Goal: Task Accomplishment & Management: Manage account settings

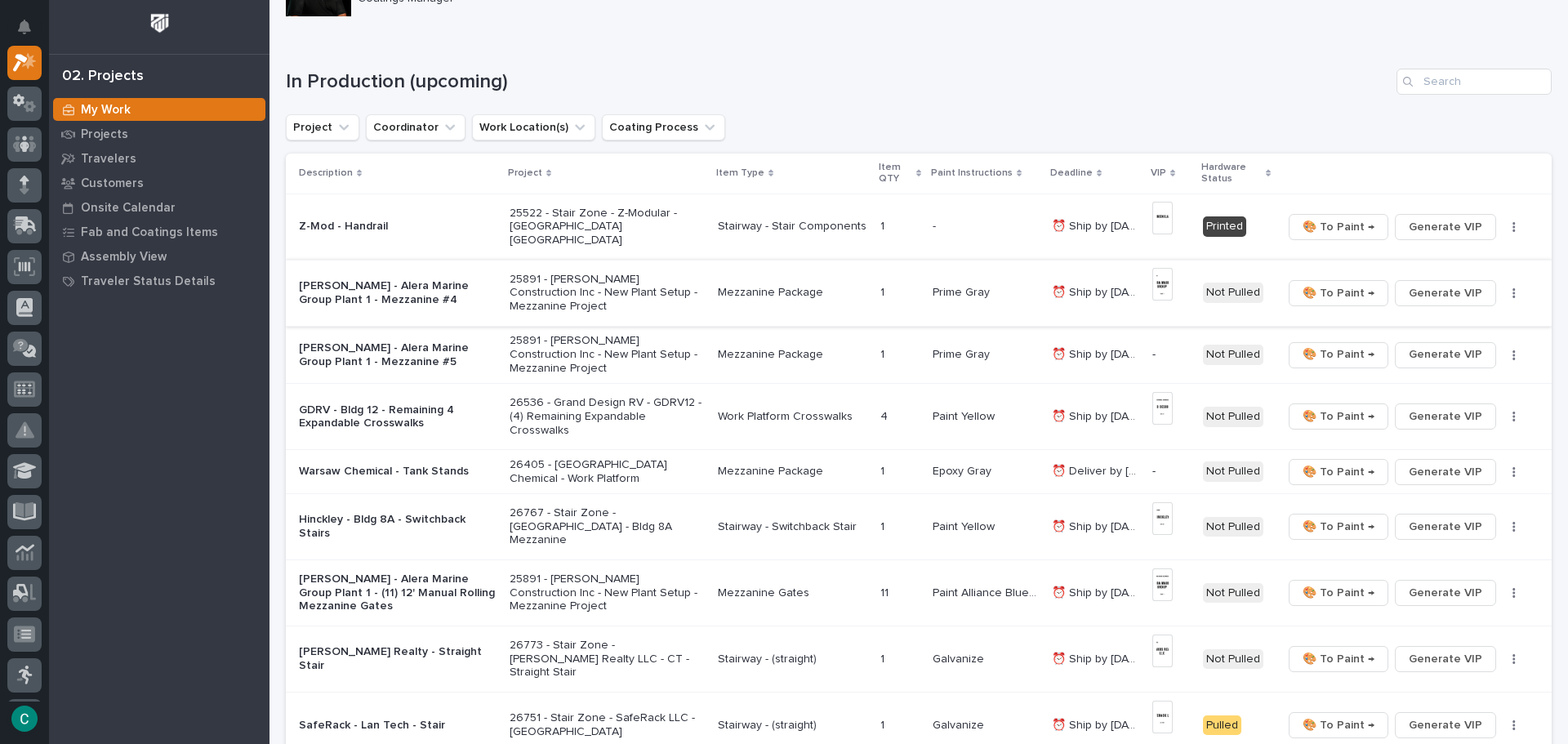
scroll to position [163, 0]
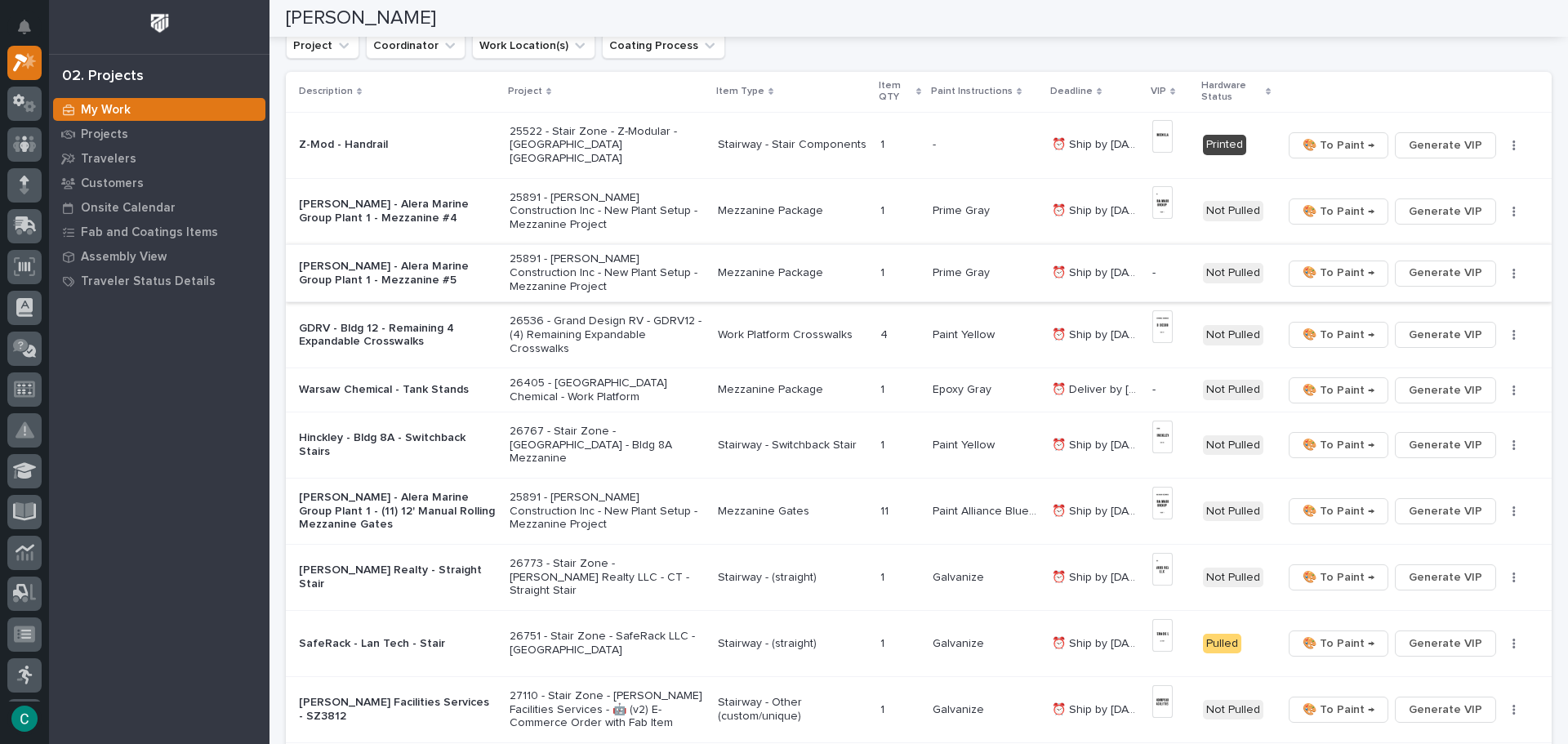
click at [1436, 272] on span "Generate VIP" at bounding box center [1445, 272] width 74 height 19
click at [1437, 380] on span "Generate VIP" at bounding box center [1445, 389] width 74 height 19
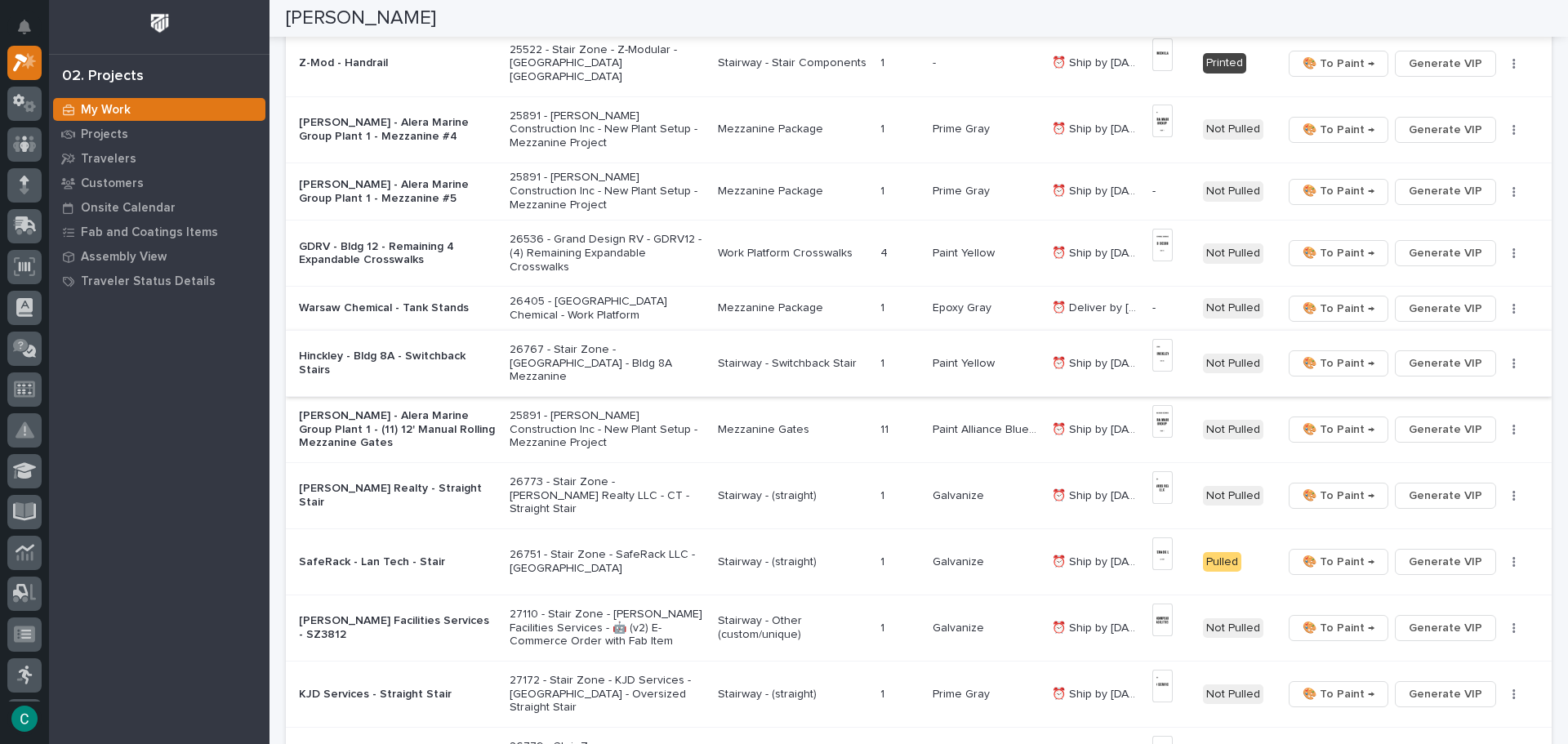
click at [1309, 353] on span "🎨 To Paint →" at bounding box center [1339, 362] width 72 height 19
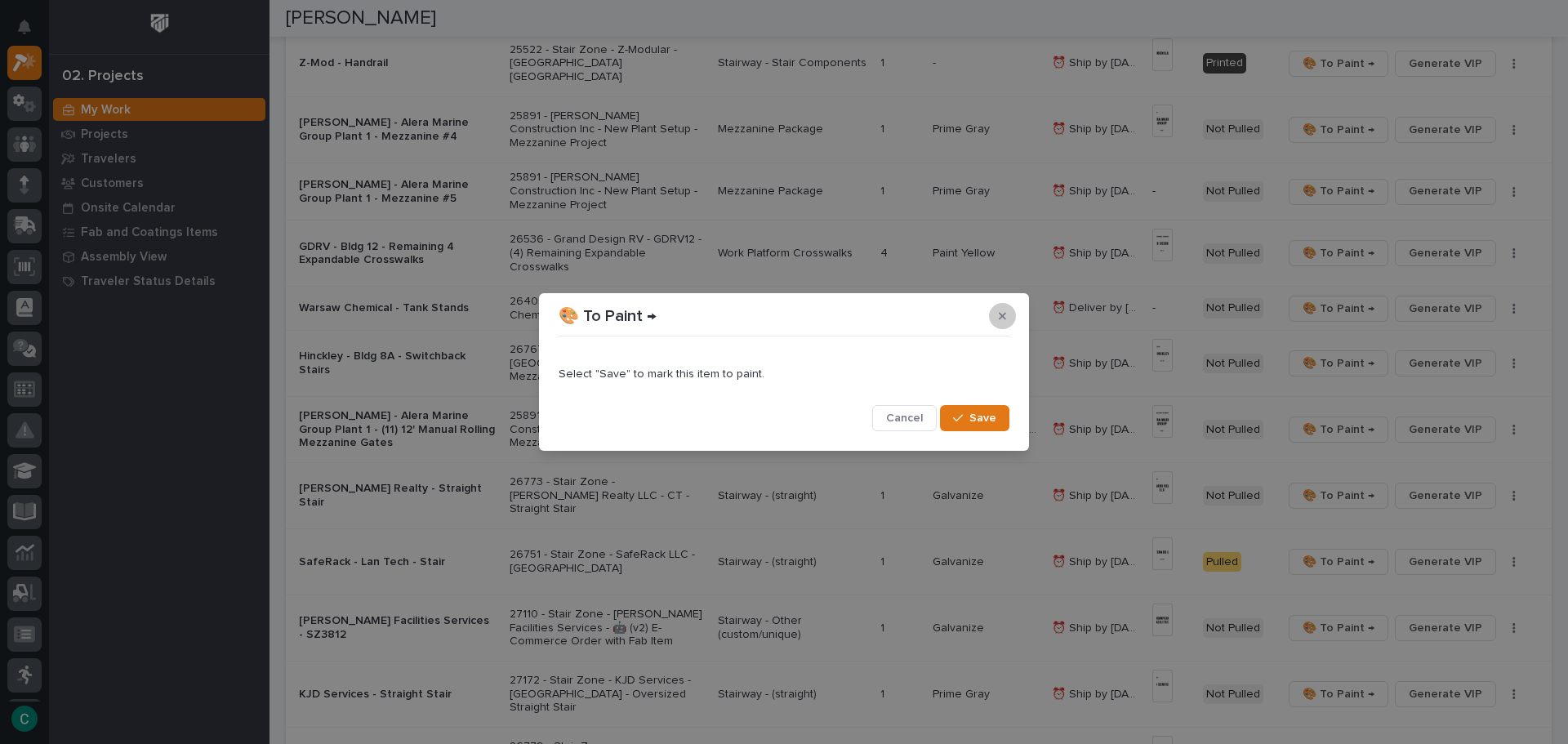
click at [1004, 316] on icon "button" at bounding box center [1002, 316] width 8 height 8
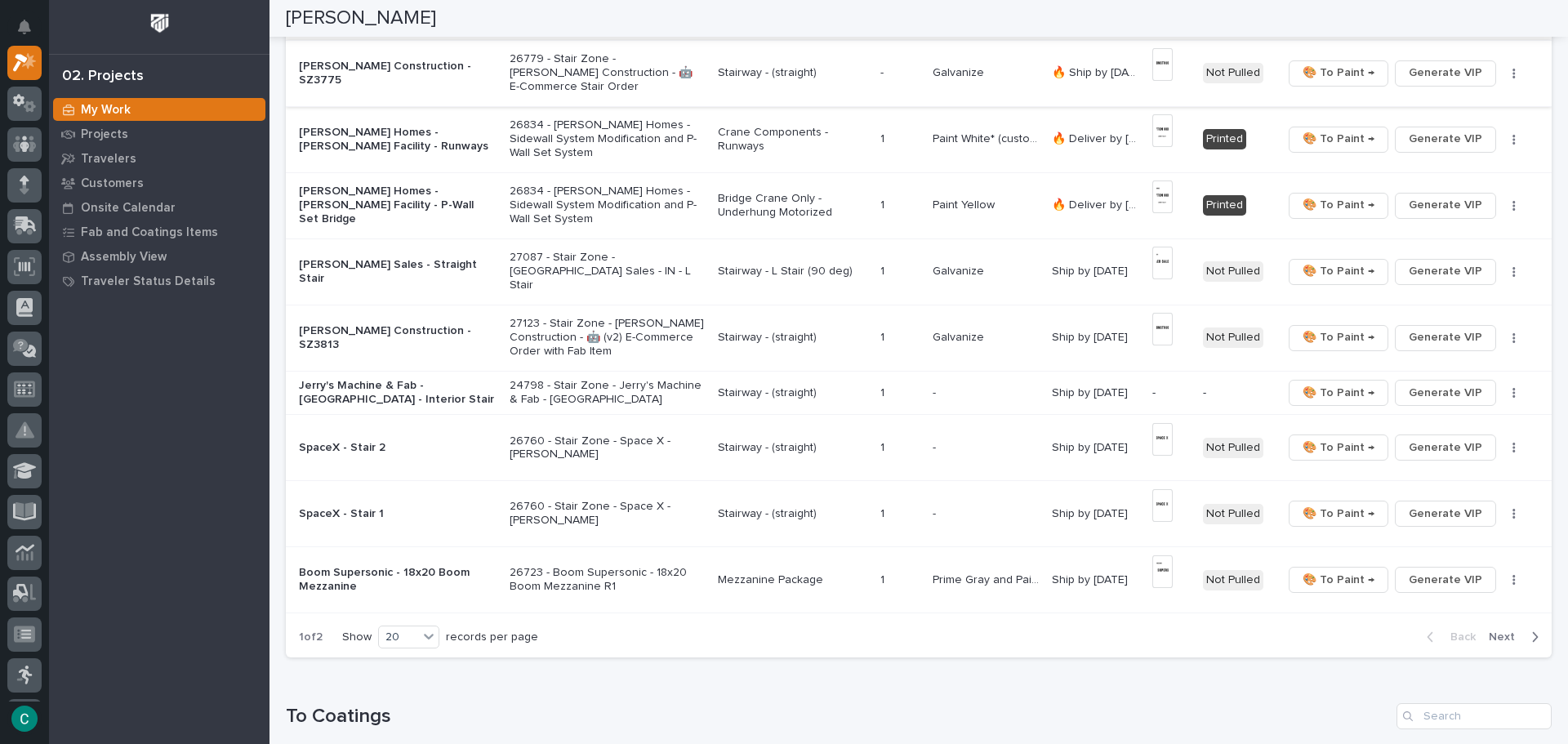
scroll to position [979, 0]
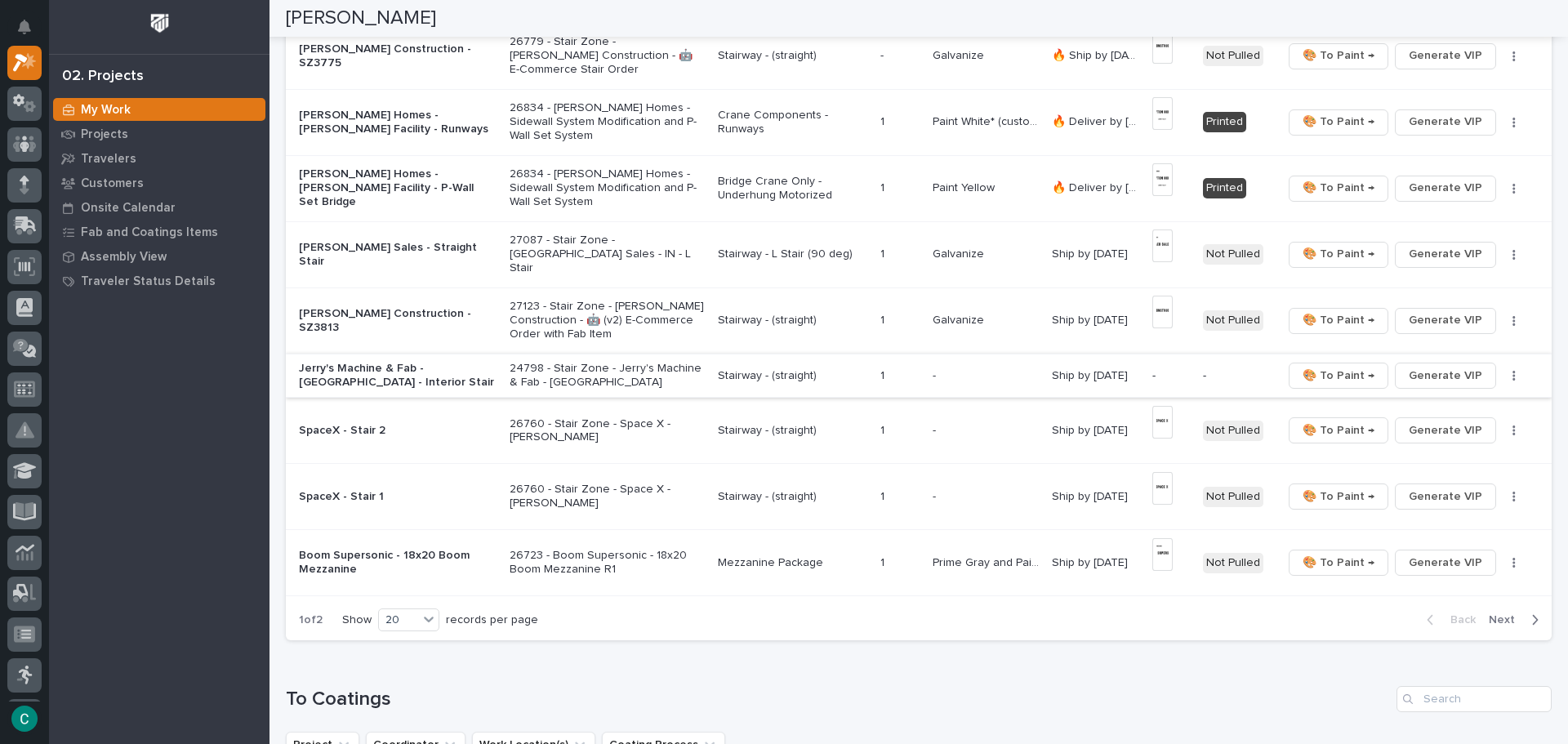
click at [1458, 374] on span "Generate VIP" at bounding box center [1445, 375] width 74 height 19
click at [766, 373] on p "Stairway - (straight)" at bounding box center [792, 376] width 149 height 14
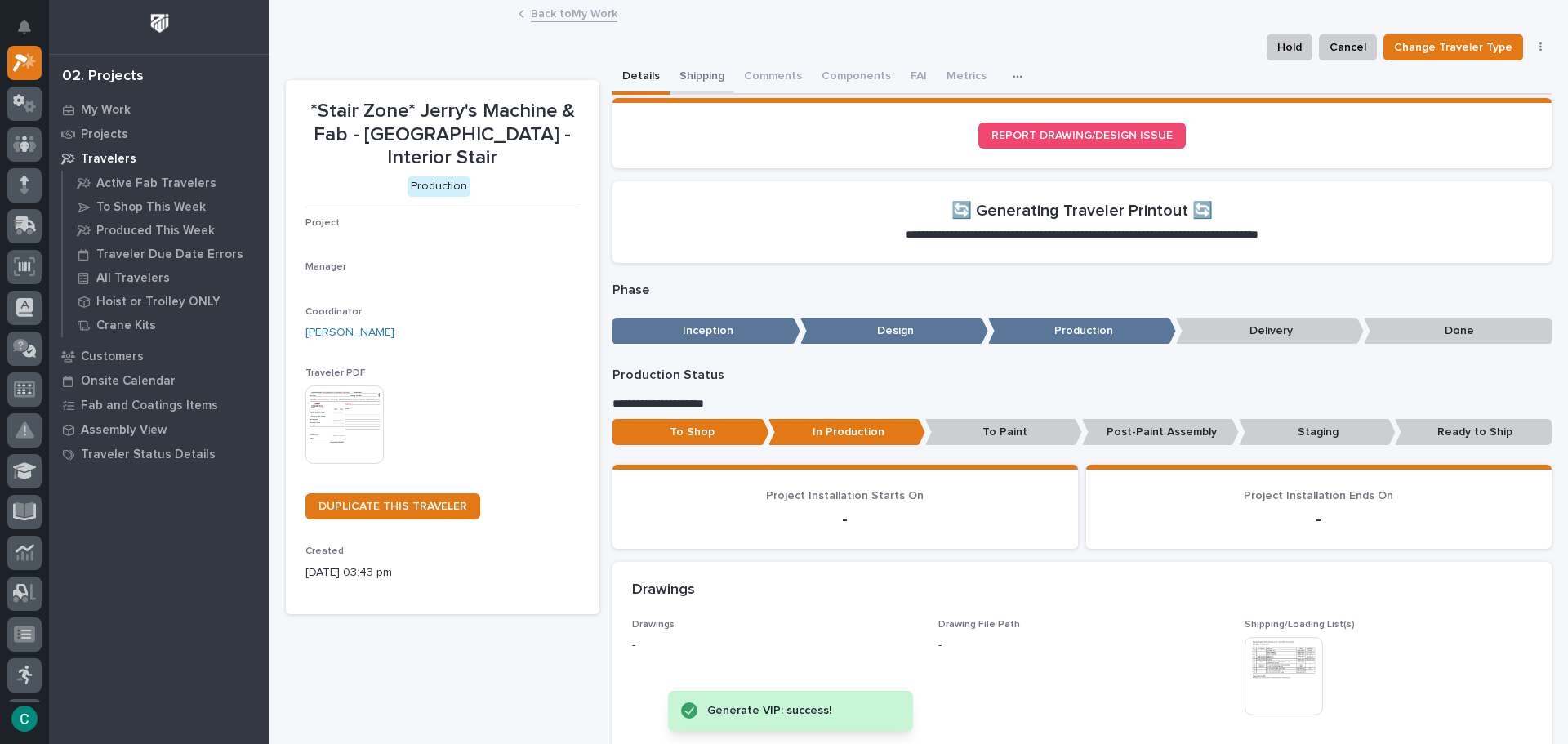
click at [712, 71] on button "Shipping" at bounding box center [702, 77] width 64 height 34
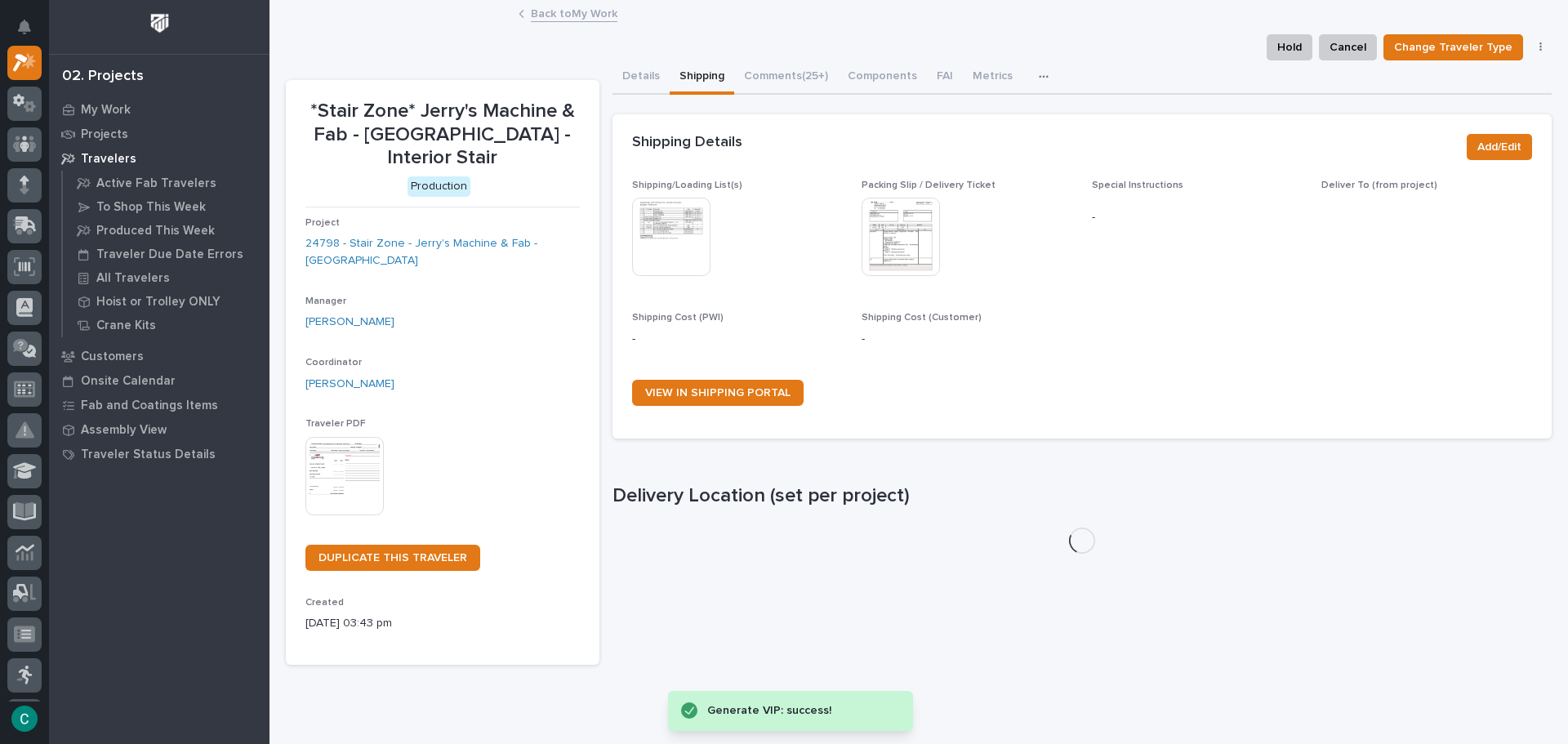
click at [682, 210] on img at bounding box center [671, 237] width 79 height 79
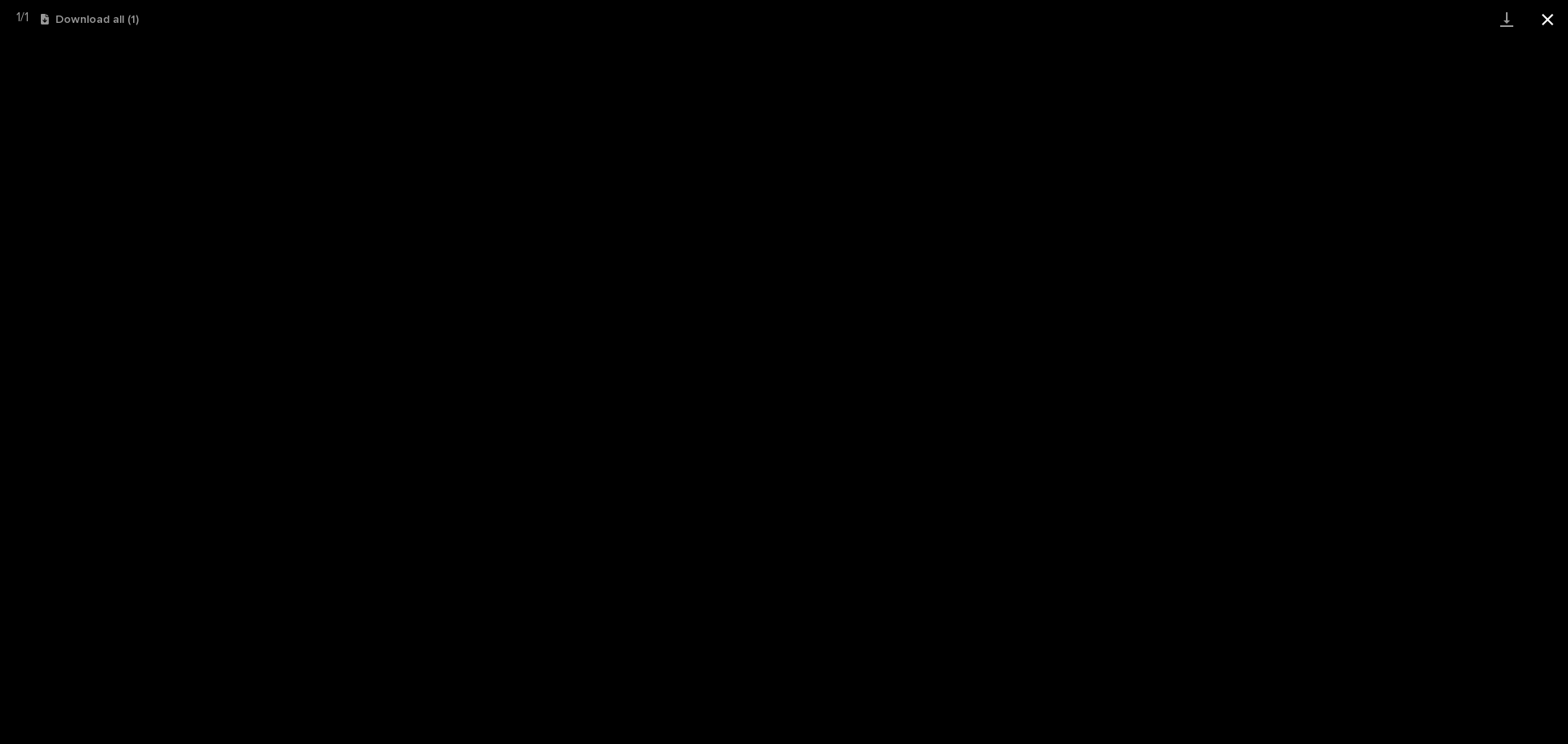
click at [1560, 25] on button "Close gallery" at bounding box center [1547, 19] width 41 height 38
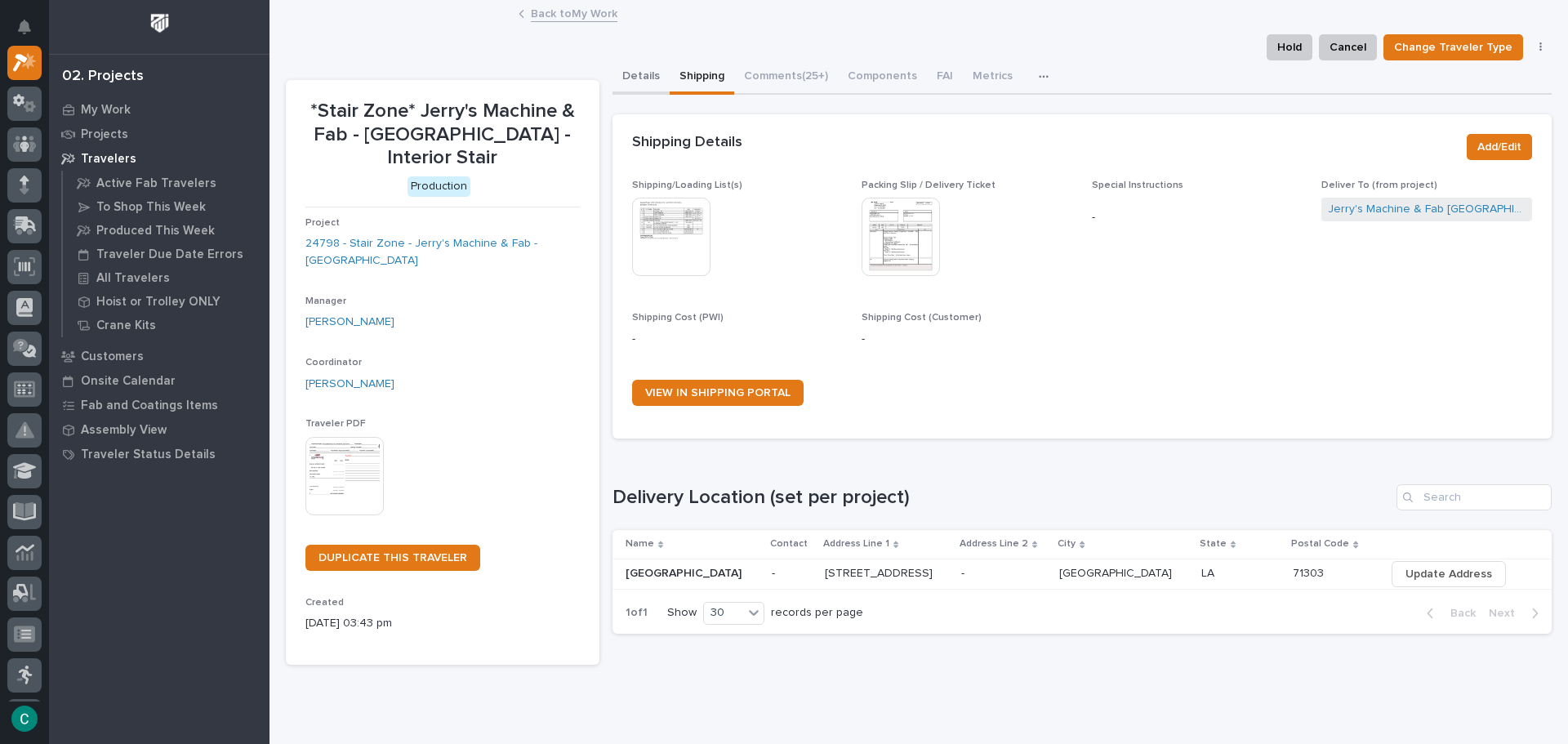
click at [645, 76] on button "Details" at bounding box center [640, 77] width 57 height 34
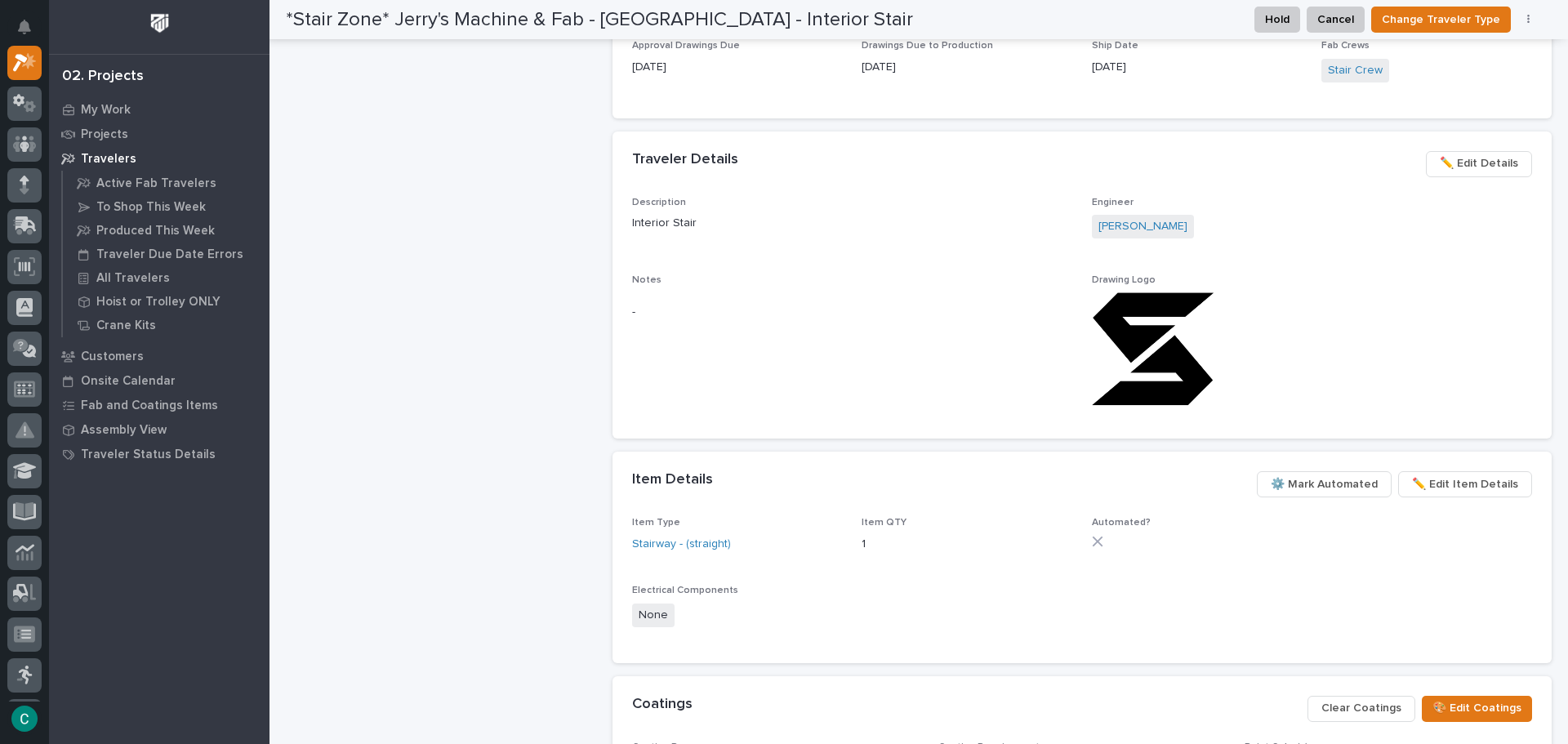
scroll to position [898, 0]
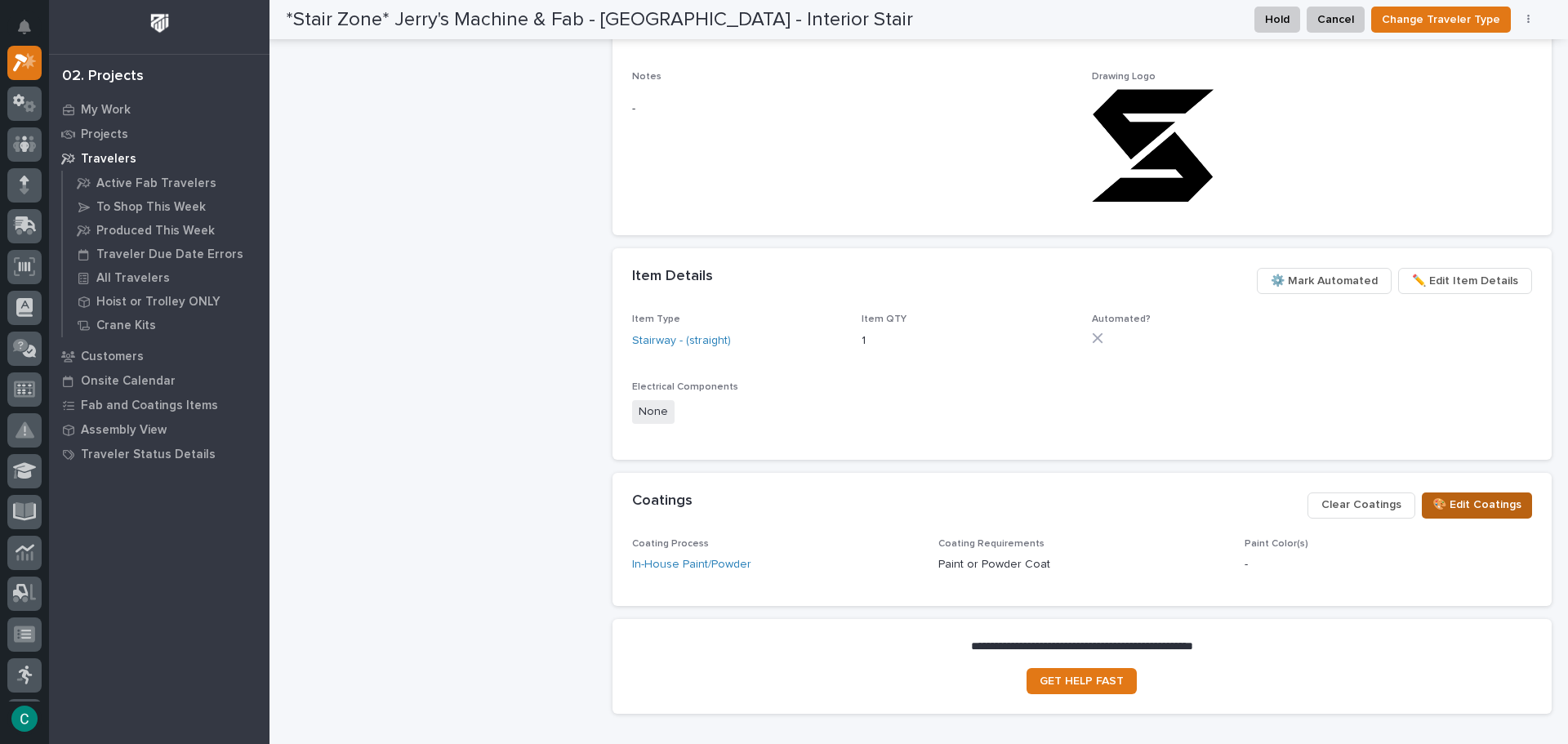
click at [1461, 505] on span "🎨 Edit Coatings" at bounding box center [1477, 504] width 89 height 19
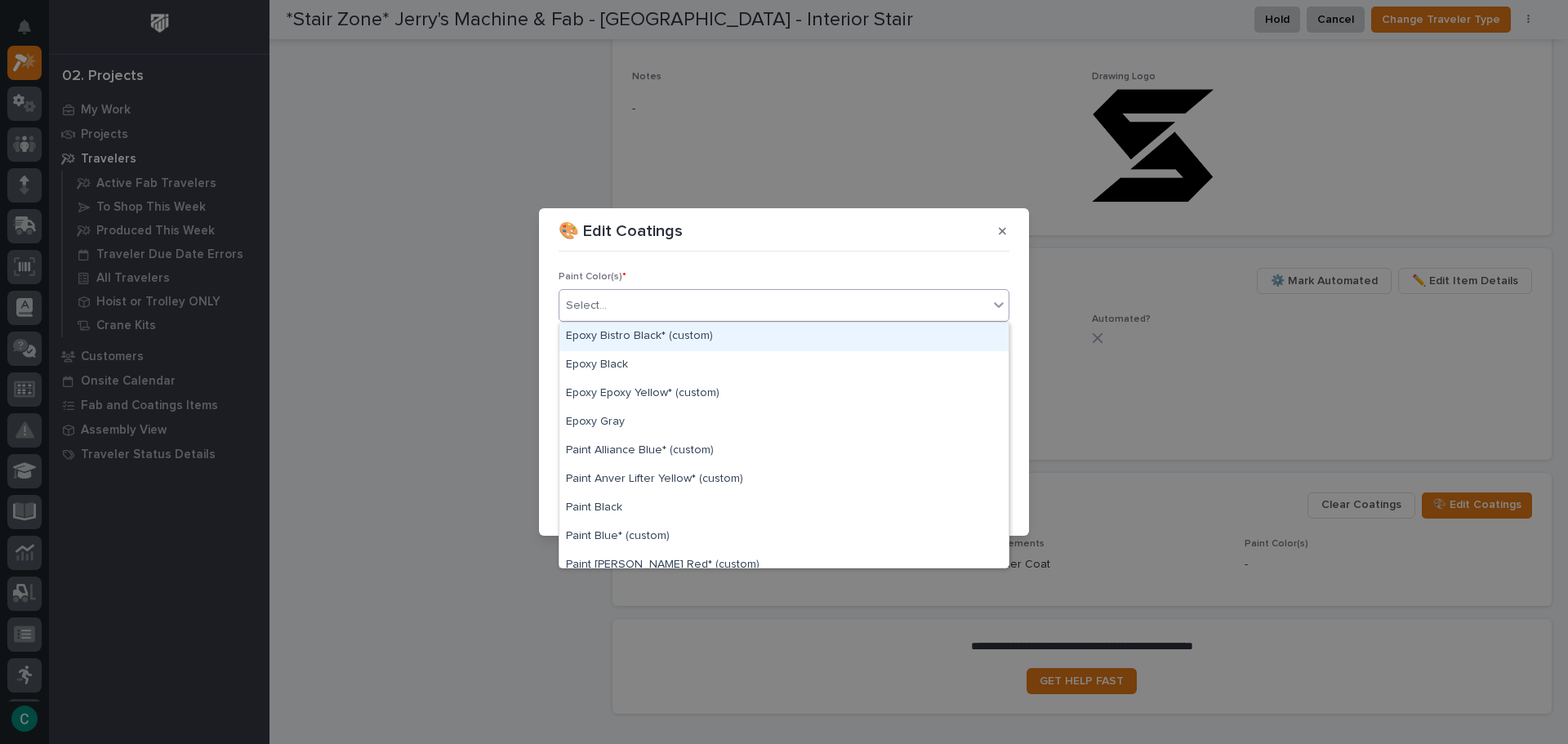
click at [593, 303] on div "Select..." at bounding box center [586, 305] width 41 height 17
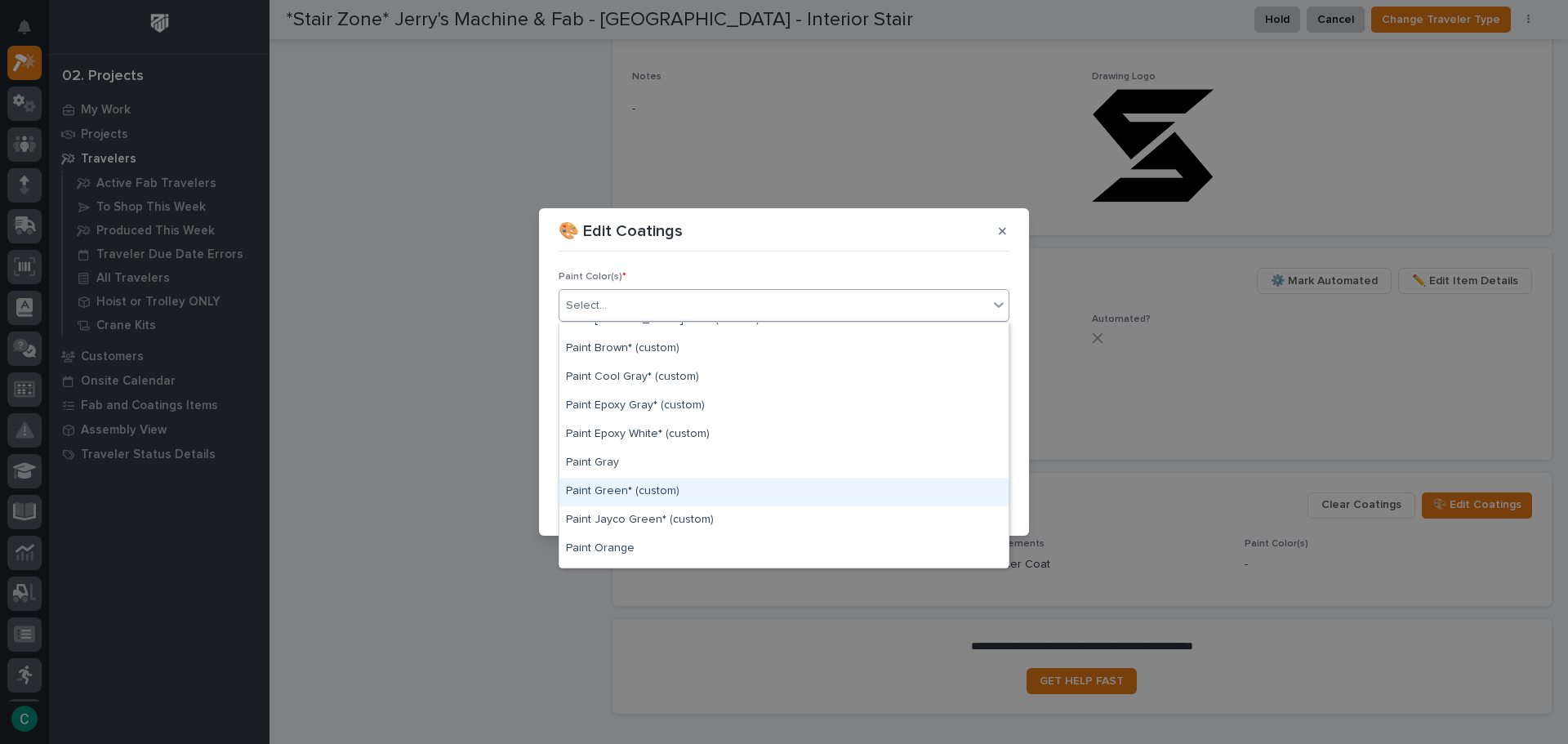
scroll to position [490, 0]
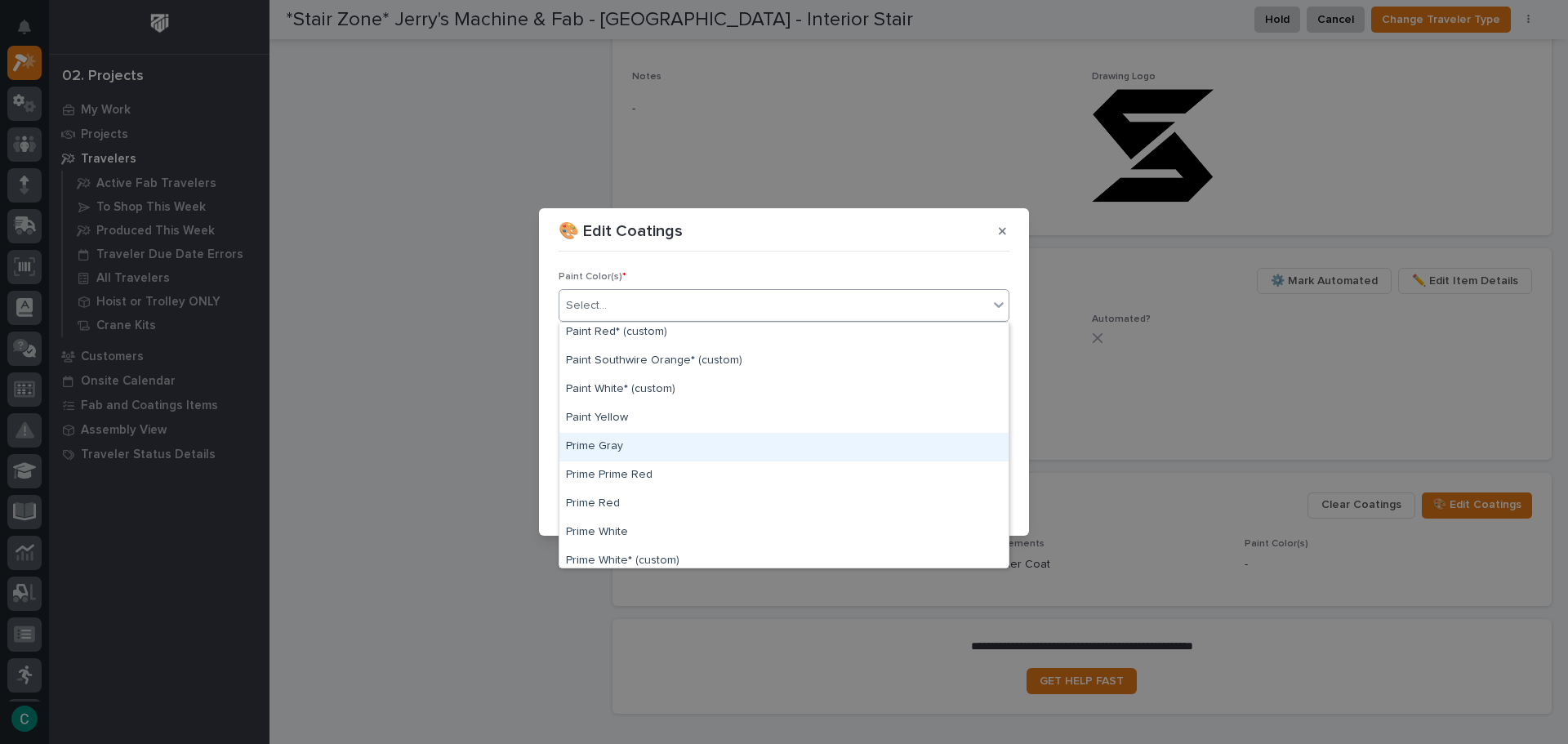
click at [669, 453] on div "Prime Gray" at bounding box center [784, 447] width 449 height 28
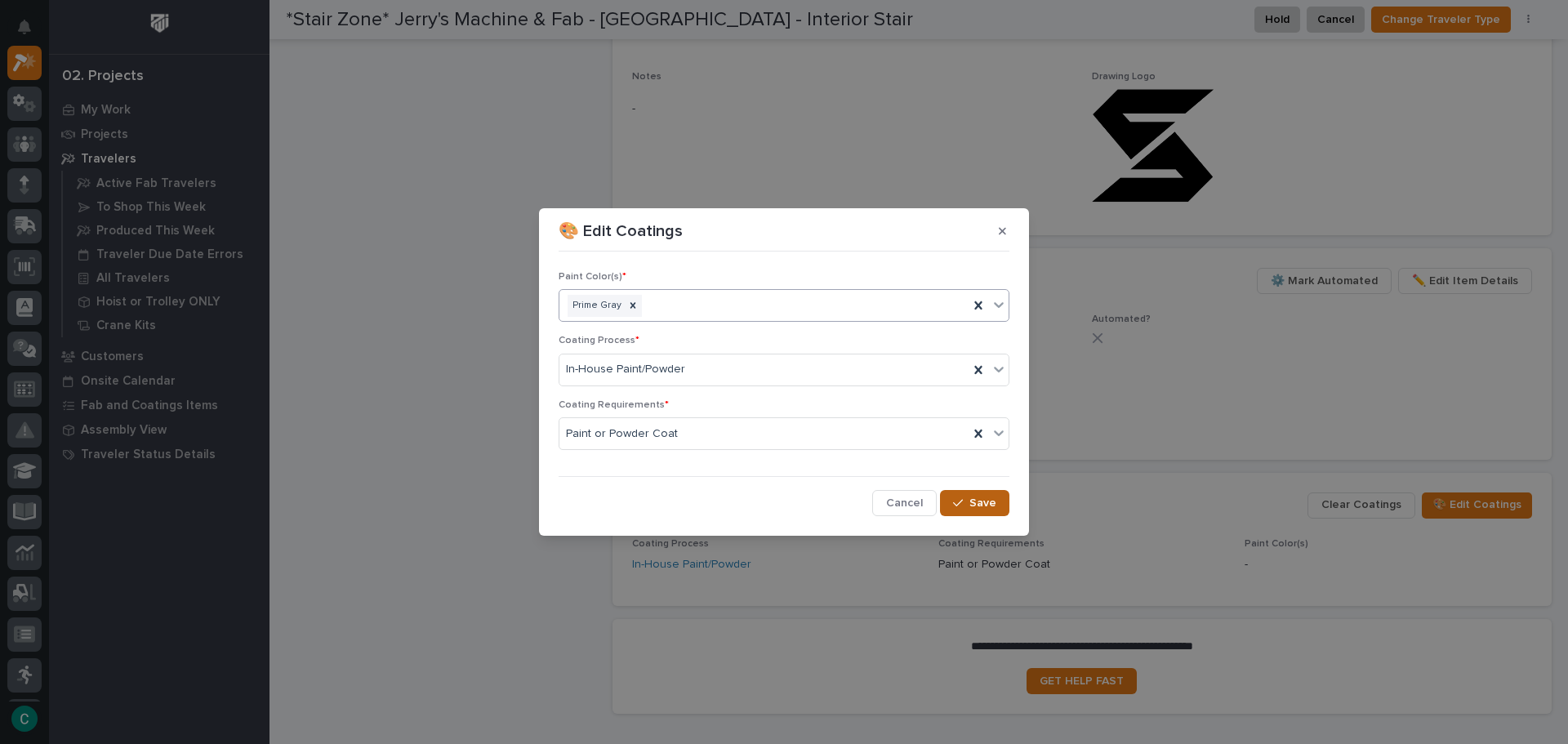
click at [986, 511] on button "Save" at bounding box center [974, 502] width 69 height 26
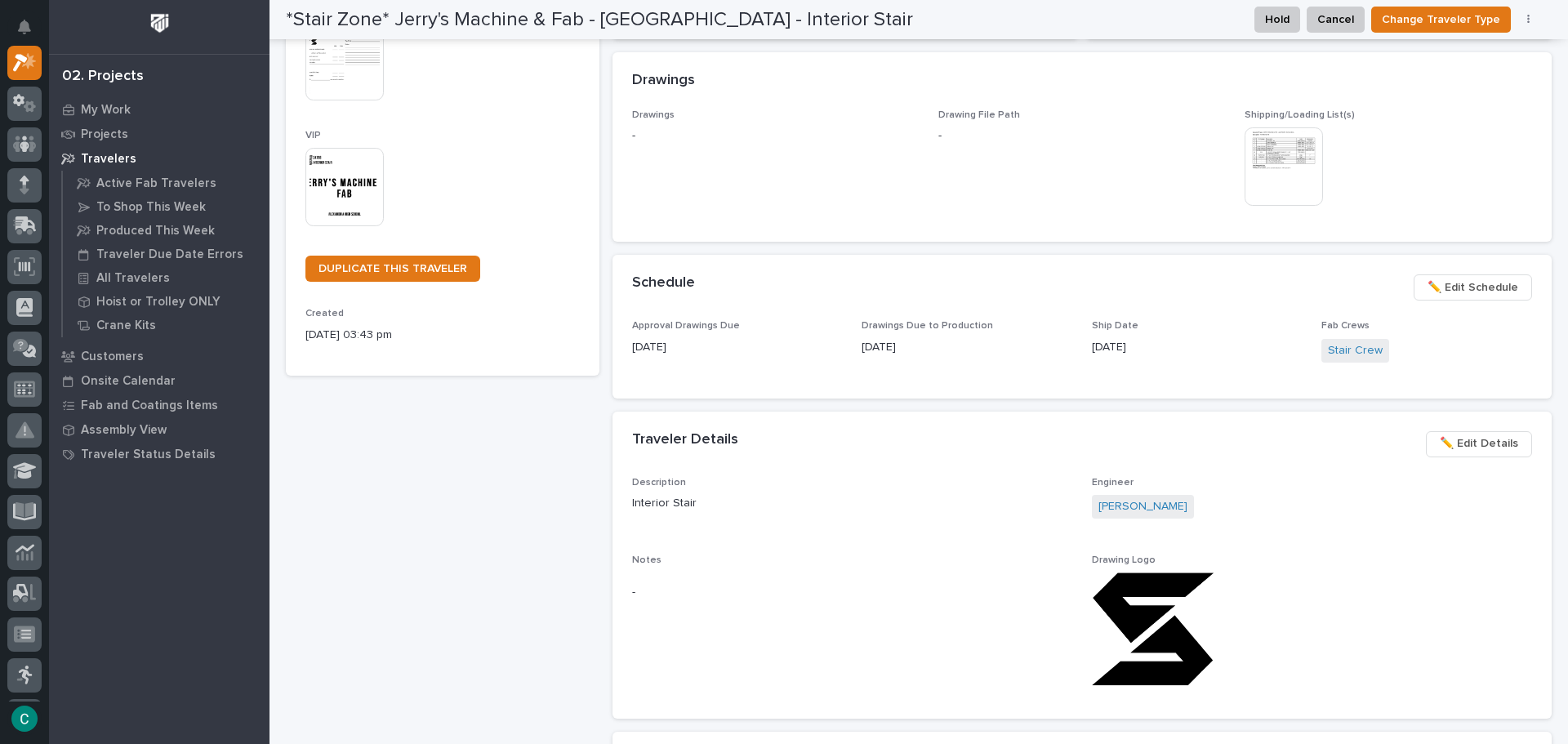
scroll to position [5, 0]
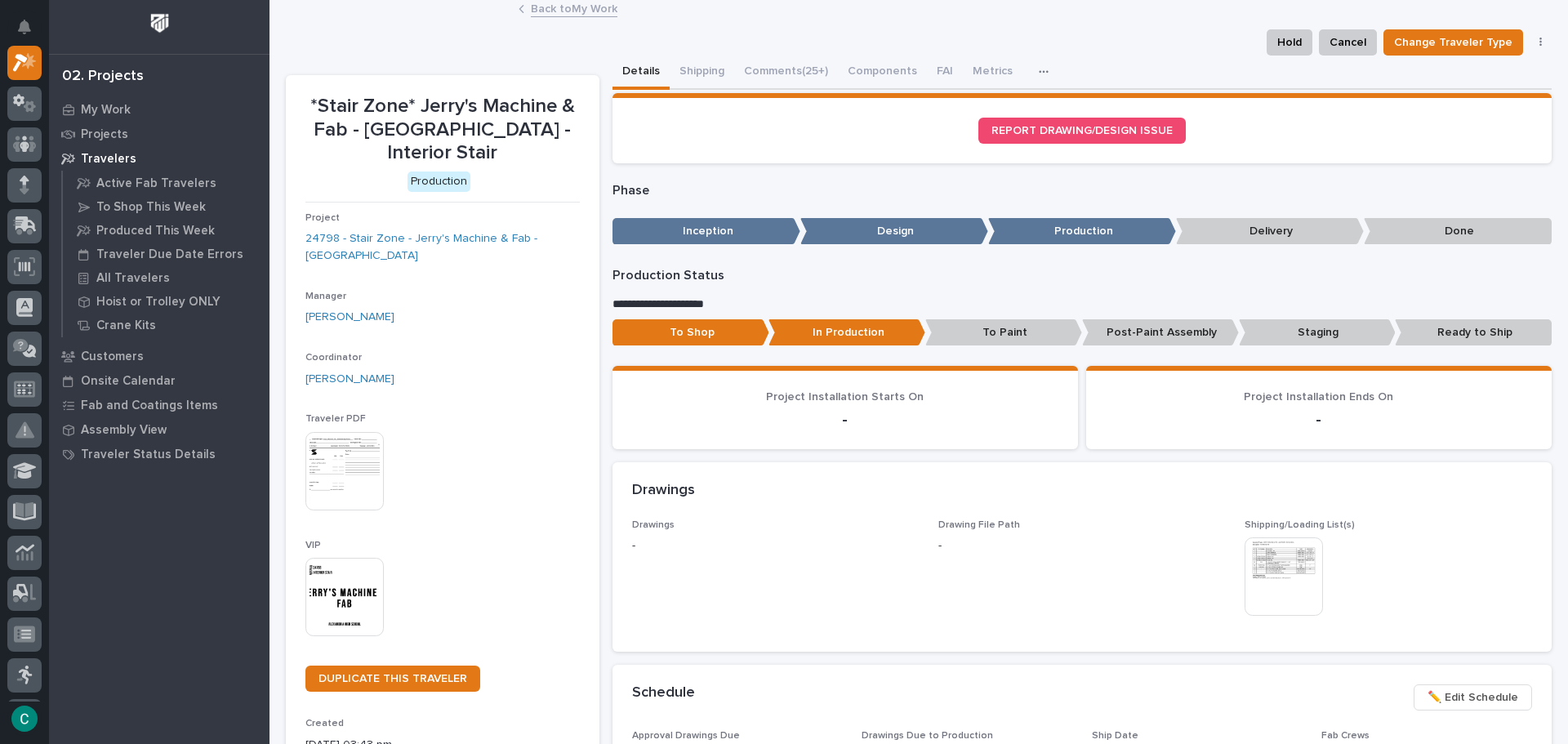
click at [561, 10] on link "Back to My Work" at bounding box center [573, 8] width 86 height 18
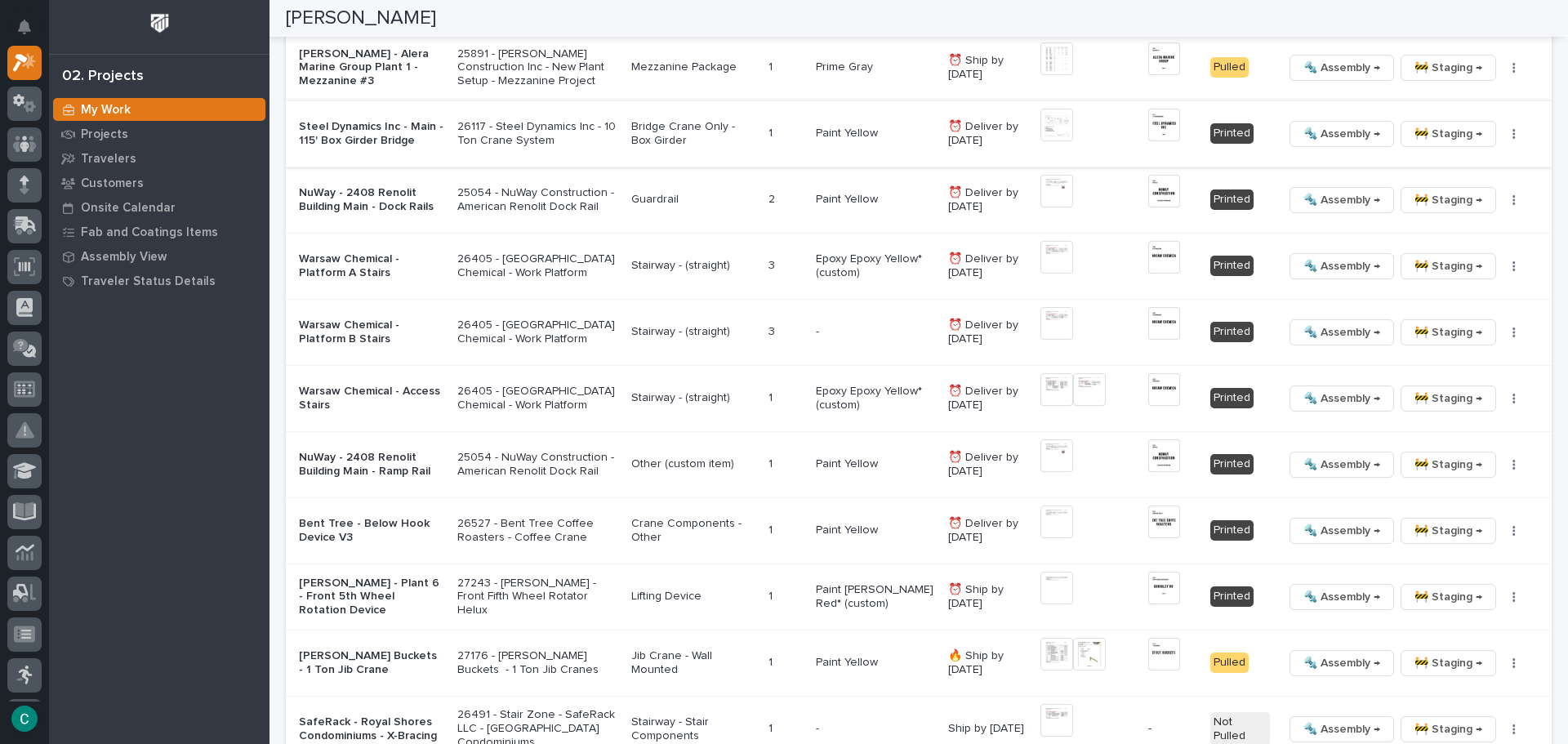
scroll to position [1877, 0]
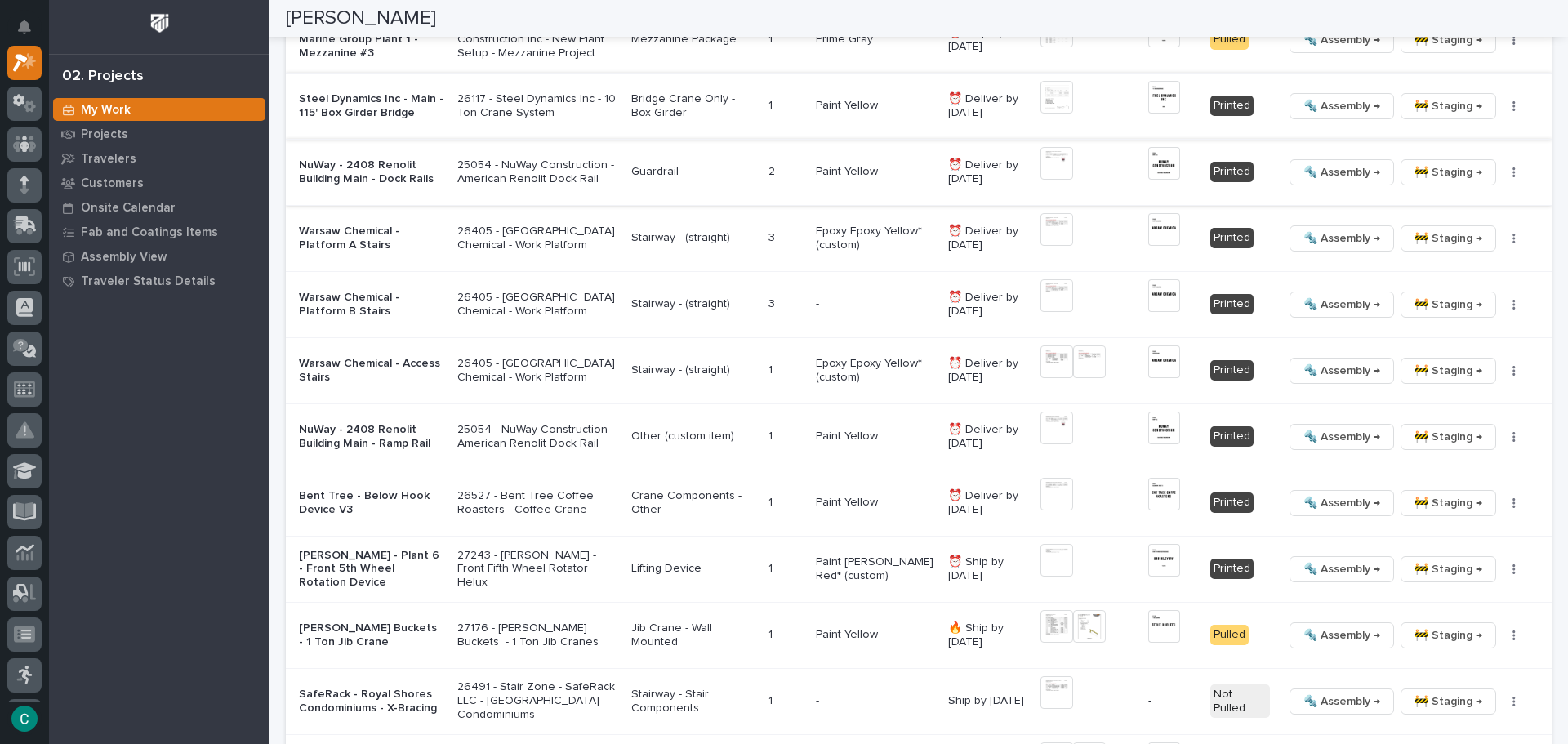
click at [1045, 156] on img at bounding box center [1056, 163] width 33 height 33
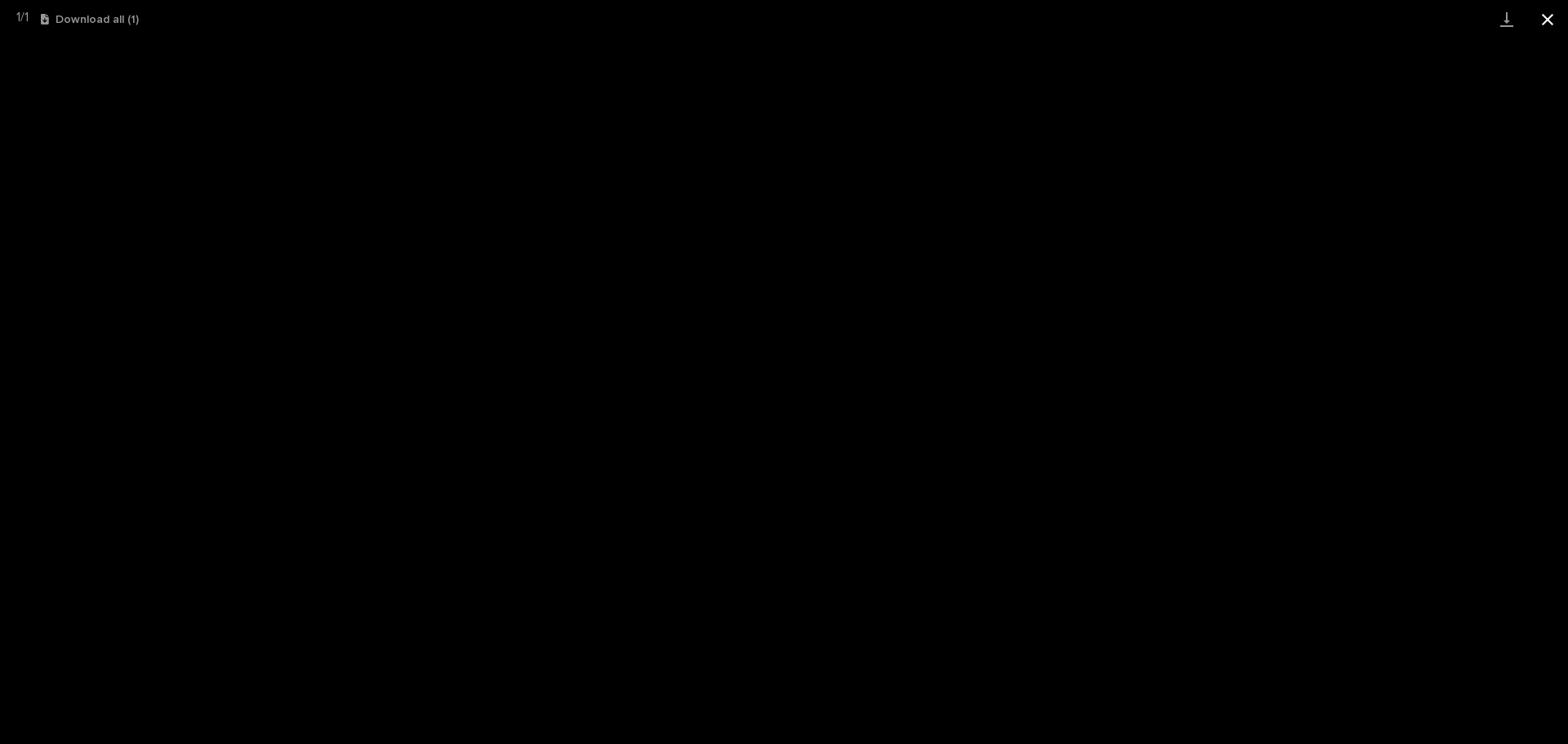
click at [1535, 23] on button "Close gallery" at bounding box center [1547, 19] width 41 height 38
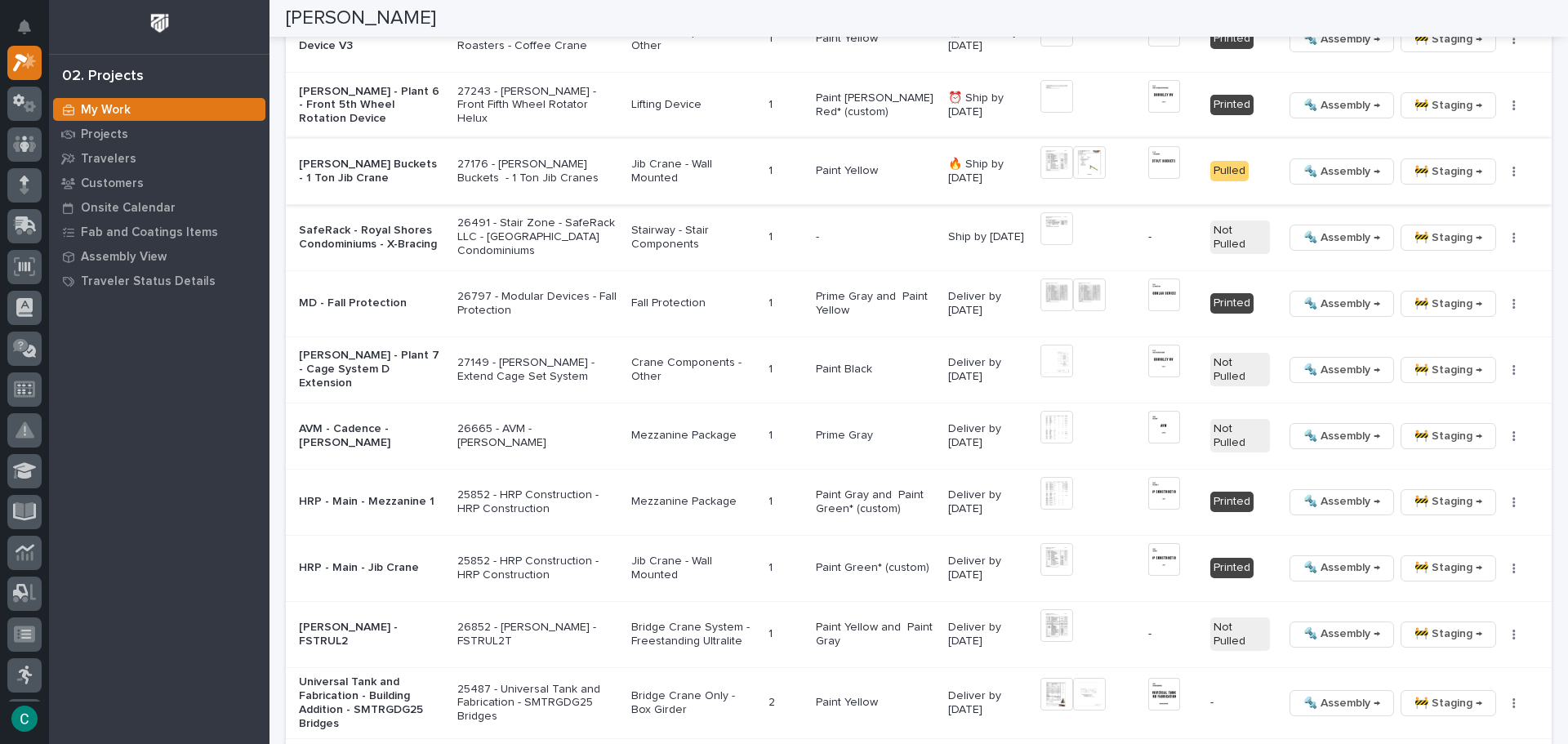
scroll to position [2367, 0]
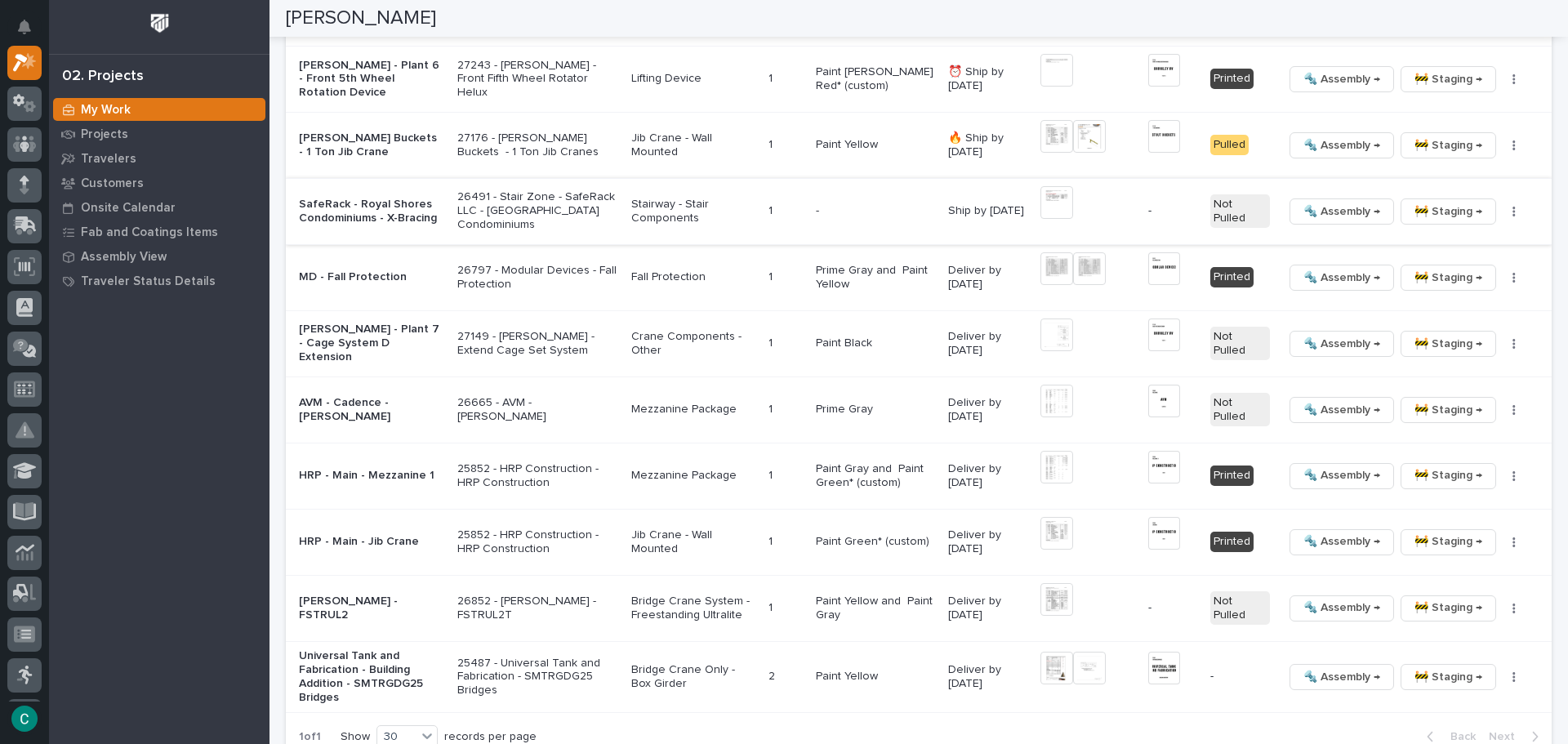
click at [1512, 211] on icon "button" at bounding box center [1514, 212] width 3 height 12
click at [1436, 293] on span "Generate VIP" at bounding box center [1442, 295] width 70 height 19
click at [1052, 199] on img at bounding box center [1056, 202] width 33 height 33
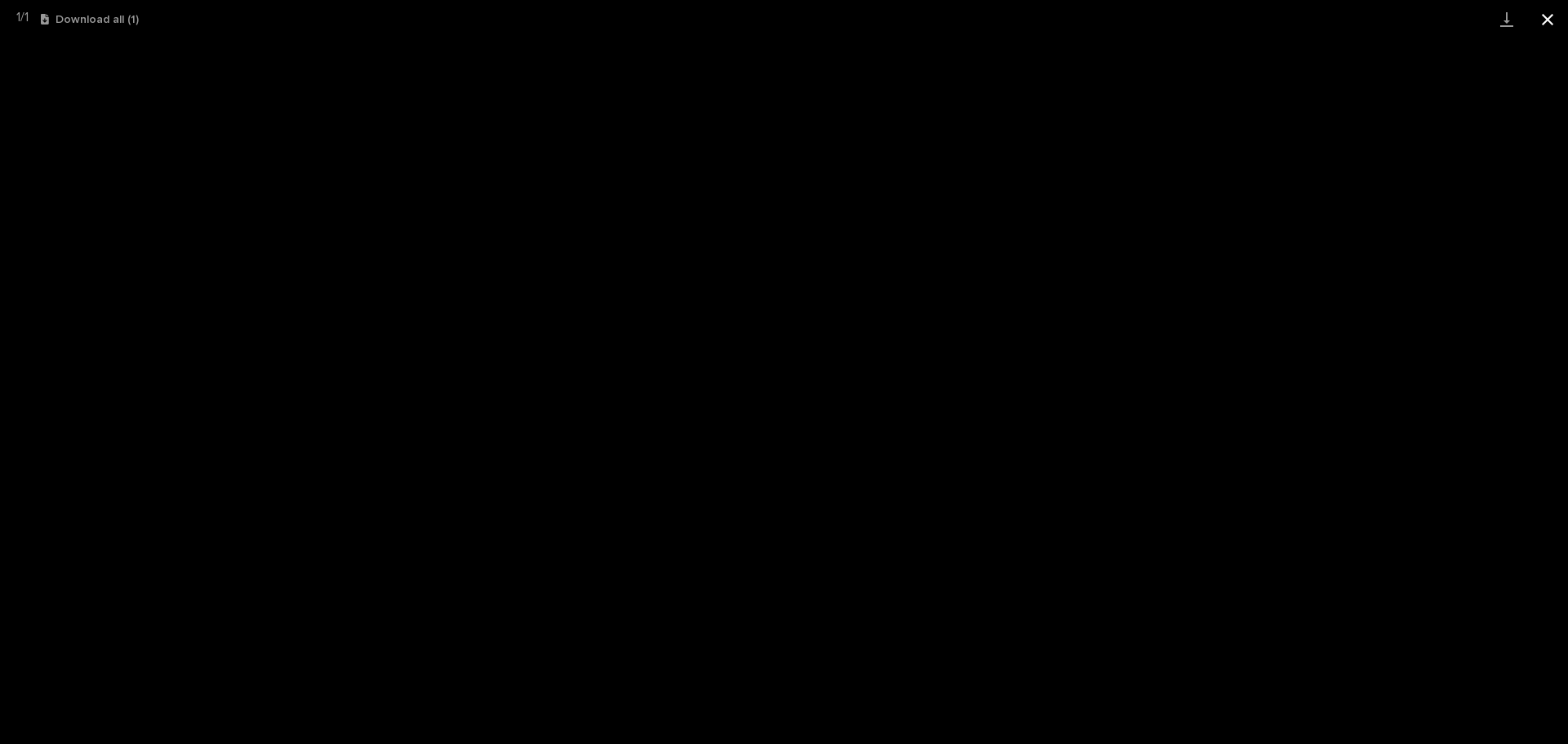
click at [1545, 19] on button "Close gallery" at bounding box center [1547, 19] width 41 height 38
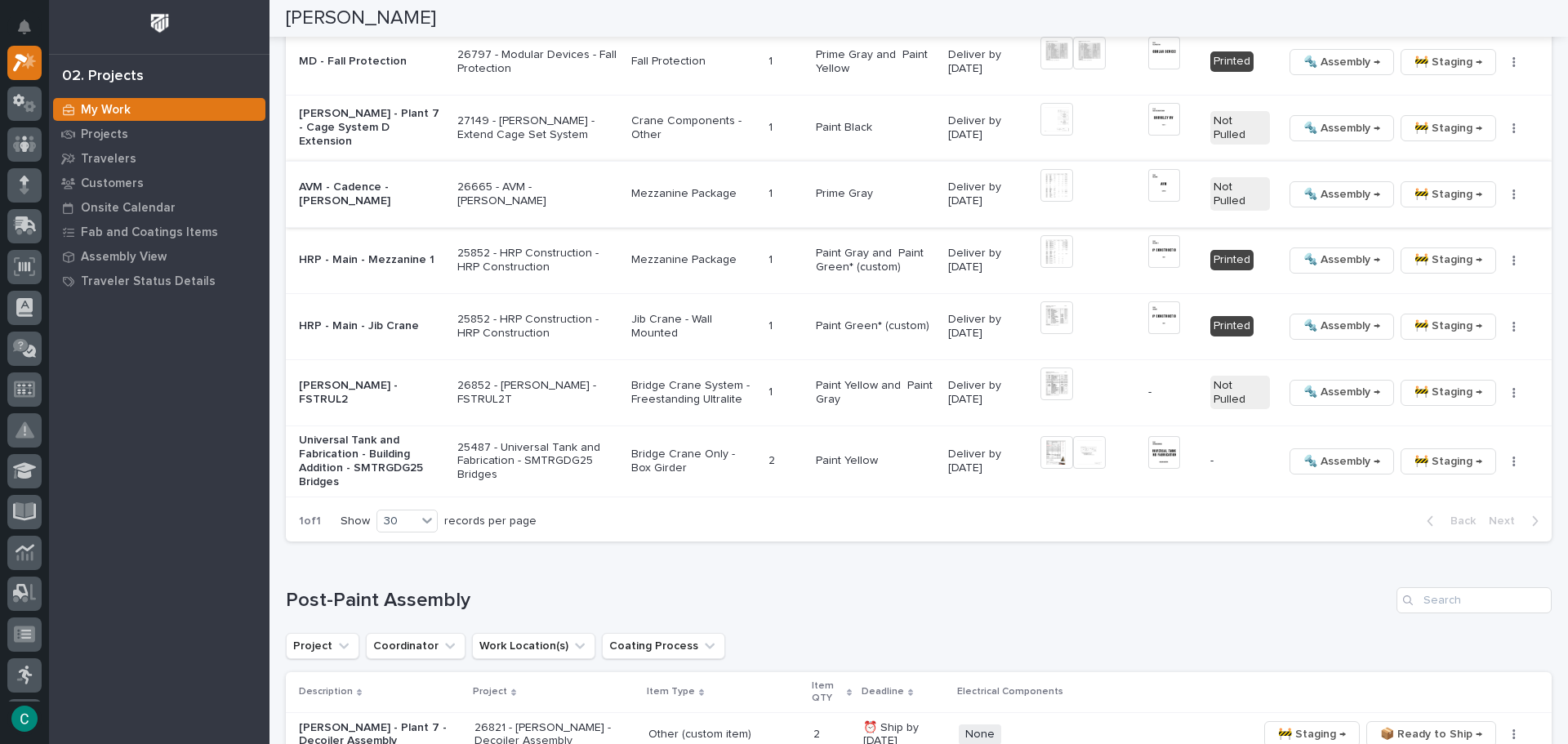
scroll to position [2612, 0]
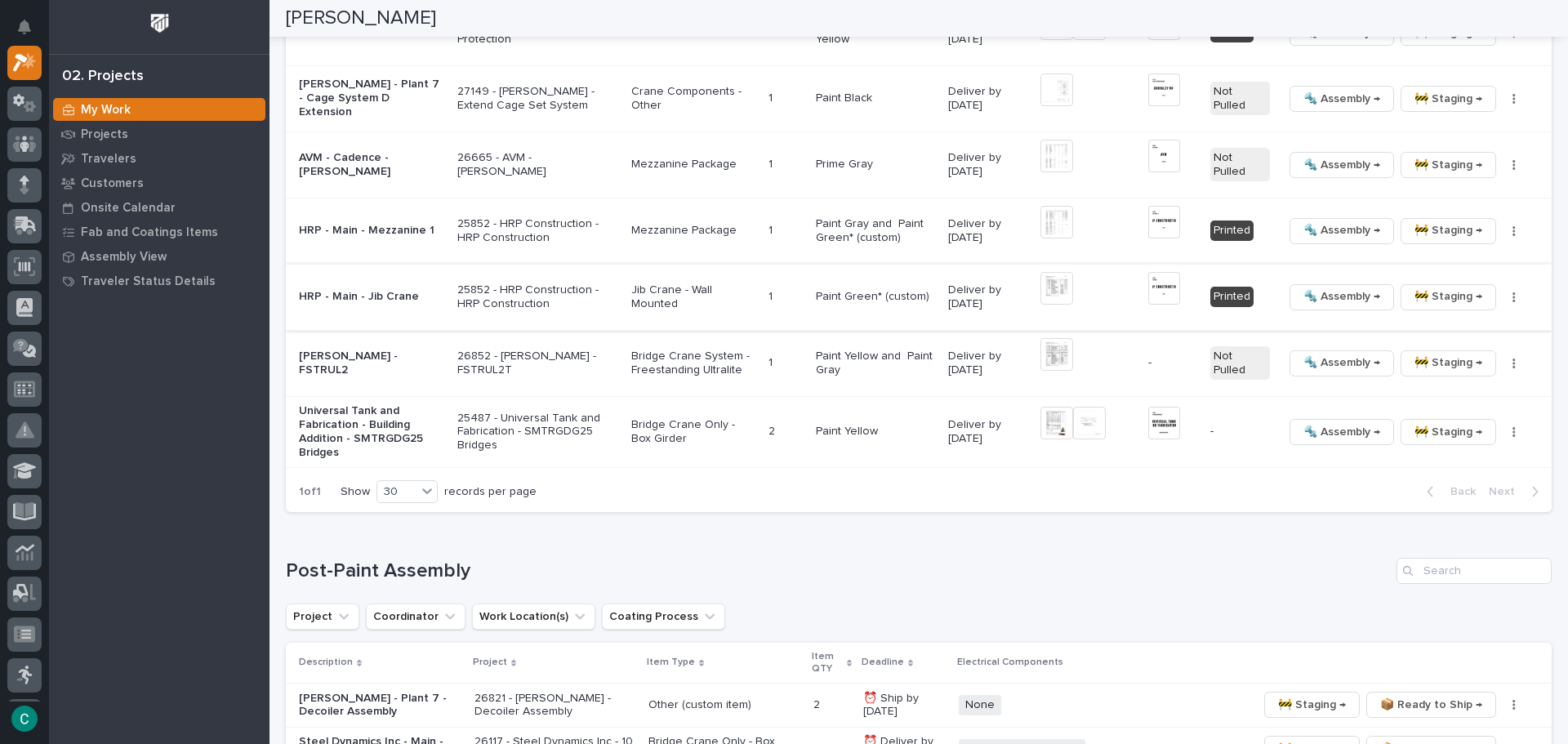
click at [1042, 289] on img at bounding box center [1056, 288] width 33 height 33
click at [1054, 289] on img at bounding box center [1056, 288] width 33 height 33
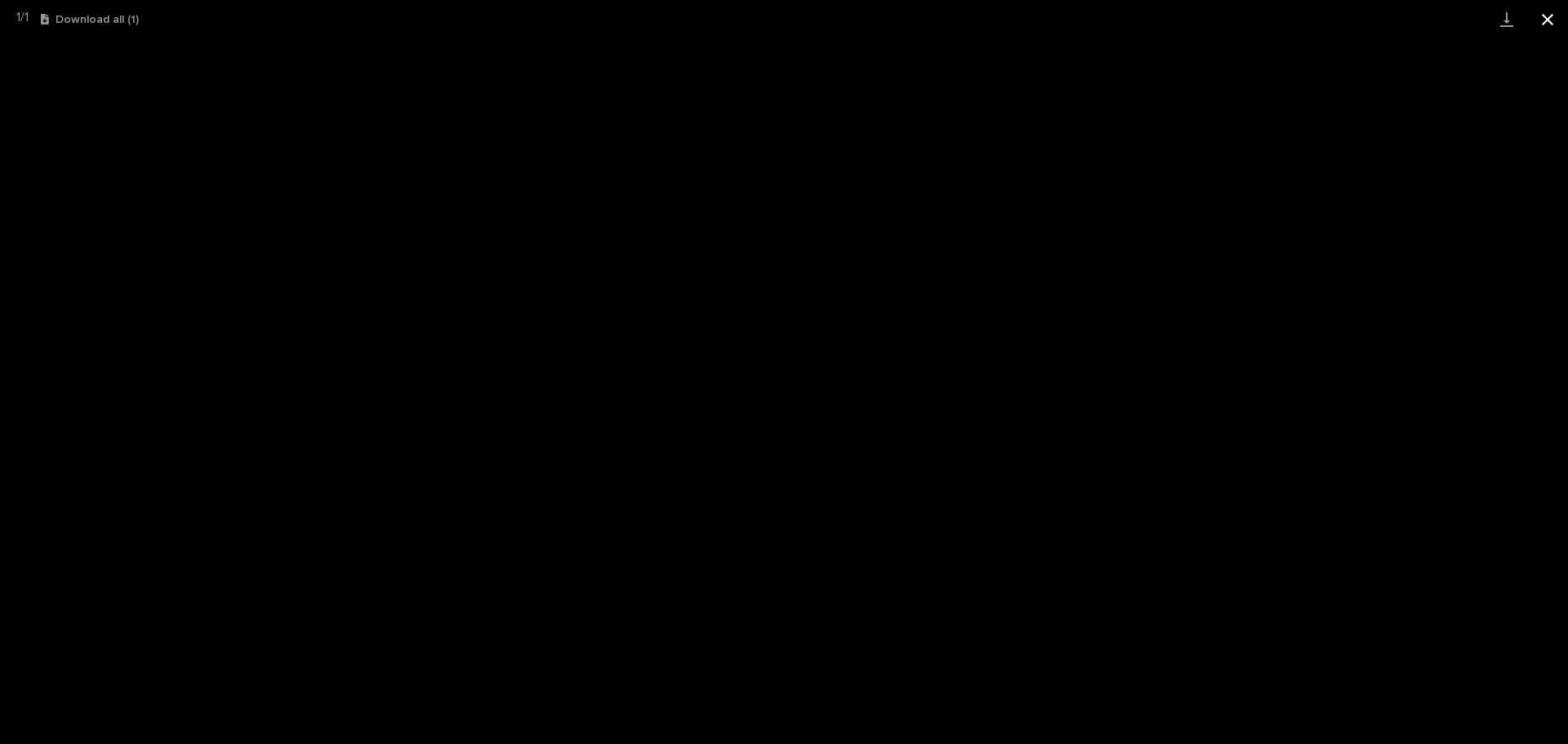
click at [1546, 27] on button "Close gallery" at bounding box center [1547, 19] width 41 height 38
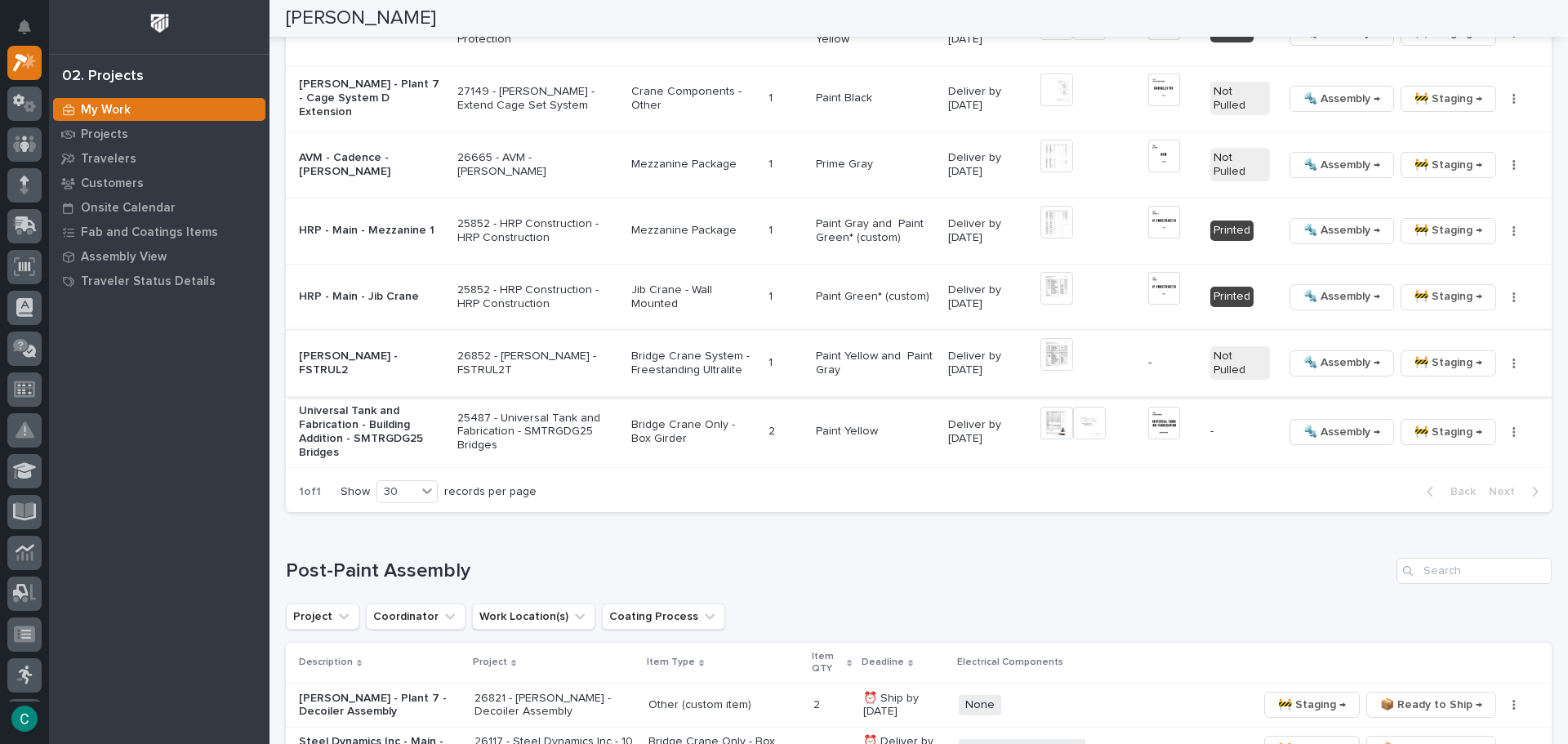
click at [1504, 365] on button "button" at bounding box center [1514, 363] width 23 height 12
click at [1465, 448] on span "Generate VIP" at bounding box center [1442, 448] width 70 height 19
click at [1187, 582] on div "Post-Paint Assembly" at bounding box center [918, 570] width 1266 height 26
click at [1044, 352] on img at bounding box center [1056, 354] width 33 height 33
click at [1044, 357] on img at bounding box center [1056, 354] width 33 height 33
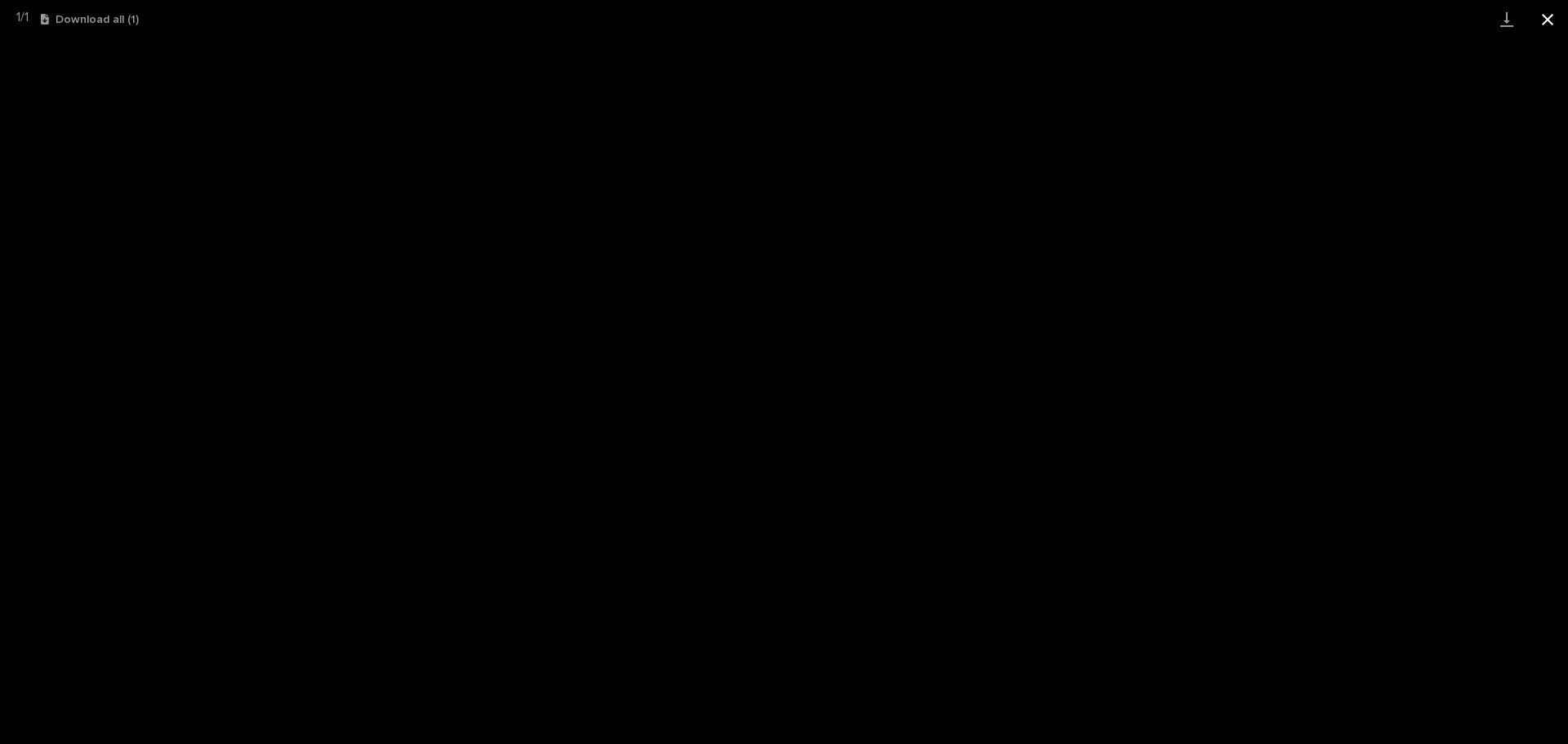
click at [1538, 19] on button "Close gallery" at bounding box center [1547, 19] width 41 height 38
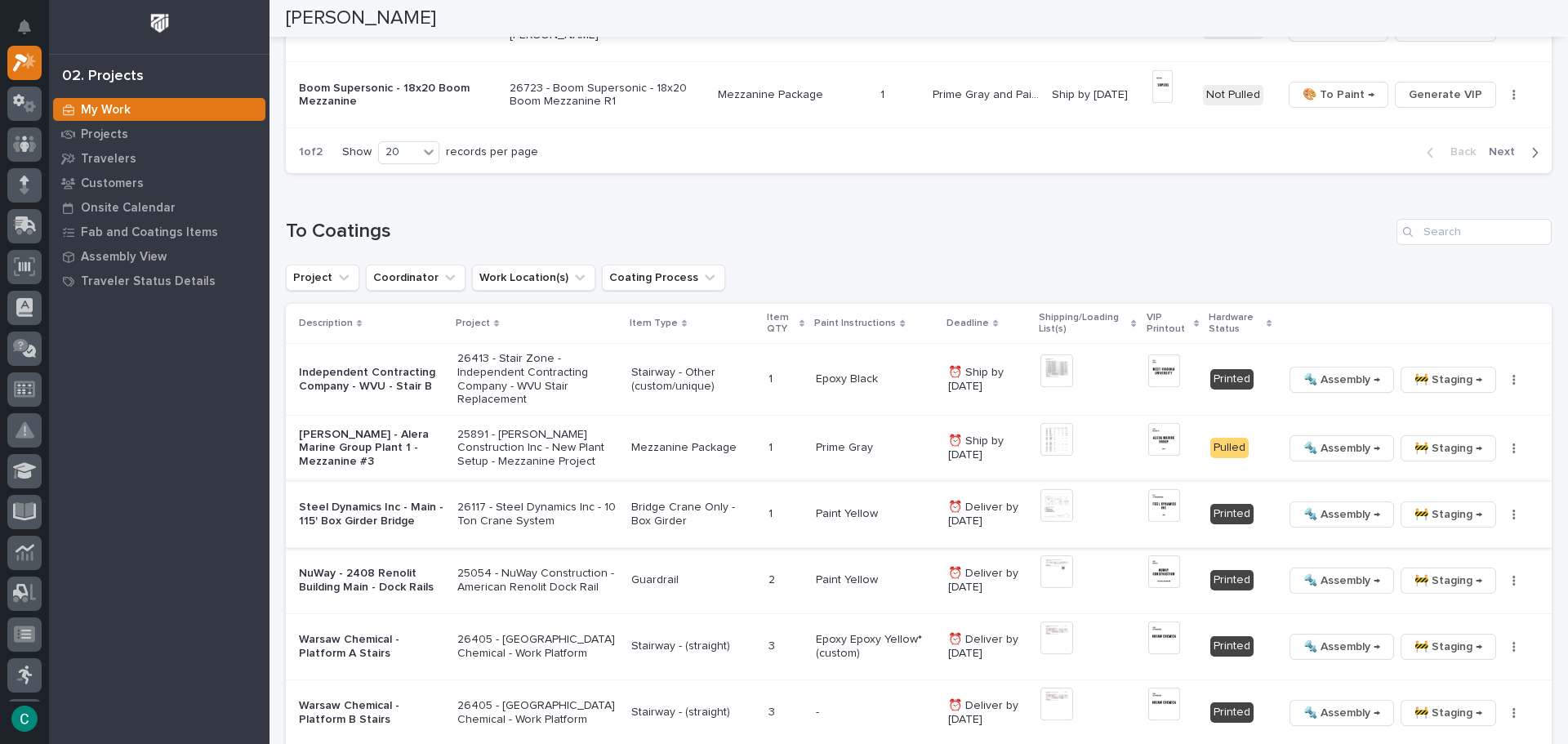
scroll to position [1142, 0]
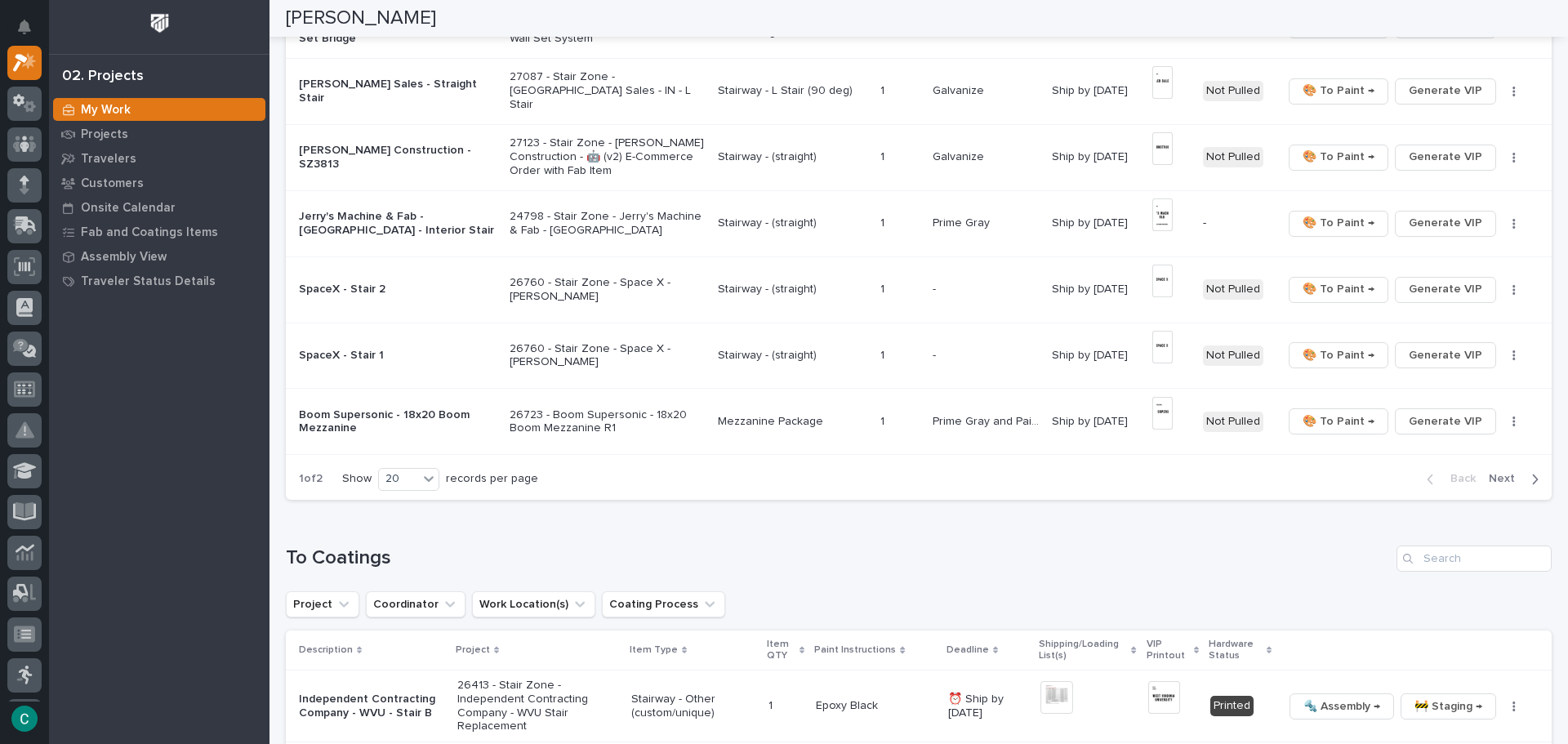
click at [1507, 480] on span "Next" at bounding box center [1506, 479] width 36 height 15
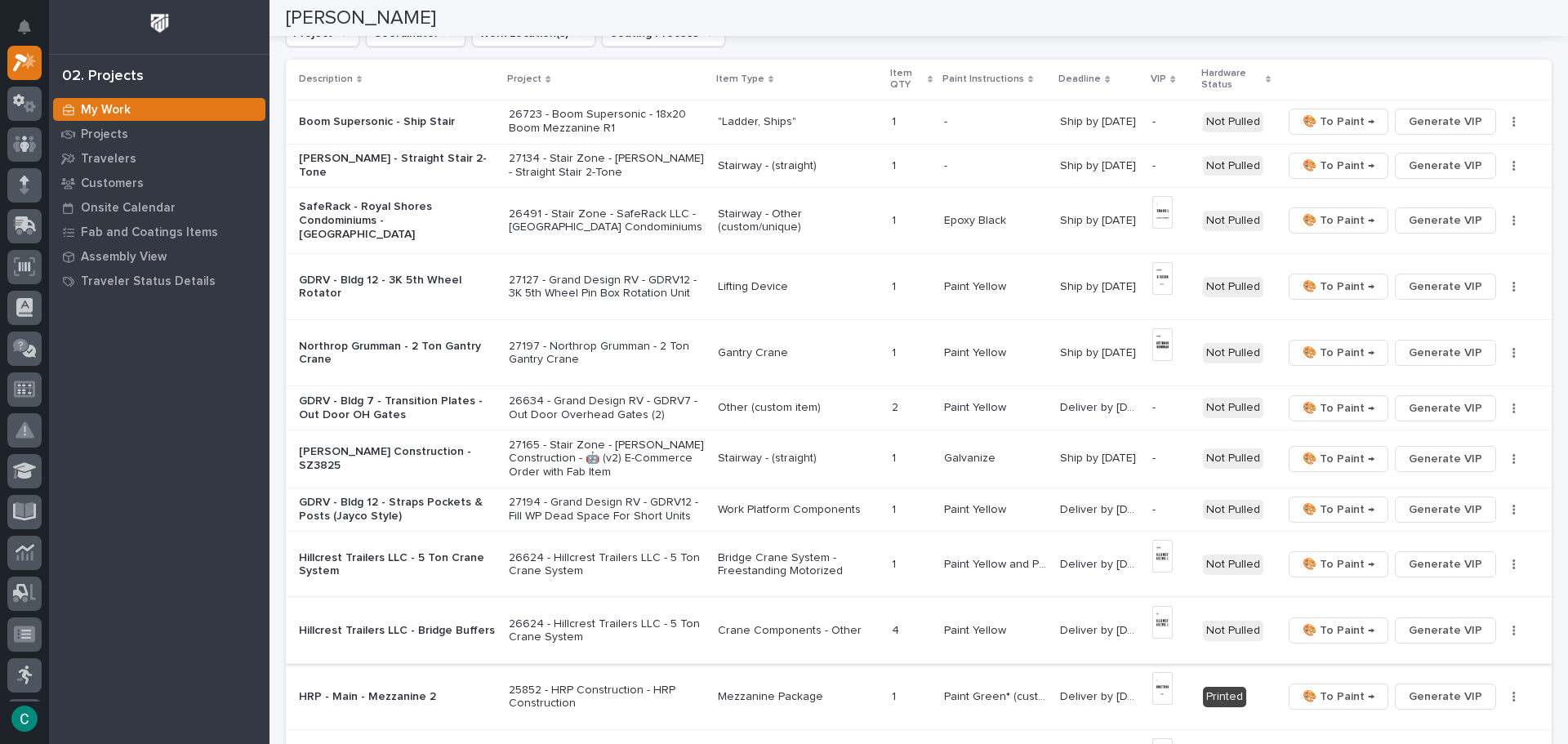
scroll to position [82, 0]
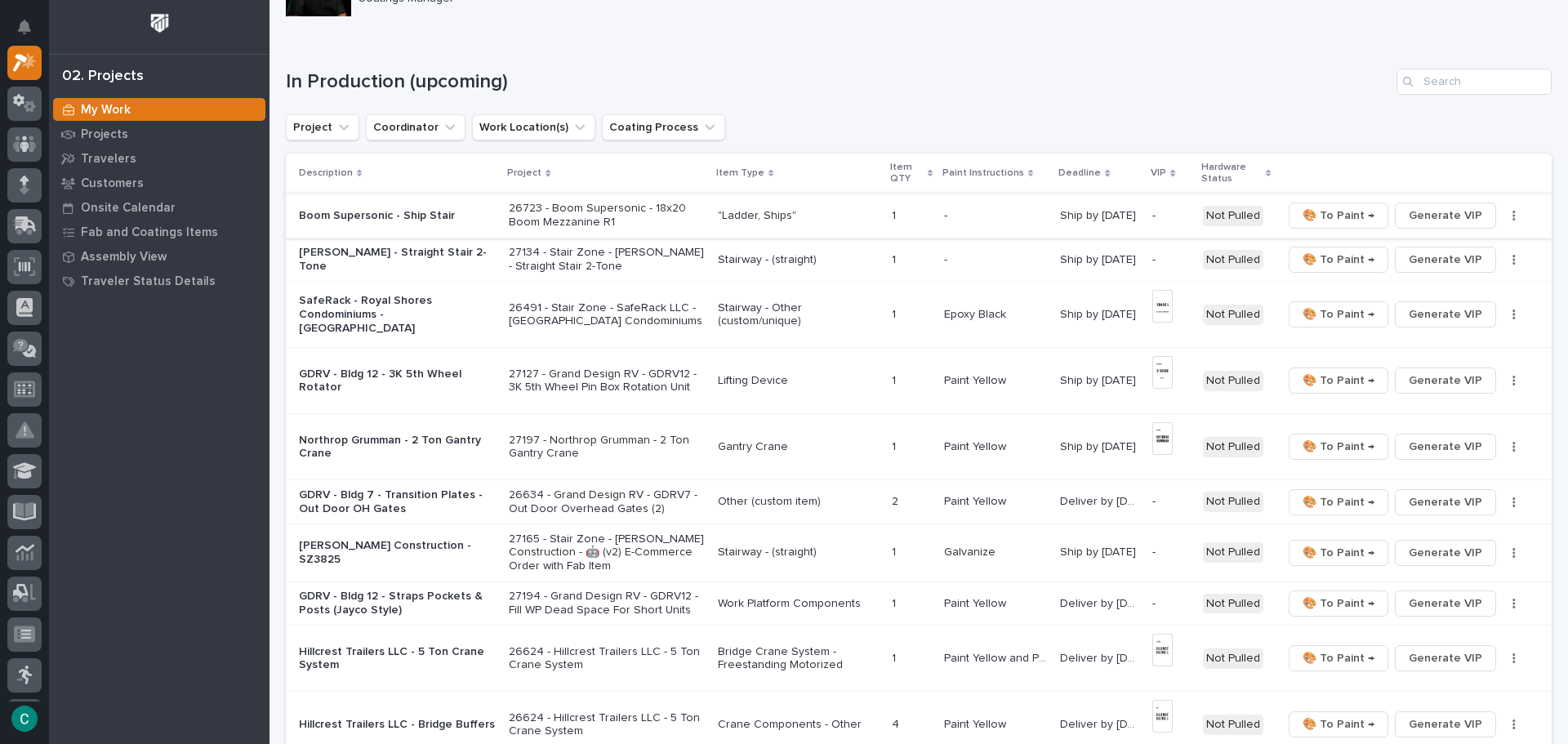
click at [1457, 213] on span "Generate VIP" at bounding box center [1445, 215] width 74 height 19
click at [1427, 262] on span "Generate VIP" at bounding box center [1445, 259] width 74 height 19
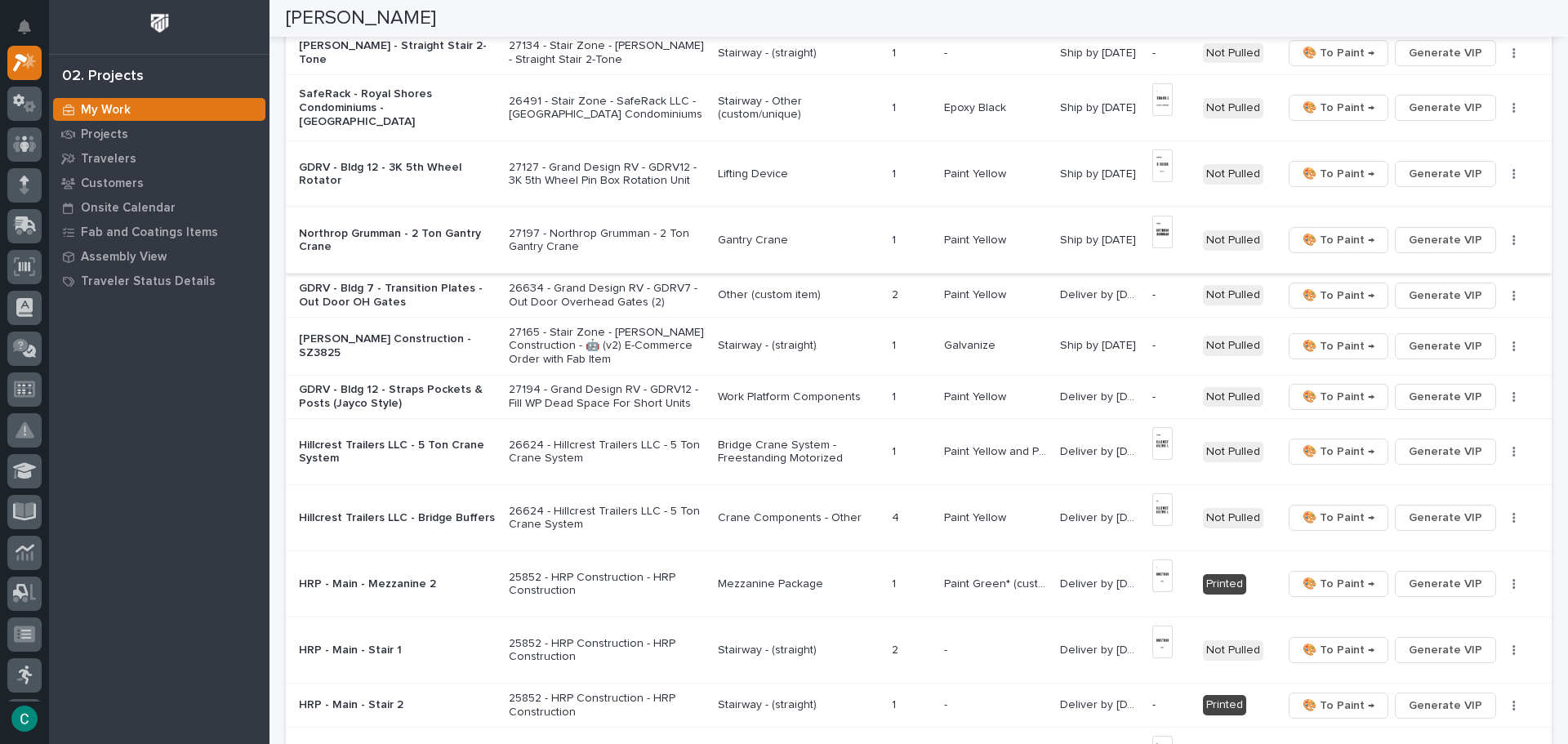
scroll to position [326, 0]
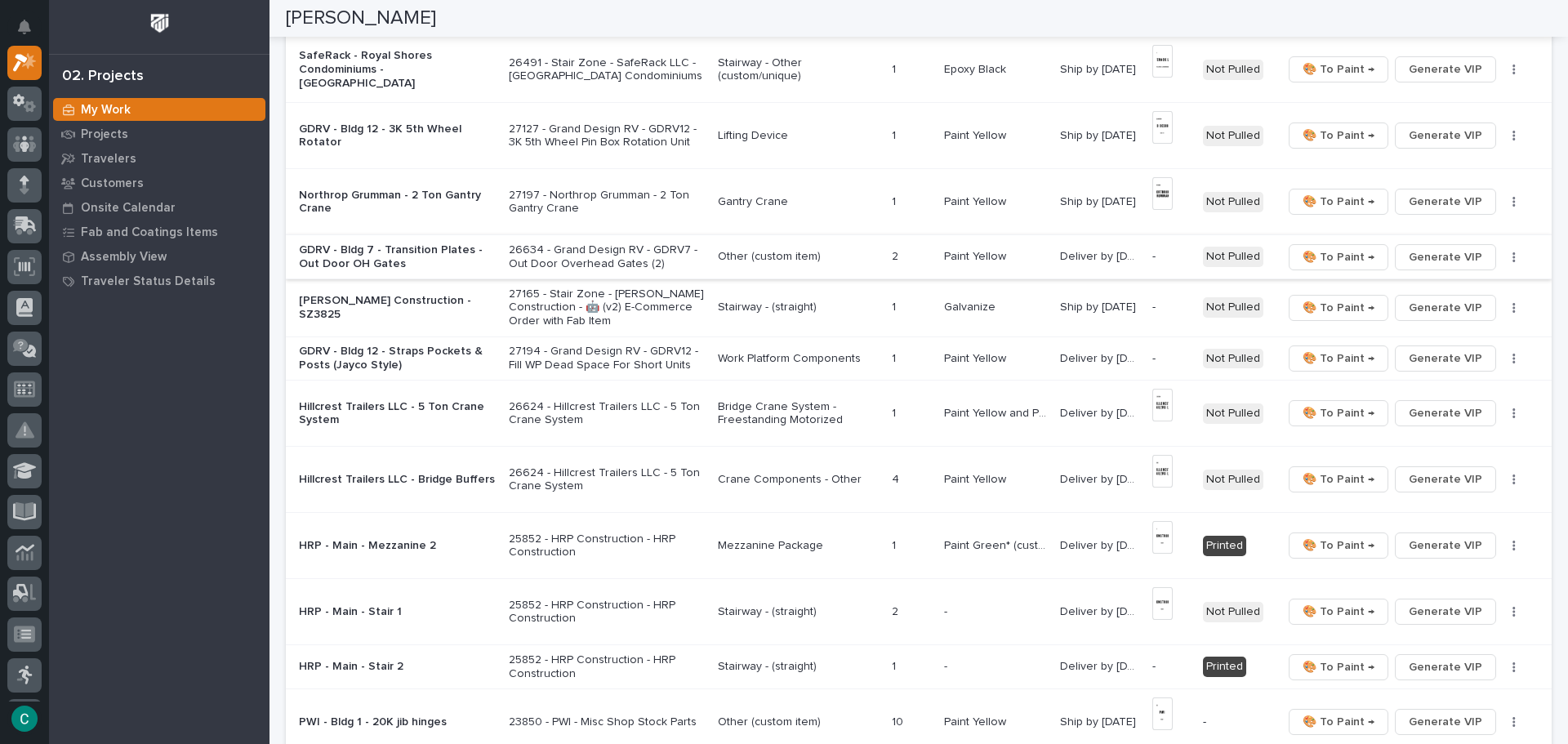
click at [1448, 254] on span "Generate VIP" at bounding box center [1445, 257] width 74 height 19
click at [1408, 304] on span "Generate VIP" at bounding box center [1445, 307] width 74 height 19
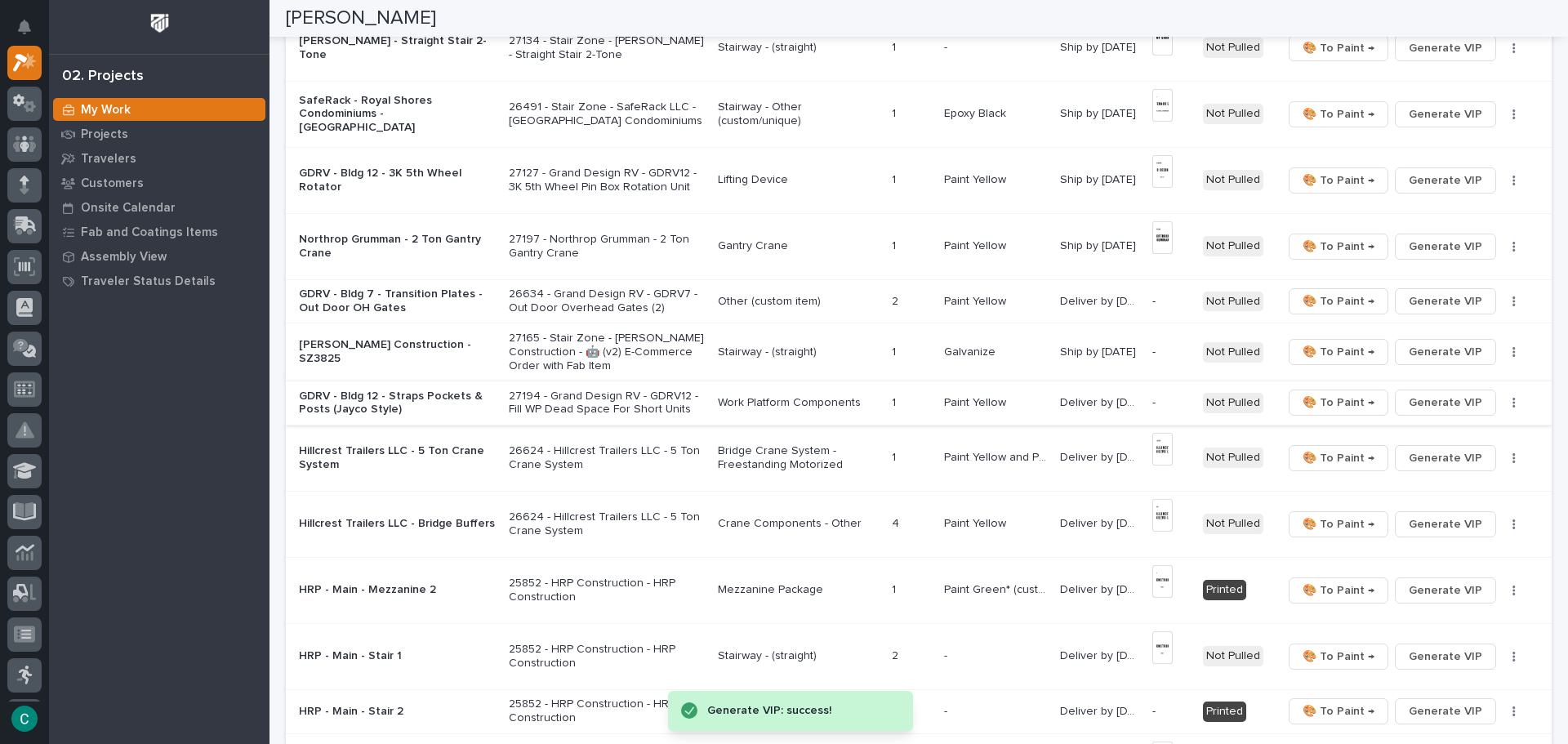
click at [1421, 403] on span "Generate VIP" at bounding box center [1445, 402] width 74 height 19
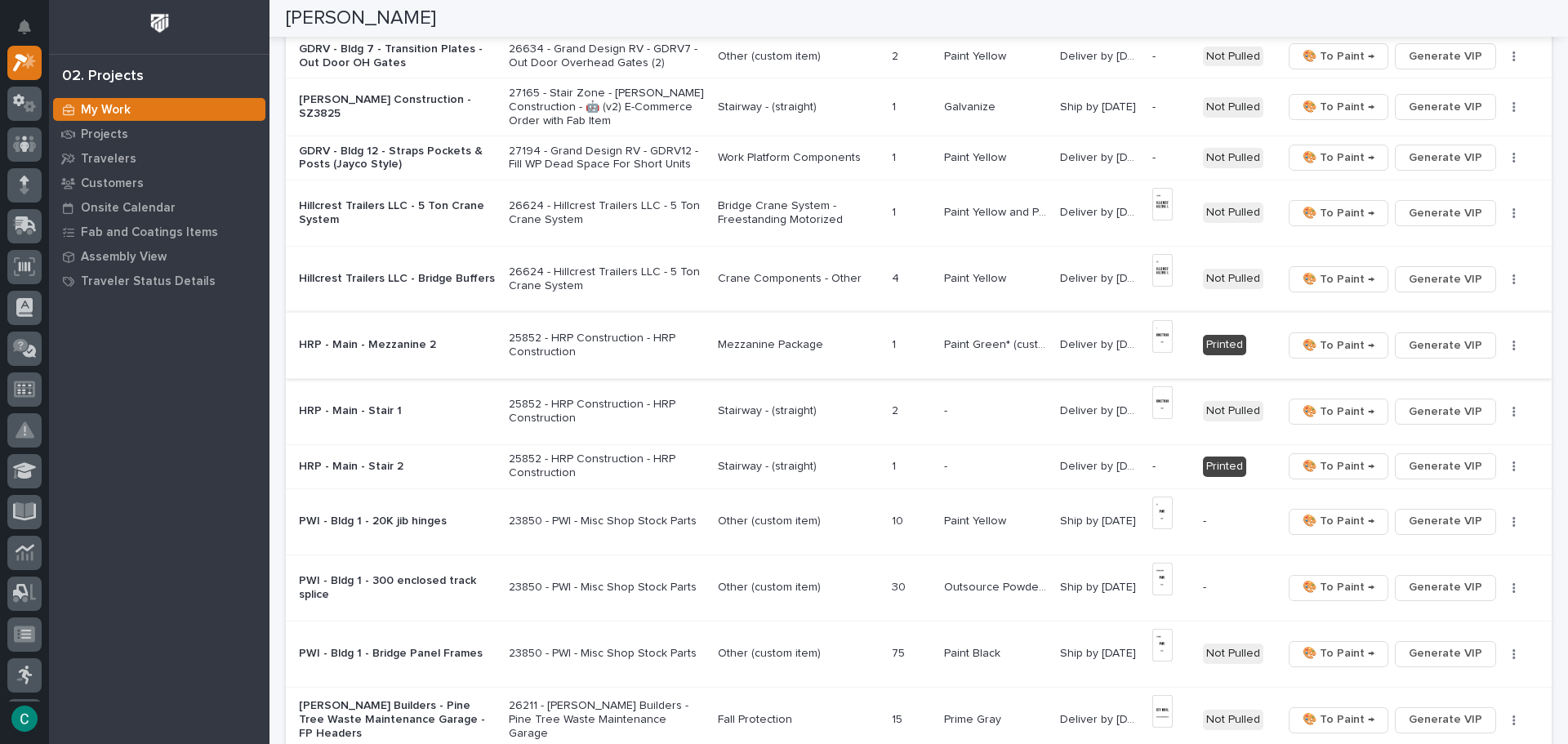
scroll to position [653, 0]
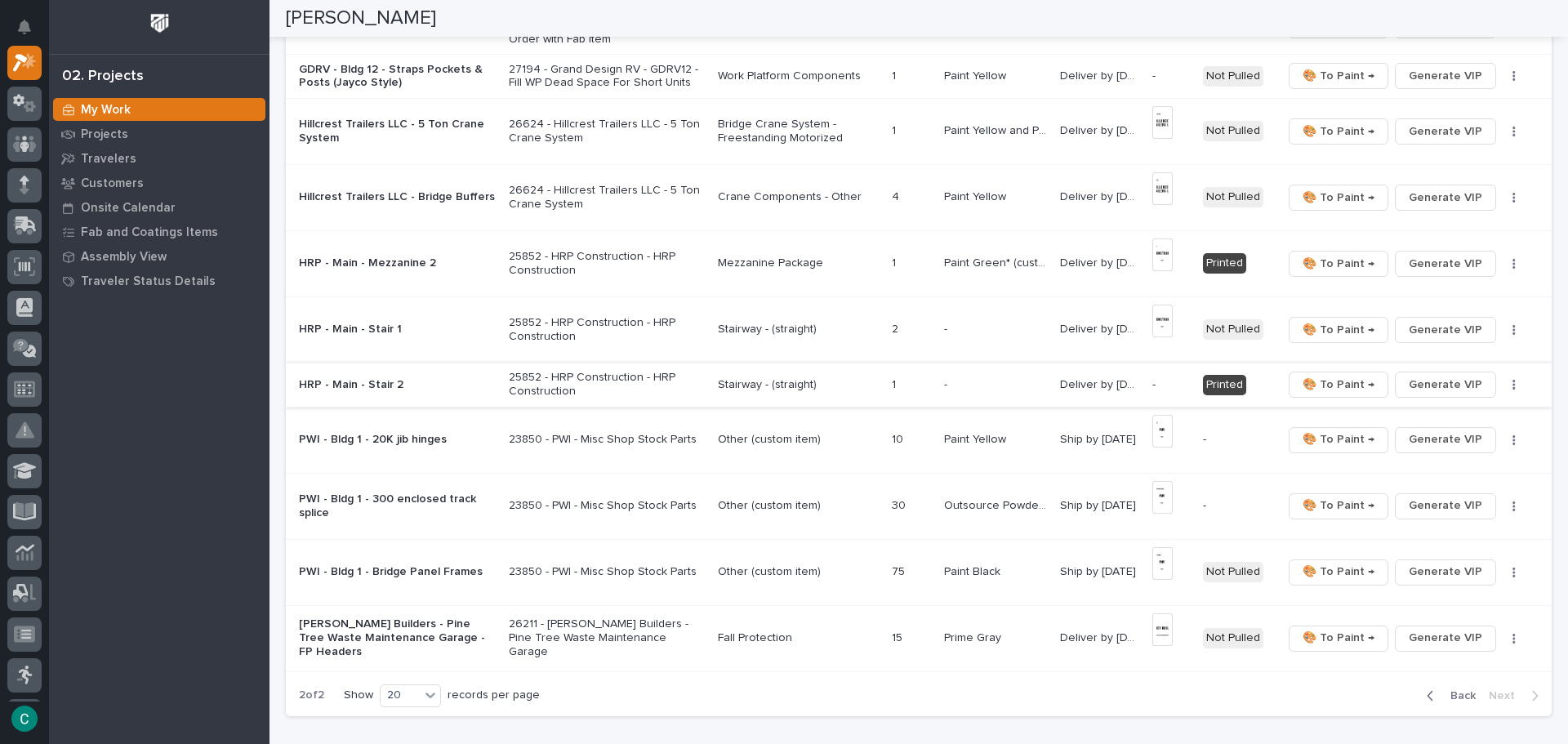
click at [1439, 381] on span "Generate VIP" at bounding box center [1445, 384] width 74 height 19
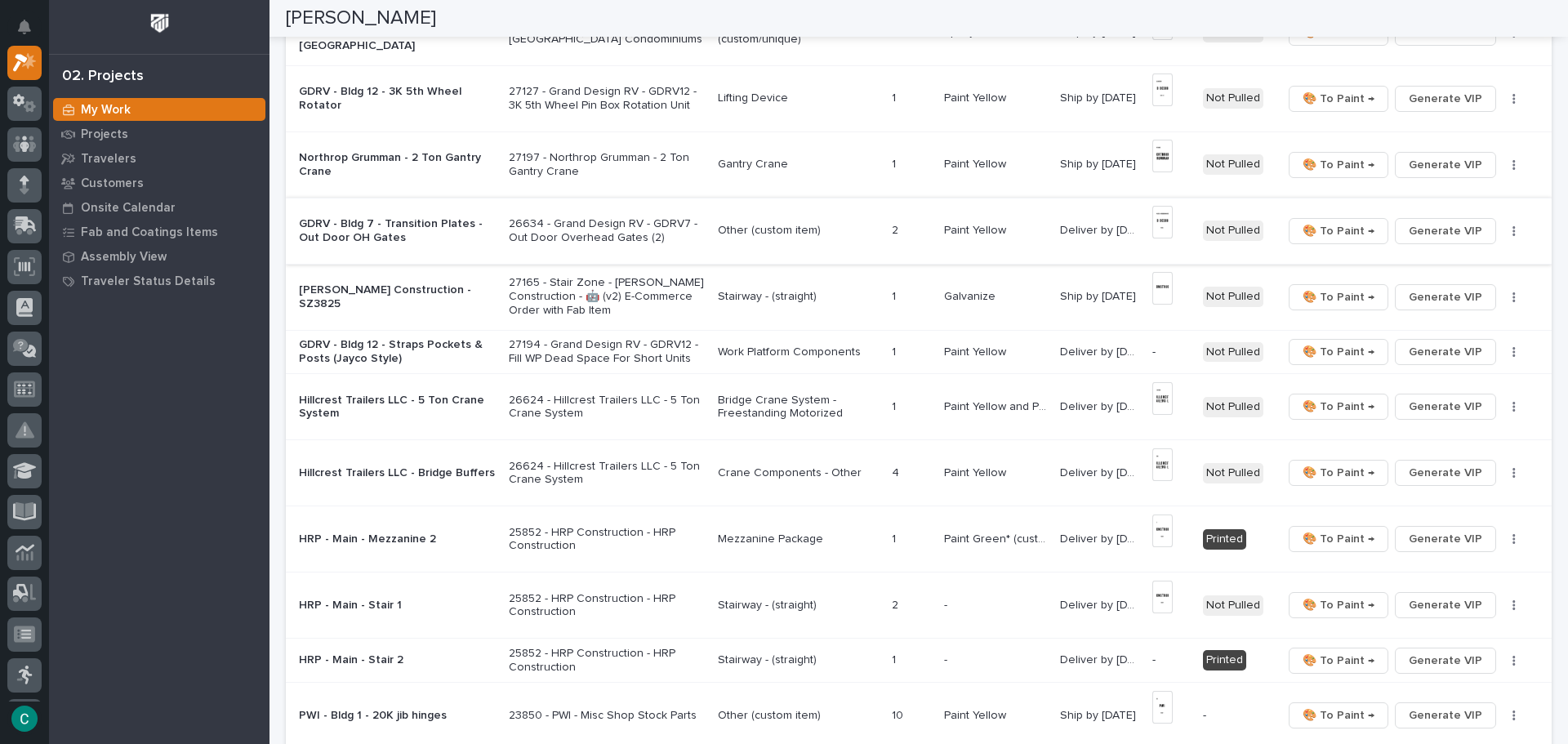
scroll to position [0, 0]
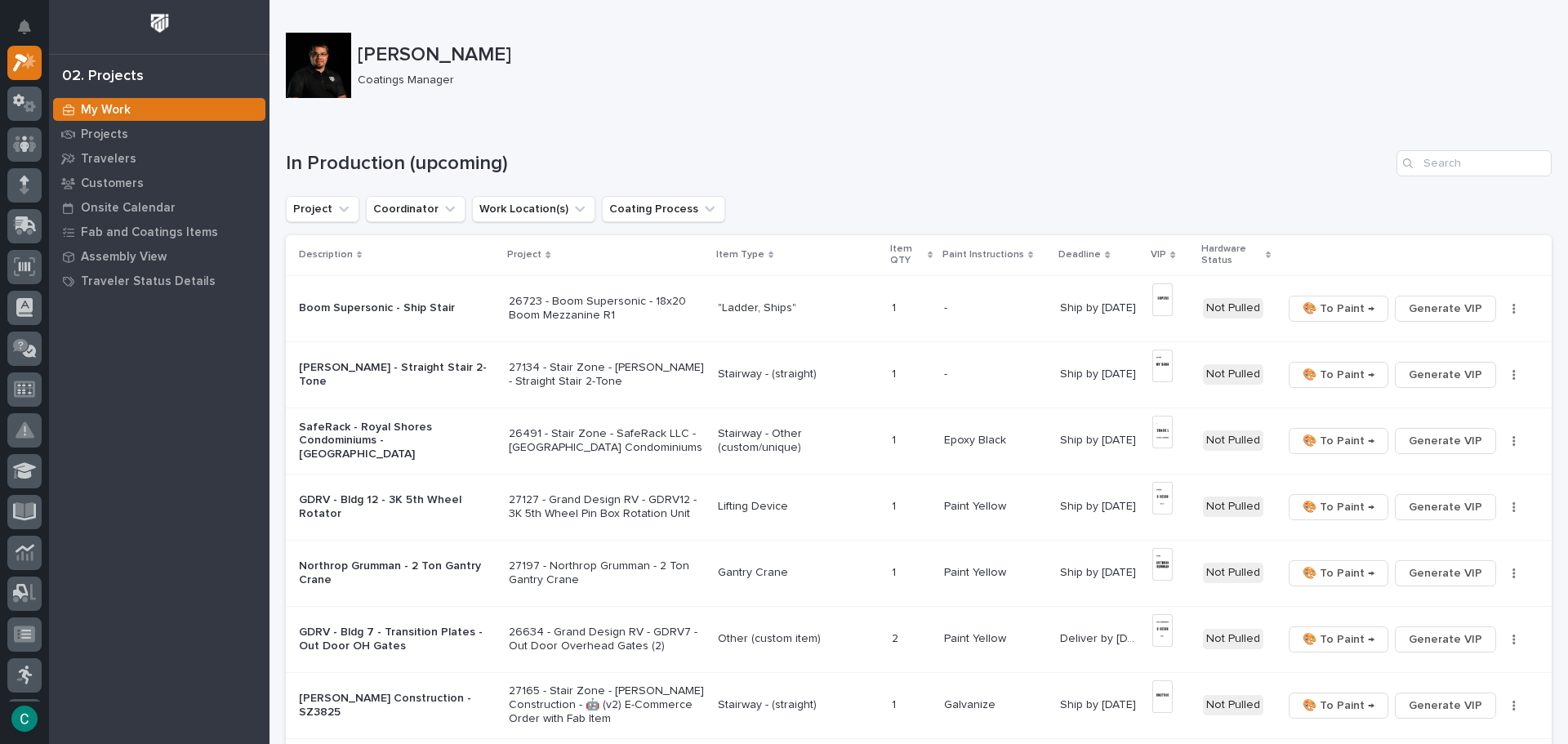
click at [736, 304] on p ""Ladder, Ships"" at bounding box center [798, 308] width 162 height 14
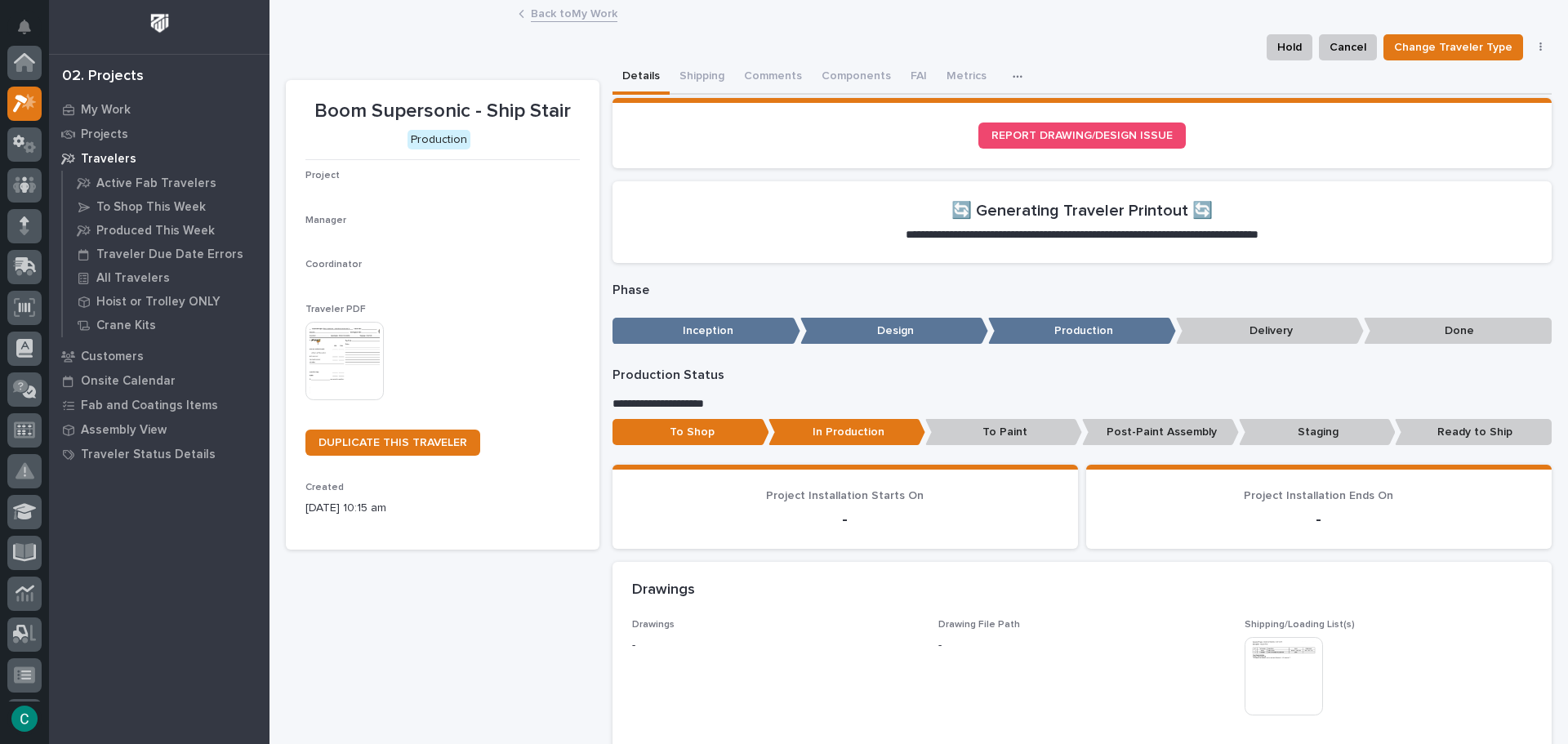
scroll to position [41, 0]
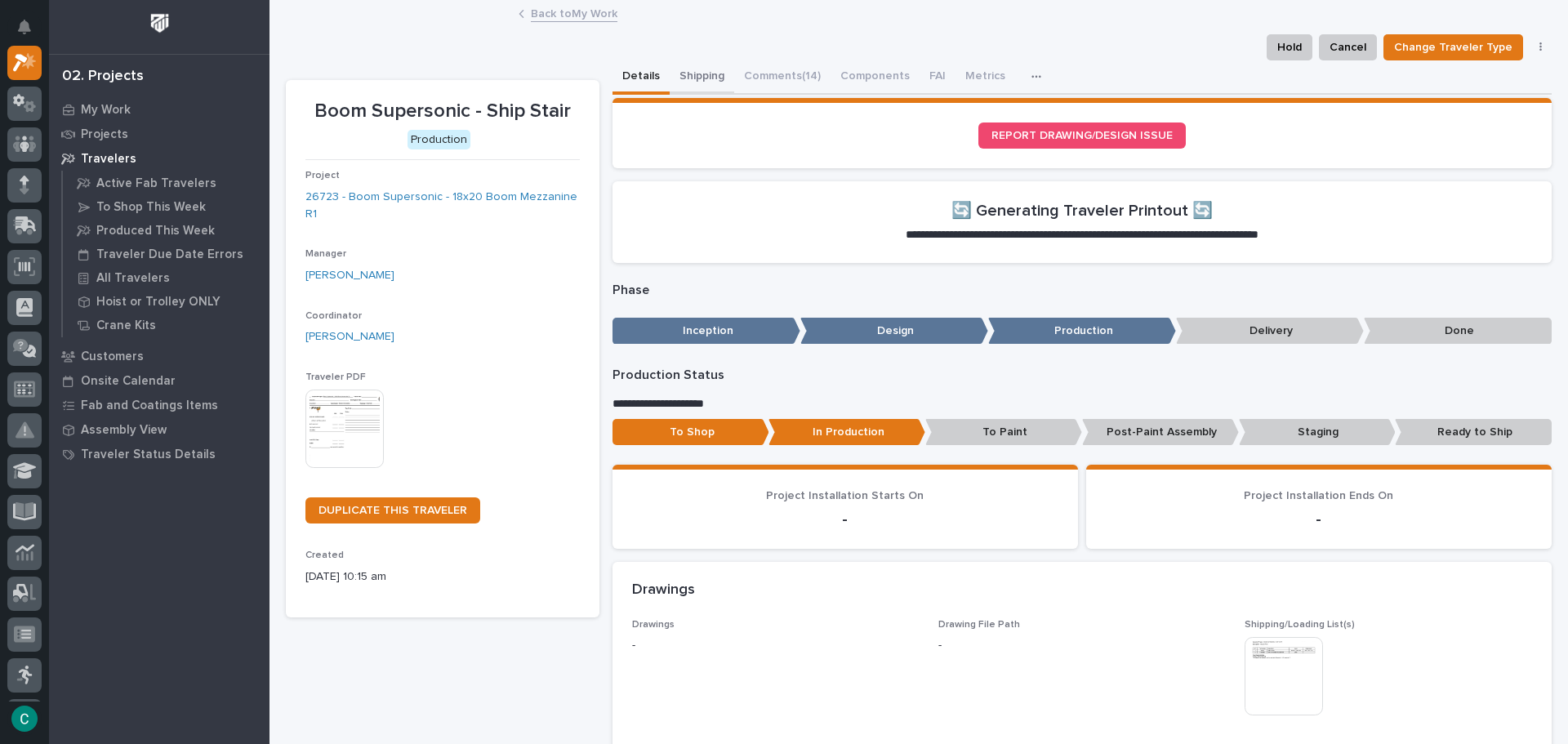
click at [705, 74] on button "Shipping" at bounding box center [702, 77] width 64 height 34
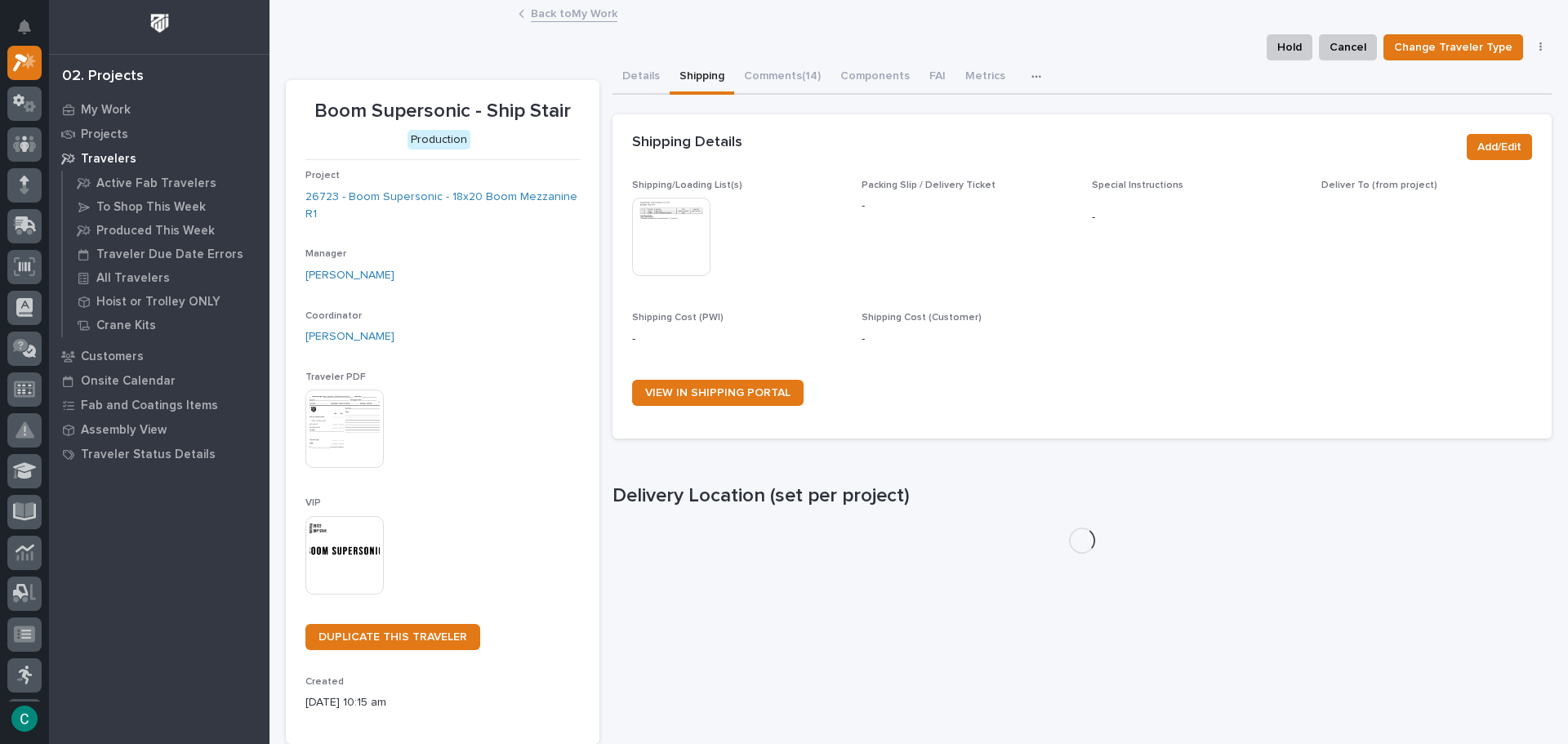
click at [681, 233] on img at bounding box center [671, 237] width 79 height 79
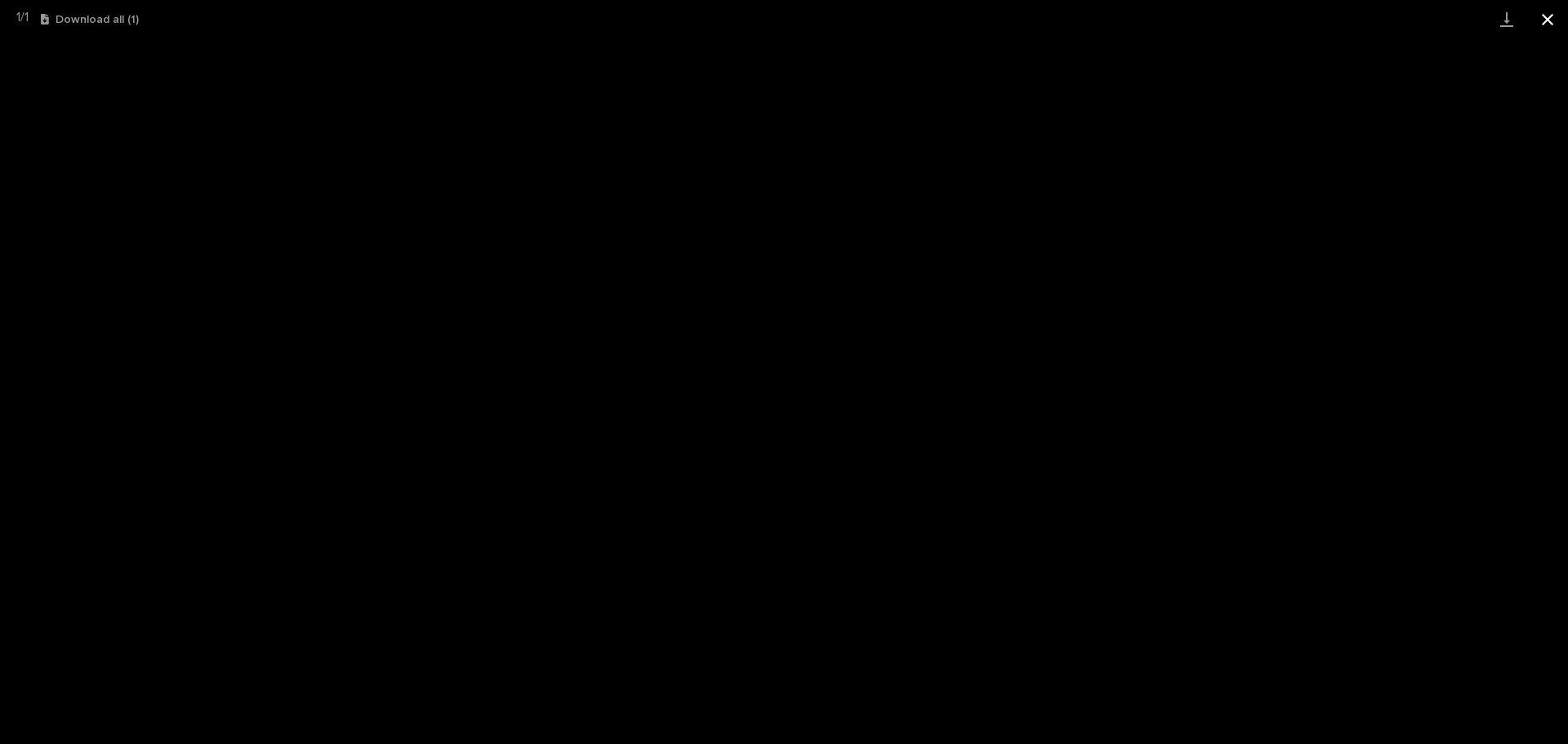
click at [1550, 24] on button "Close gallery" at bounding box center [1547, 19] width 41 height 38
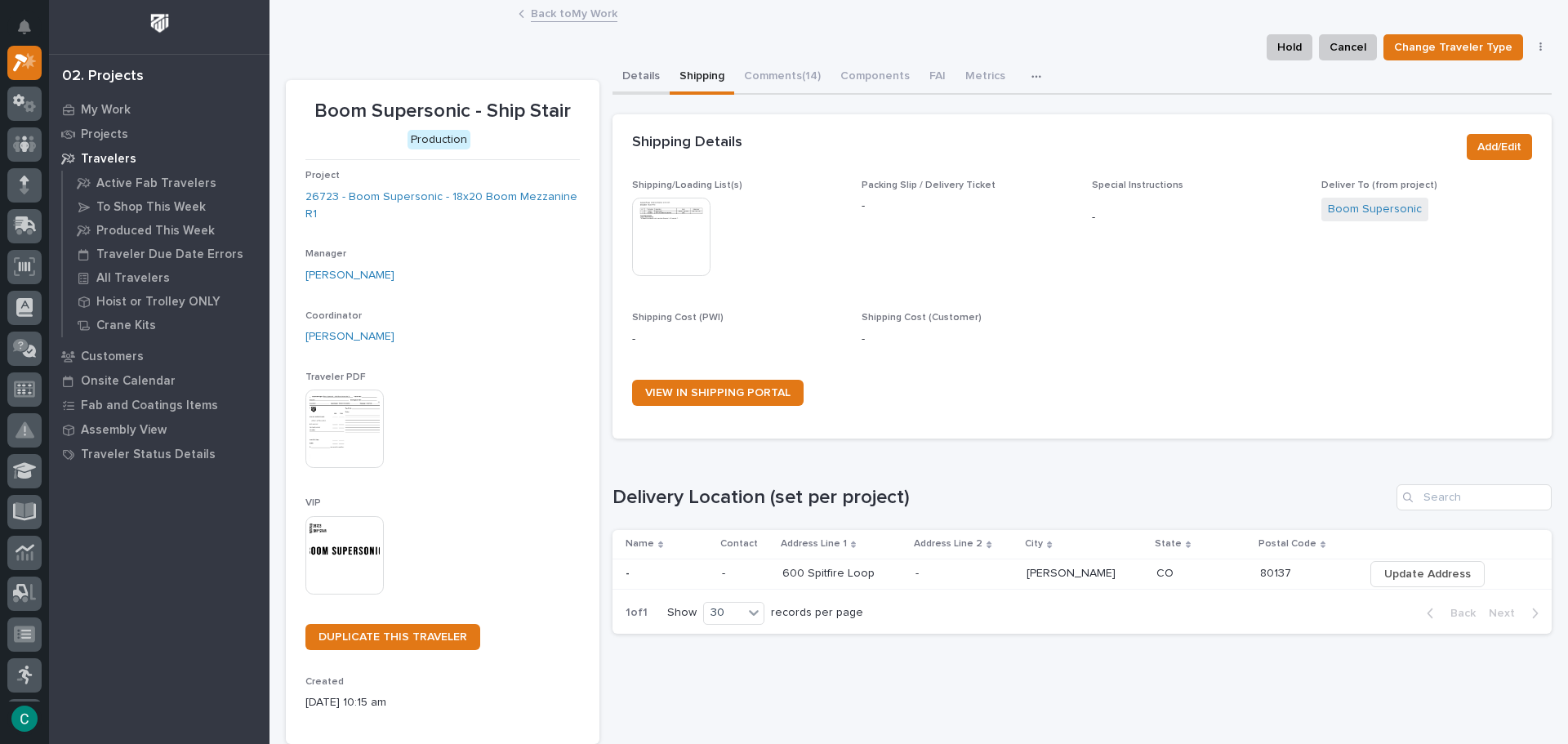
click at [640, 80] on button "Details" at bounding box center [640, 77] width 57 height 34
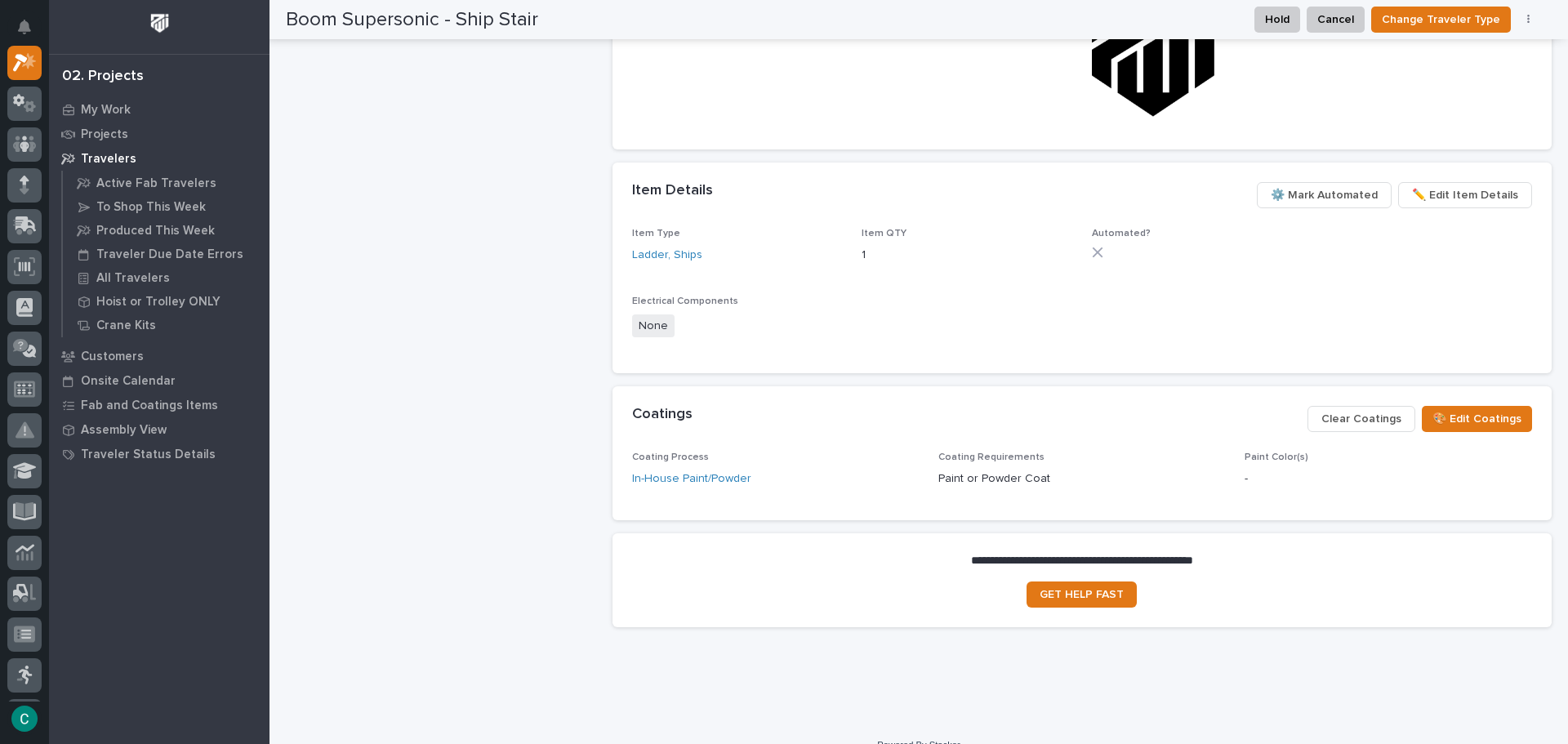
scroll to position [1017, 0]
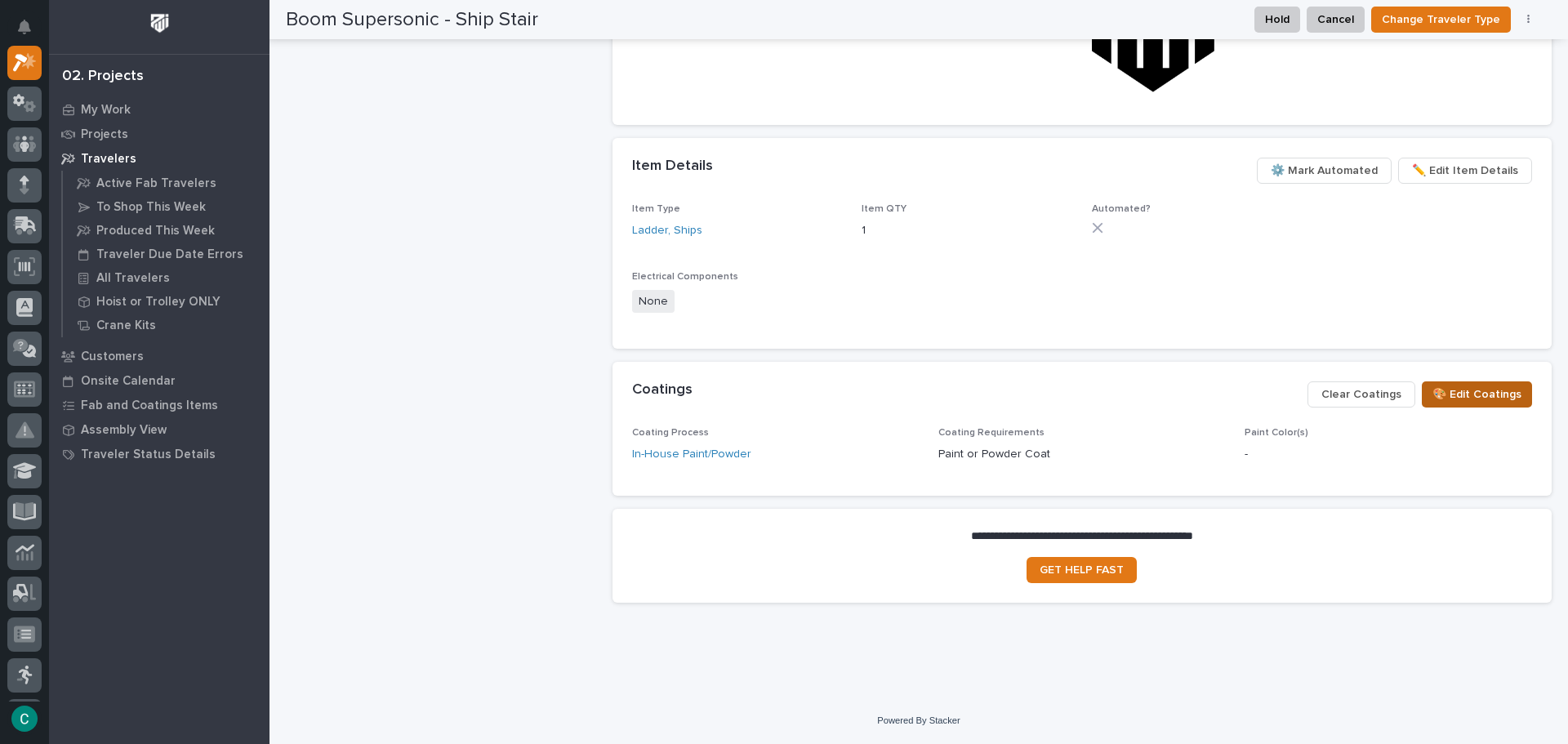
click at [1475, 402] on span "🎨 Edit Coatings" at bounding box center [1477, 393] width 89 height 19
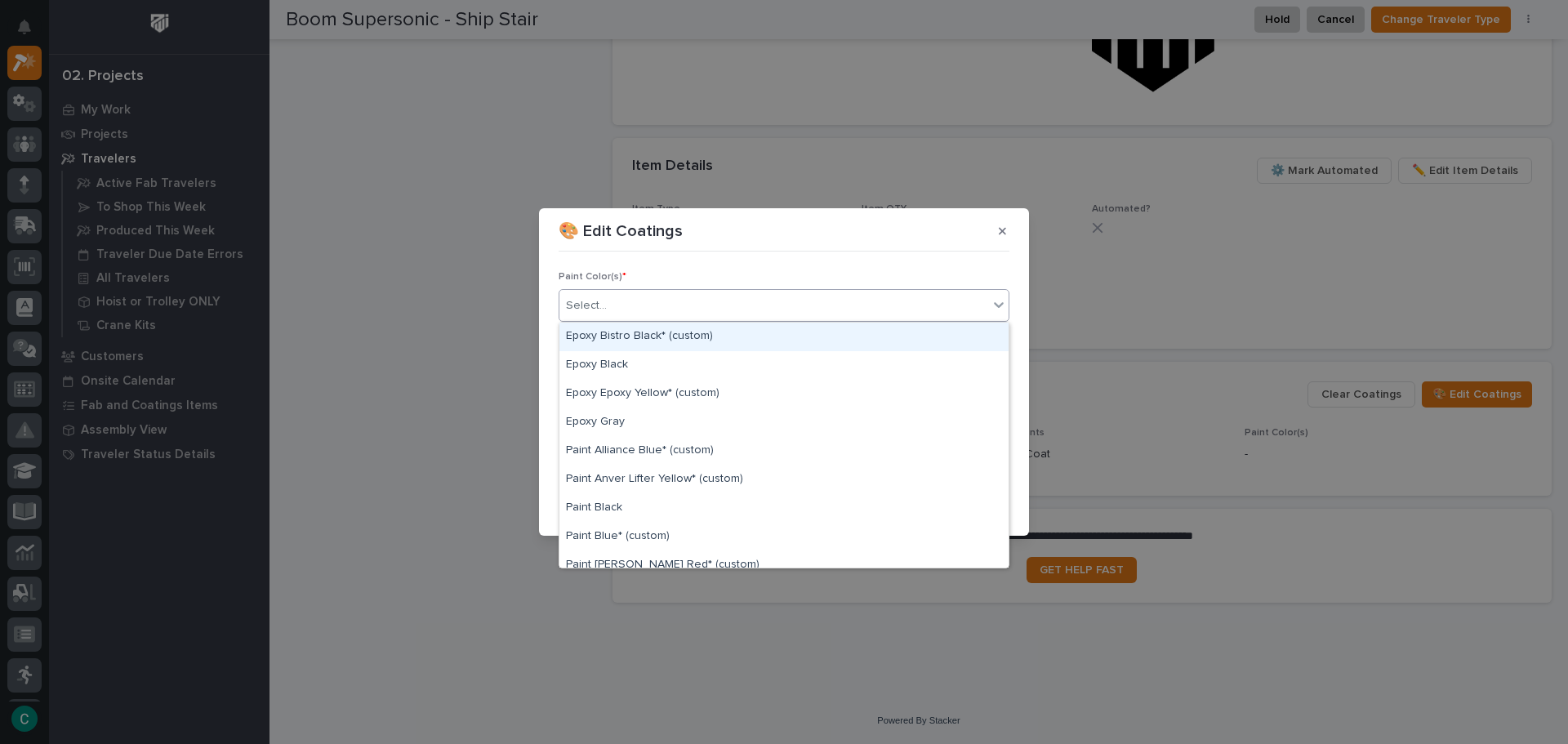
click at [676, 310] on div "Select..." at bounding box center [774, 305] width 429 height 27
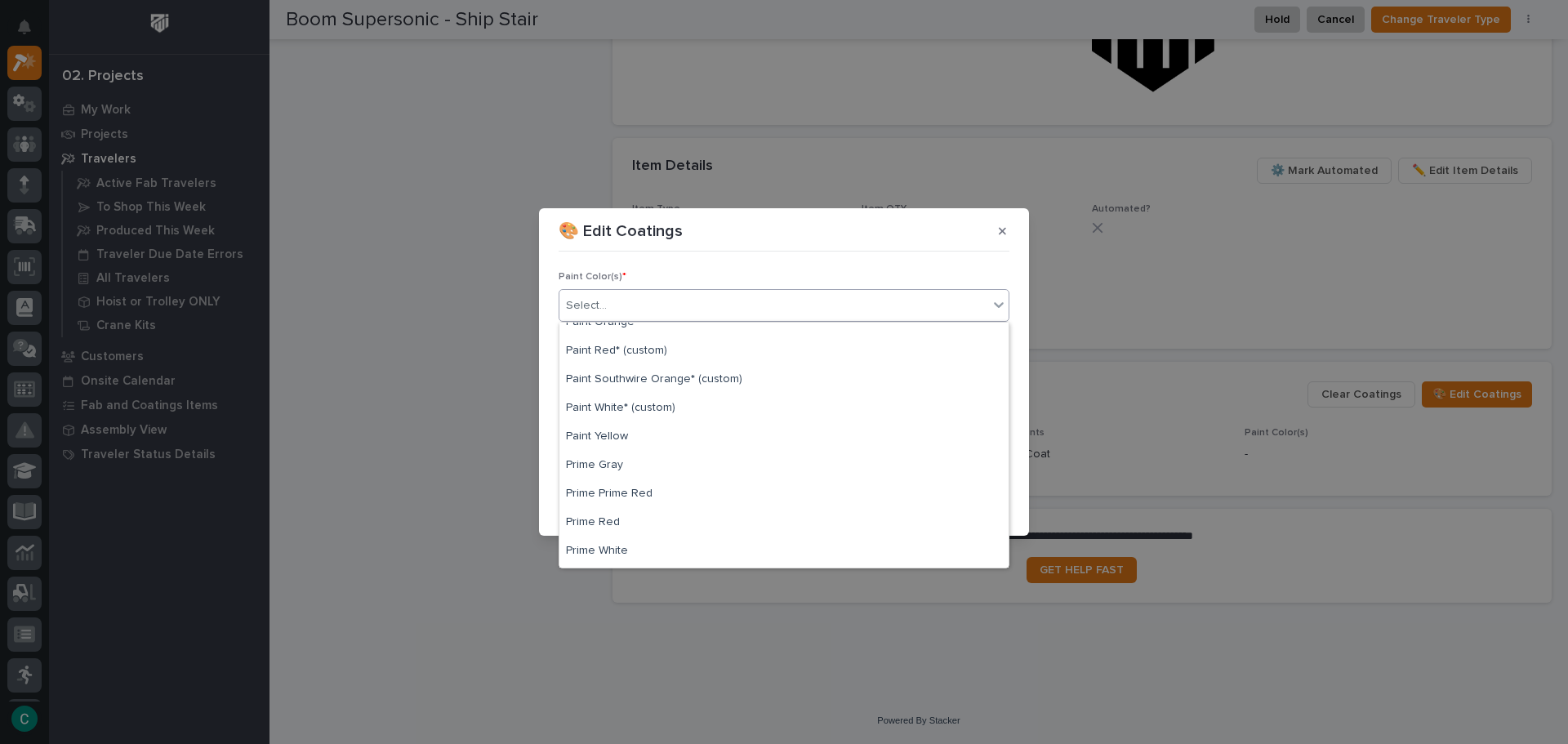
scroll to position [490, 0]
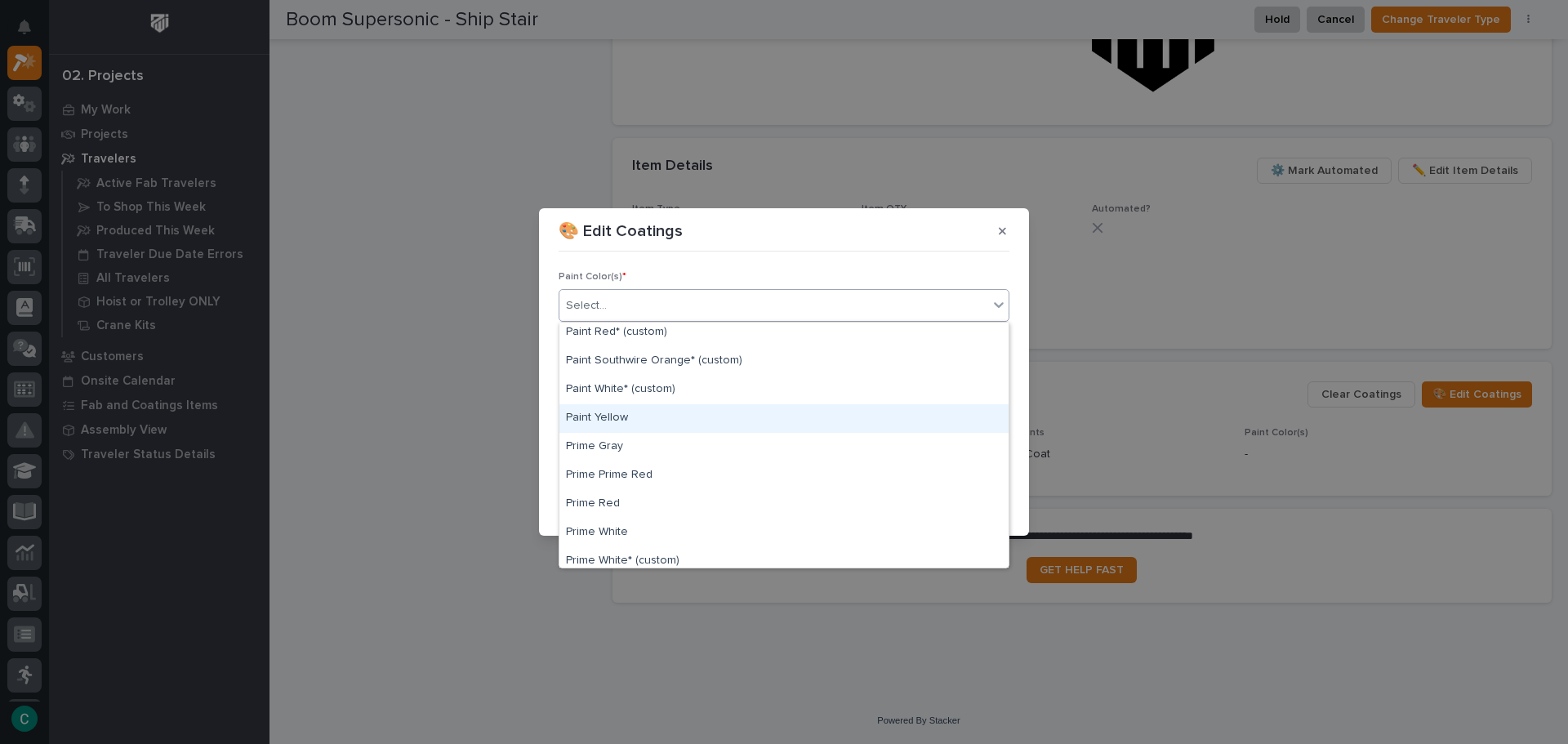
click at [684, 423] on div "Paint Yellow" at bounding box center [784, 418] width 449 height 28
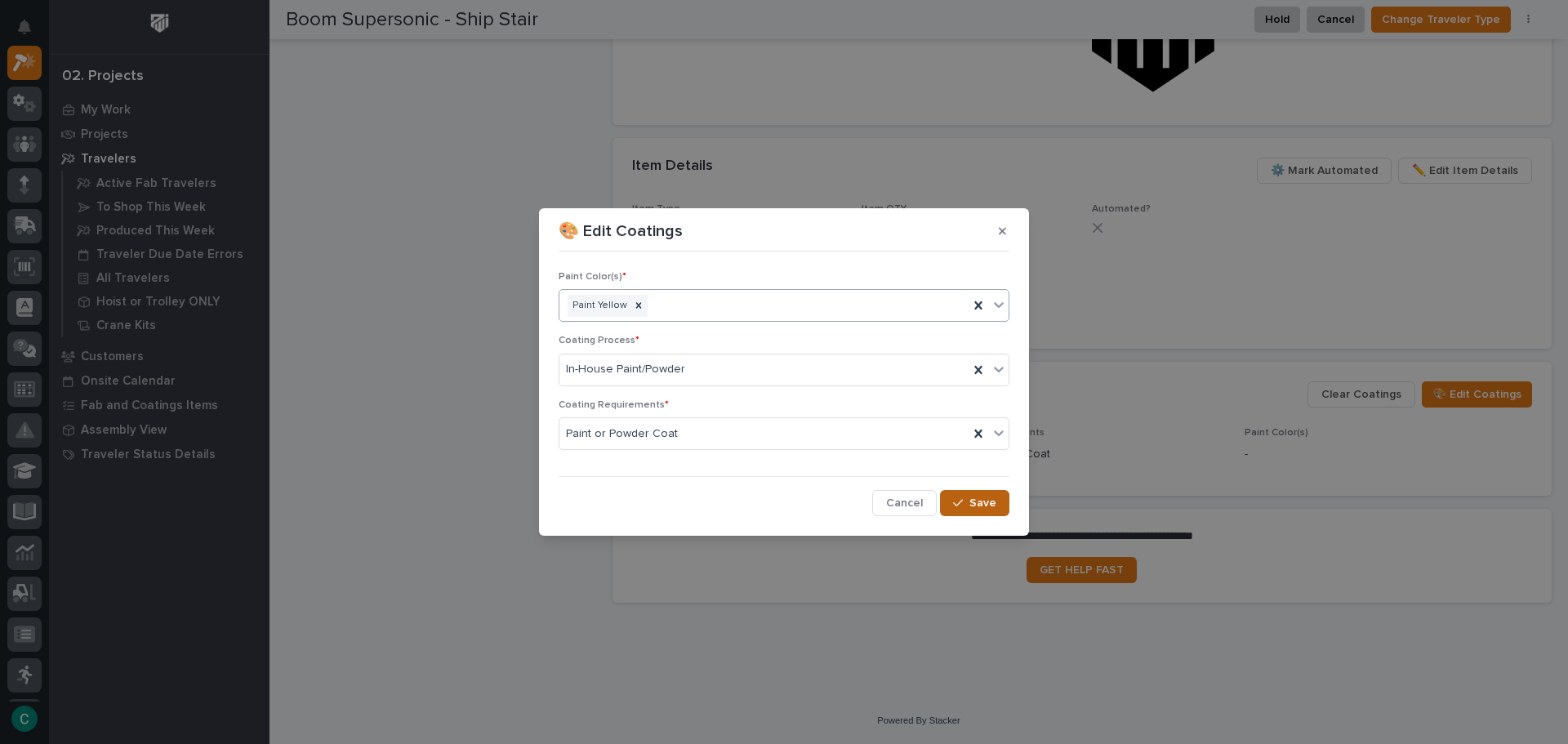
click at [982, 505] on span "Save" at bounding box center [983, 503] width 27 height 15
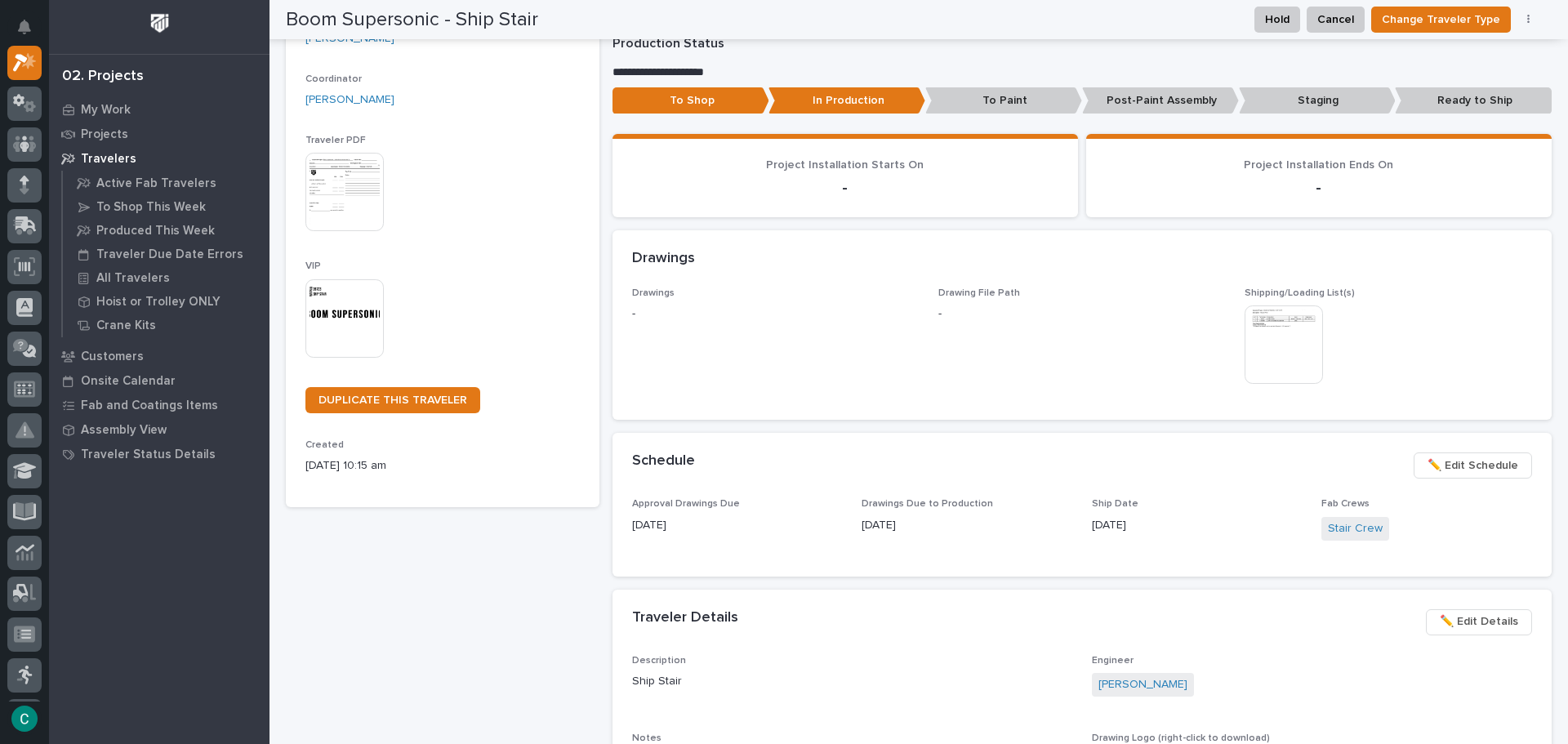
scroll to position [0, 0]
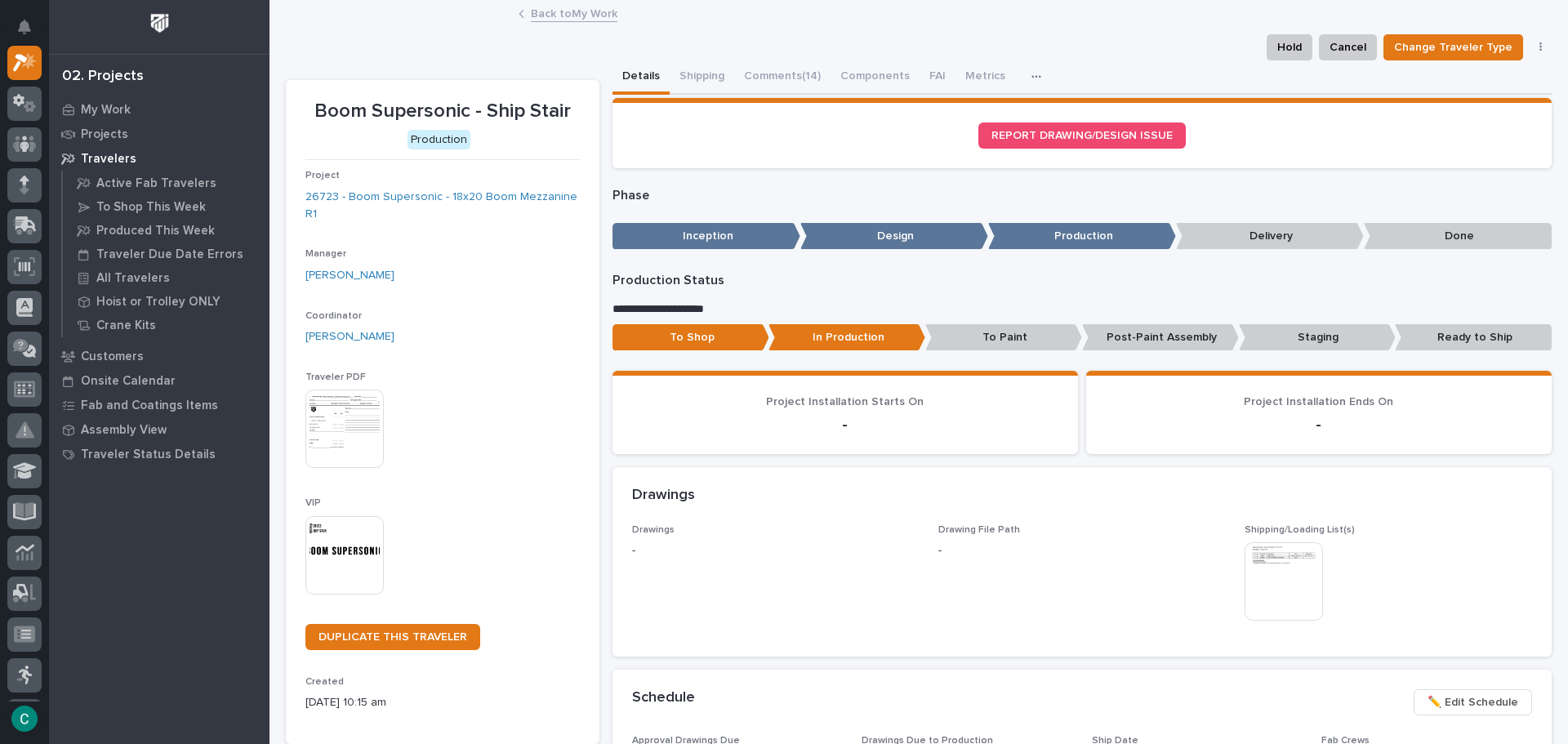
click at [575, 14] on link "Back to My Work" at bounding box center [573, 13] width 86 height 18
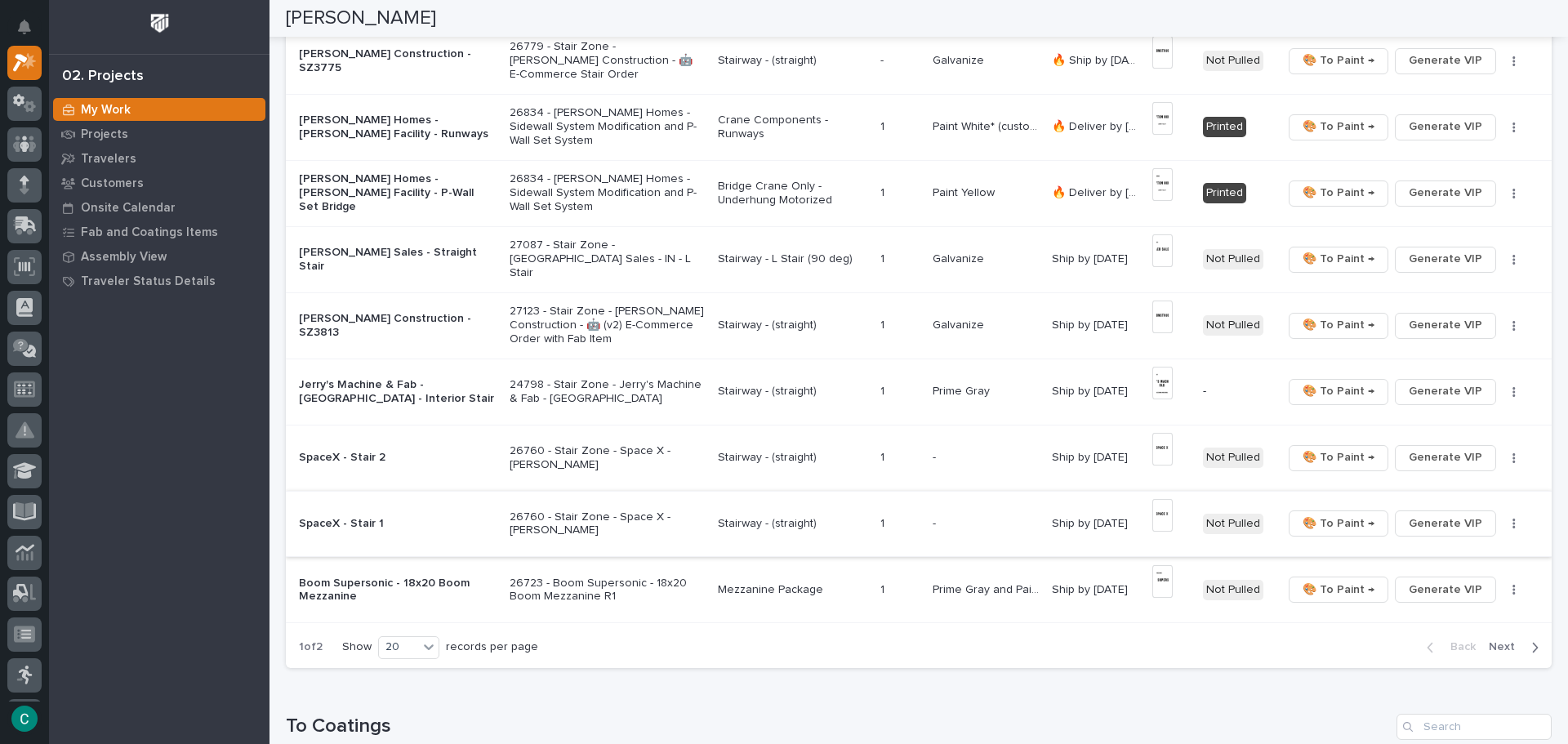
scroll to position [979, 0]
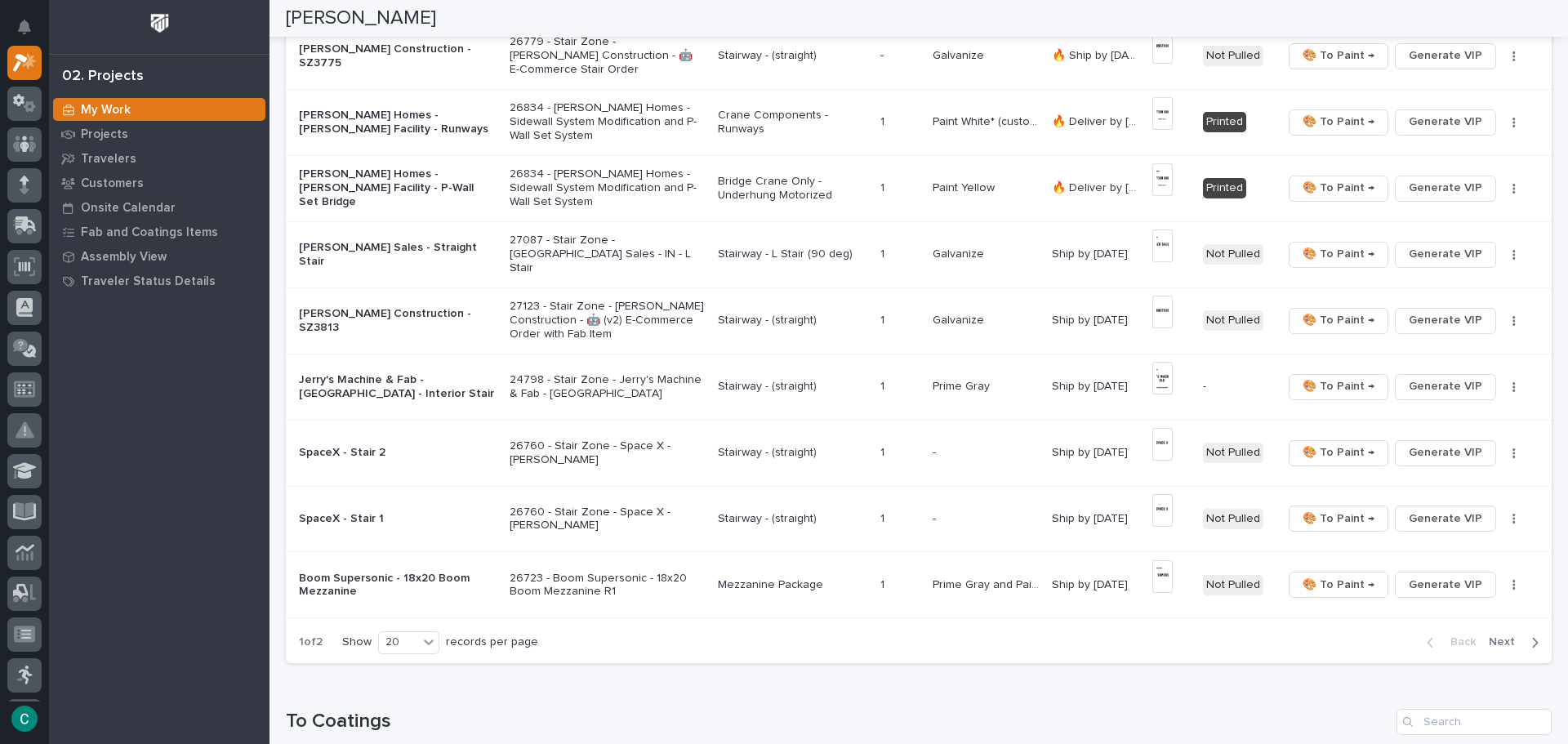
click at [1510, 644] on span "Next" at bounding box center [1506, 642] width 36 height 15
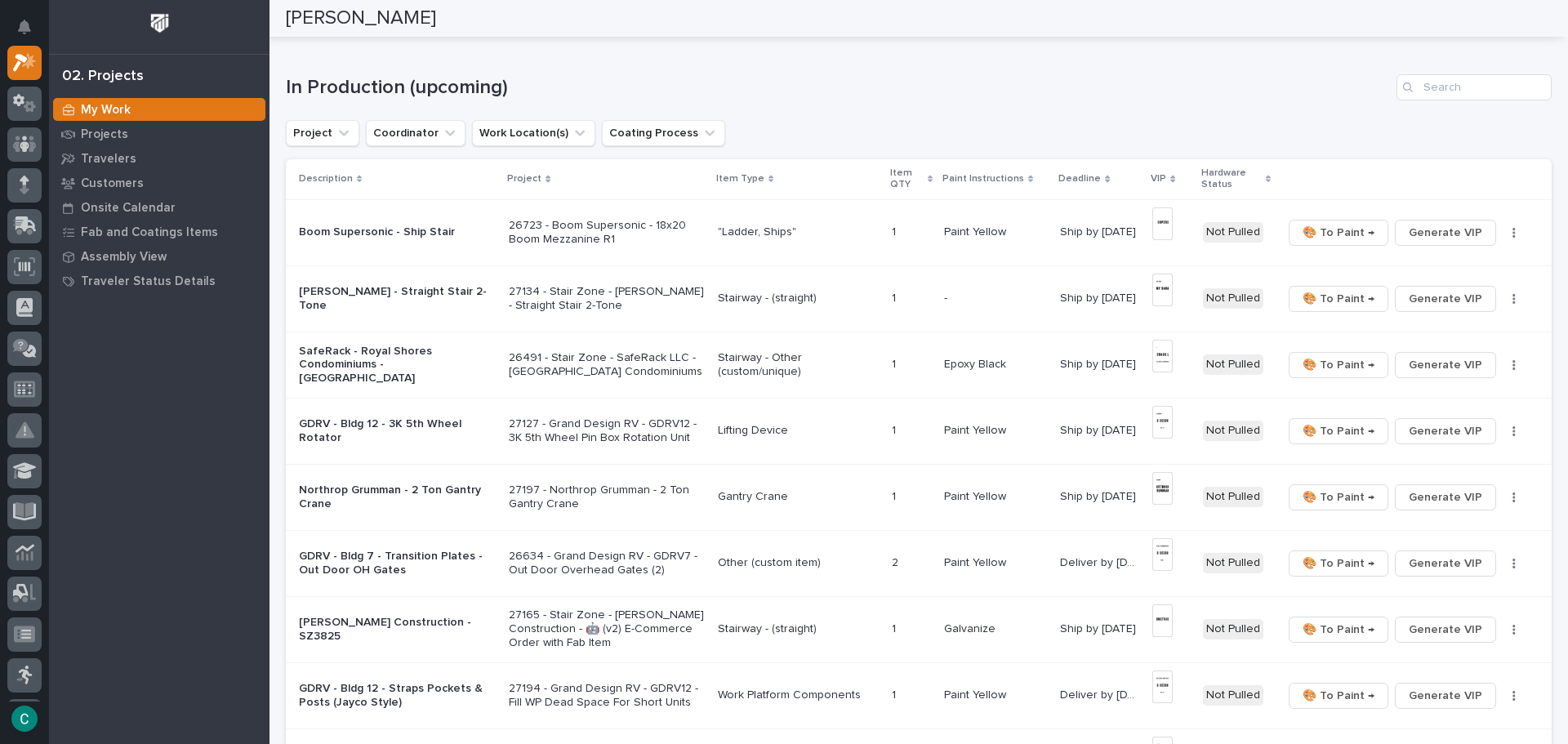
scroll to position [0, 0]
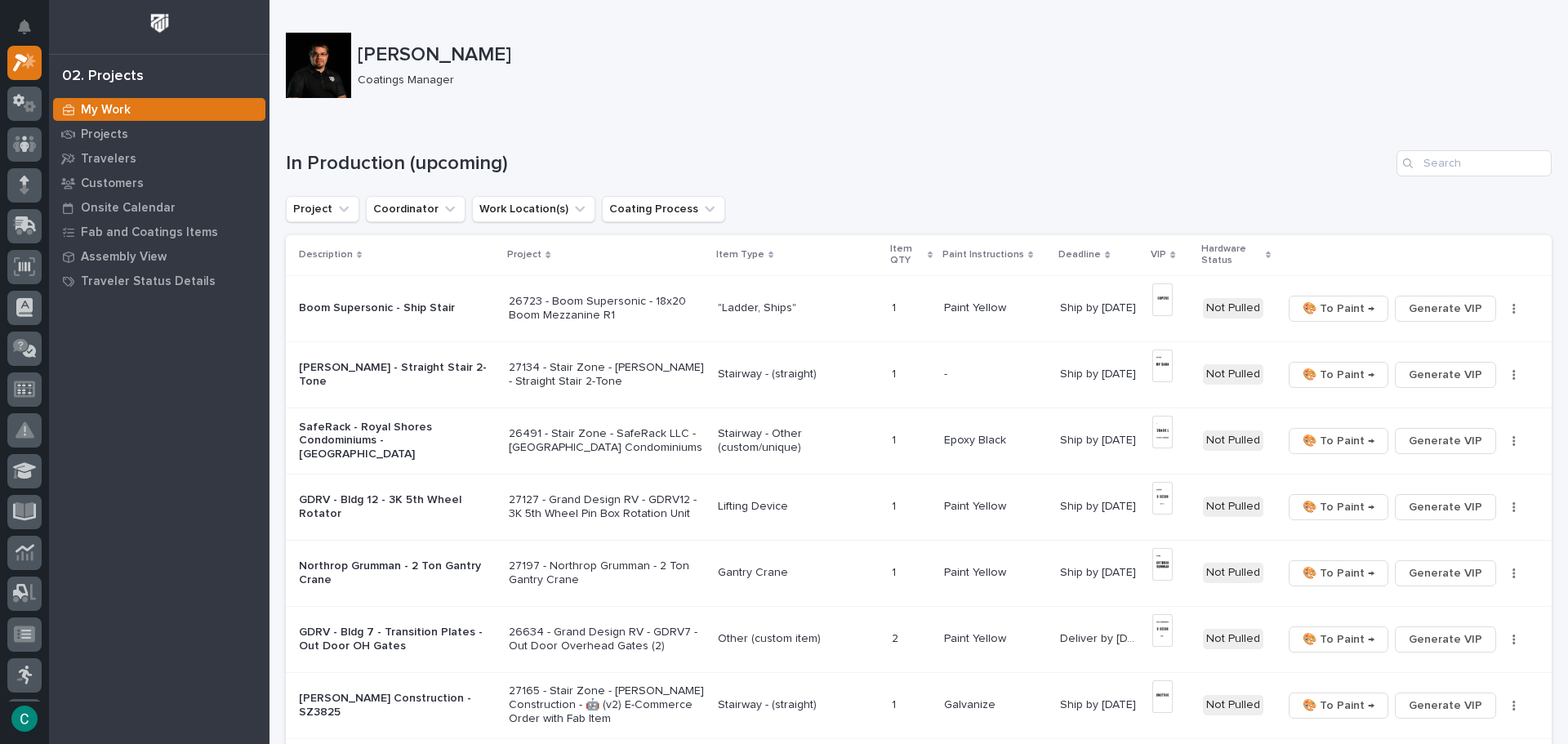
click at [751, 370] on p "Stairway - (straight)" at bounding box center [798, 374] width 162 height 14
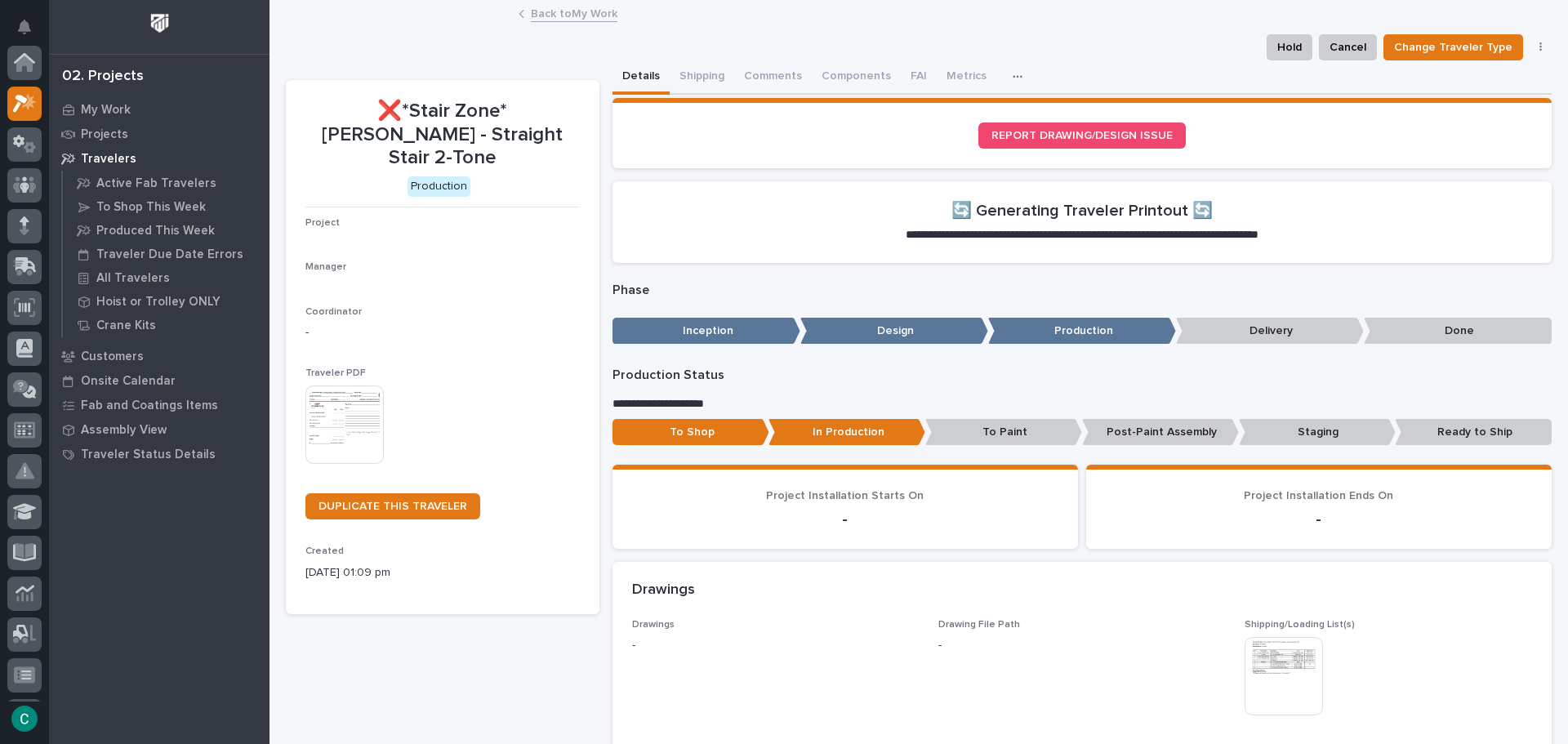
scroll to position [41, 0]
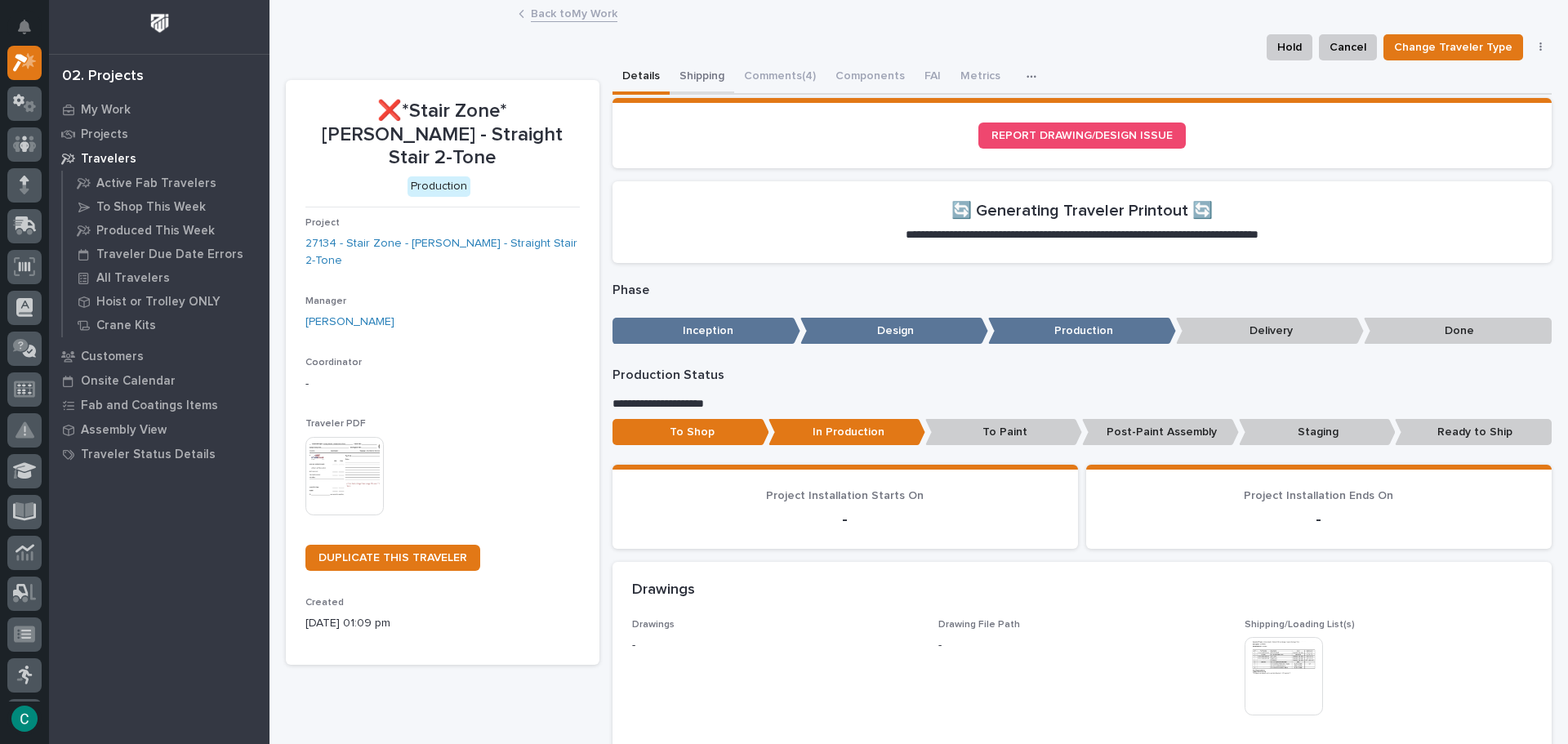
click at [680, 83] on button "Shipping" at bounding box center [702, 77] width 64 height 34
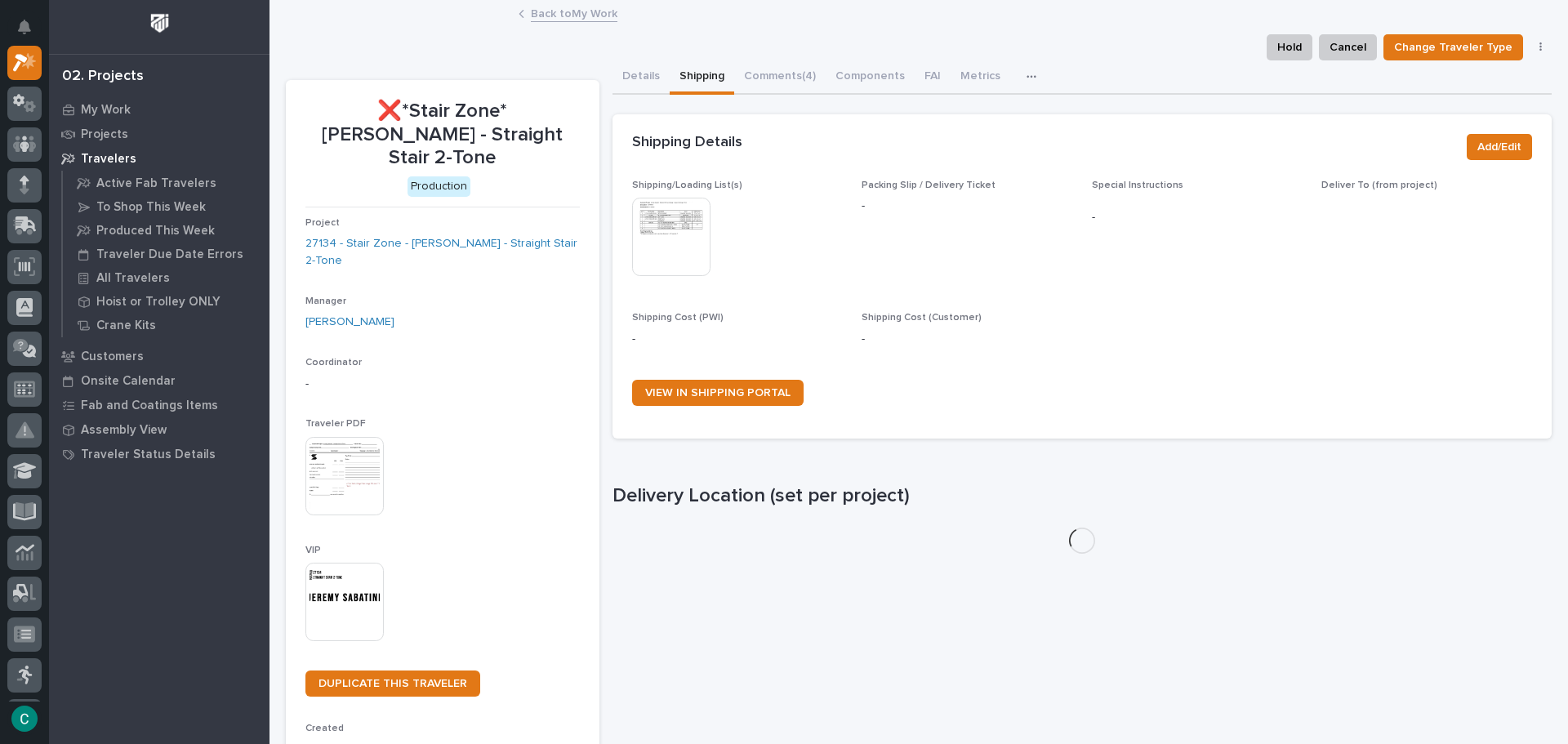
click at [674, 249] on img at bounding box center [671, 237] width 79 height 79
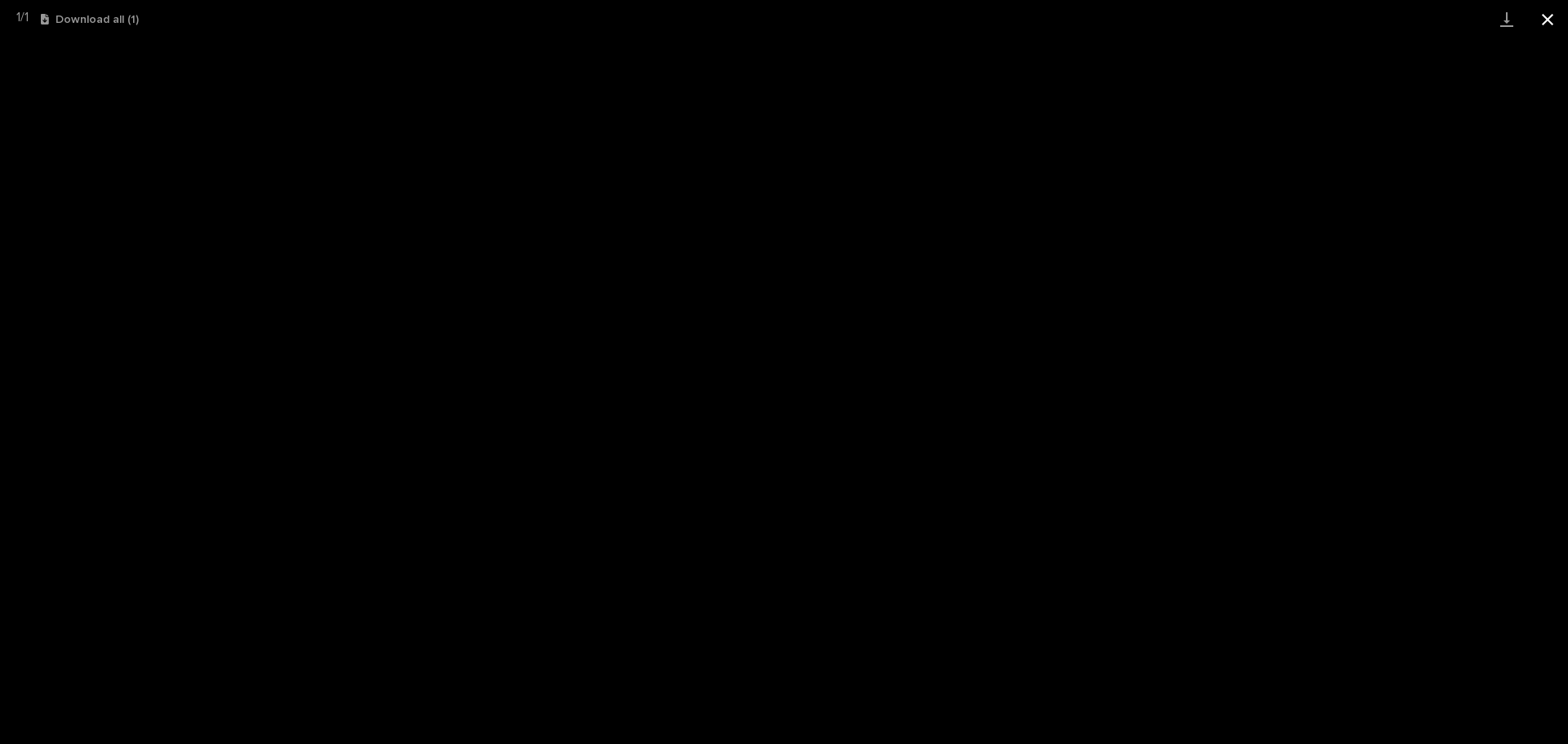
click at [1545, 28] on button "Close gallery" at bounding box center [1547, 19] width 41 height 38
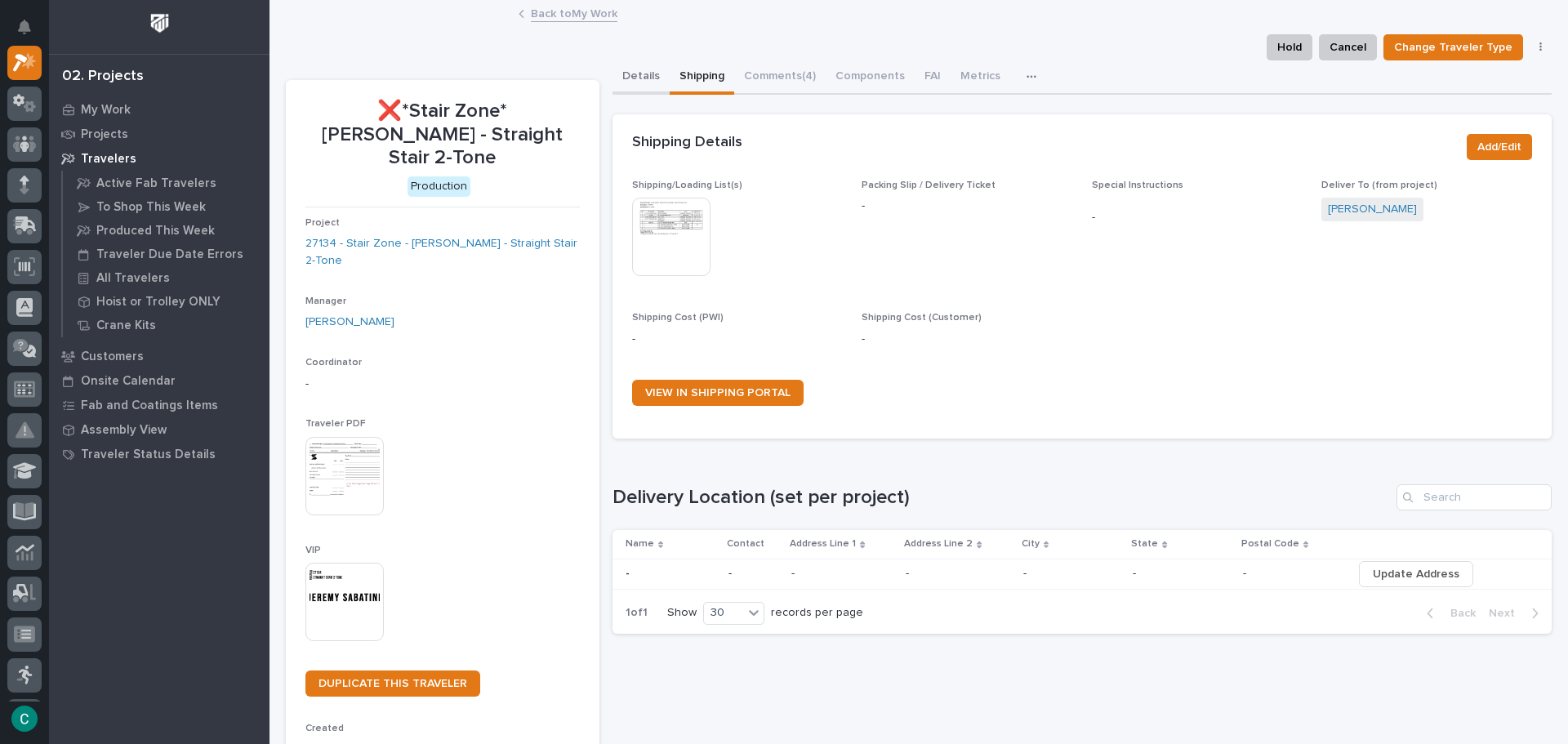
click at [620, 85] on button "Details" at bounding box center [640, 77] width 57 height 34
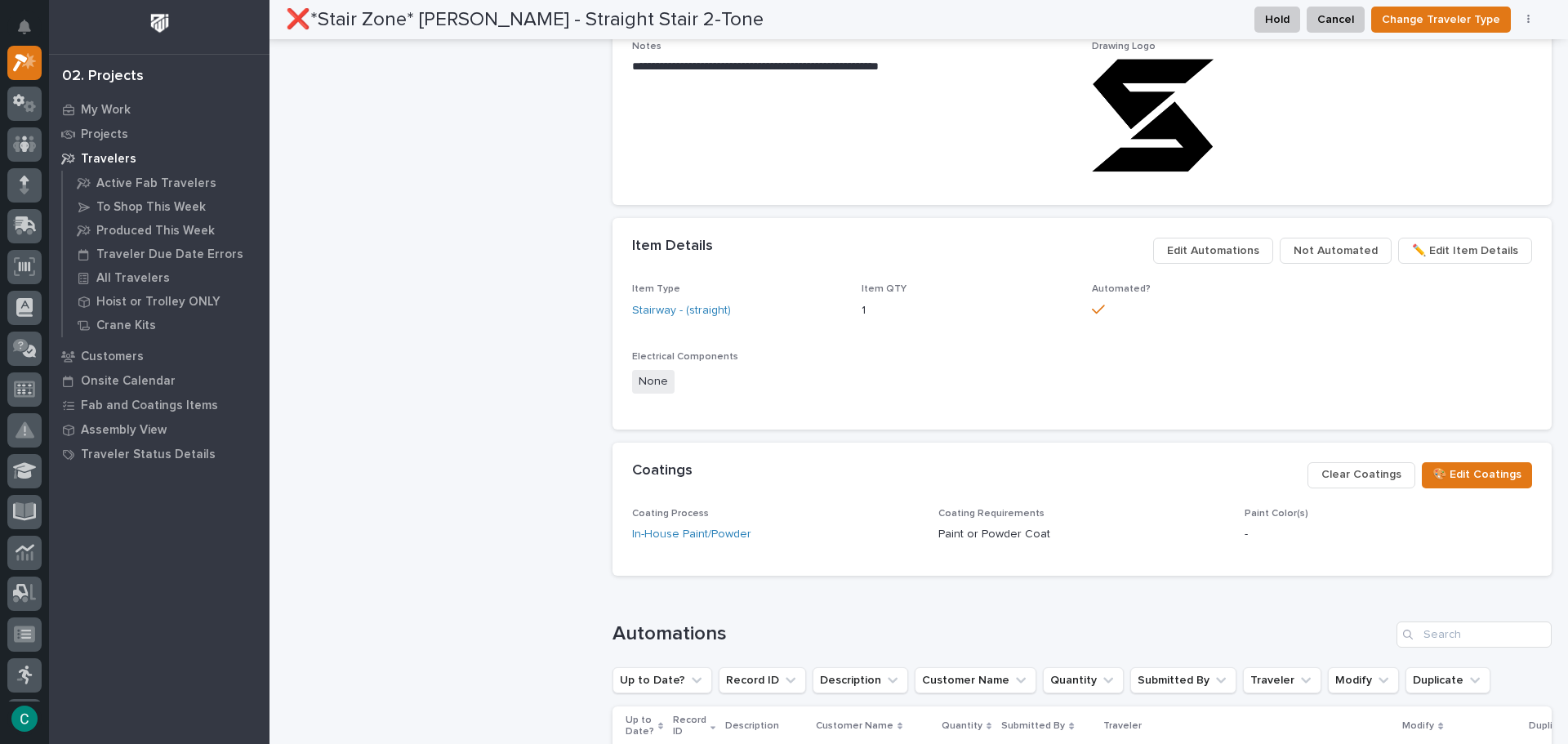
scroll to position [1142, 0]
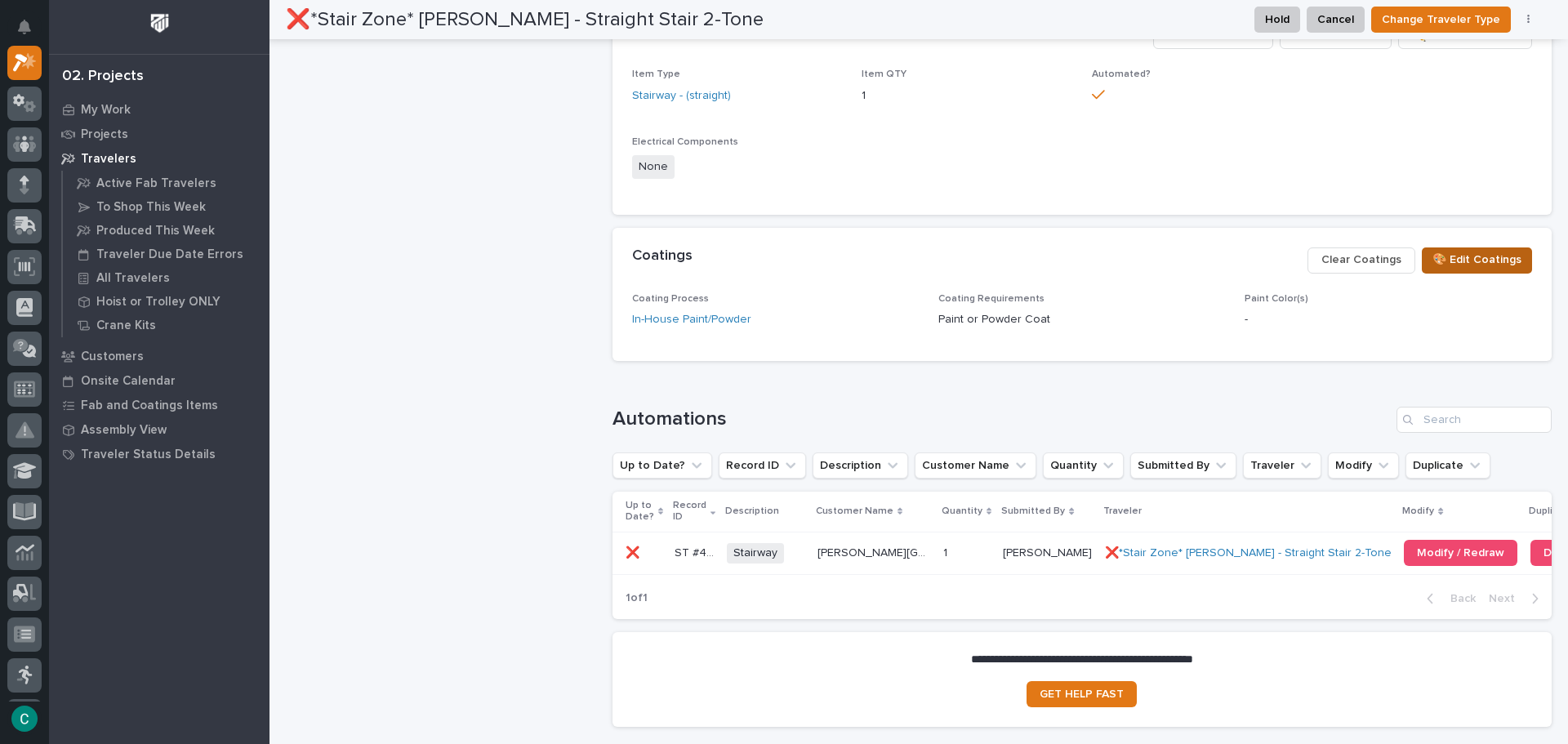
click at [1432, 264] on span "🎨 Edit Coatings" at bounding box center [1477, 259] width 89 height 19
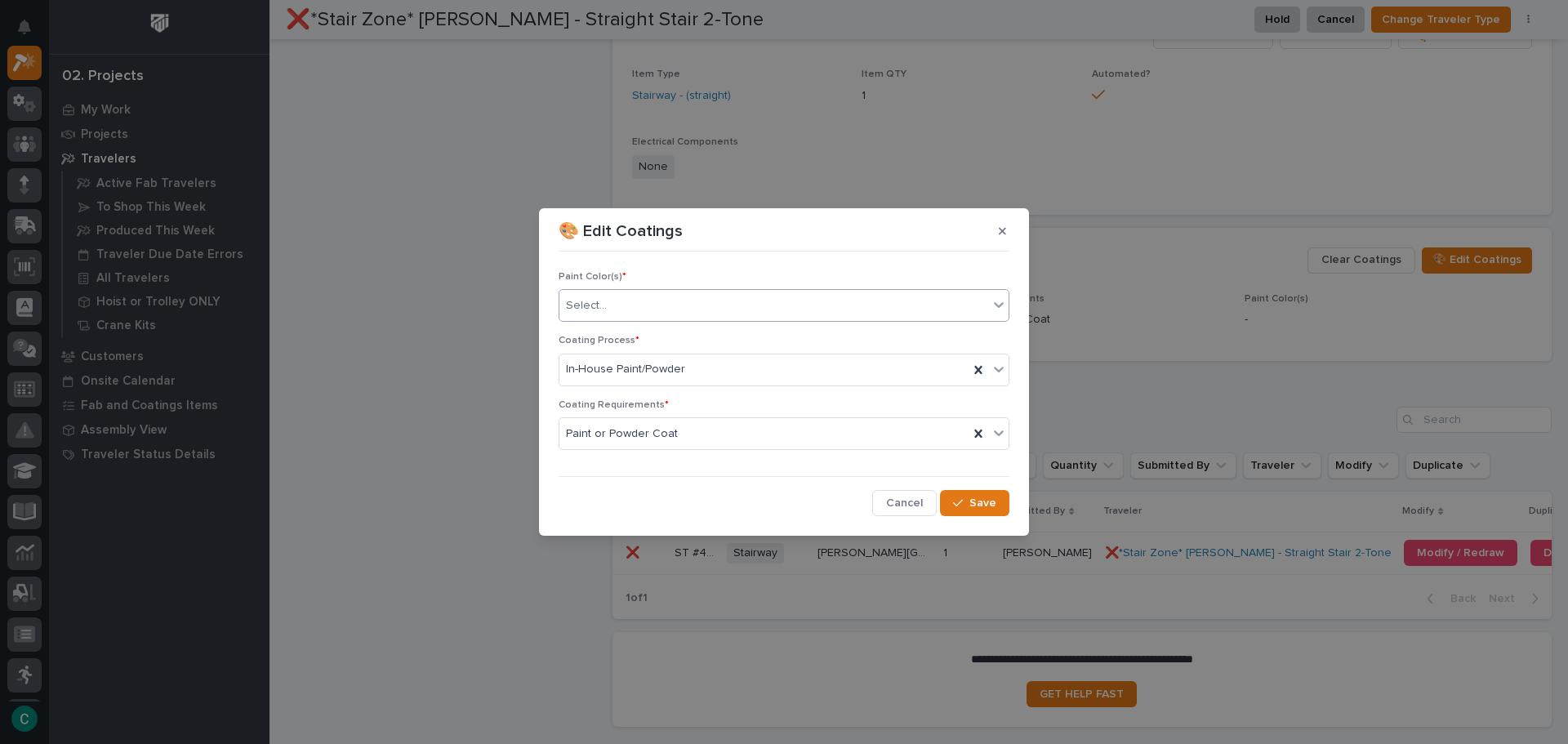
click at [801, 312] on div "Select..." at bounding box center [774, 305] width 429 height 27
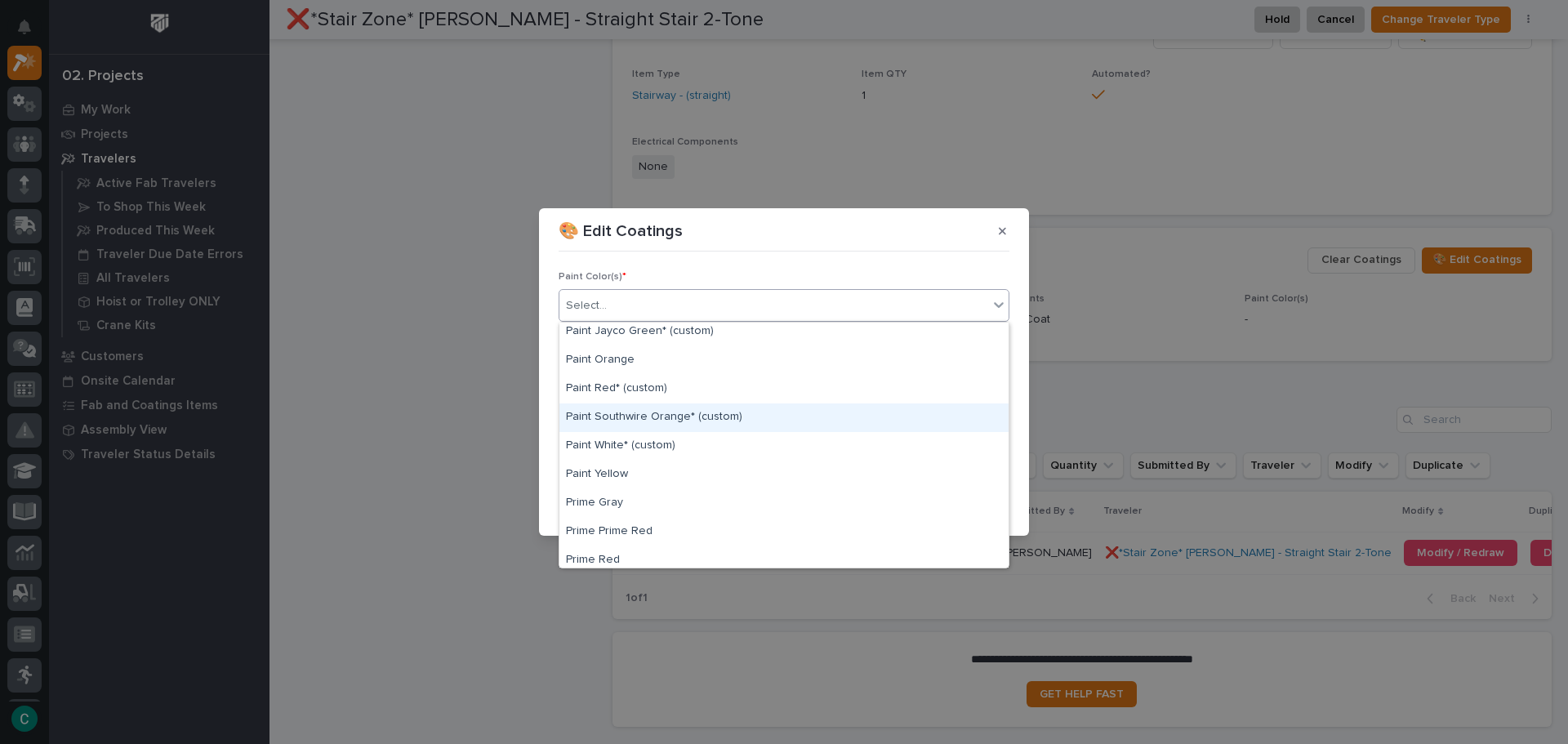
scroll to position [408, 0]
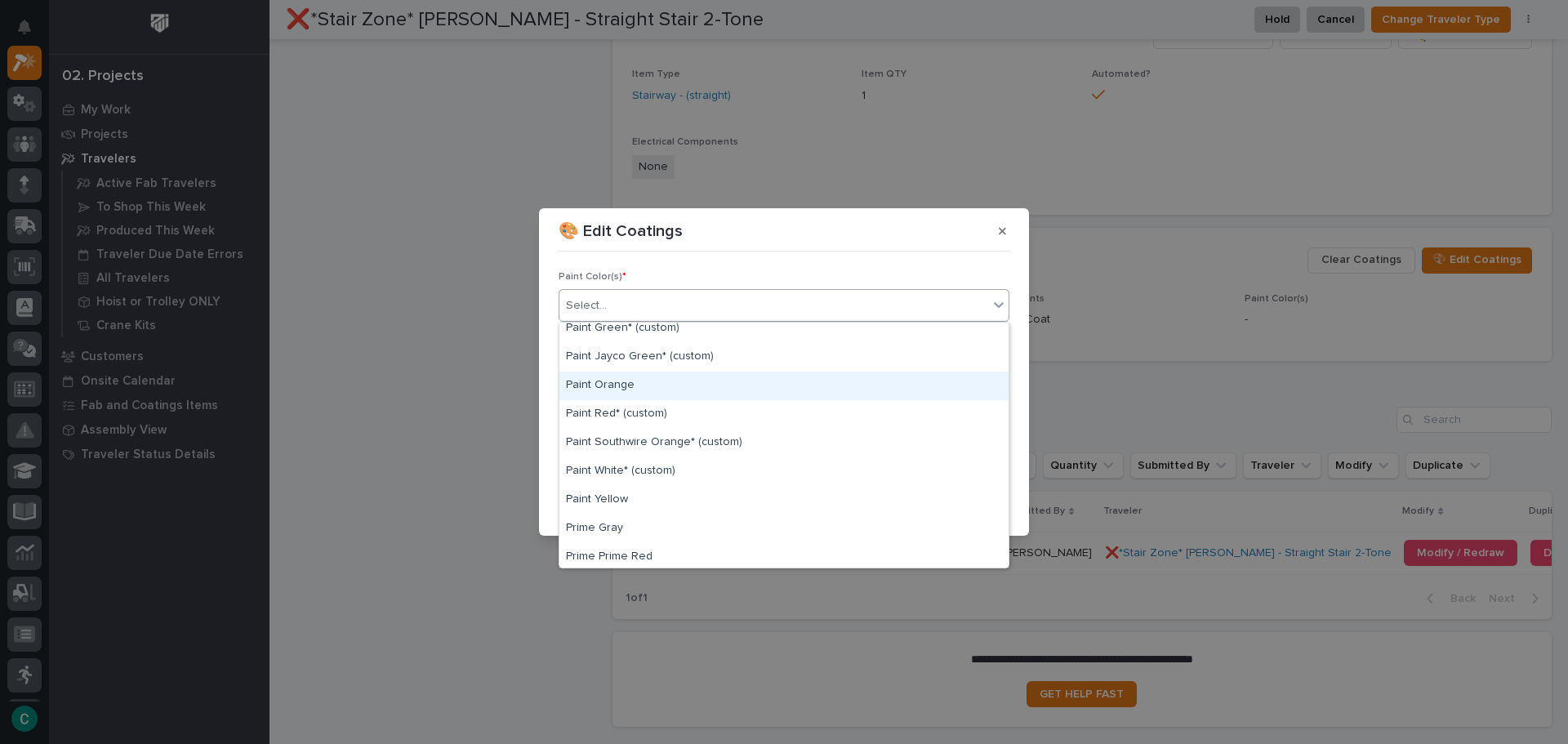
click at [728, 381] on div "Paint Orange" at bounding box center [784, 386] width 449 height 28
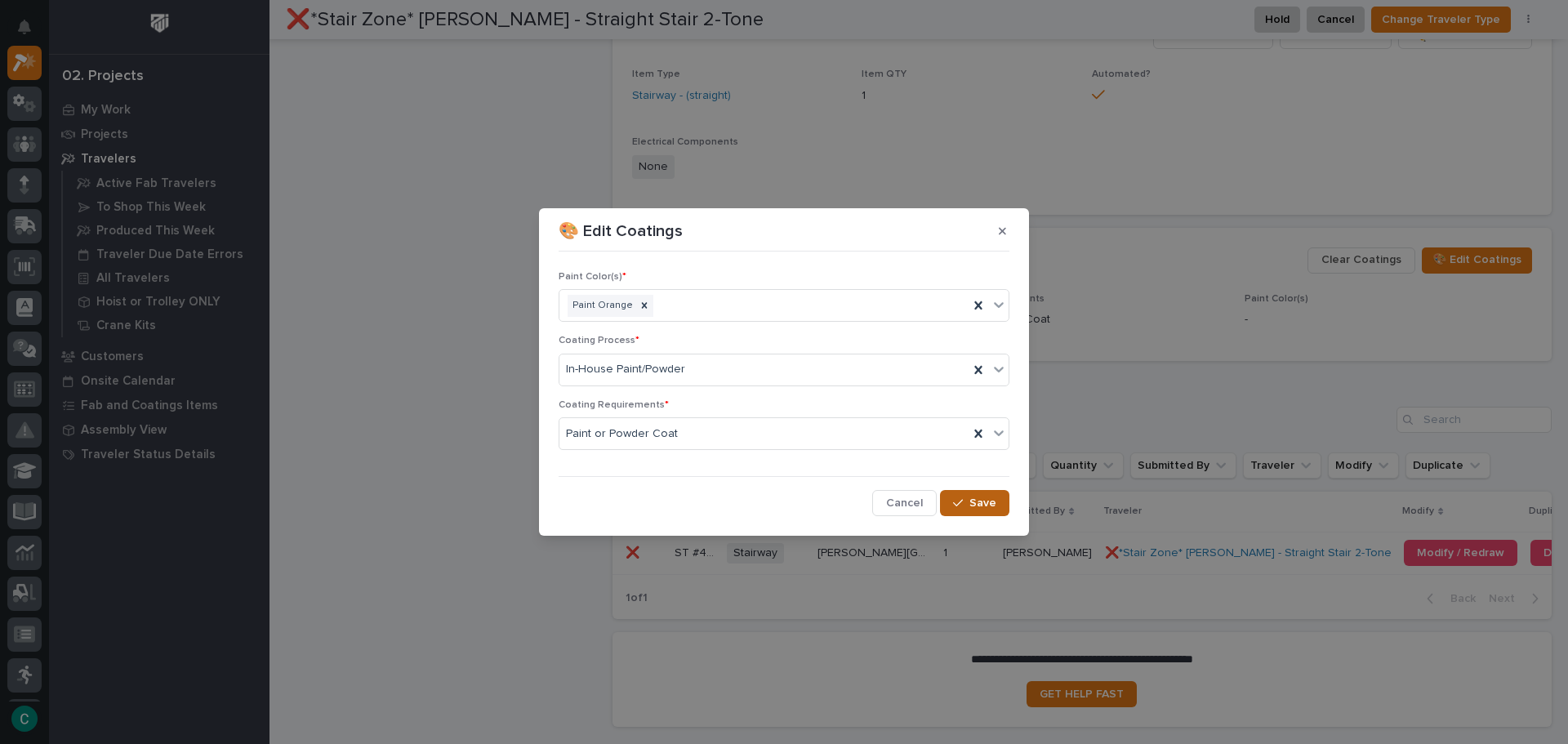
click at [970, 497] on button "Save" at bounding box center [974, 502] width 69 height 26
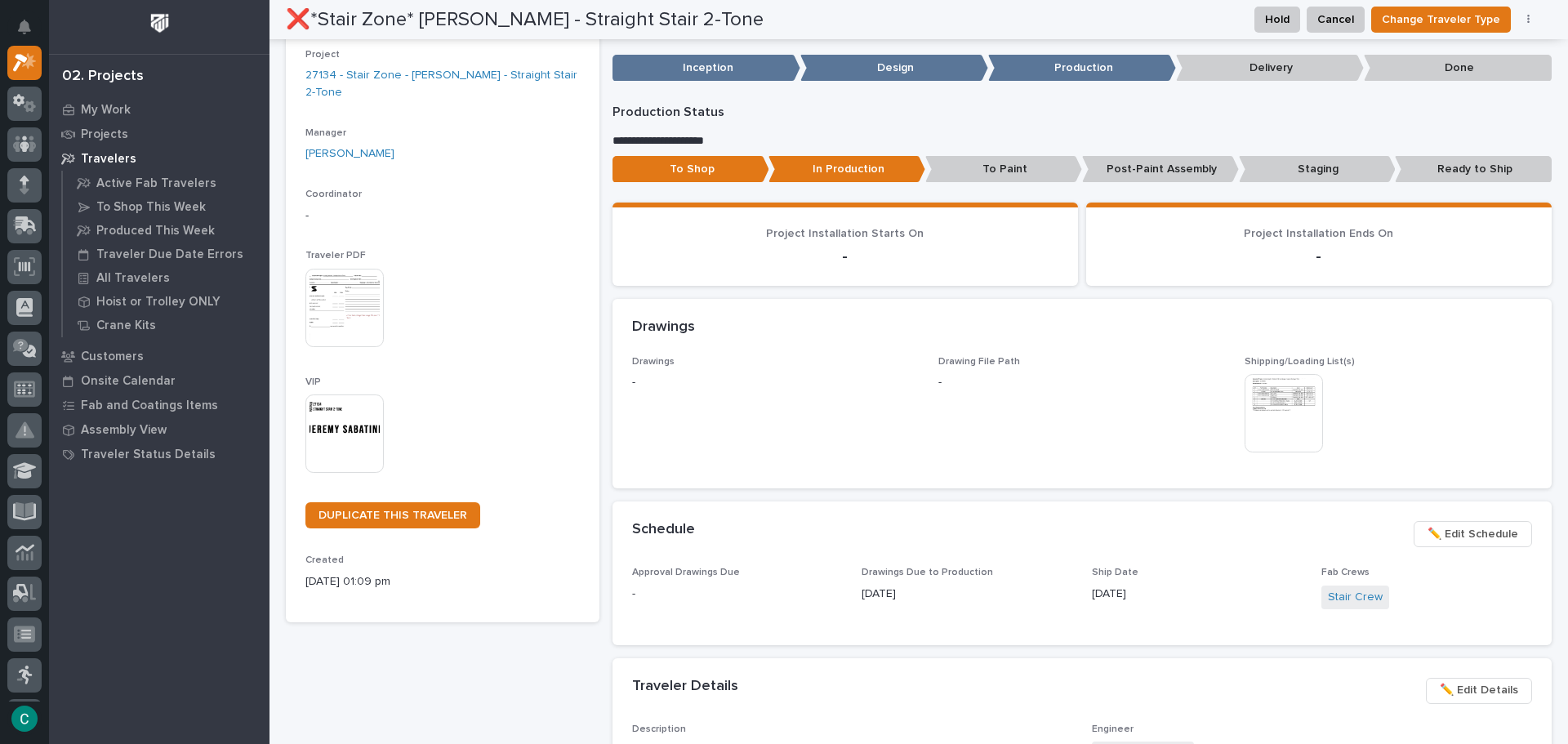
scroll to position [0, 0]
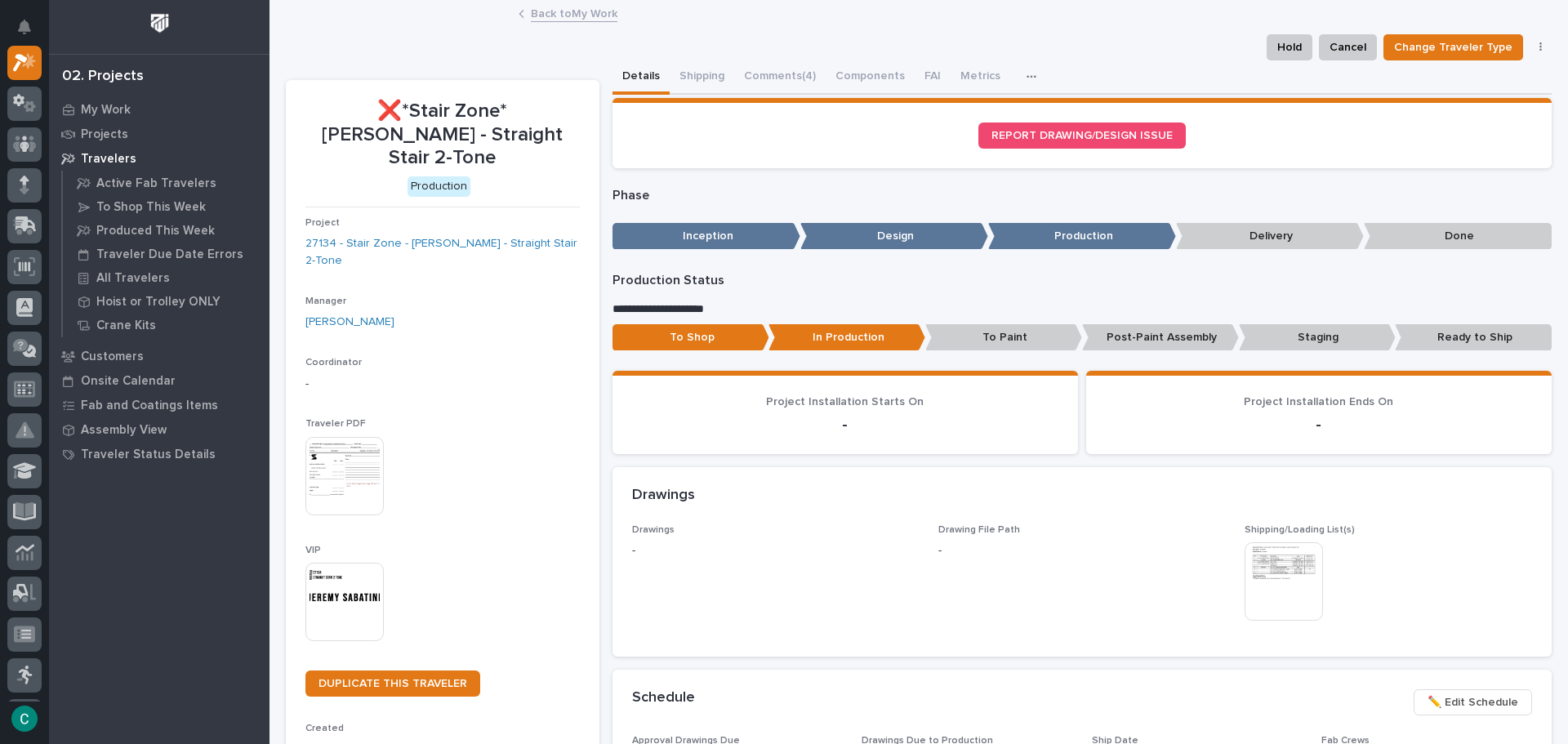
click at [596, 13] on link "Back to My Work" at bounding box center [573, 13] width 86 height 18
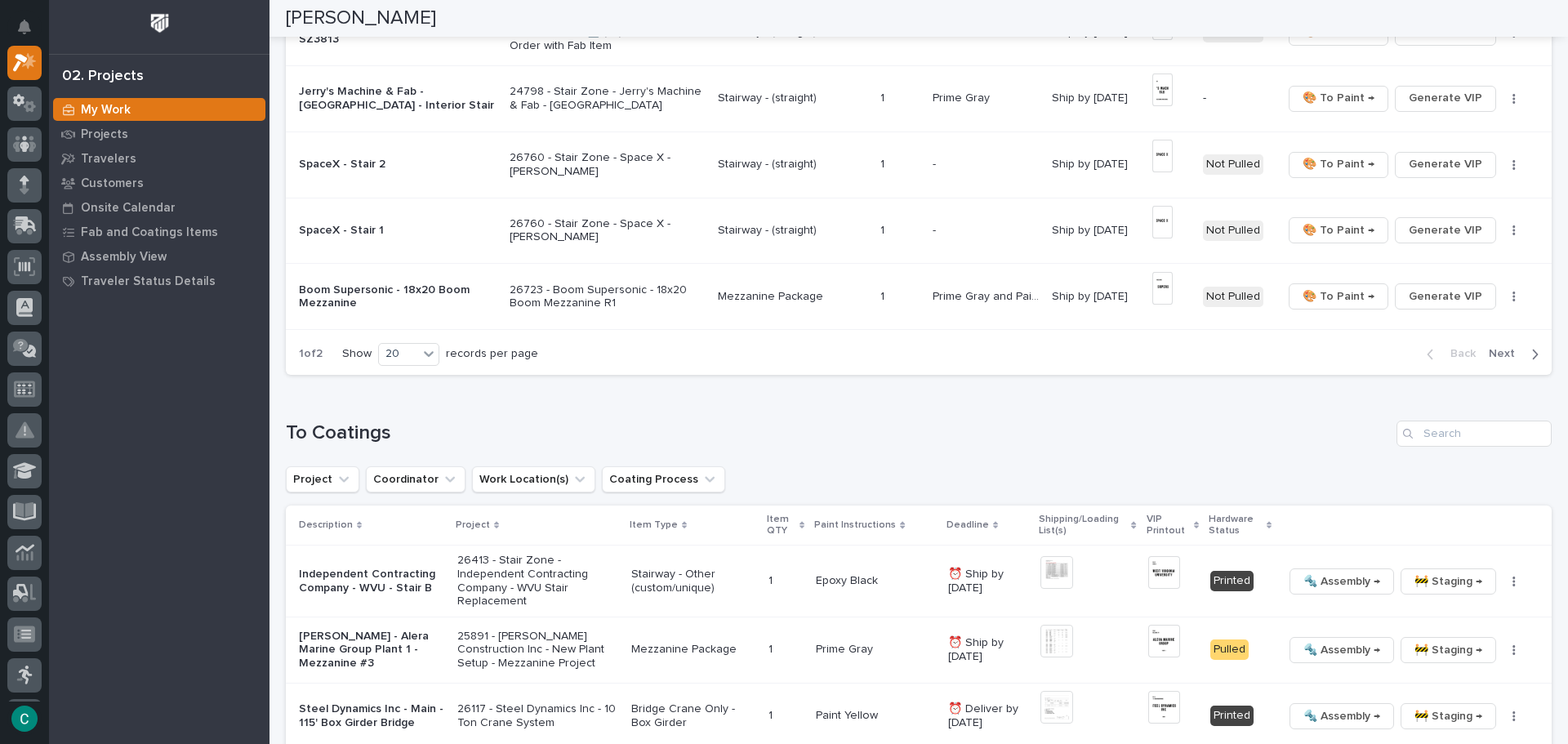
scroll to position [1388, 0]
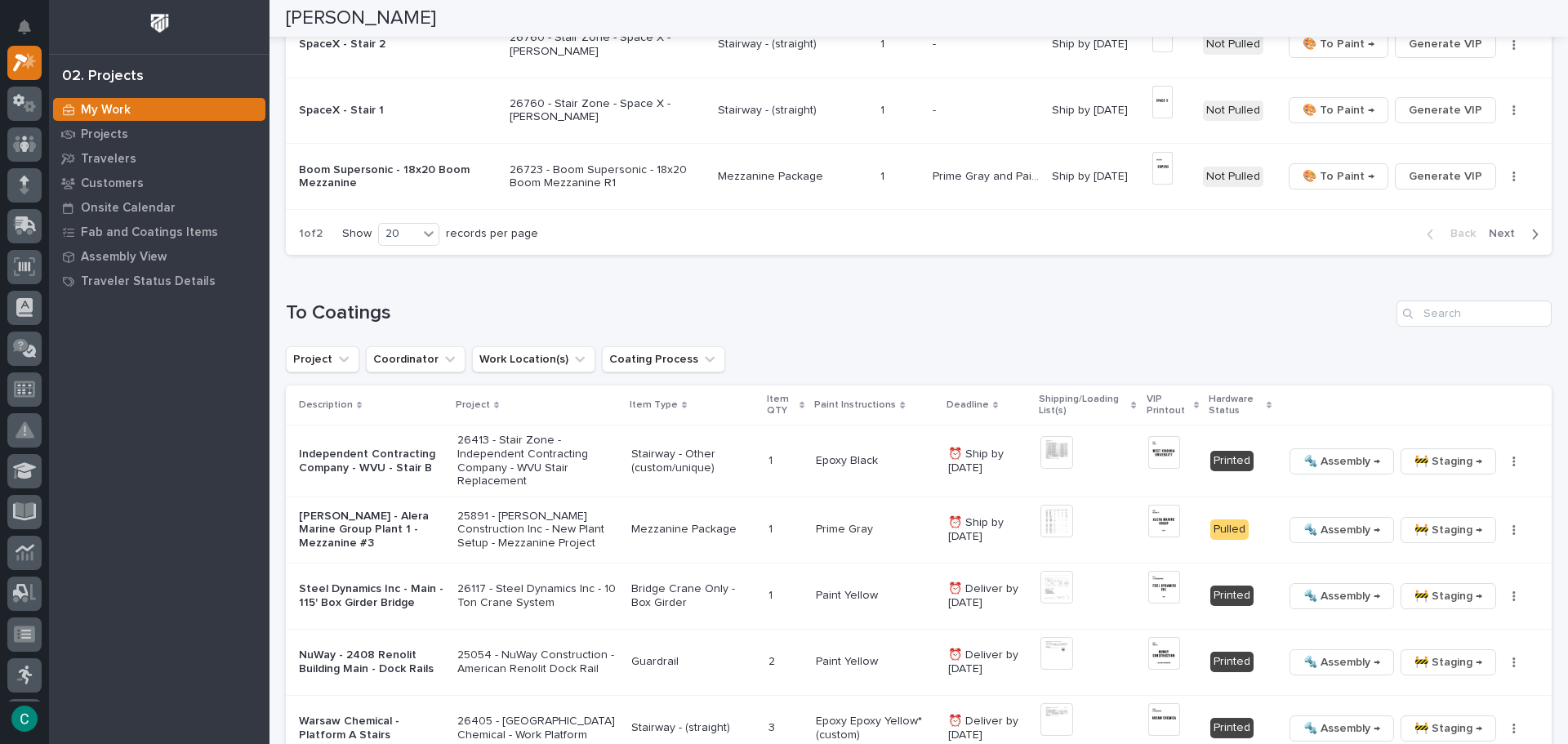
click at [1509, 235] on span "Next" at bounding box center [1506, 233] width 36 height 15
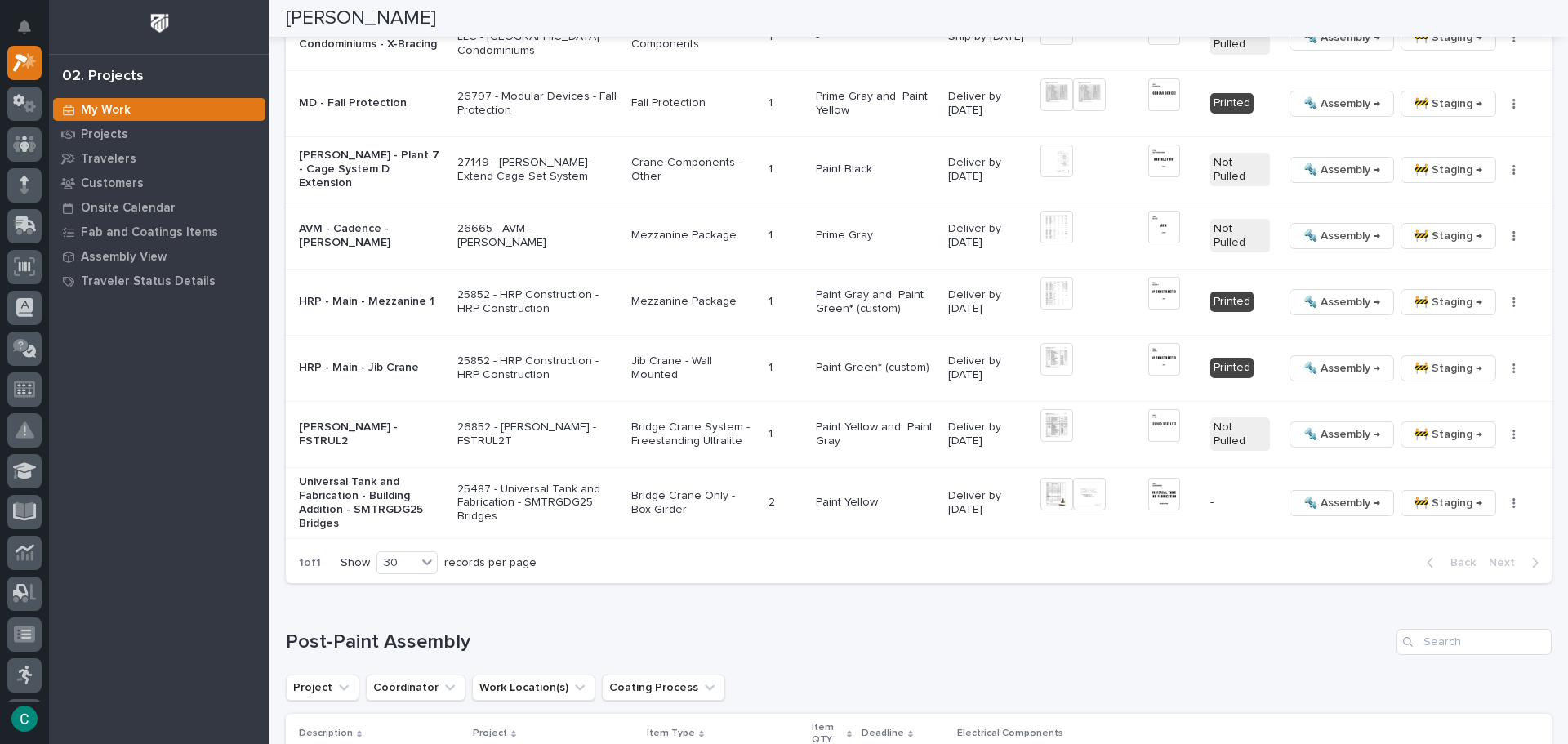
scroll to position [2350, 0]
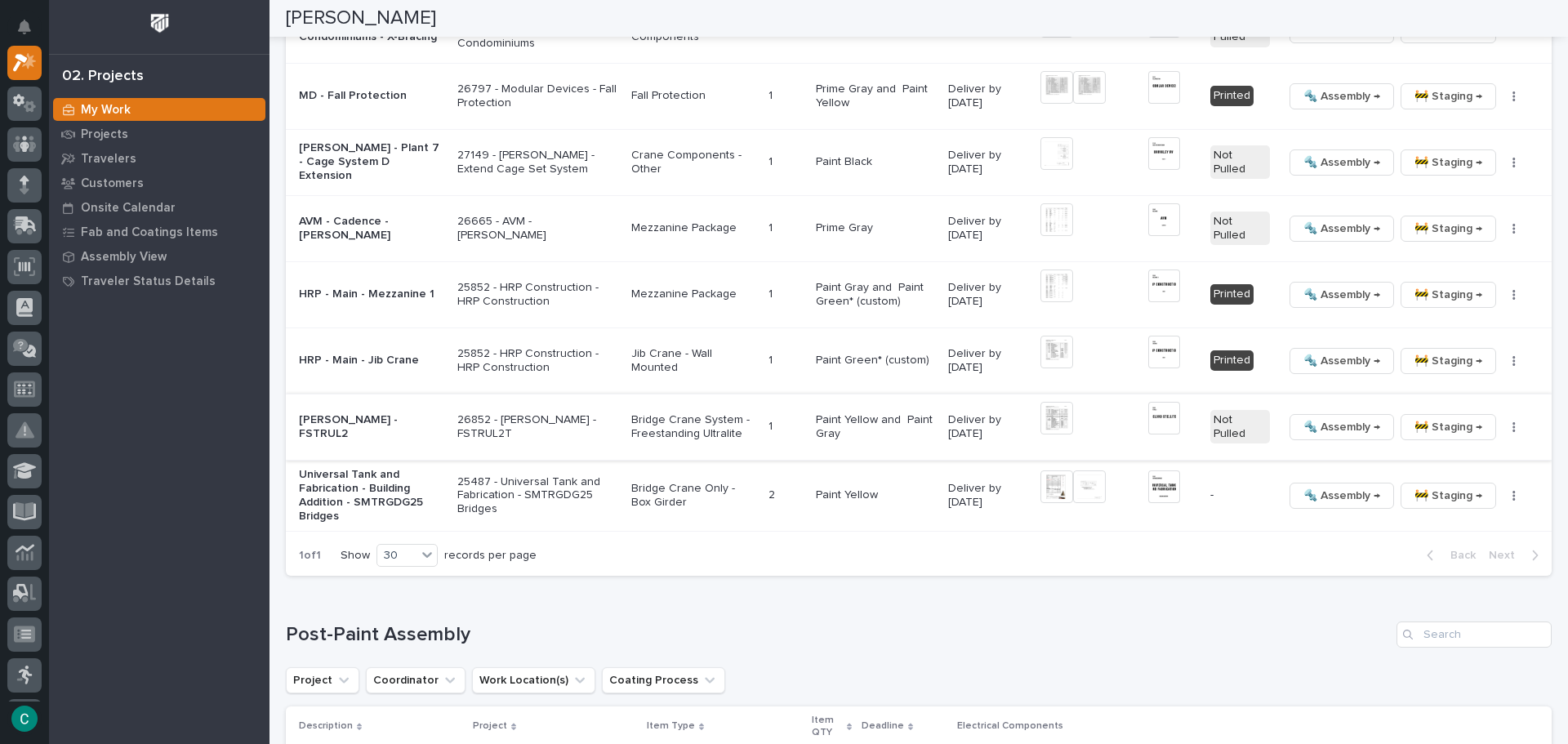
click at [1045, 414] on img at bounding box center [1056, 418] width 33 height 33
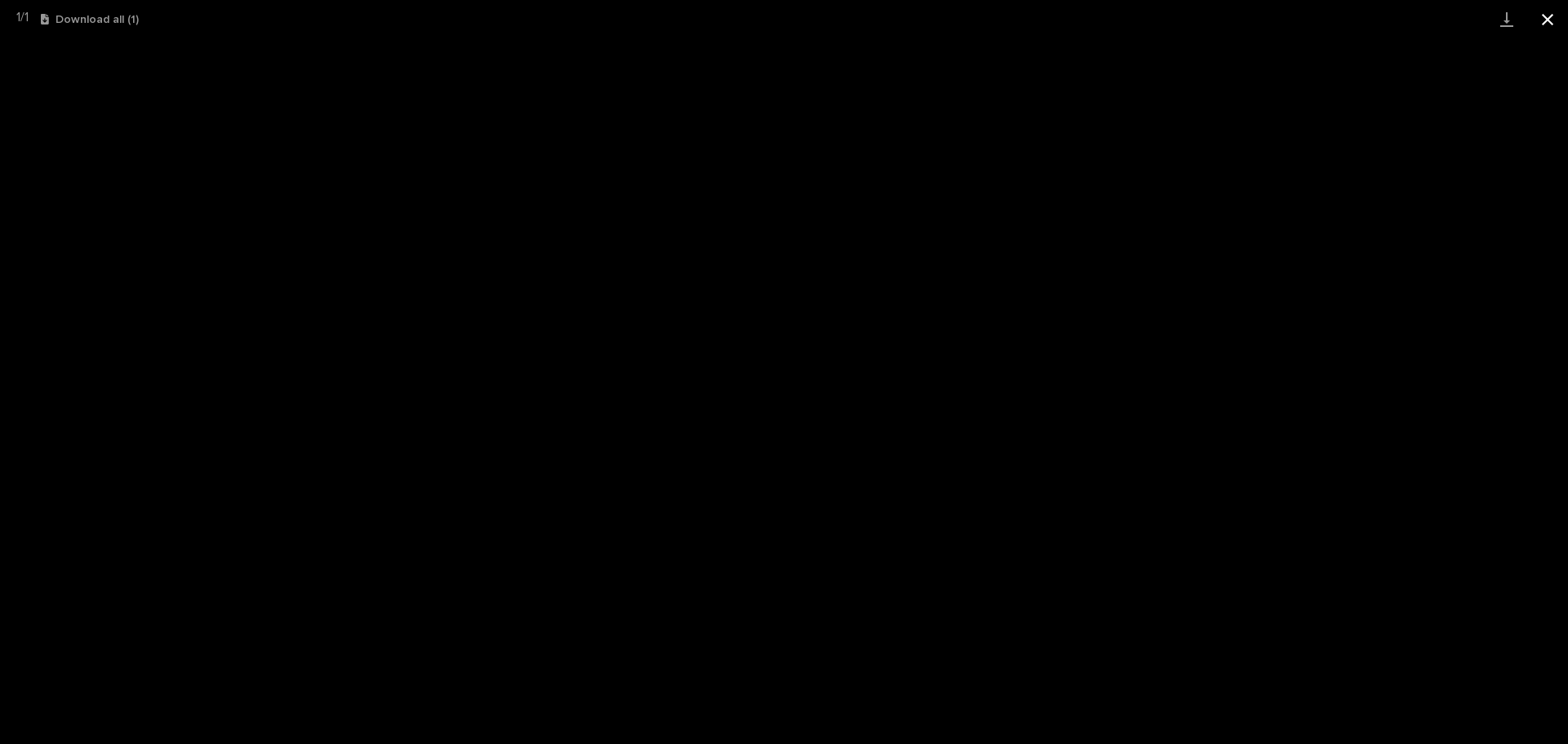
click at [1553, 11] on button "Close gallery" at bounding box center [1547, 19] width 41 height 38
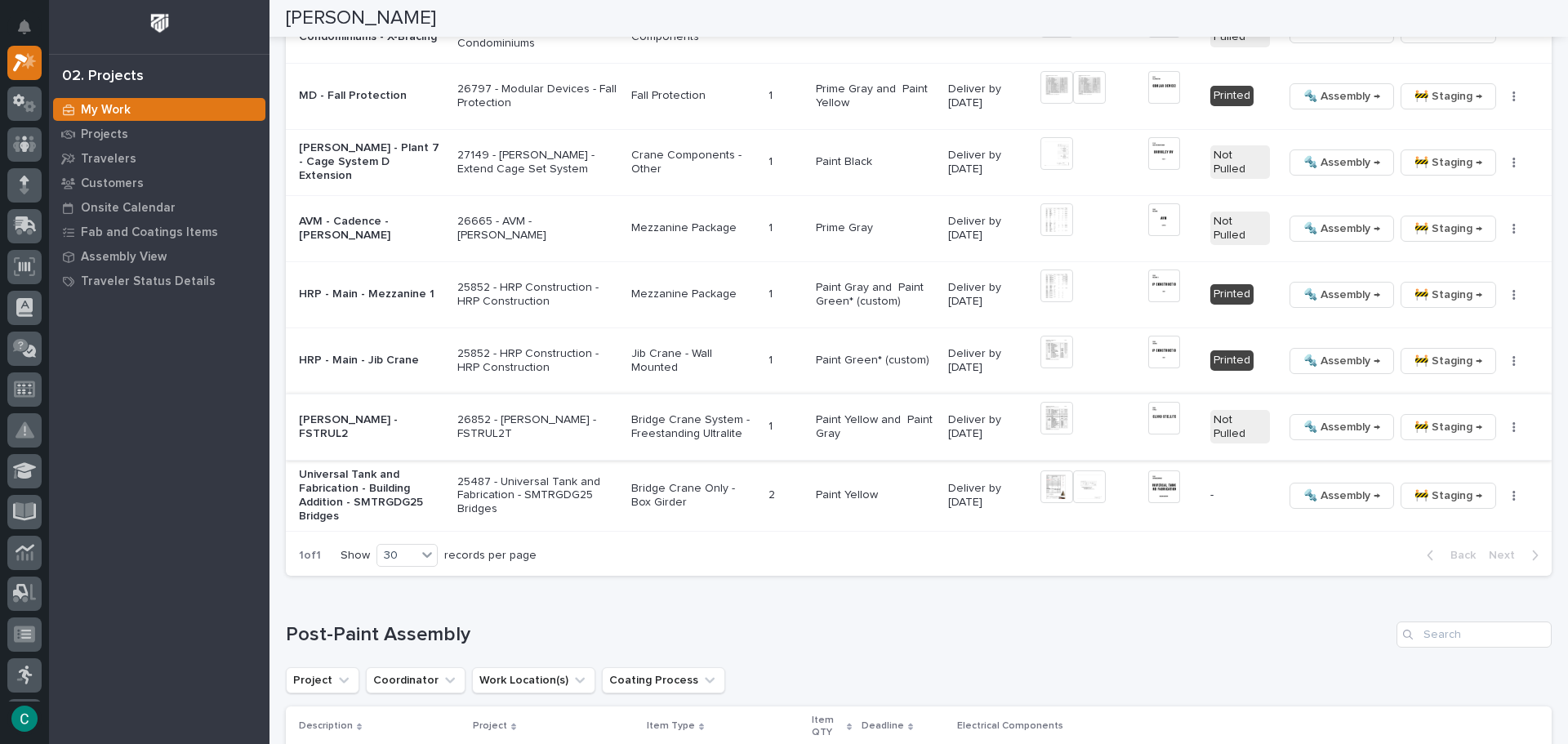
click at [1163, 418] on img at bounding box center [1164, 418] width 32 height 33
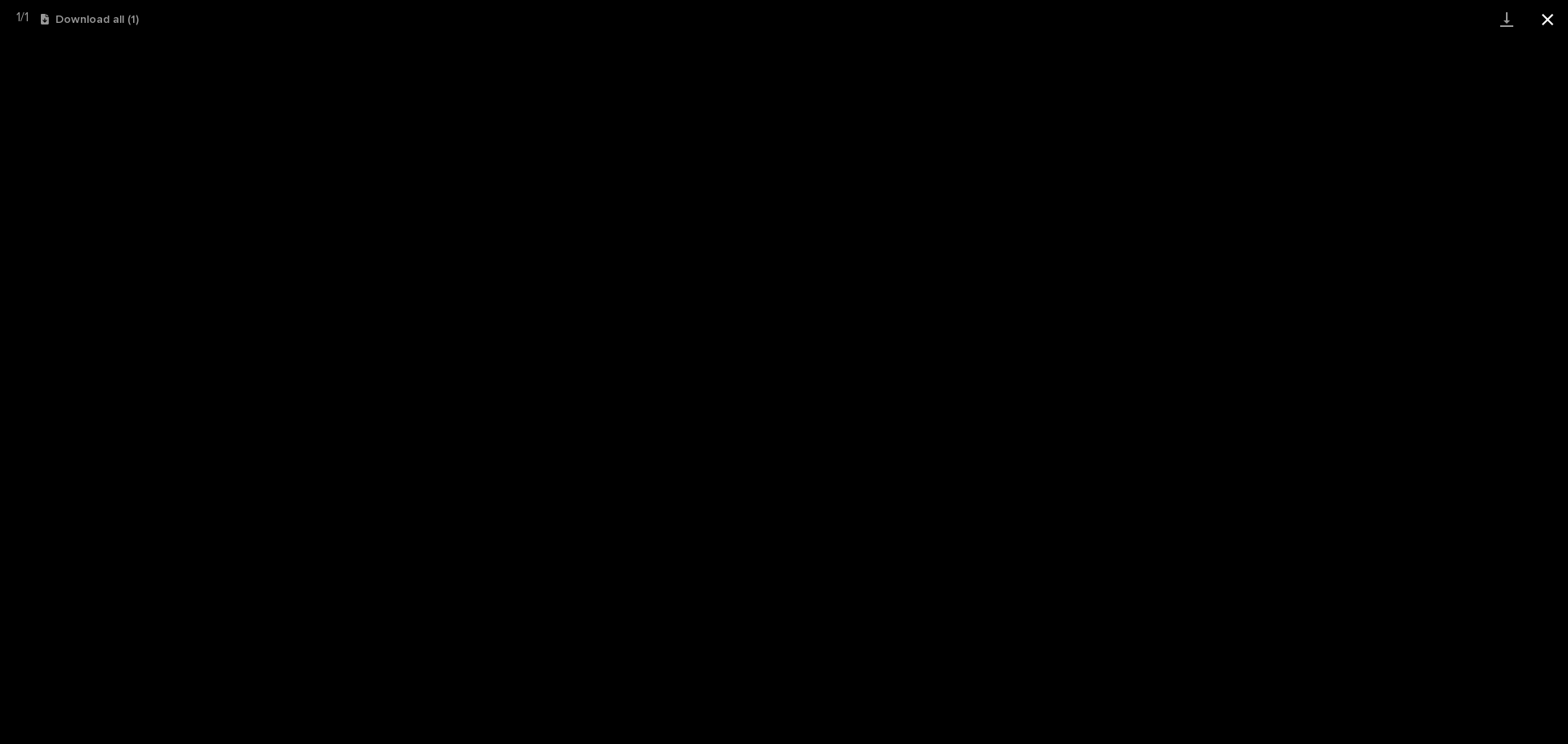
click at [1546, 15] on button "Close gallery" at bounding box center [1547, 19] width 41 height 38
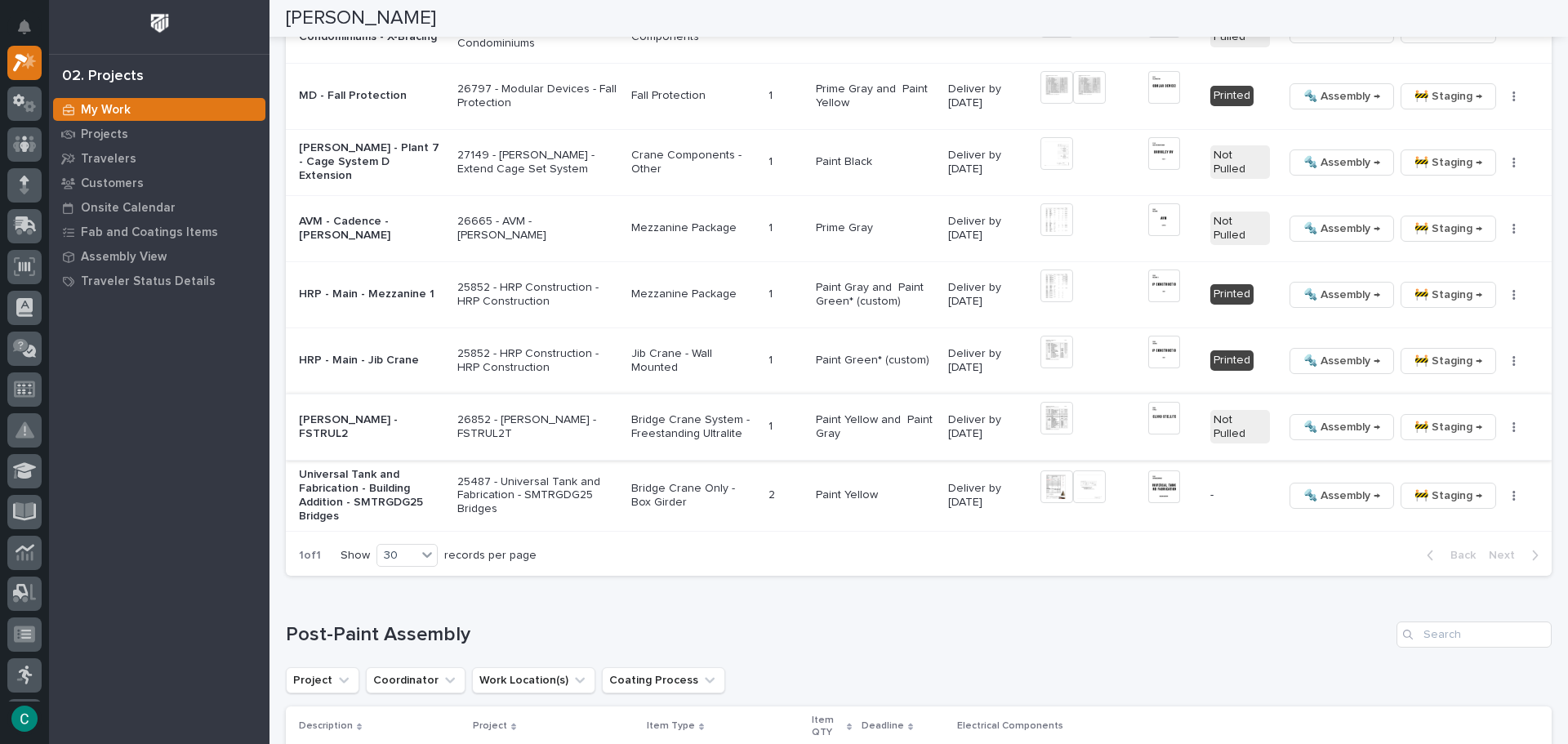
click at [1047, 417] on img at bounding box center [1056, 418] width 33 height 33
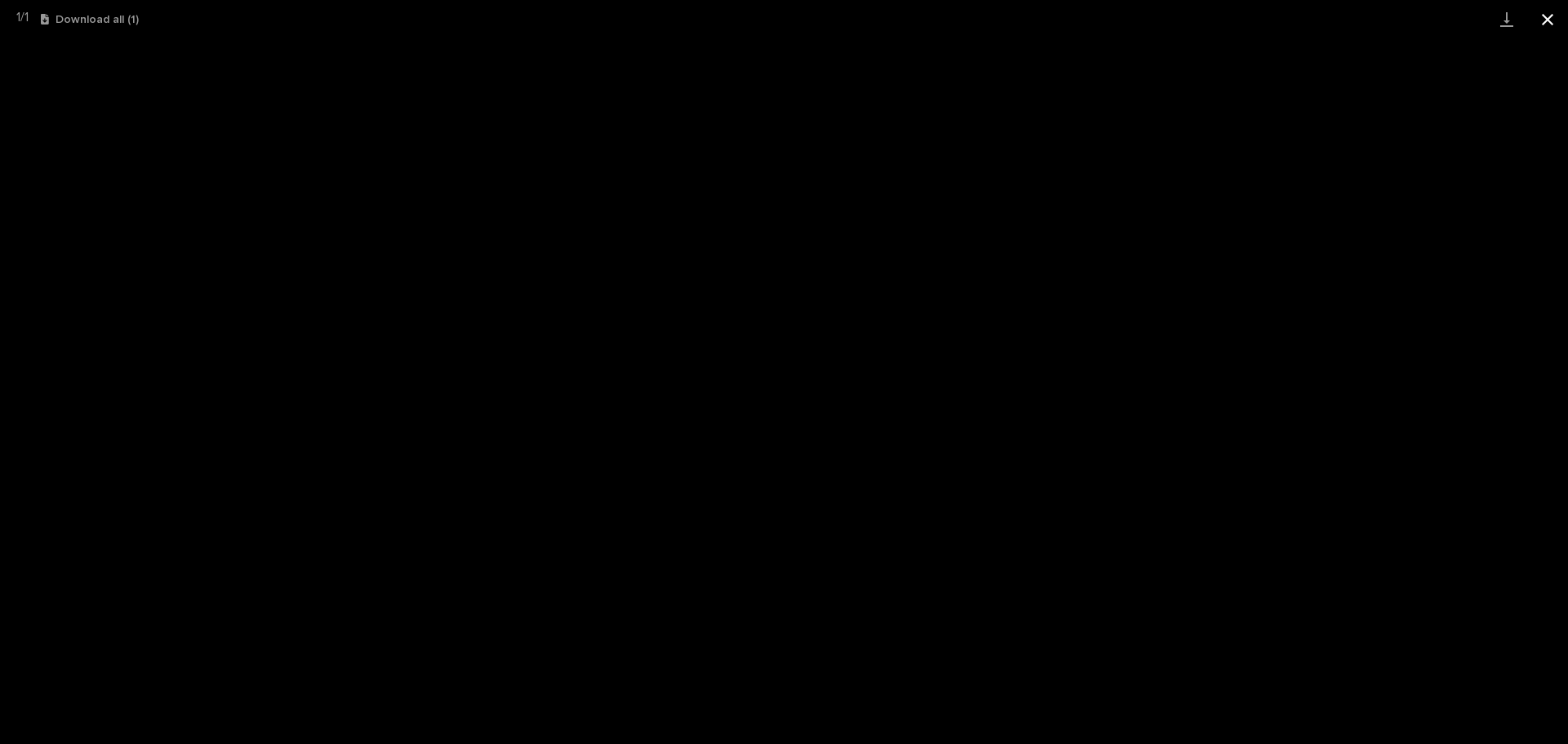
click at [1548, 22] on button "Close gallery" at bounding box center [1547, 19] width 41 height 38
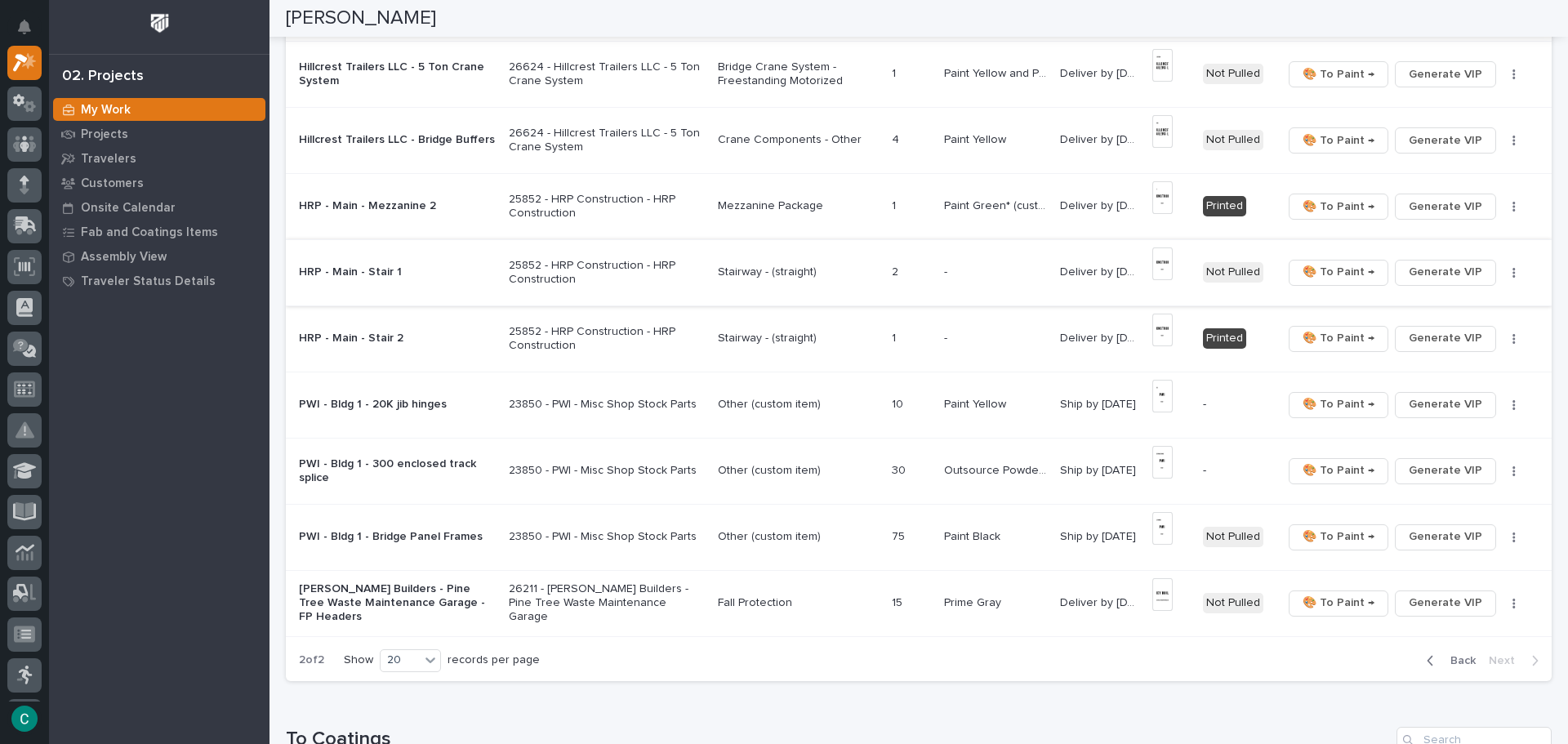
scroll to position [979, 0]
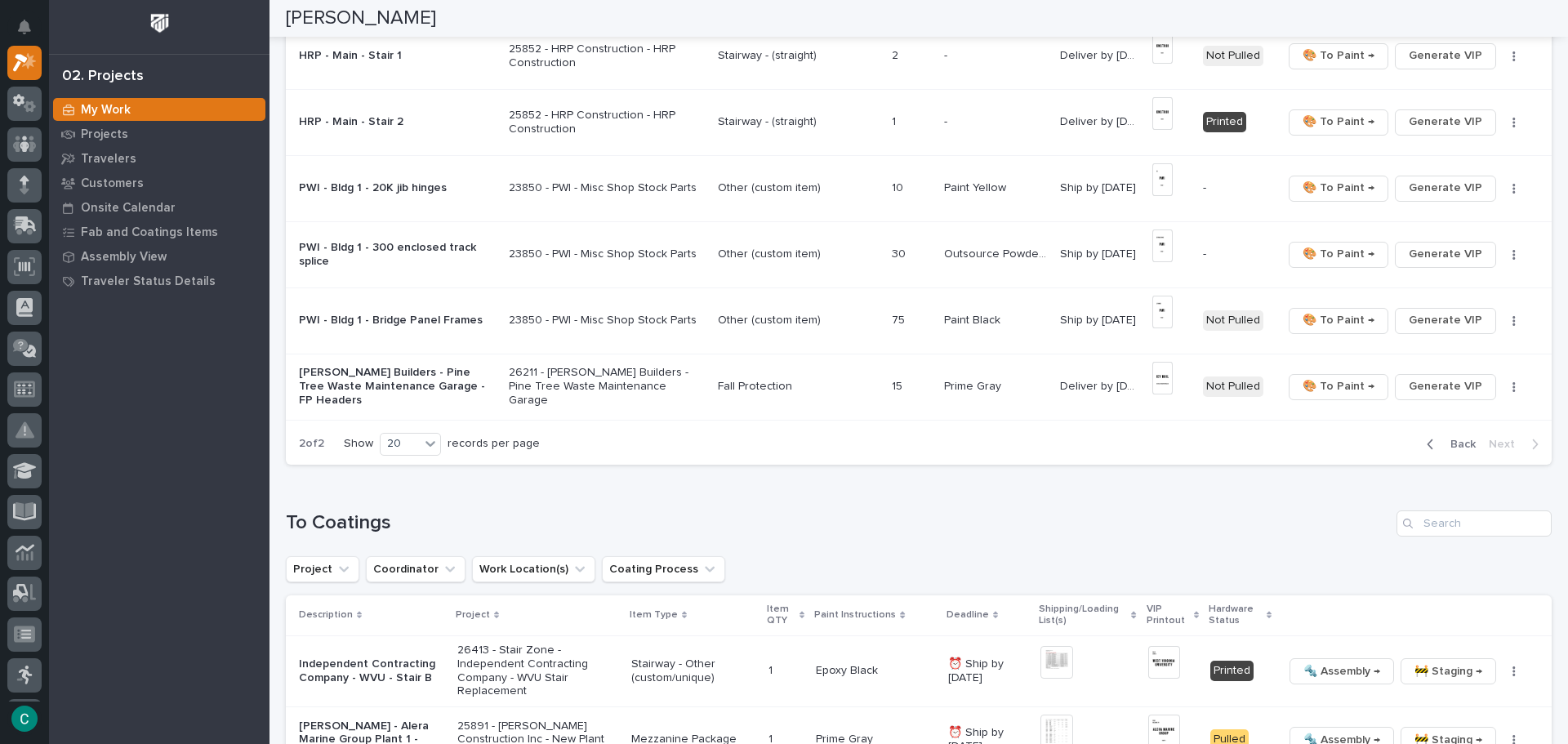
click at [1427, 446] on div "button" at bounding box center [1433, 444] width 14 height 15
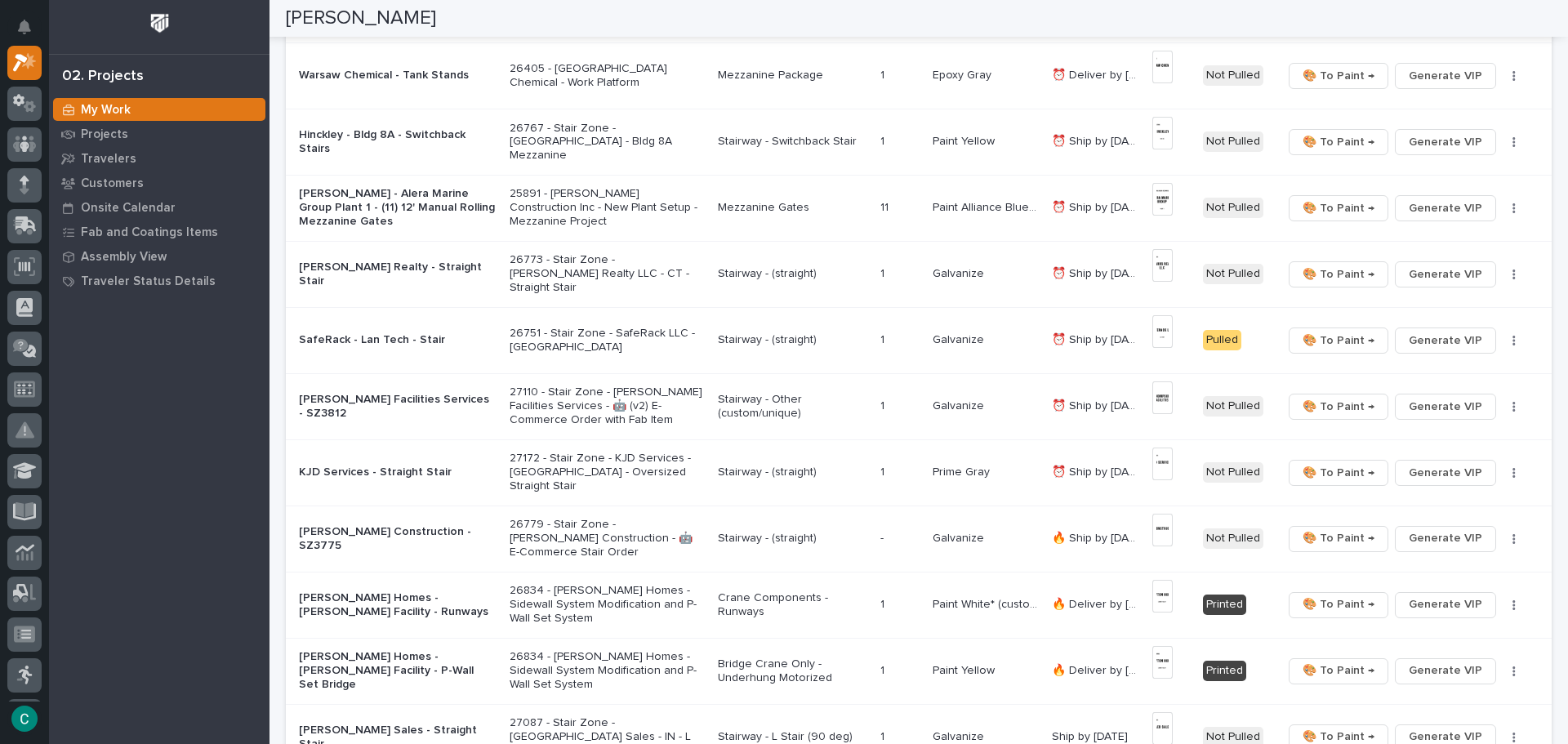
scroll to position [490, 0]
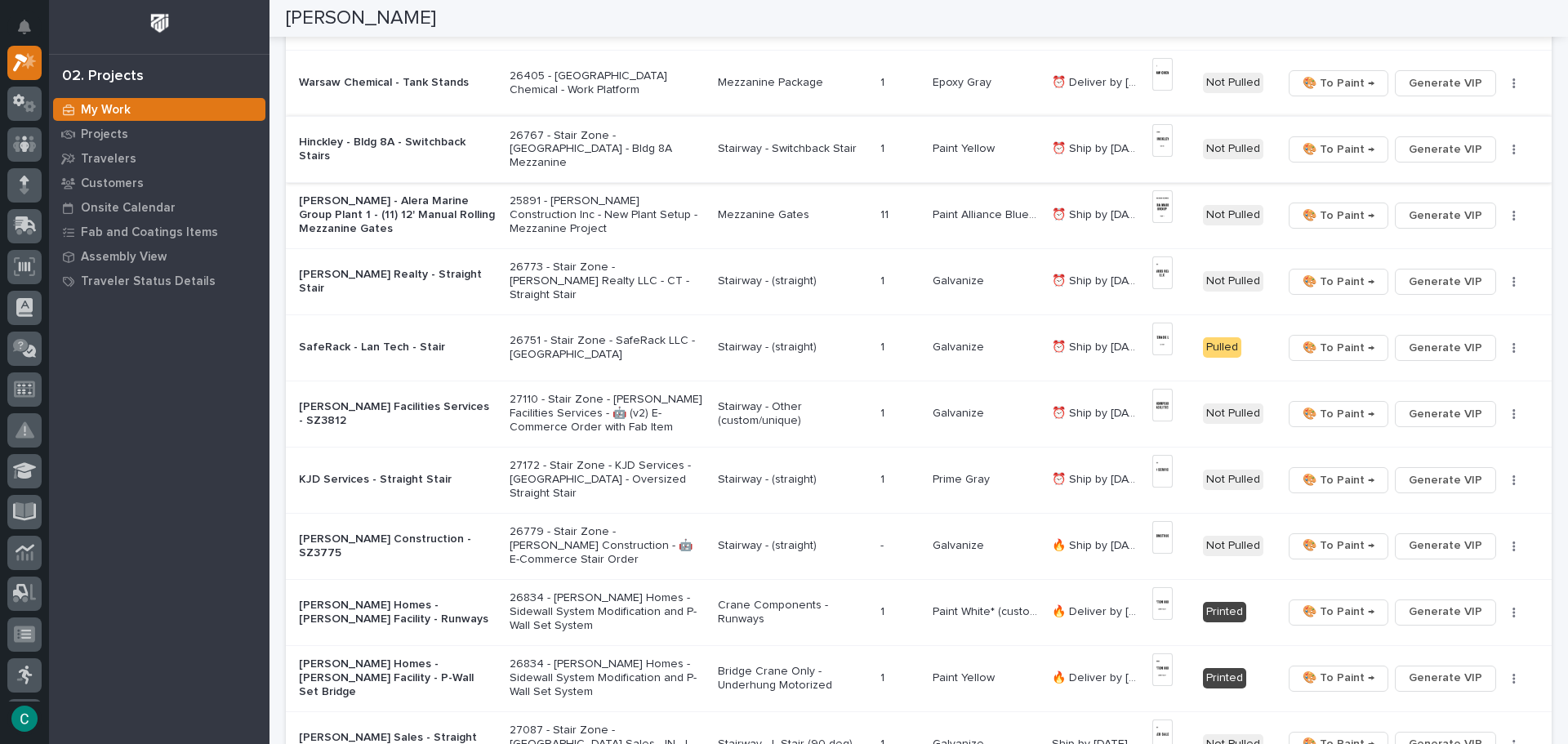
click at [1322, 151] on span "🎨 To Paint →" at bounding box center [1339, 149] width 72 height 19
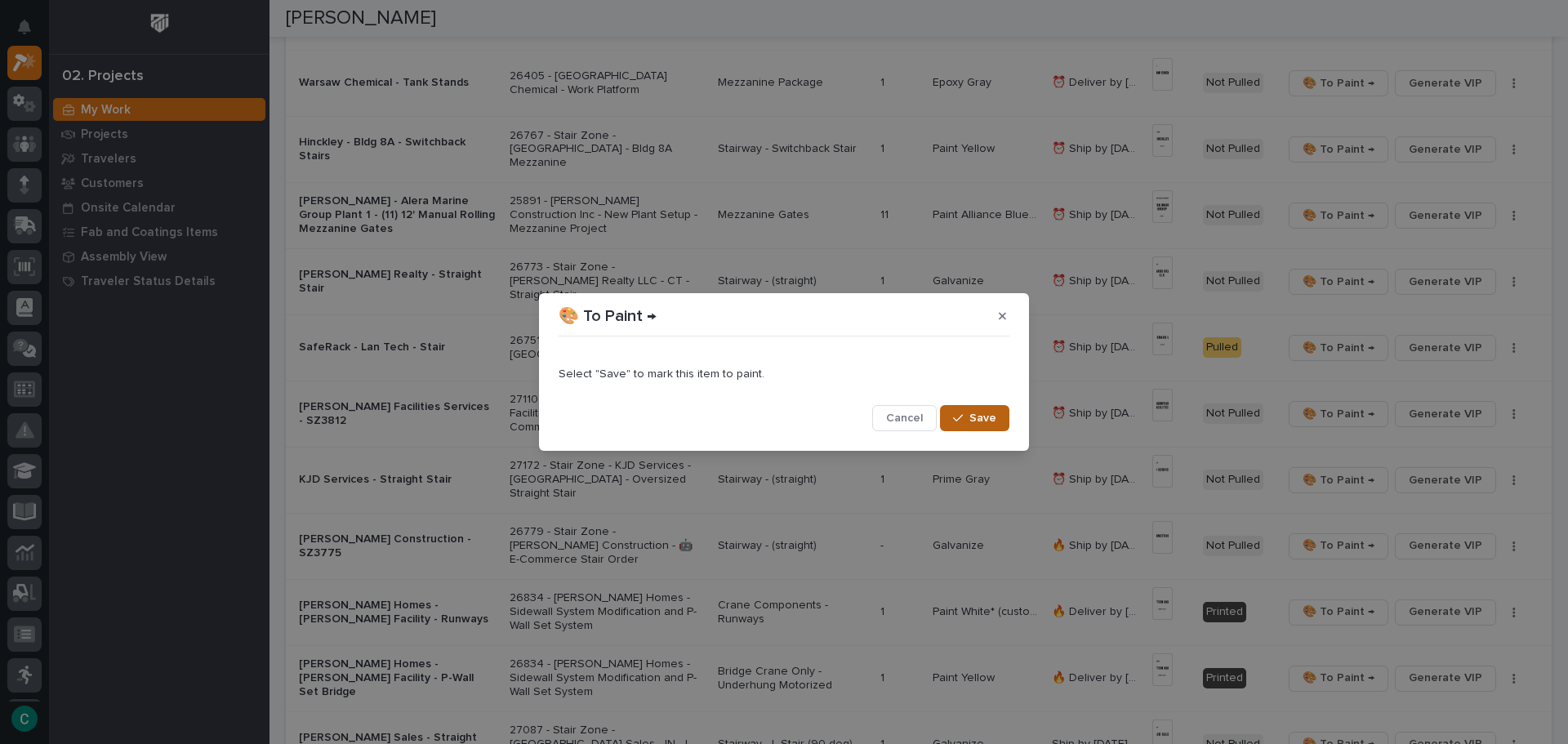
click at [1003, 421] on button "Save" at bounding box center [974, 418] width 69 height 26
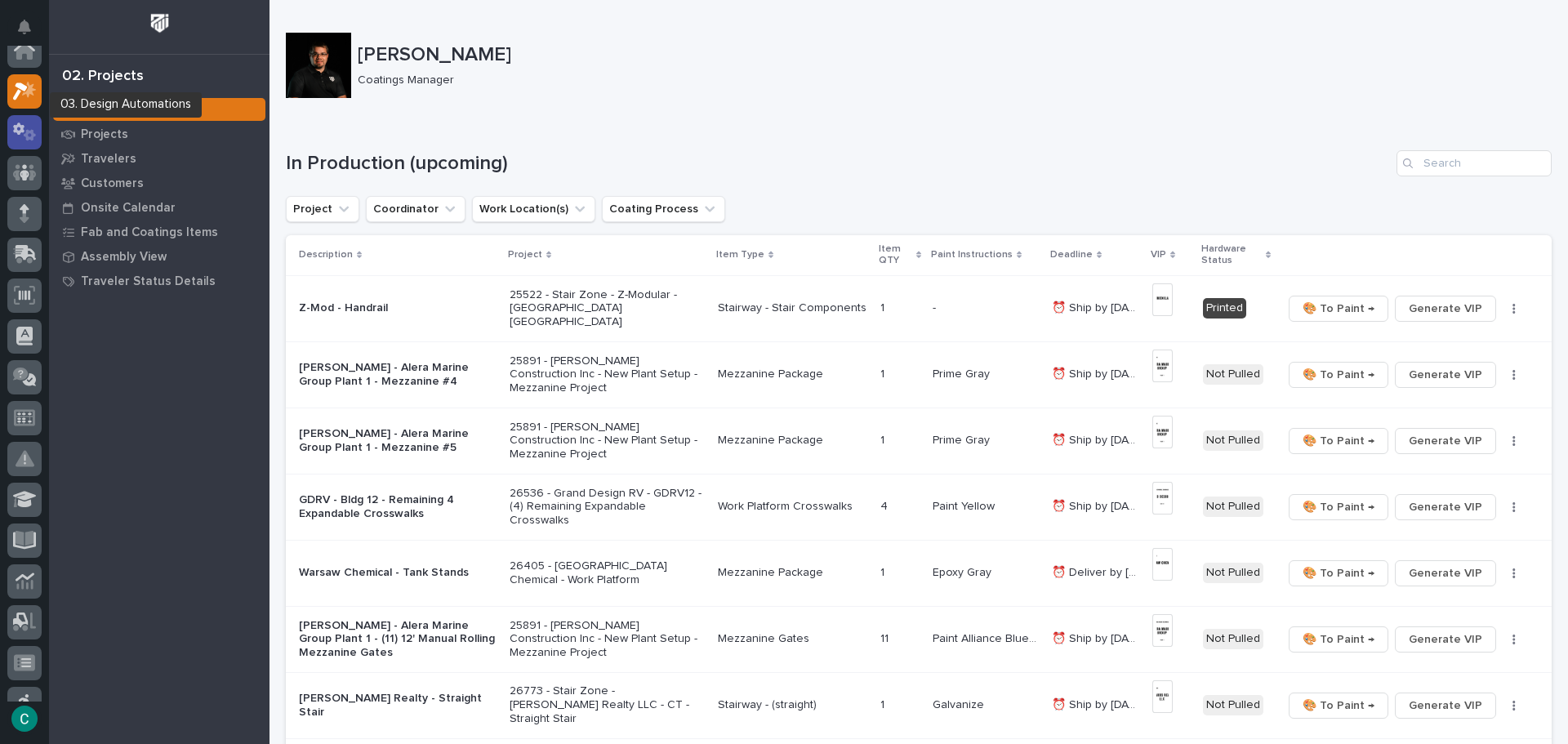
scroll to position [0, 0]
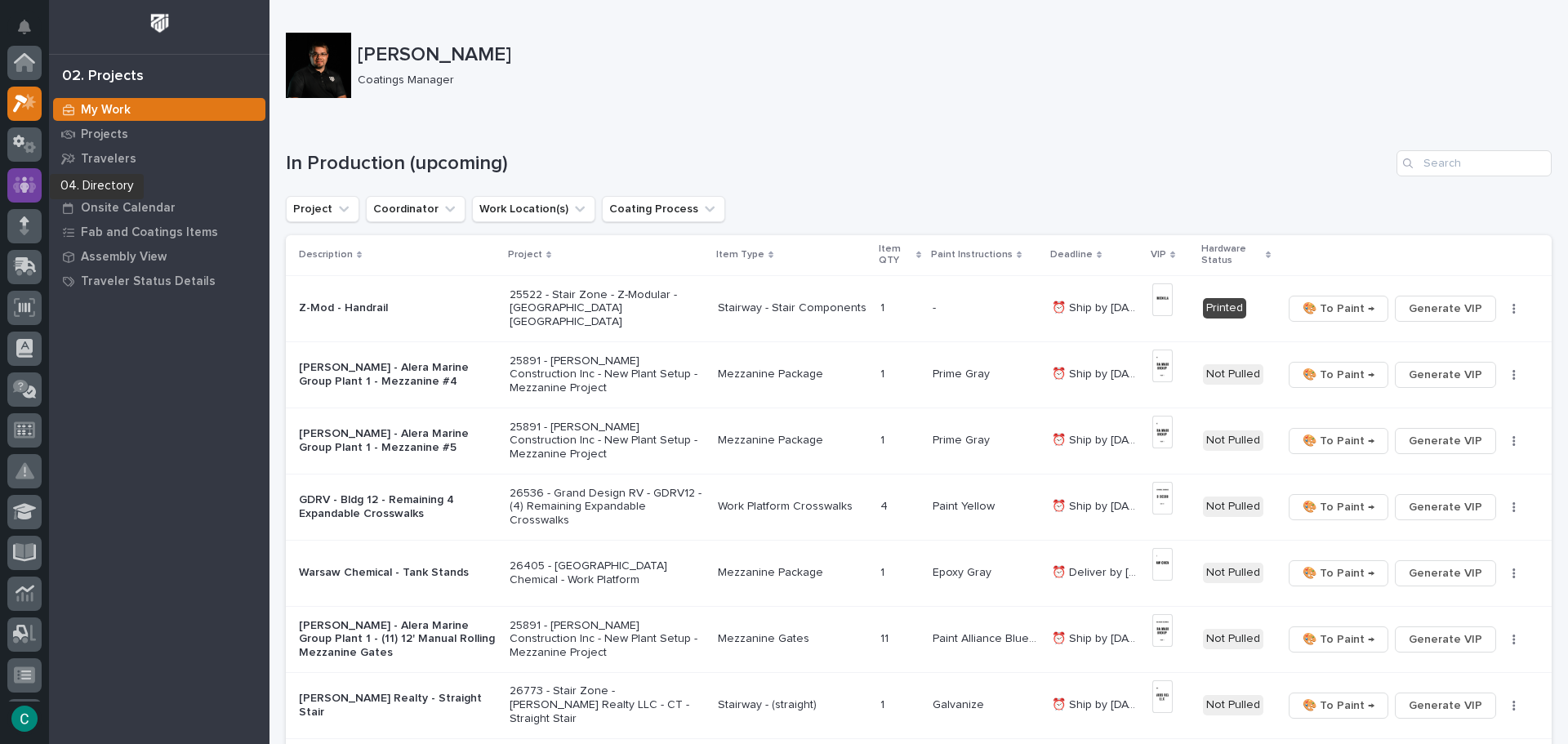
click at [31, 179] on icon at bounding box center [25, 185] width 23 height 17
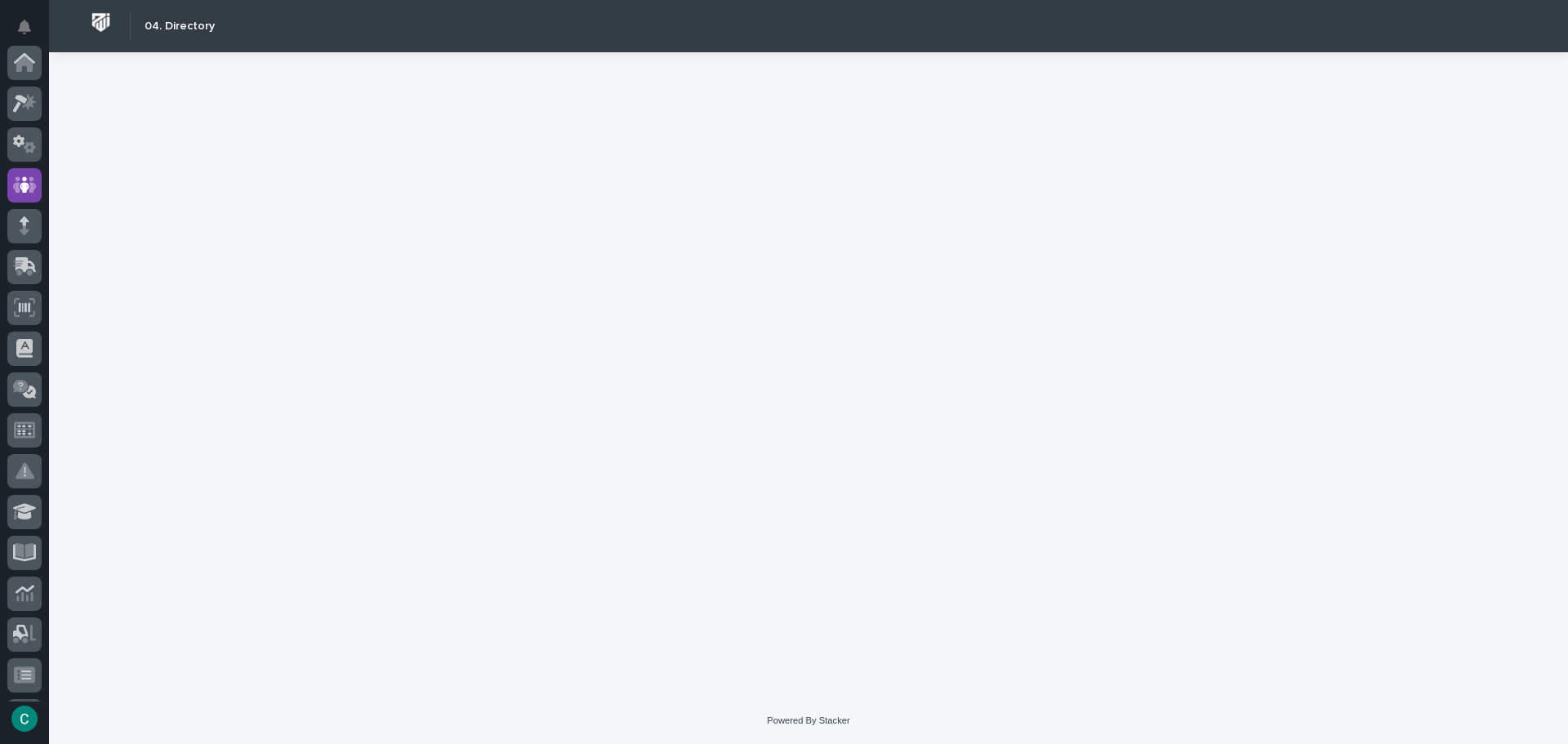
scroll to position [122, 0]
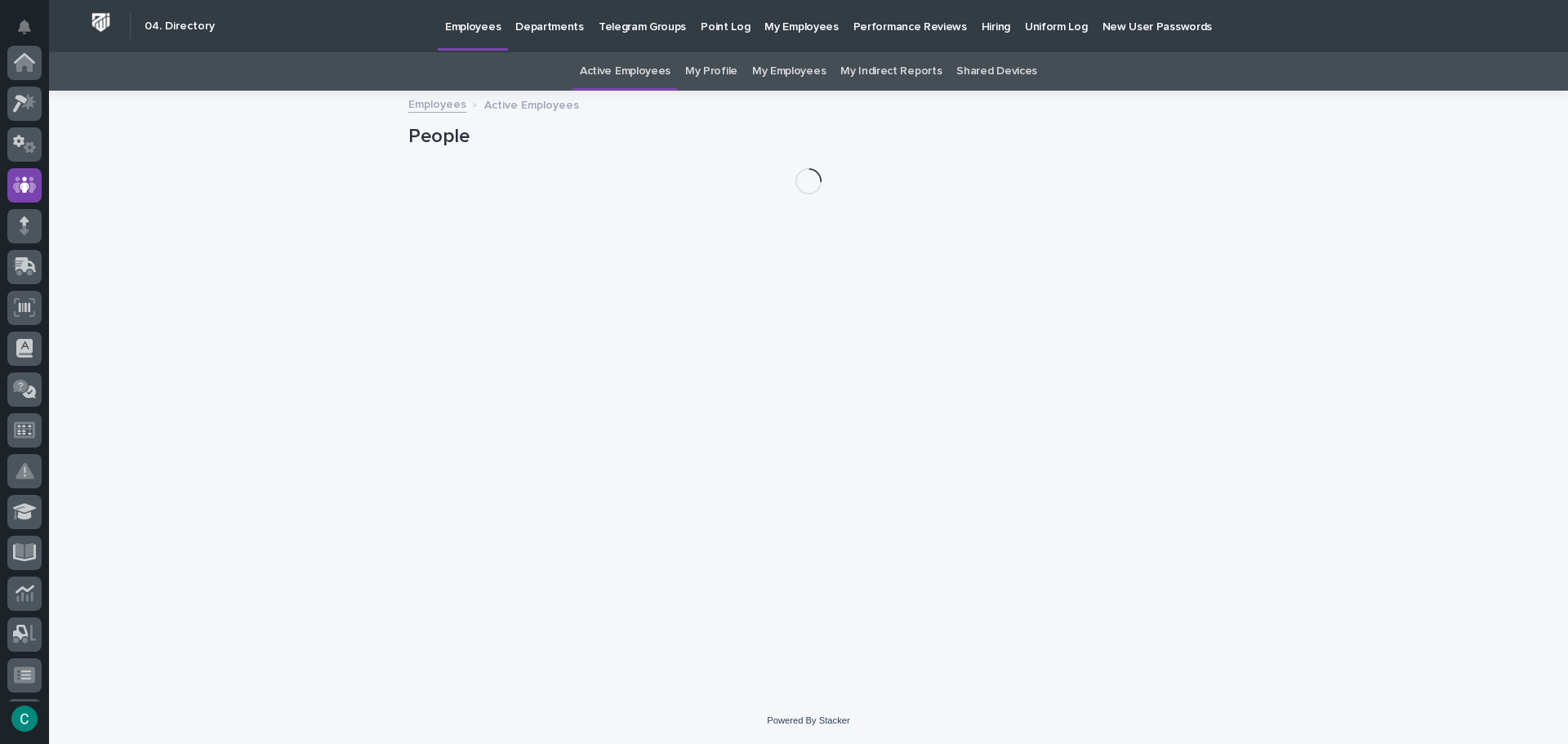
scroll to position [122, 0]
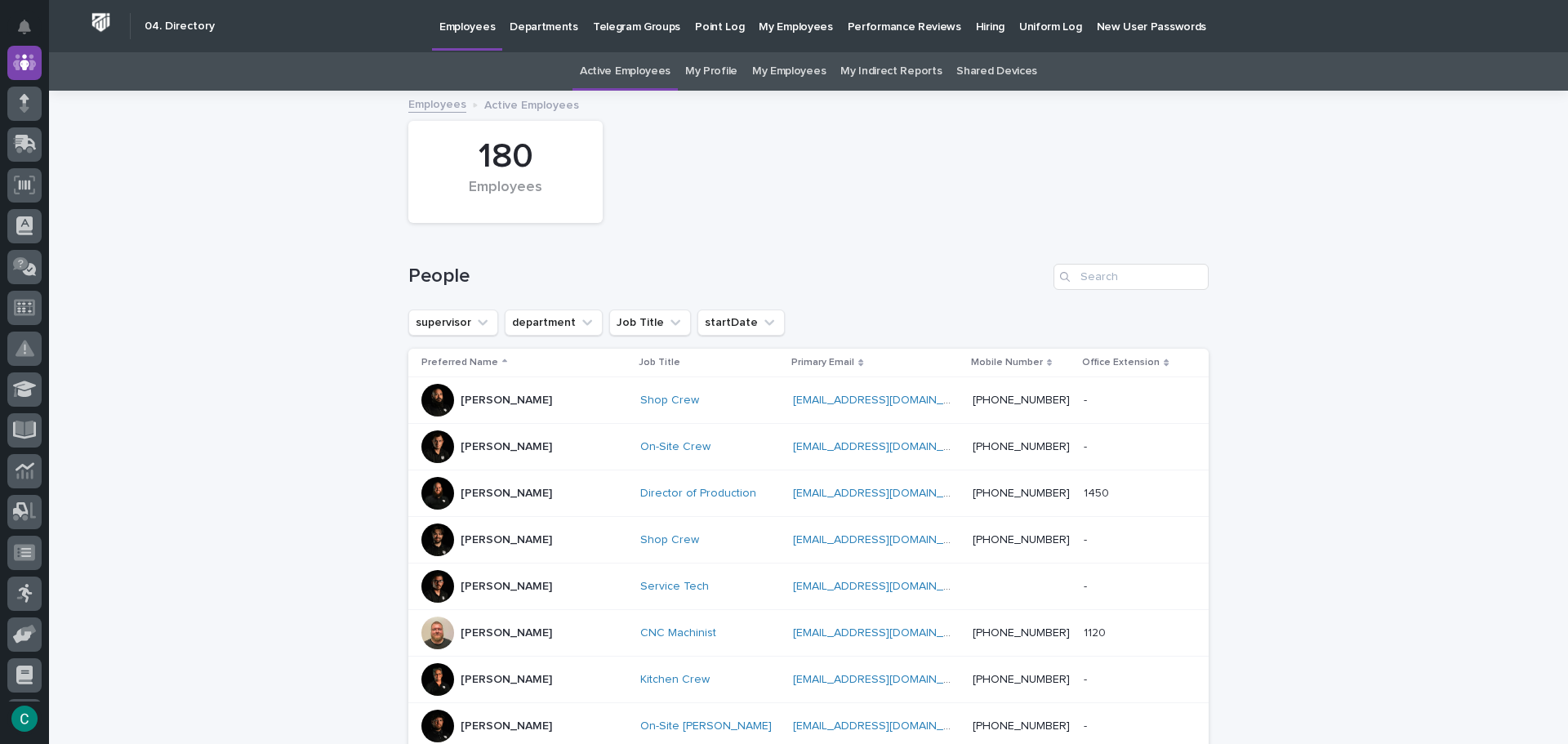
click at [877, 69] on link "My Indirect Reports" at bounding box center [891, 71] width 101 height 38
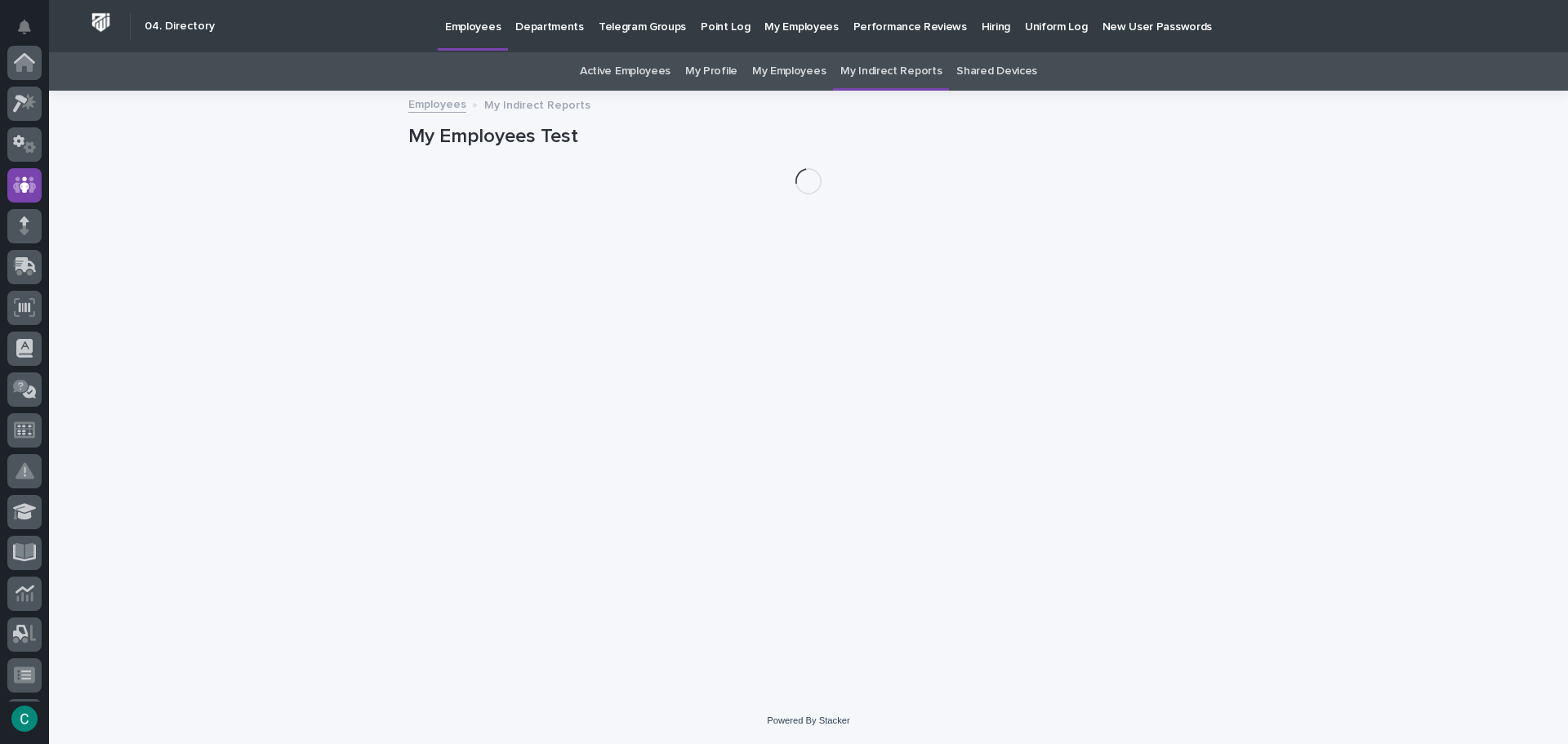
scroll to position [122, 0]
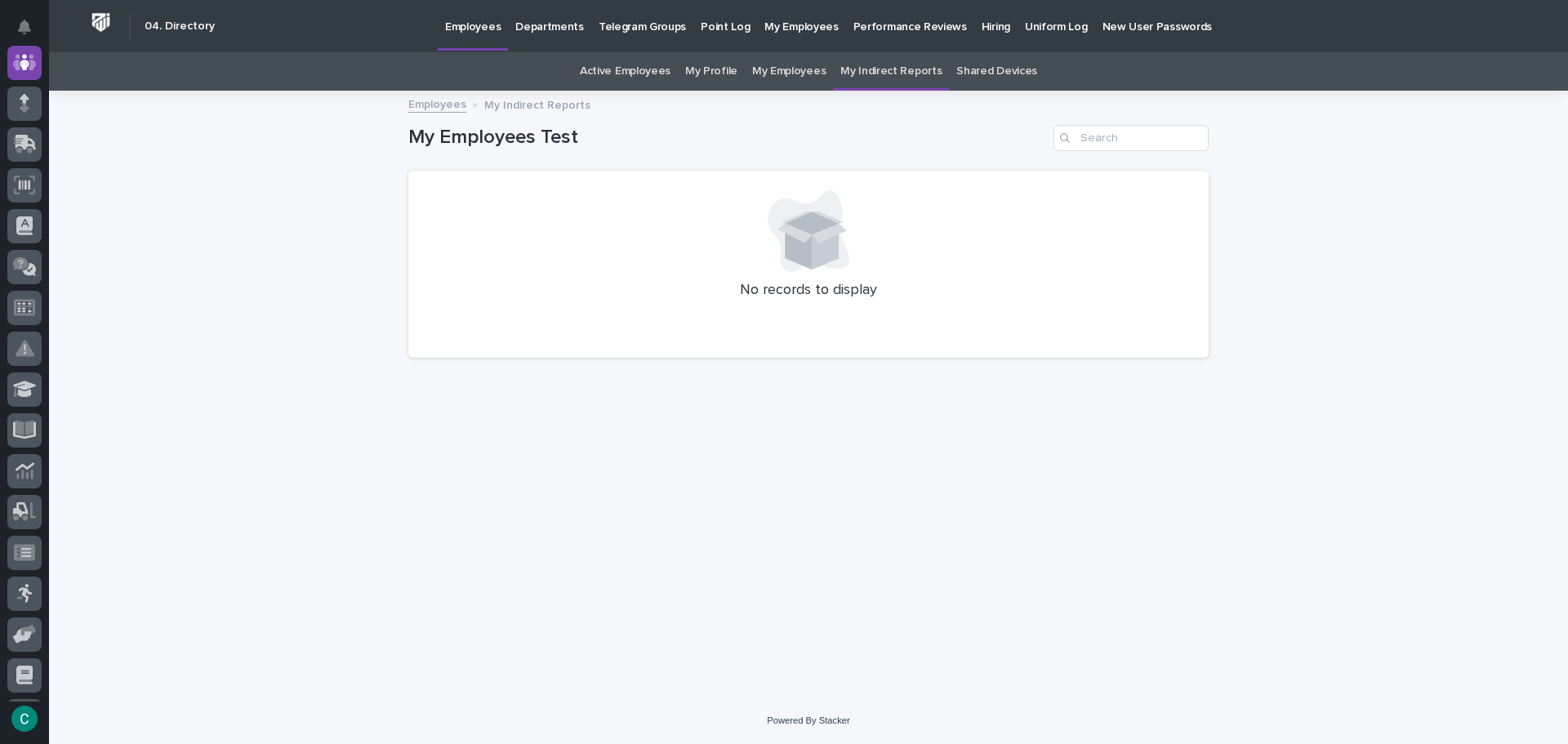
click at [774, 27] on p "My Employees" at bounding box center [801, 17] width 74 height 34
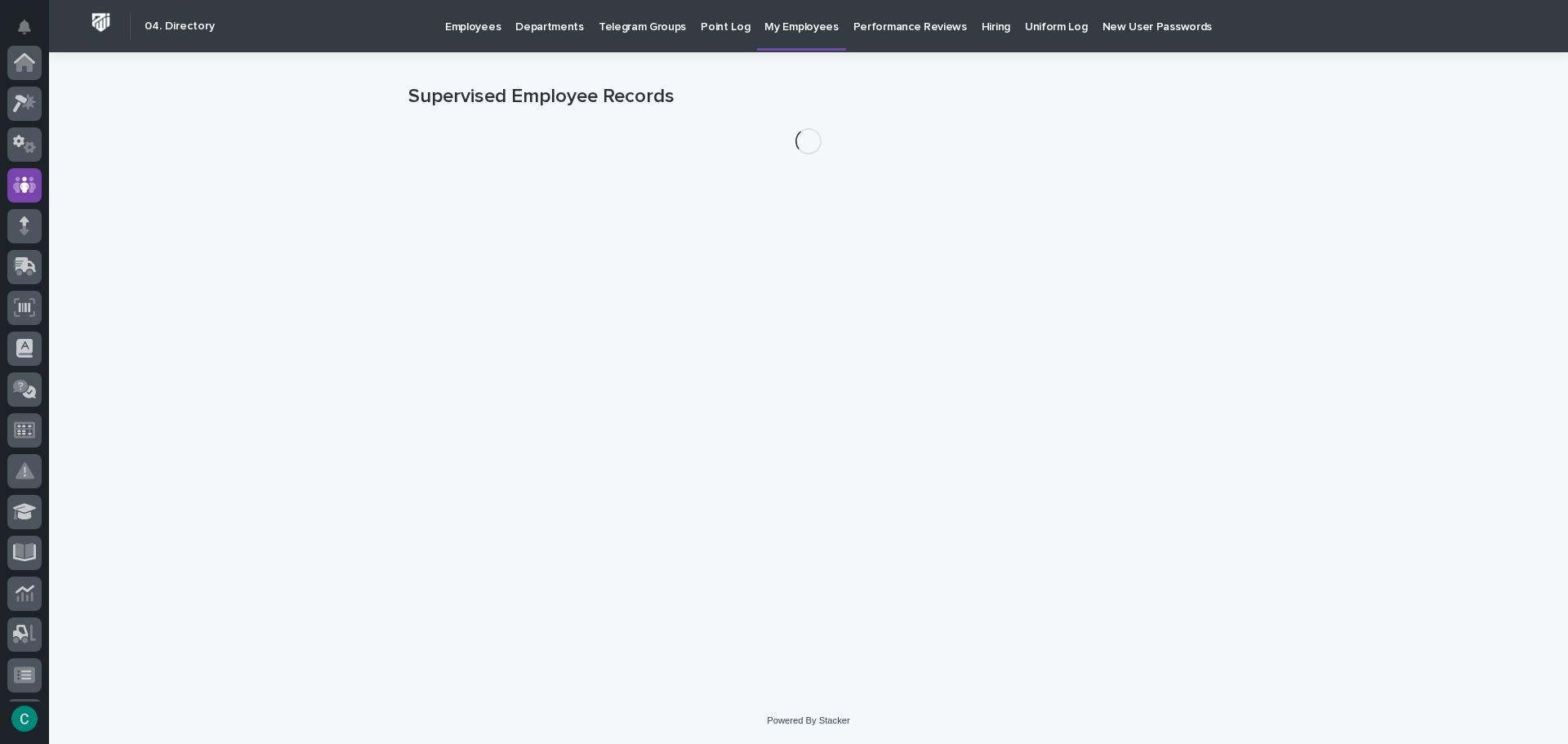
scroll to position [122, 0]
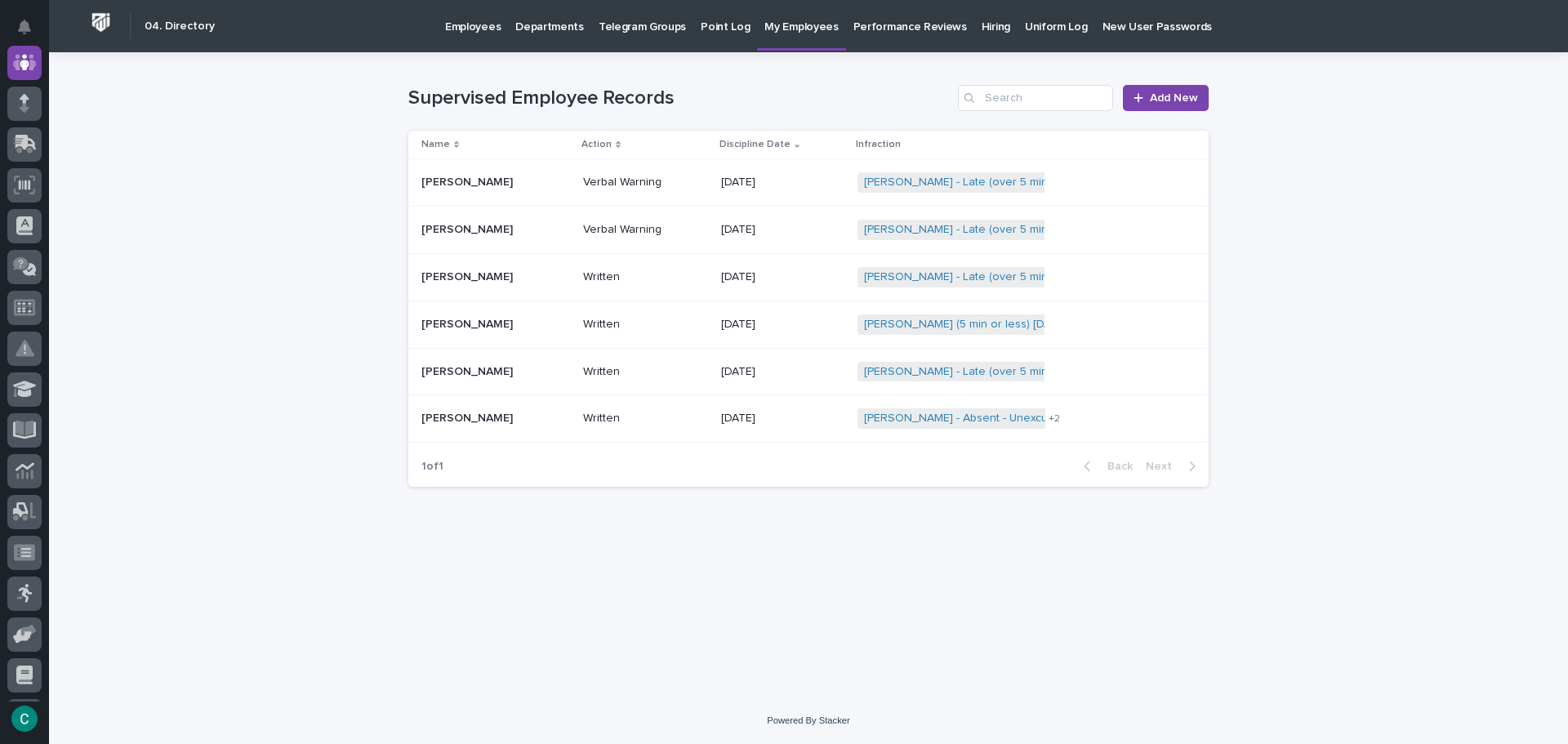
click at [483, 228] on p "[PERSON_NAME]" at bounding box center [468, 228] width 95 height 17
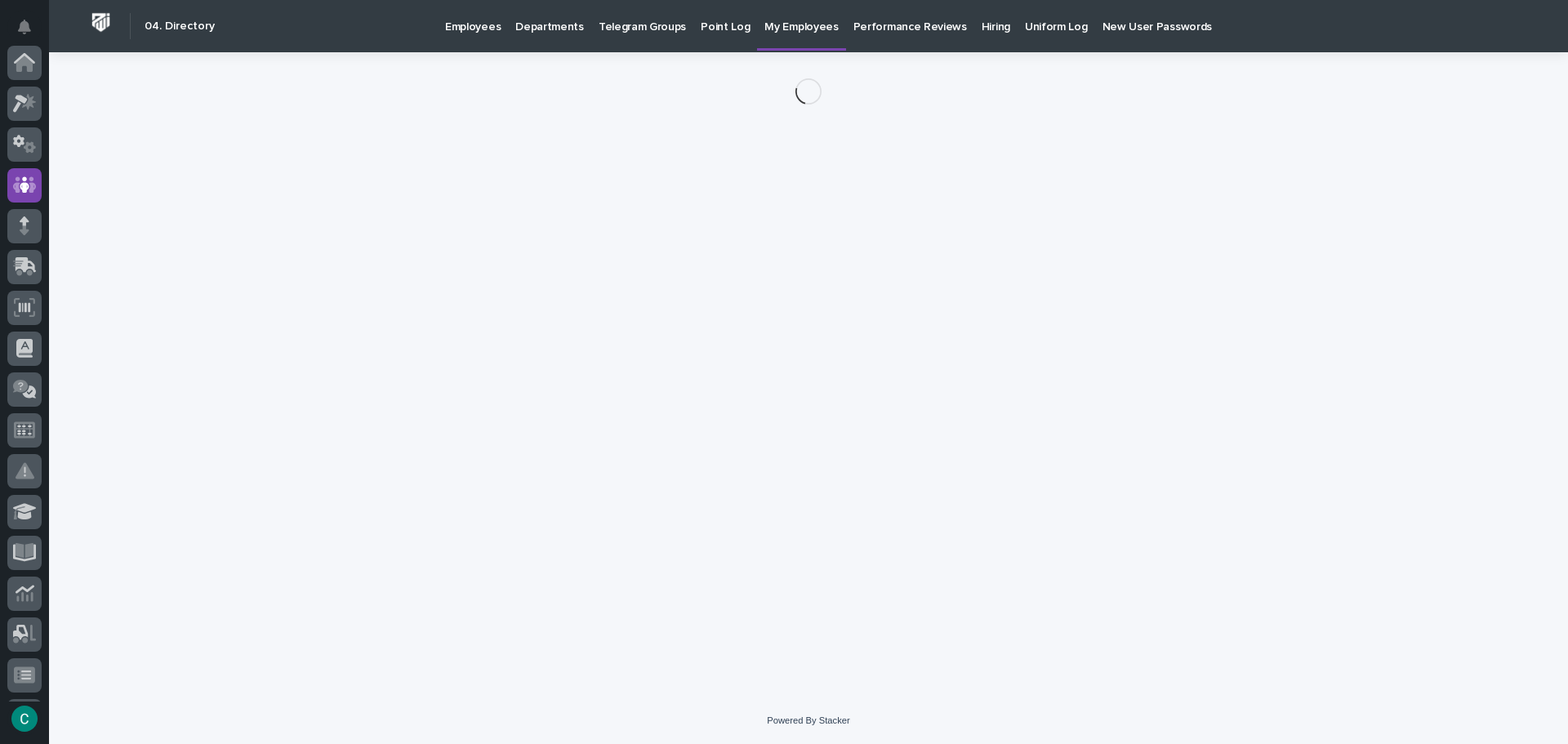
scroll to position [122, 0]
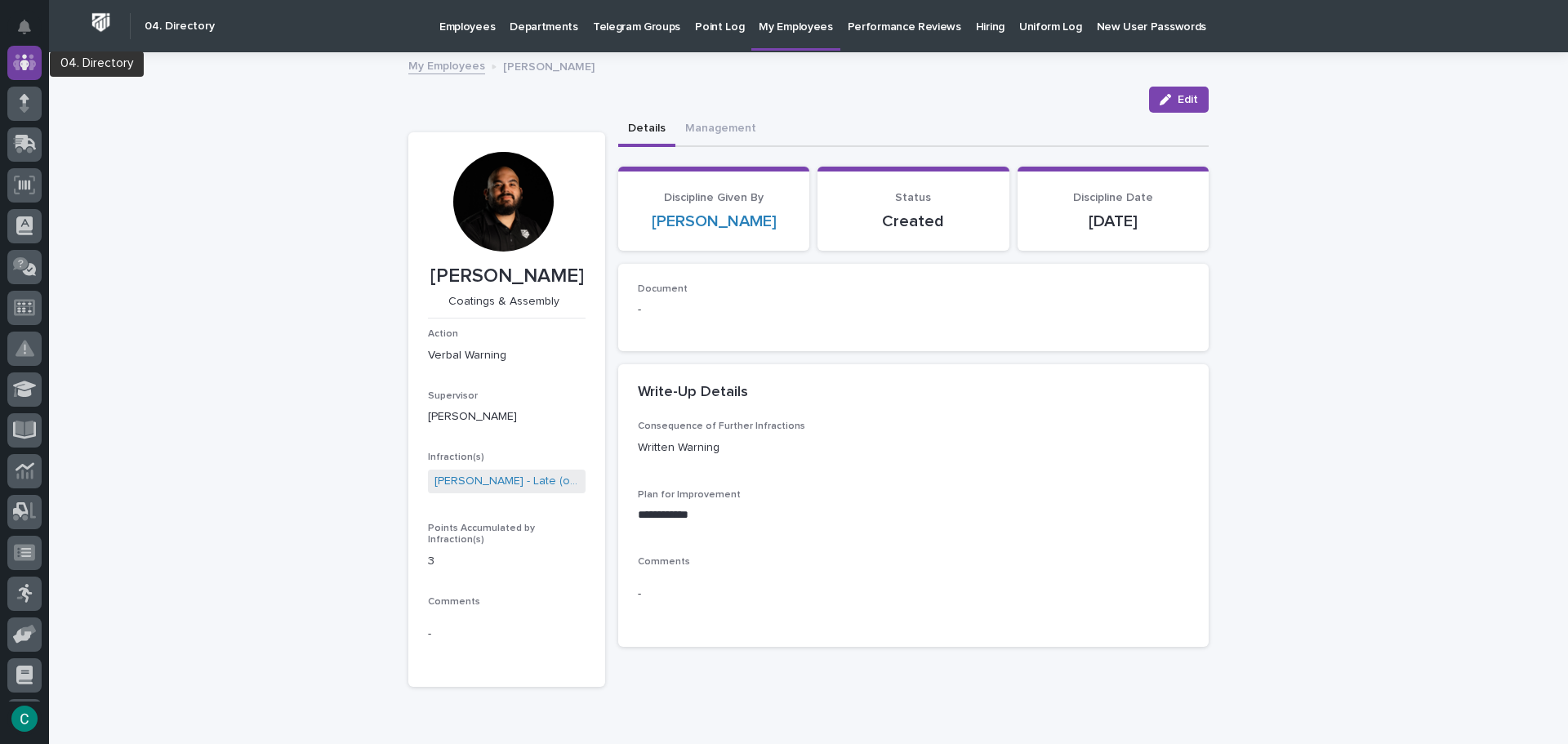
click at [32, 60] on icon at bounding box center [25, 62] width 23 height 17
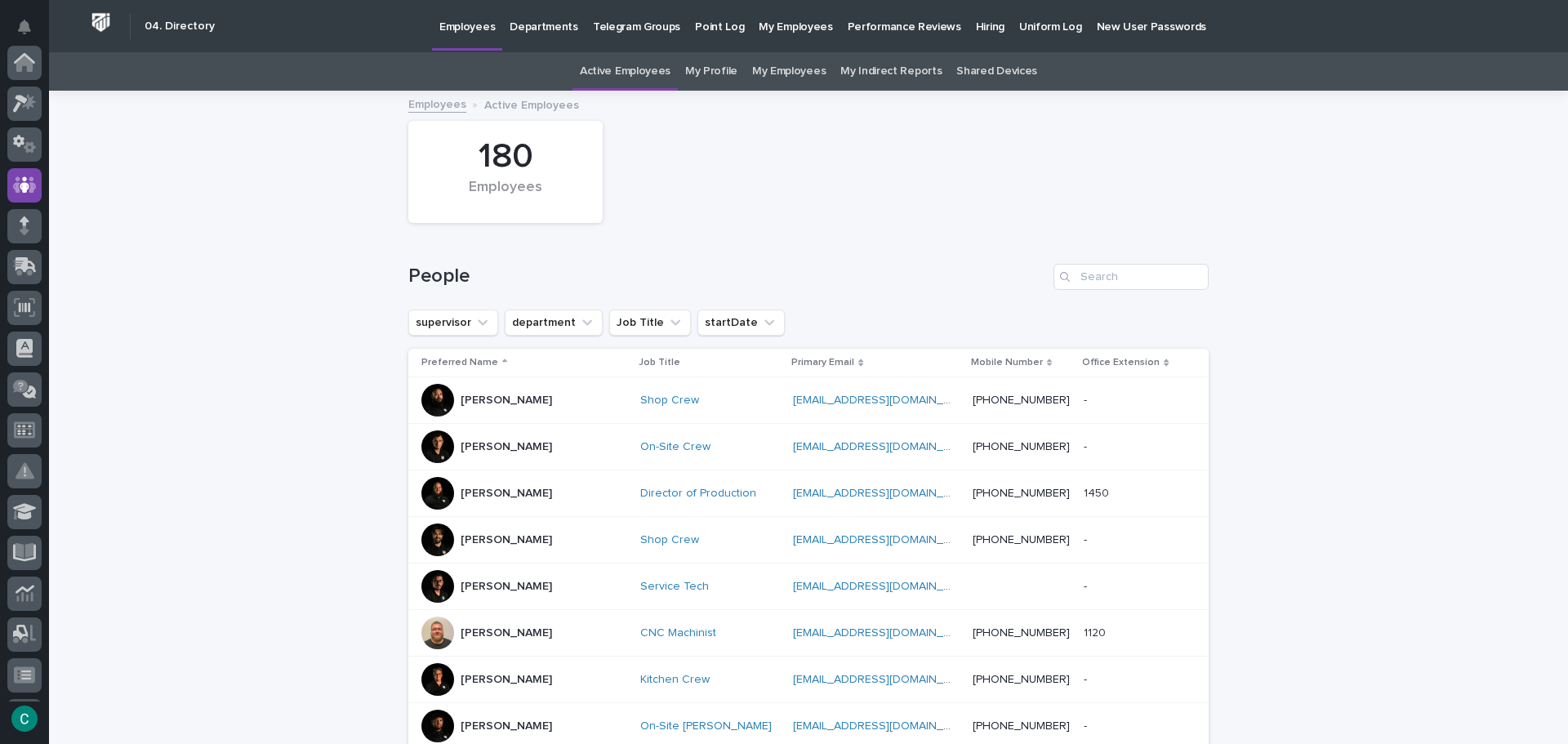
scroll to position [122, 0]
click at [784, 72] on link "My Employees" at bounding box center [789, 71] width 74 height 38
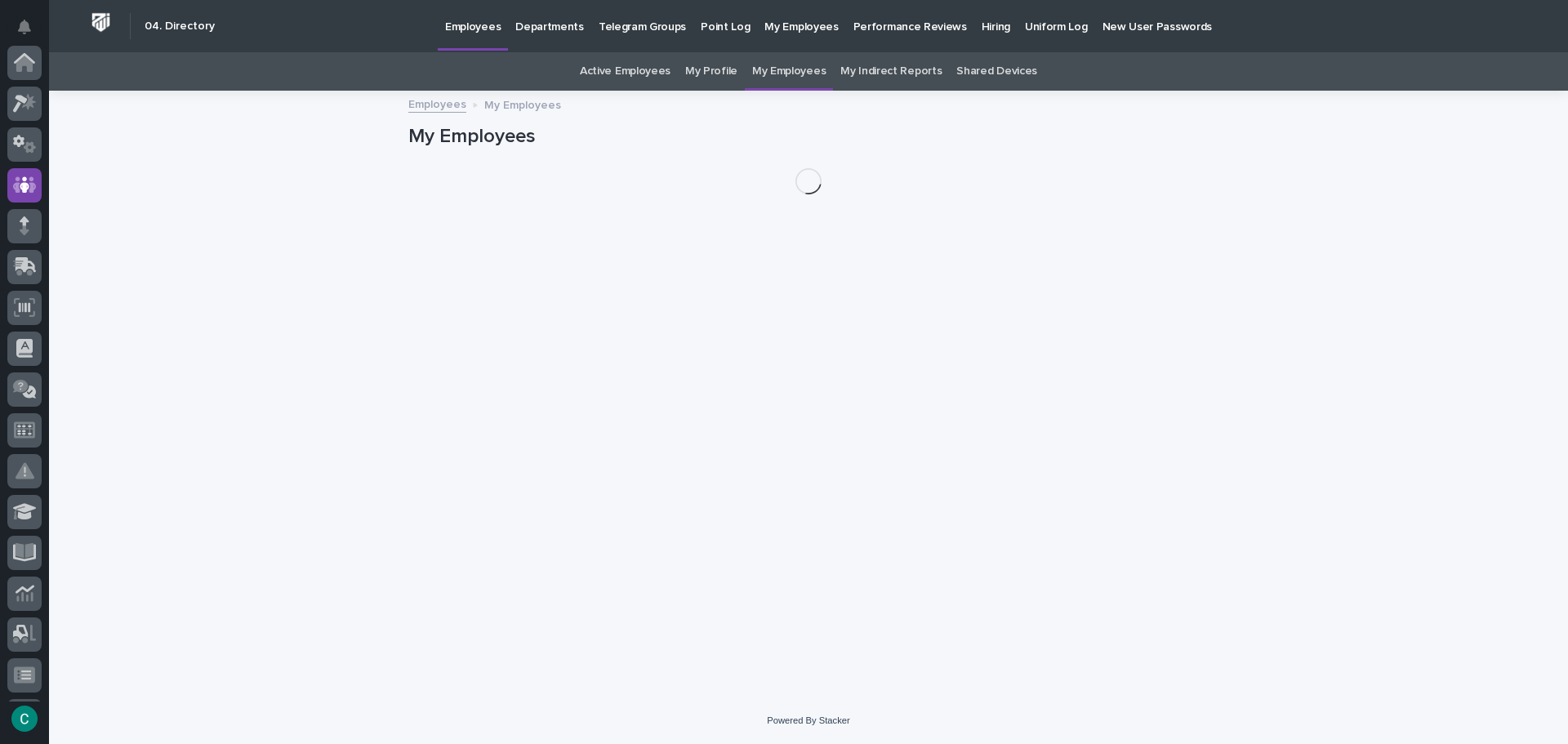
scroll to position [122, 0]
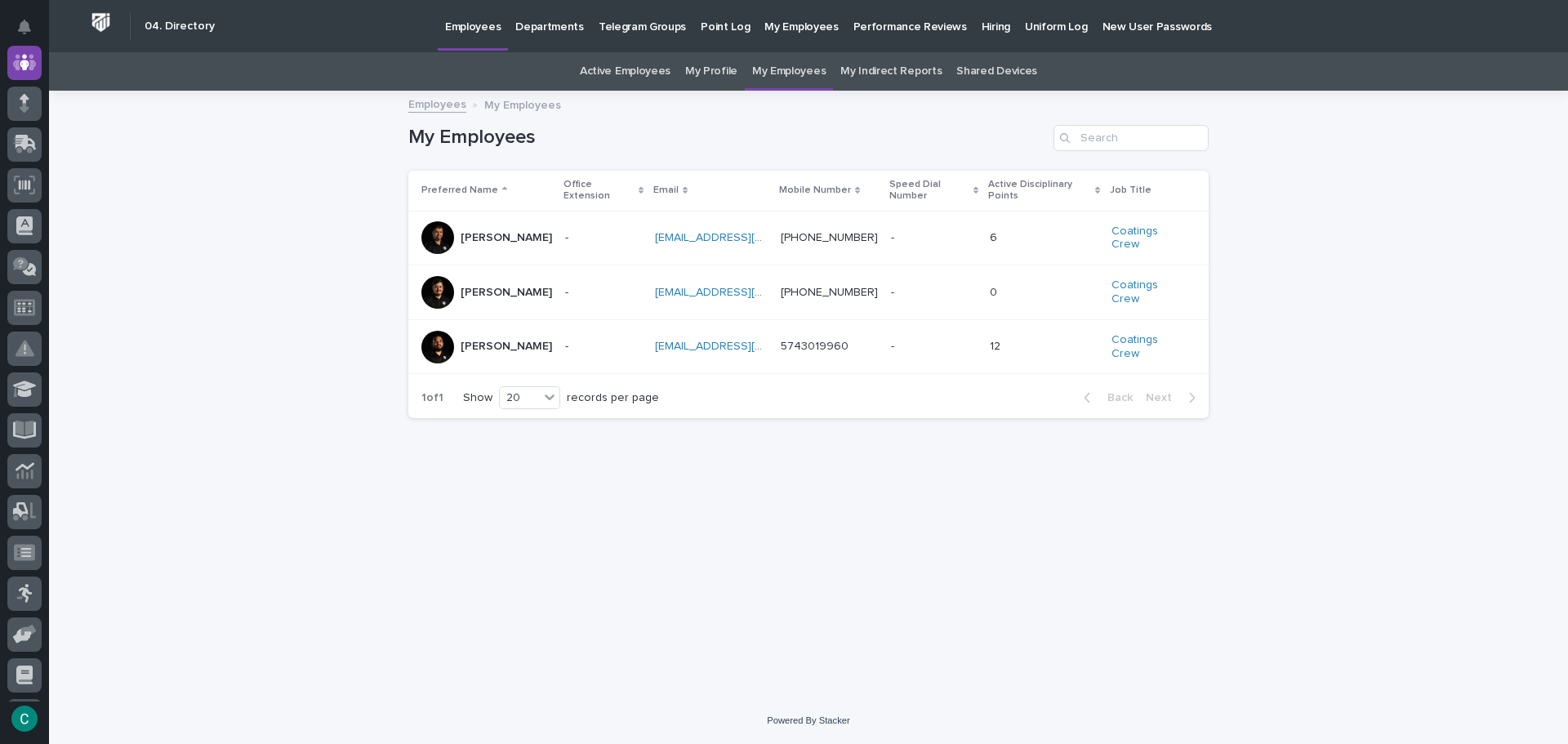
click at [492, 340] on p "[PERSON_NAME]" at bounding box center [506, 346] width 91 height 14
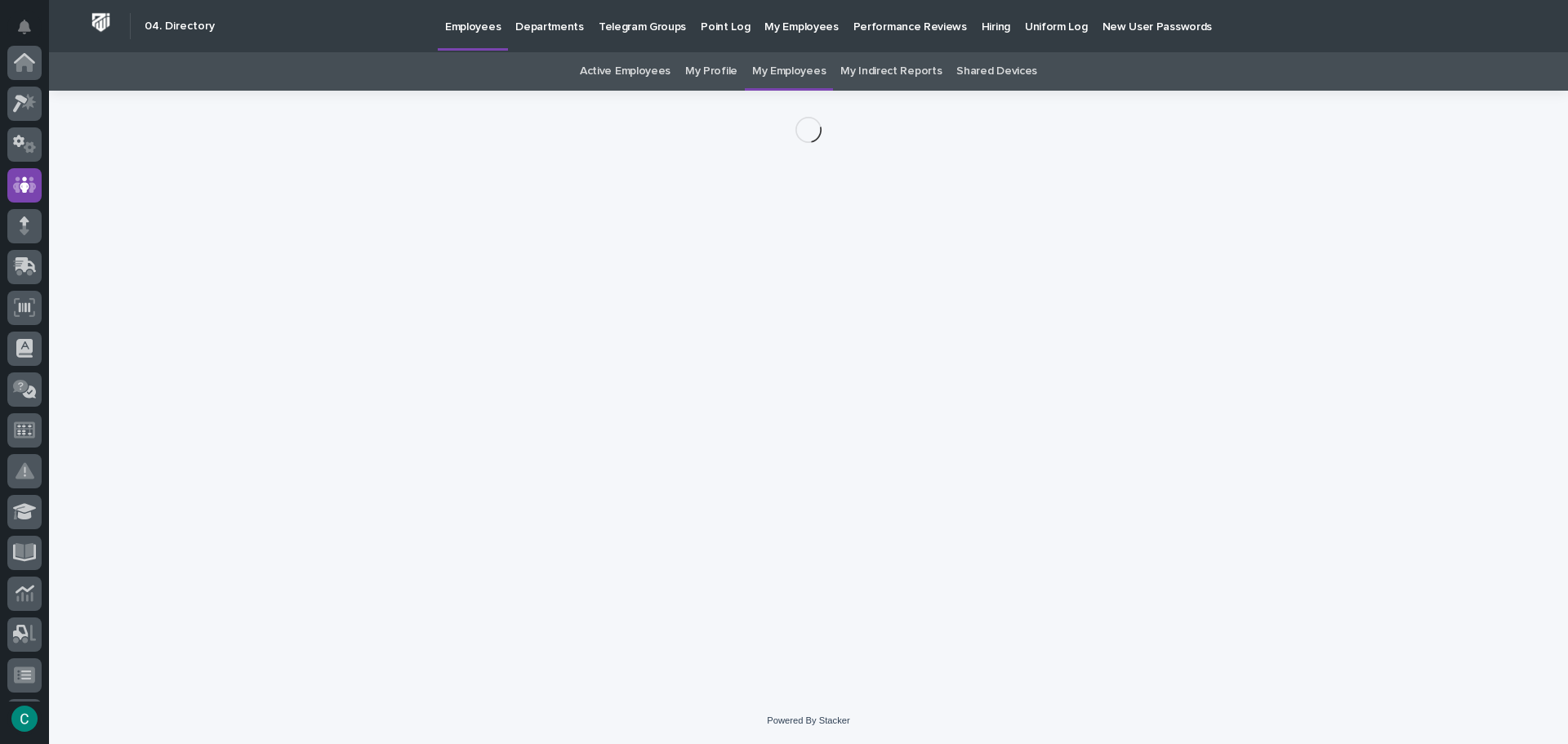
scroll to position [122, 0]
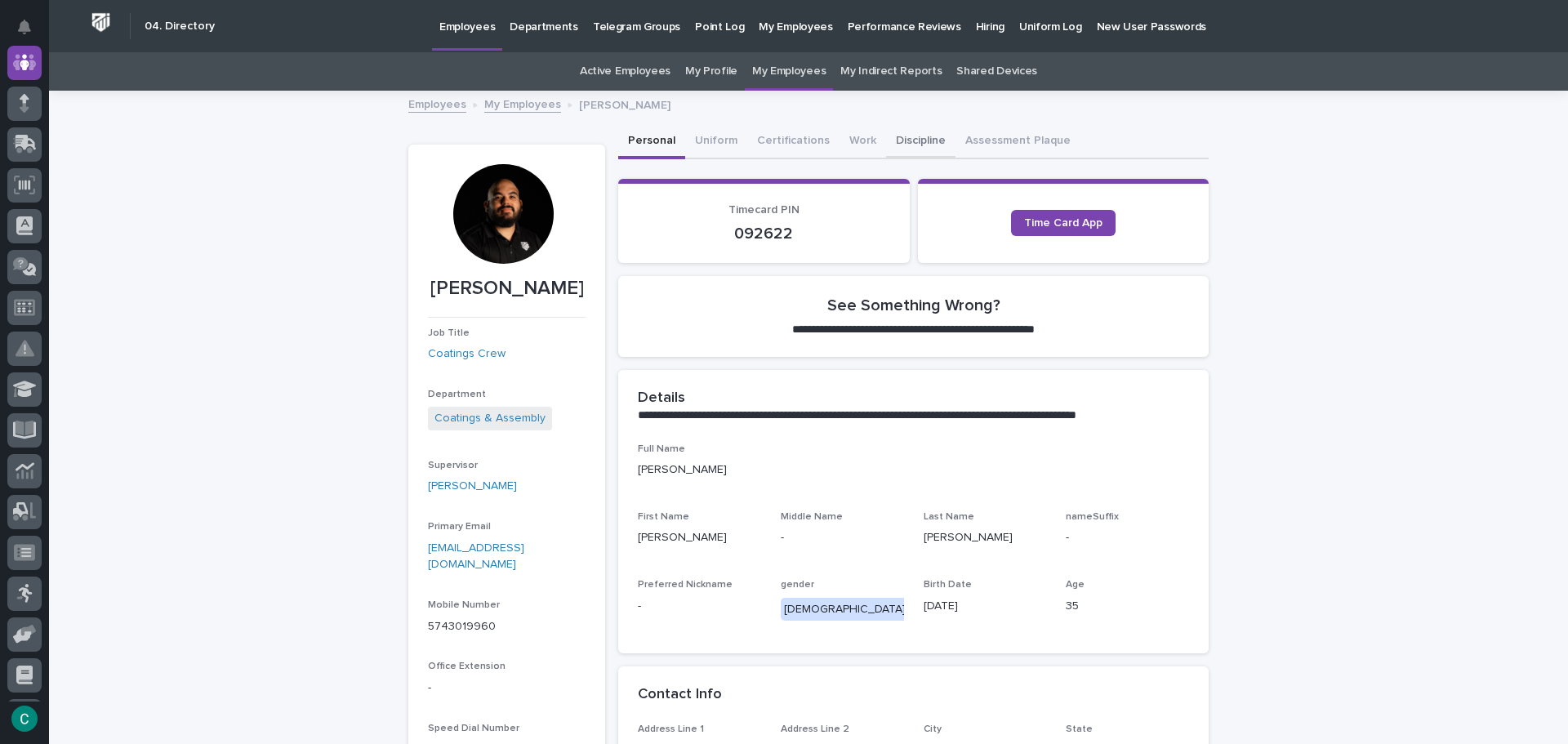
click at [899, 137] on button "Discipline" at bounding box center [920, 141] width 69 height 34
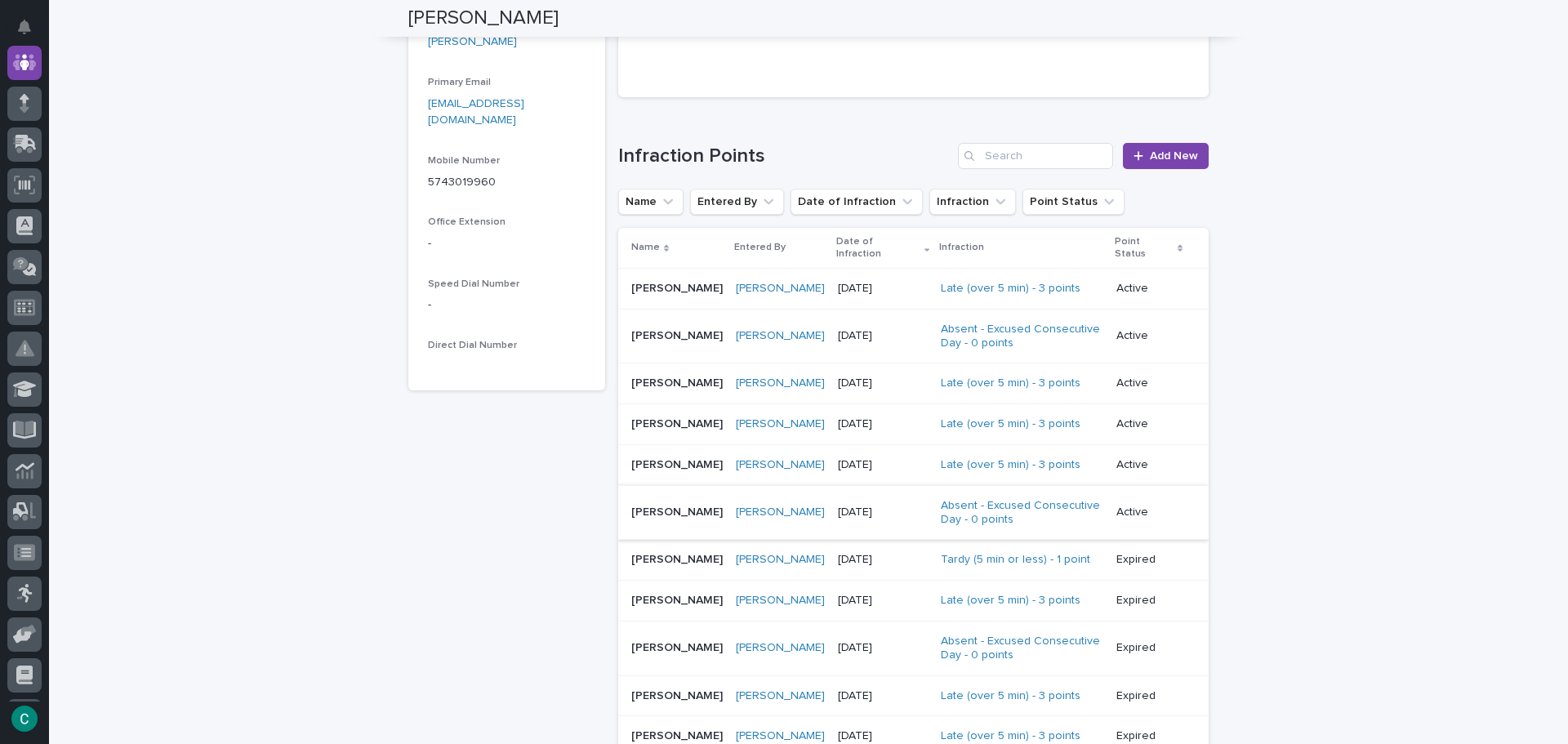
scroll to position [408, 0]
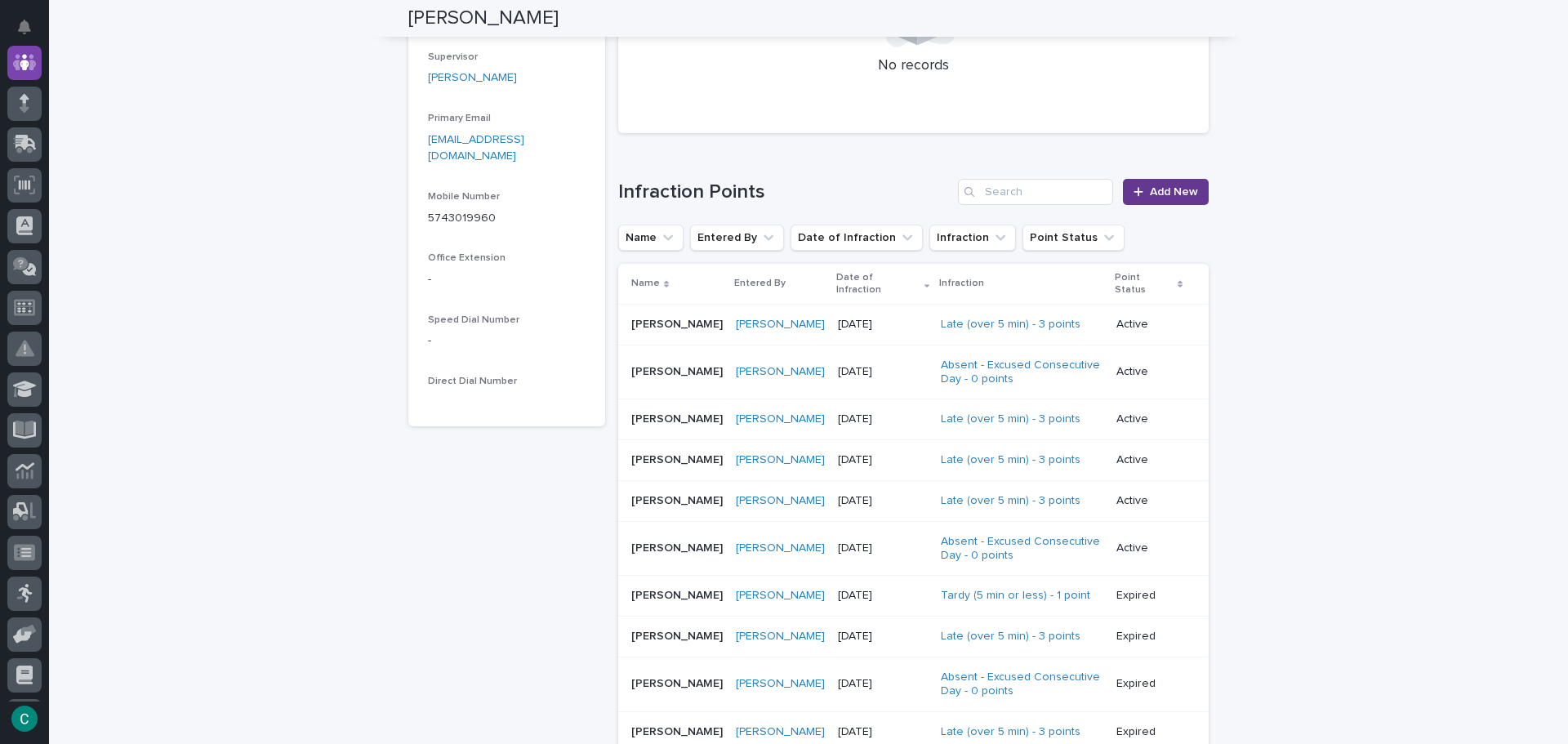
click at [1141, 192] on div at bounding box center [1142, 192] width 17 height 12
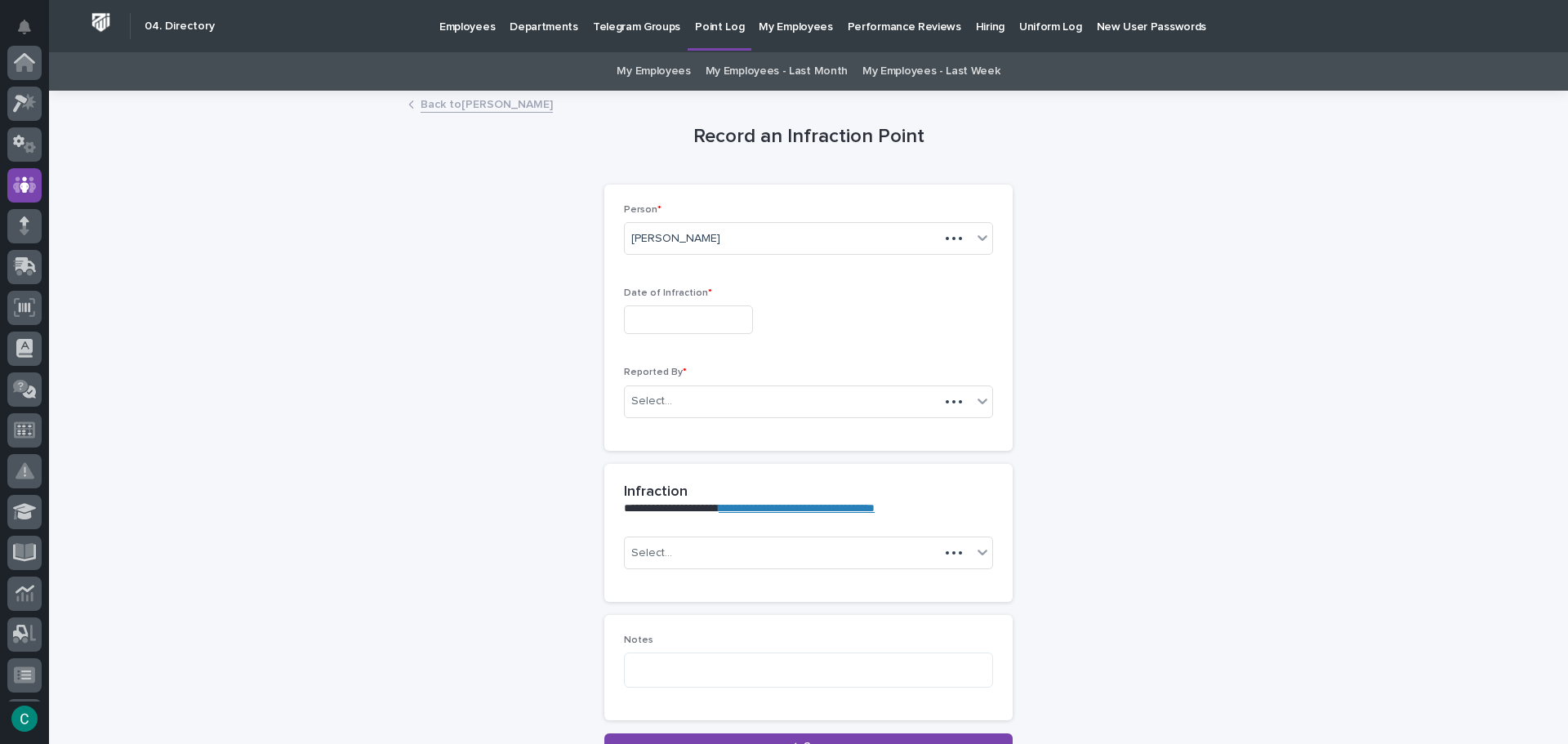
scroll to position [122, 0]
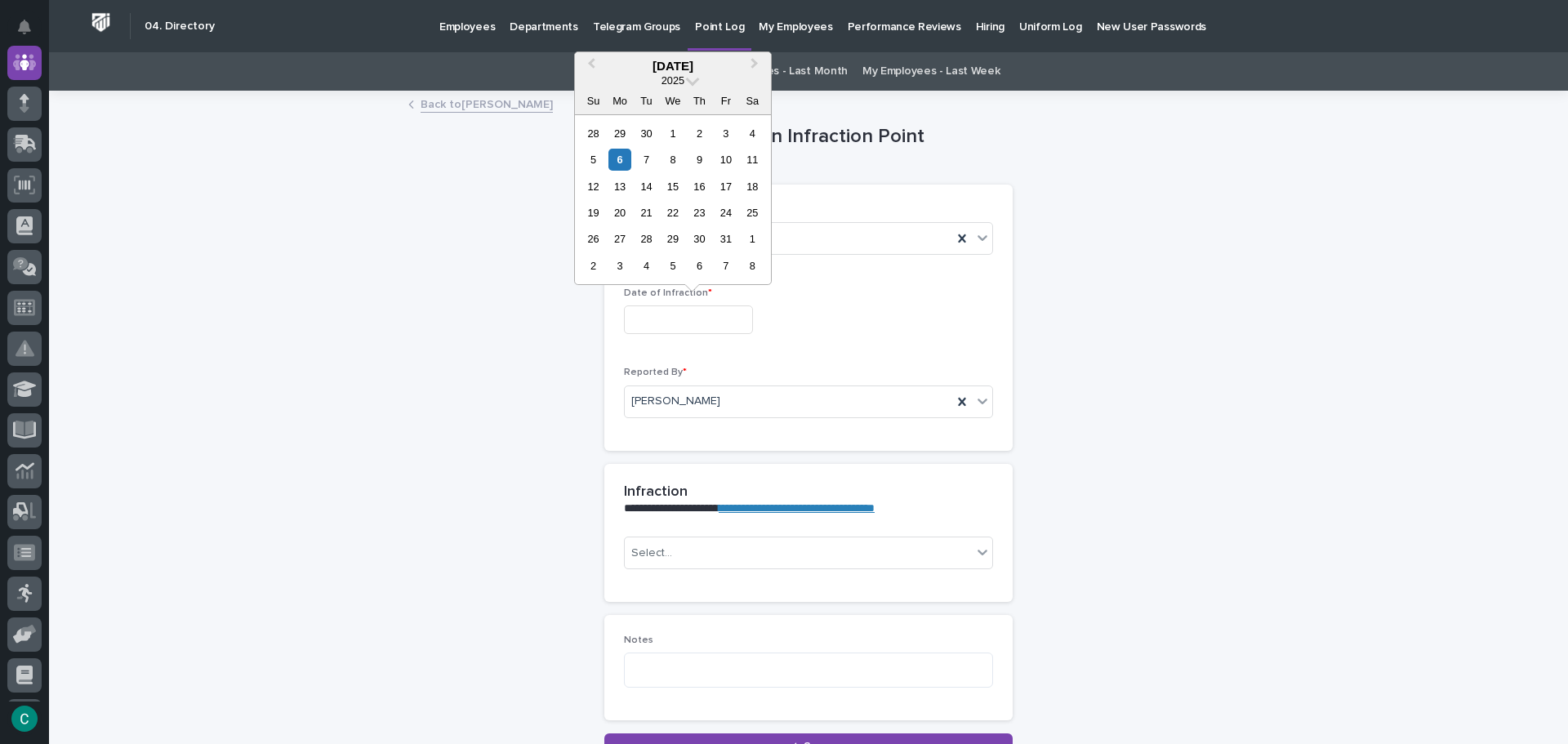
click at [711, 316] on input "text" at bounding box center [688, 320] width 129 height 28
click at [614, 156] on div "6" at bounding box center [619, 160] width 22 height 22
type input "**********"
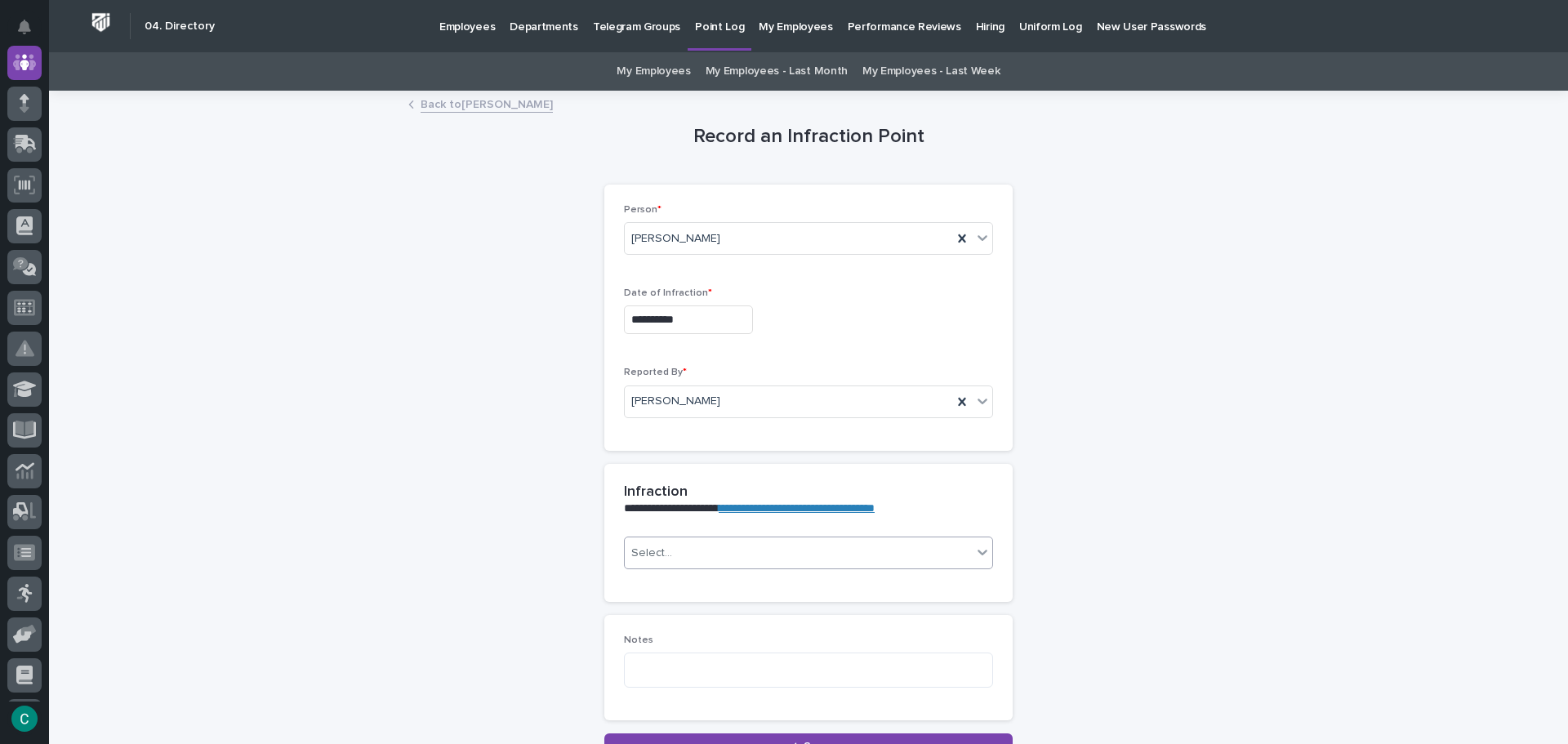
click at [748, 557] on div "Select..." at bounding box center [798, 553] width 347 height 27
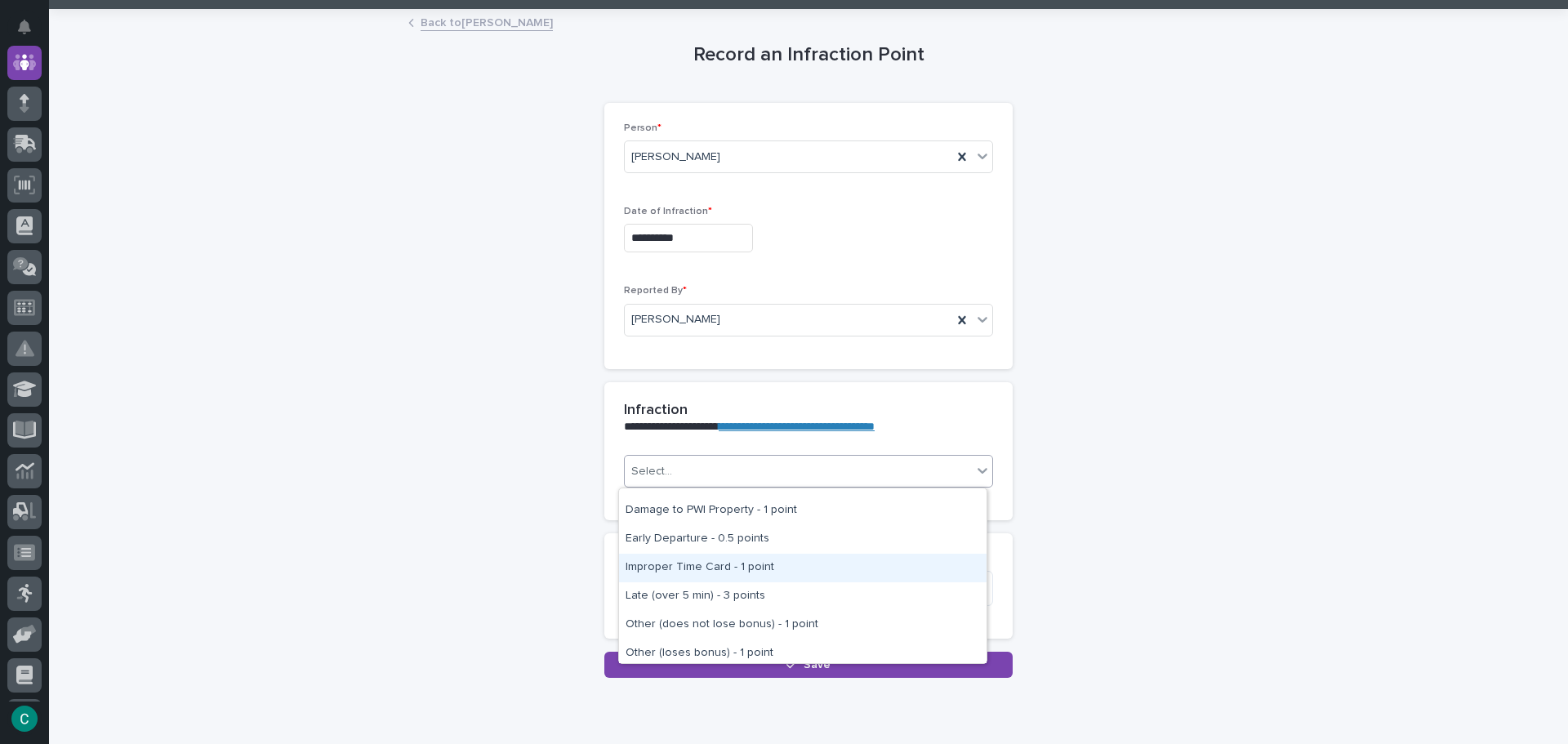
scroll to position [245, 0]
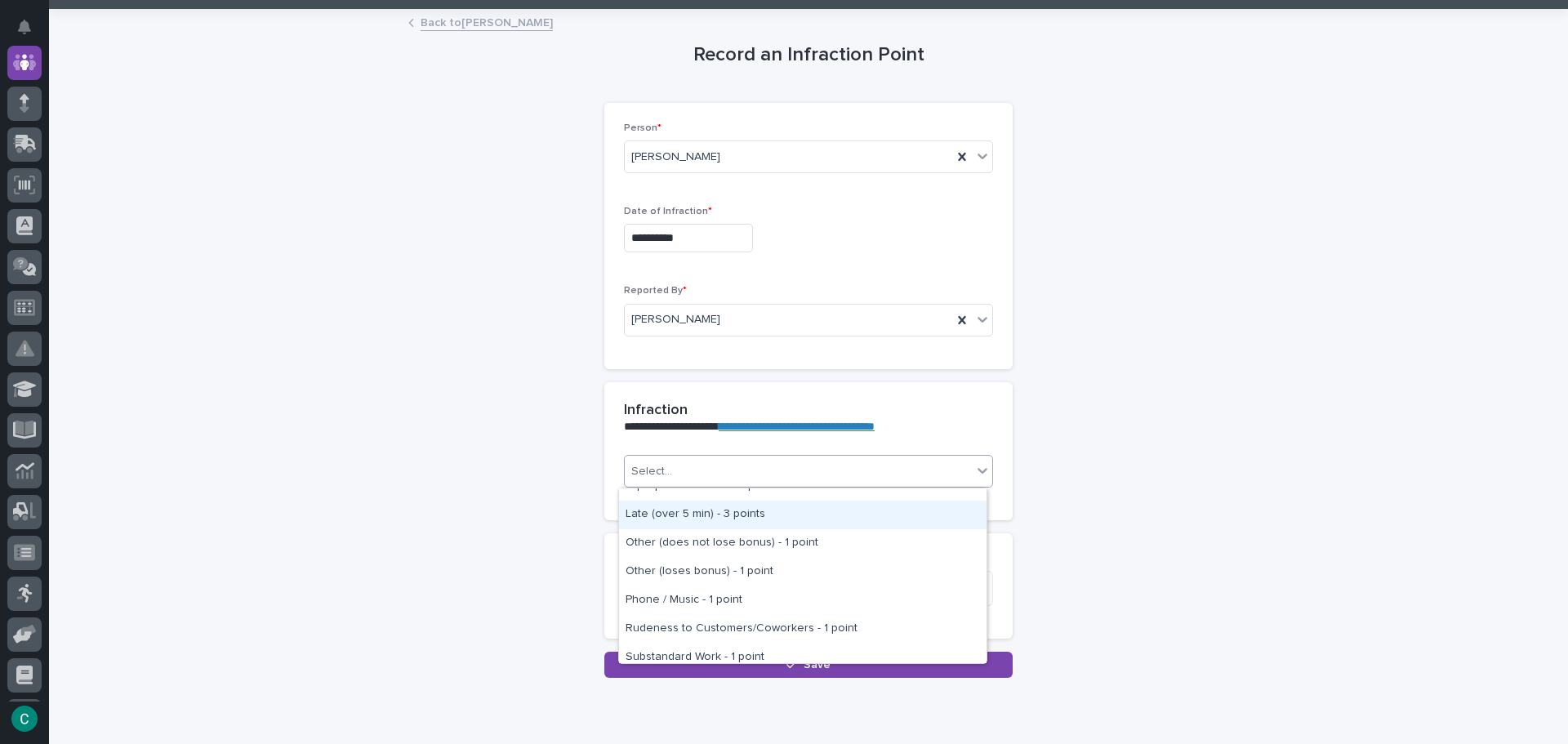
click at [711, 508] on div "Late (over 5 min) - 3 points" at bounding box center [802, 515] width 368 height 28
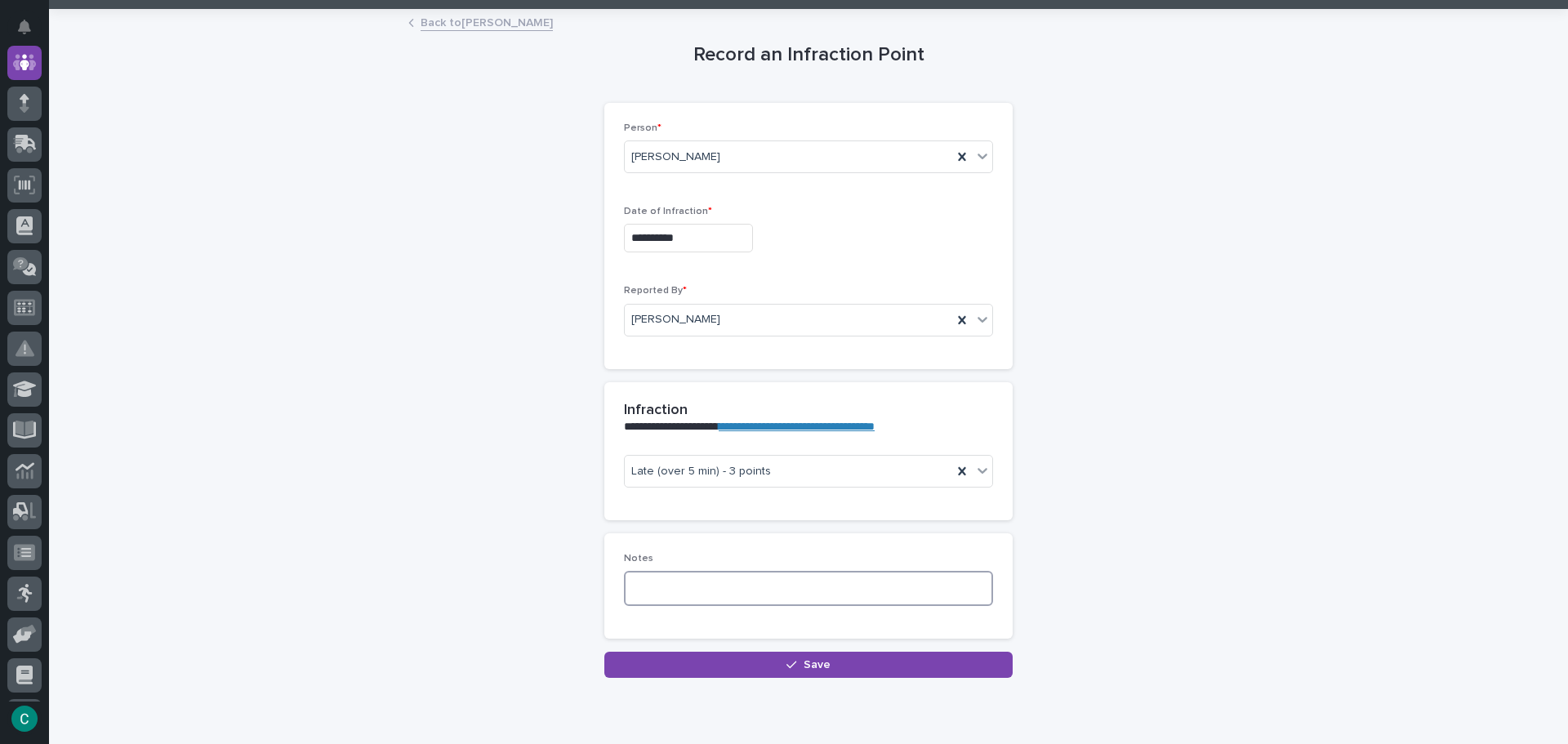
click at [684, 582] on textarea at bounding box center [808, 588] width 369 height 35
type textarea "*********"
click at [713, 677] on button "Save" at bounding box center [809, 664] width 409 height 26
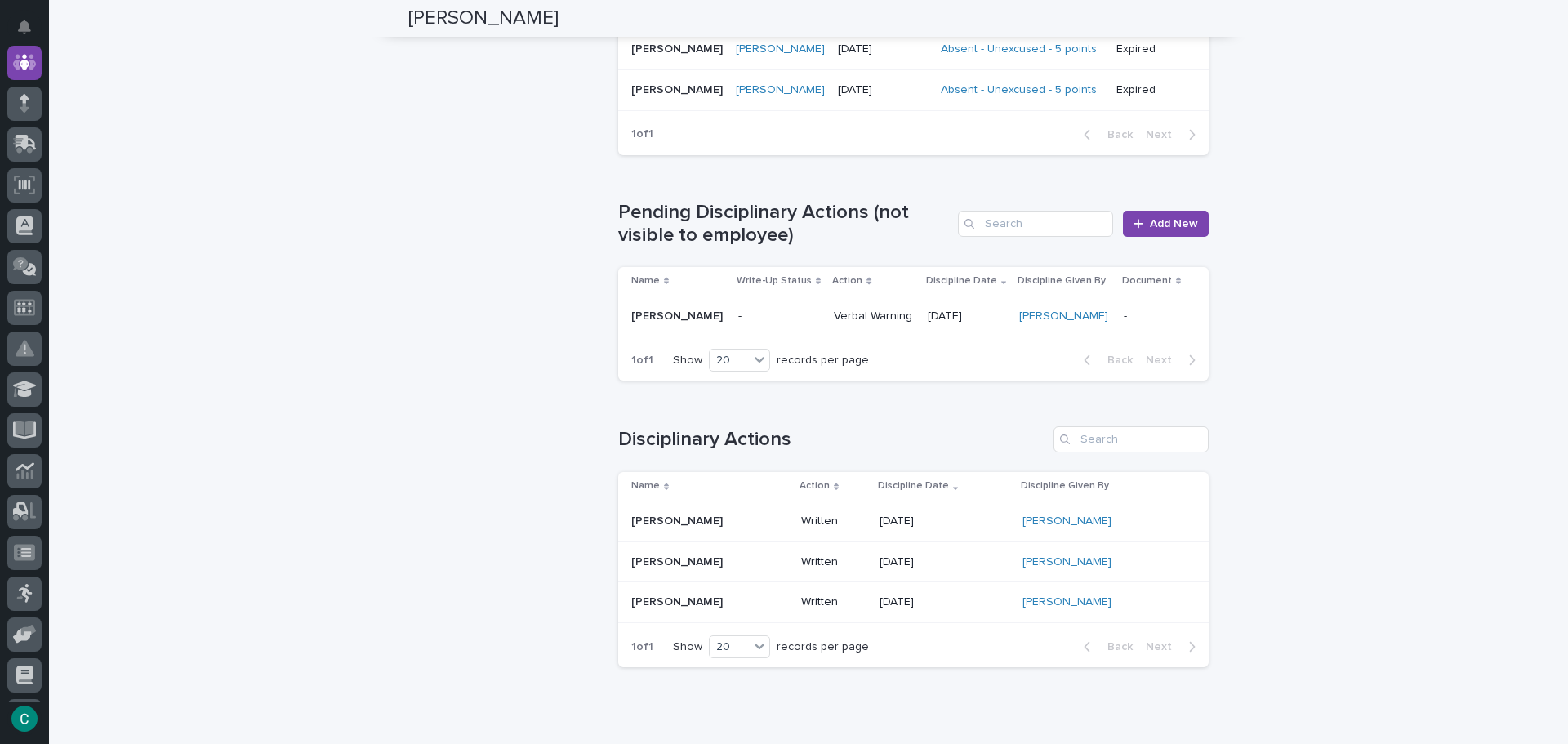
scroll to position [1603, 0]
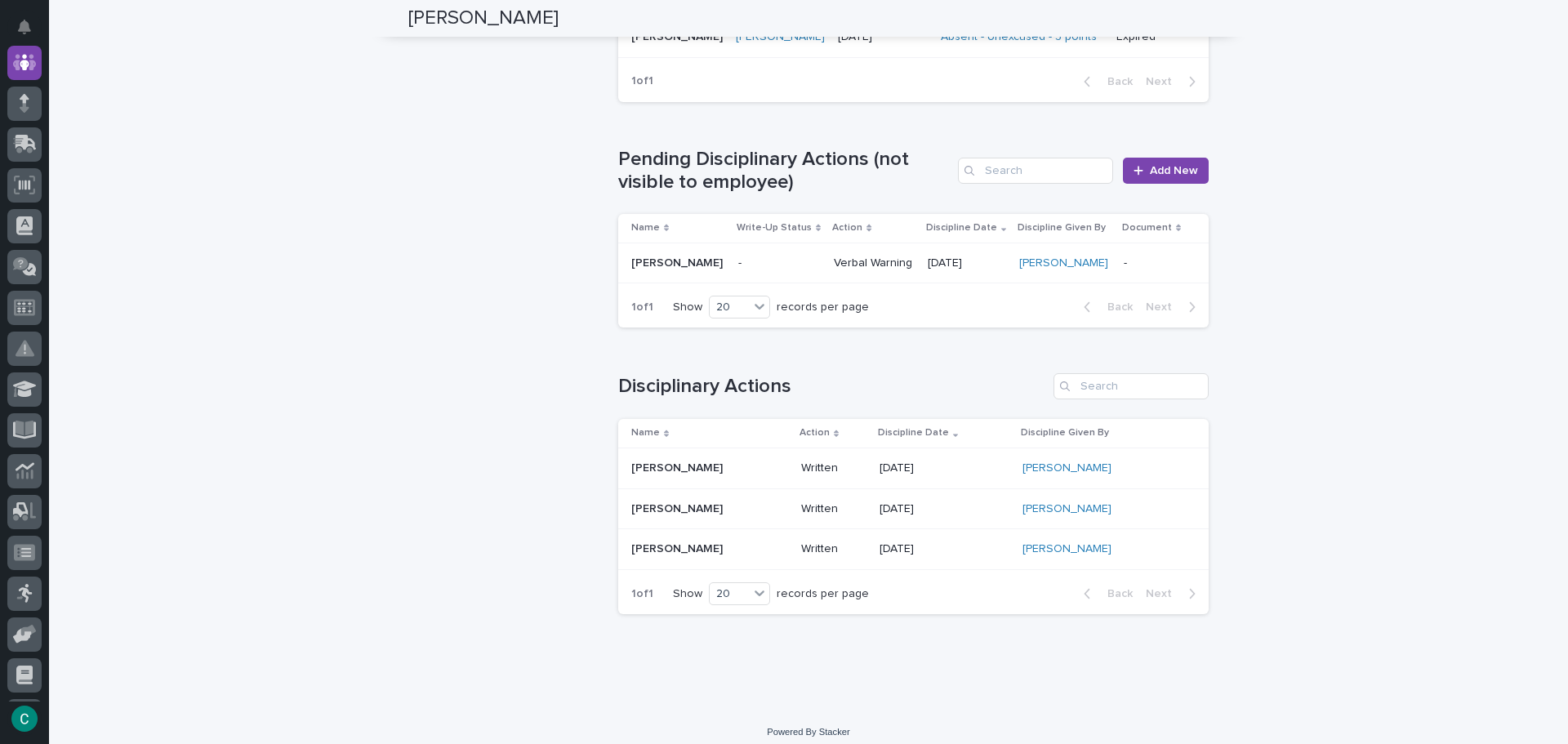
click at [801, 461] on p "Written" at bounding box center [834, 468] width 66 height 14
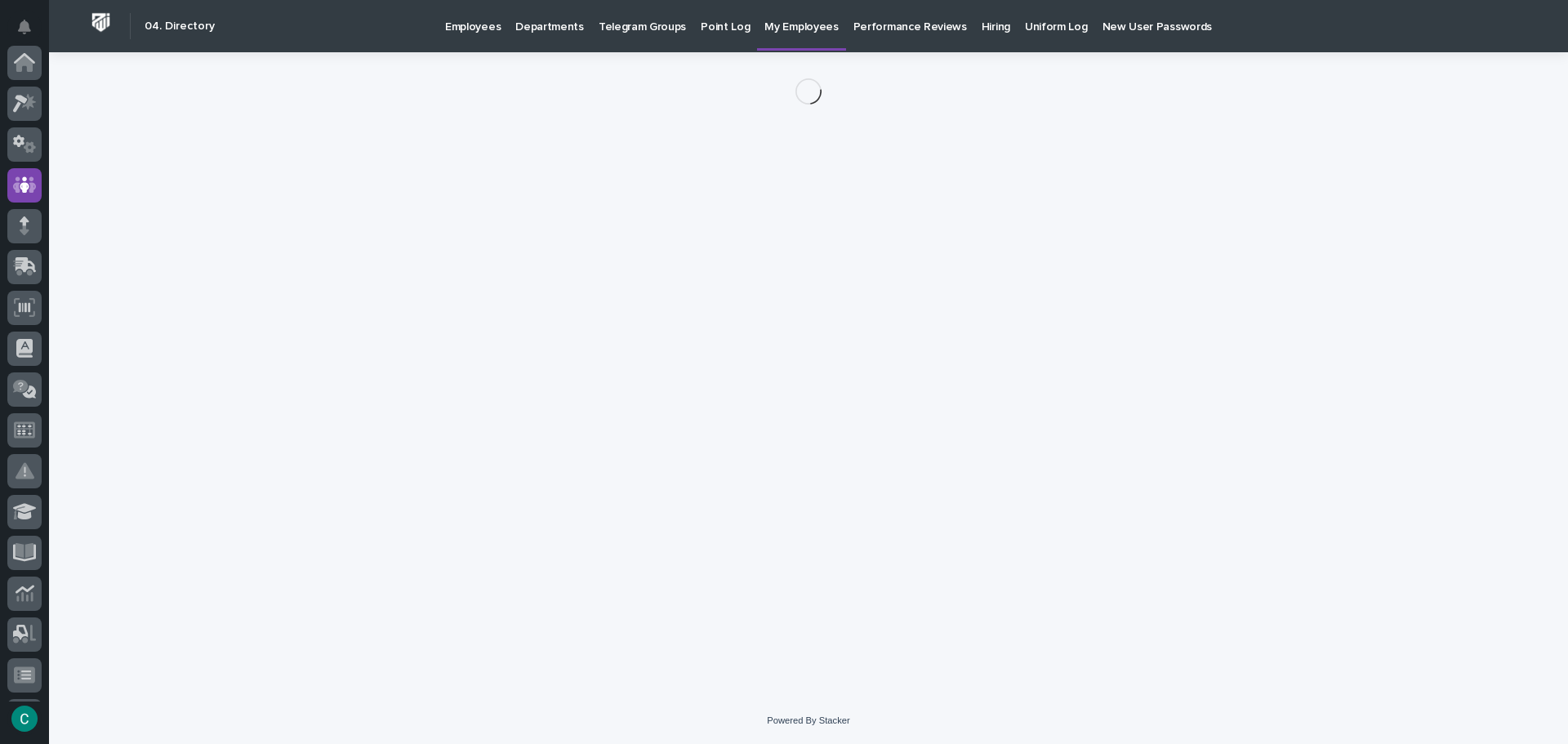
scroll to position [122, 0]
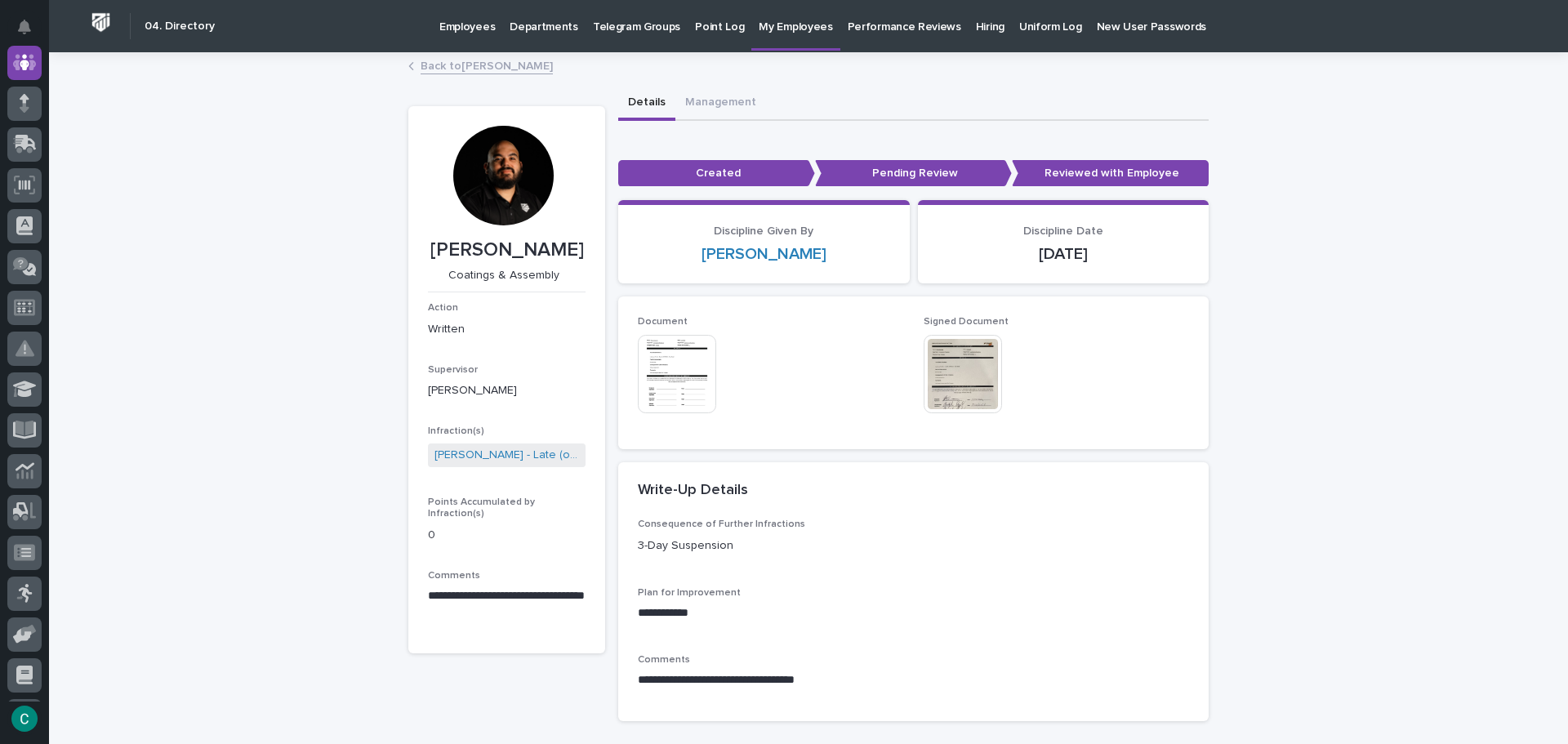
click at [671, 362] on img at bounding box center [677, 374] width 79 height 79
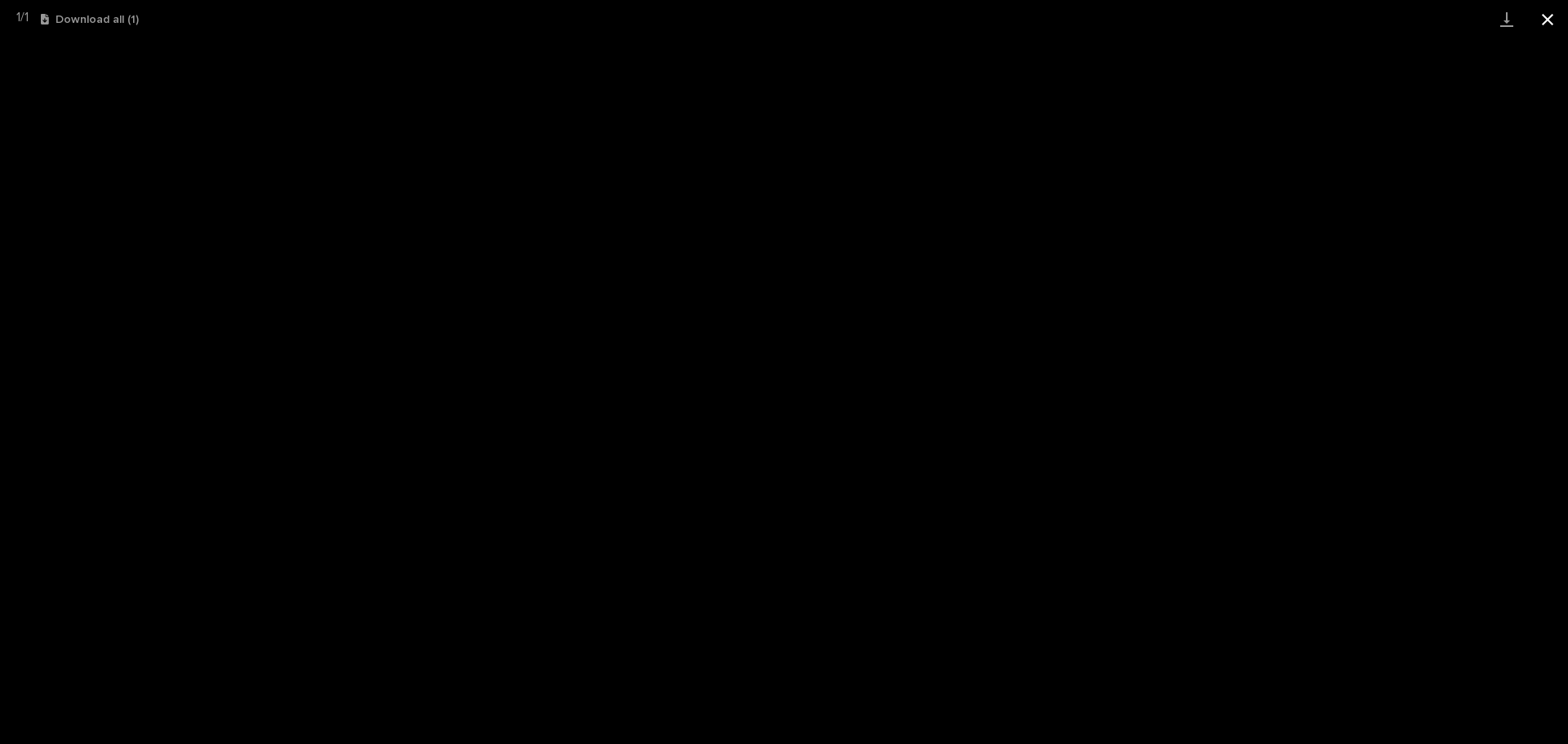
click at [1558, 9] on button "Close gallery" at bounding box center [1547, 19] width 41 height 38
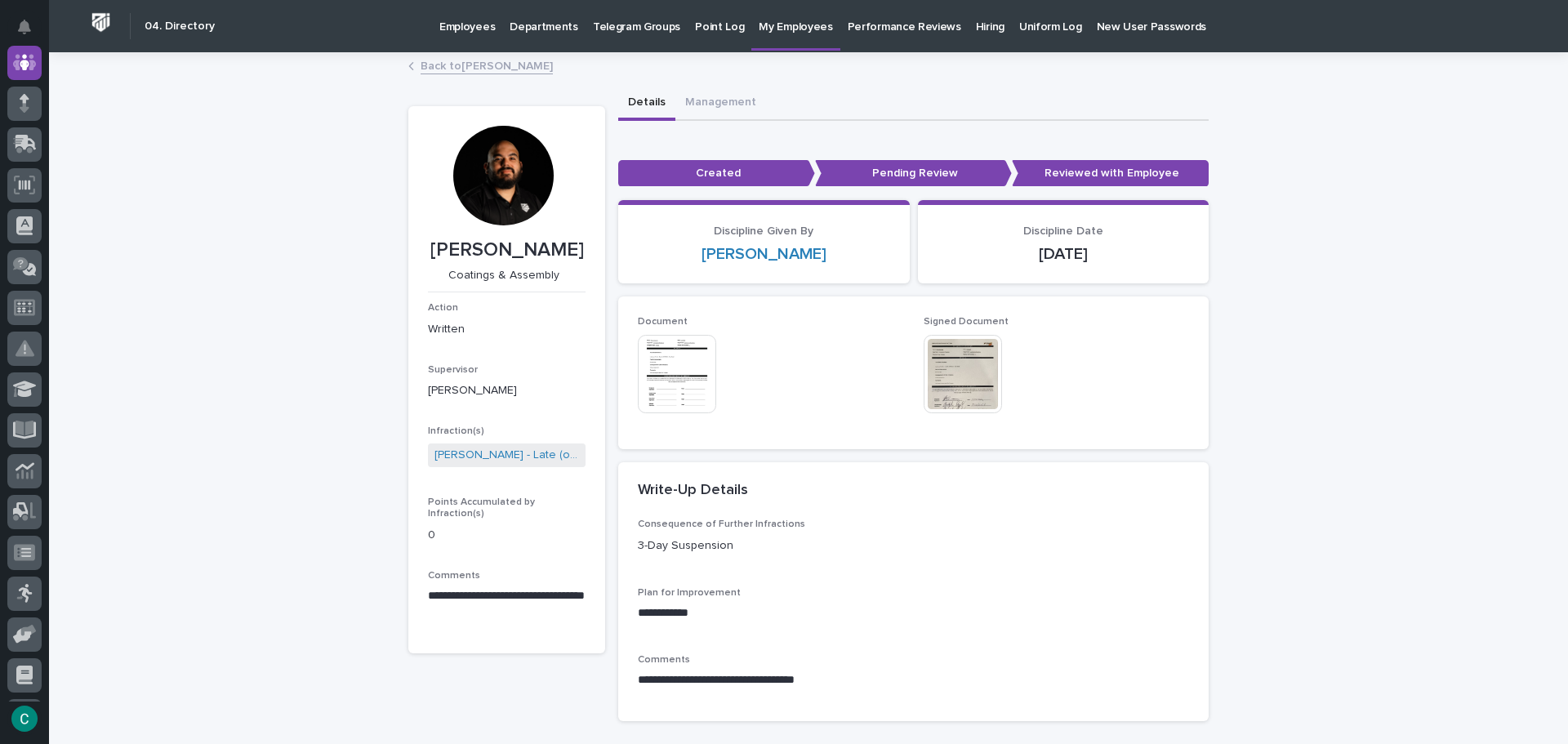
click at [943, 365] on img at bounding box center [963, 374] width 79 height 79
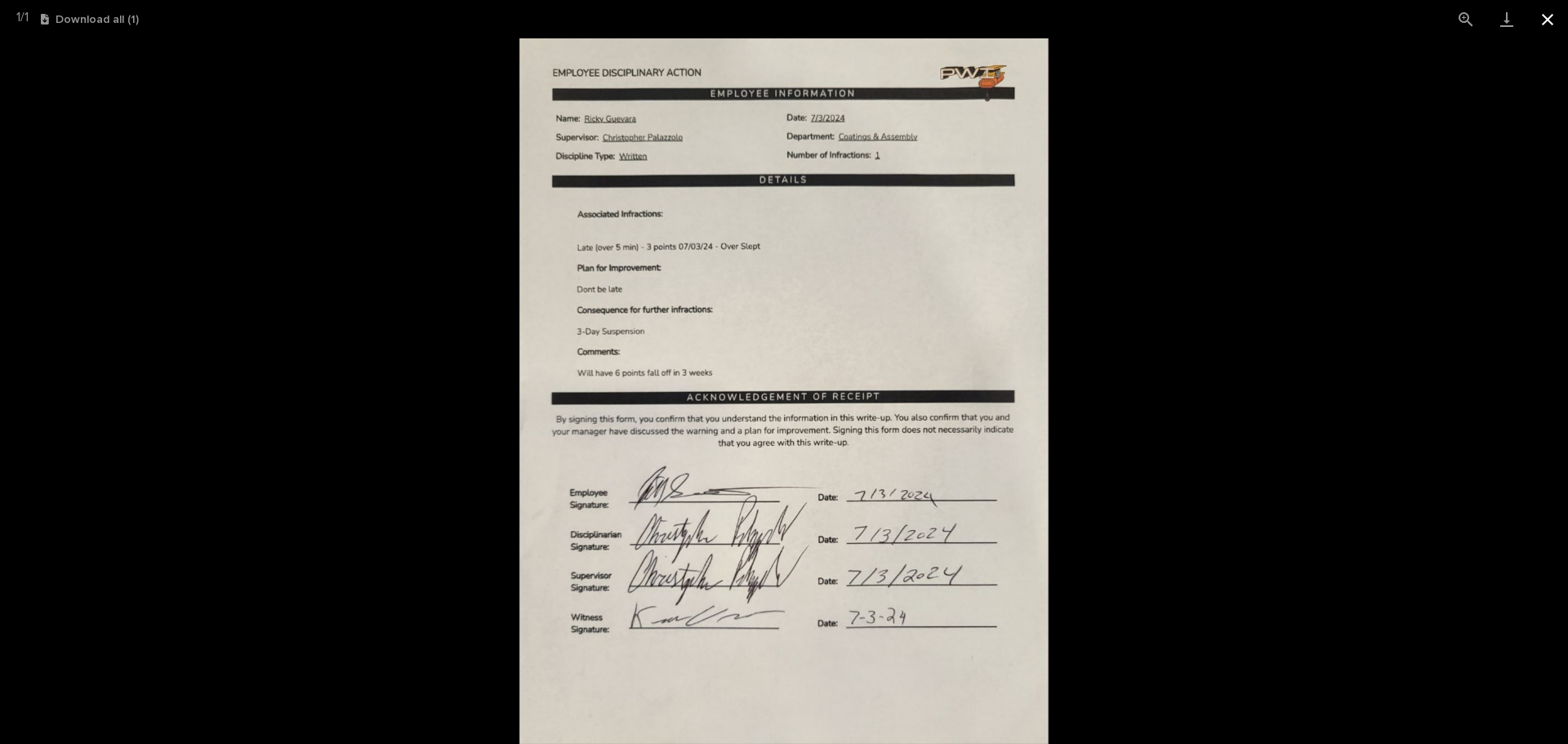
click at [1541, 19] on button "Close gallery" at bounding box center [1547, 19] width 41 height 38
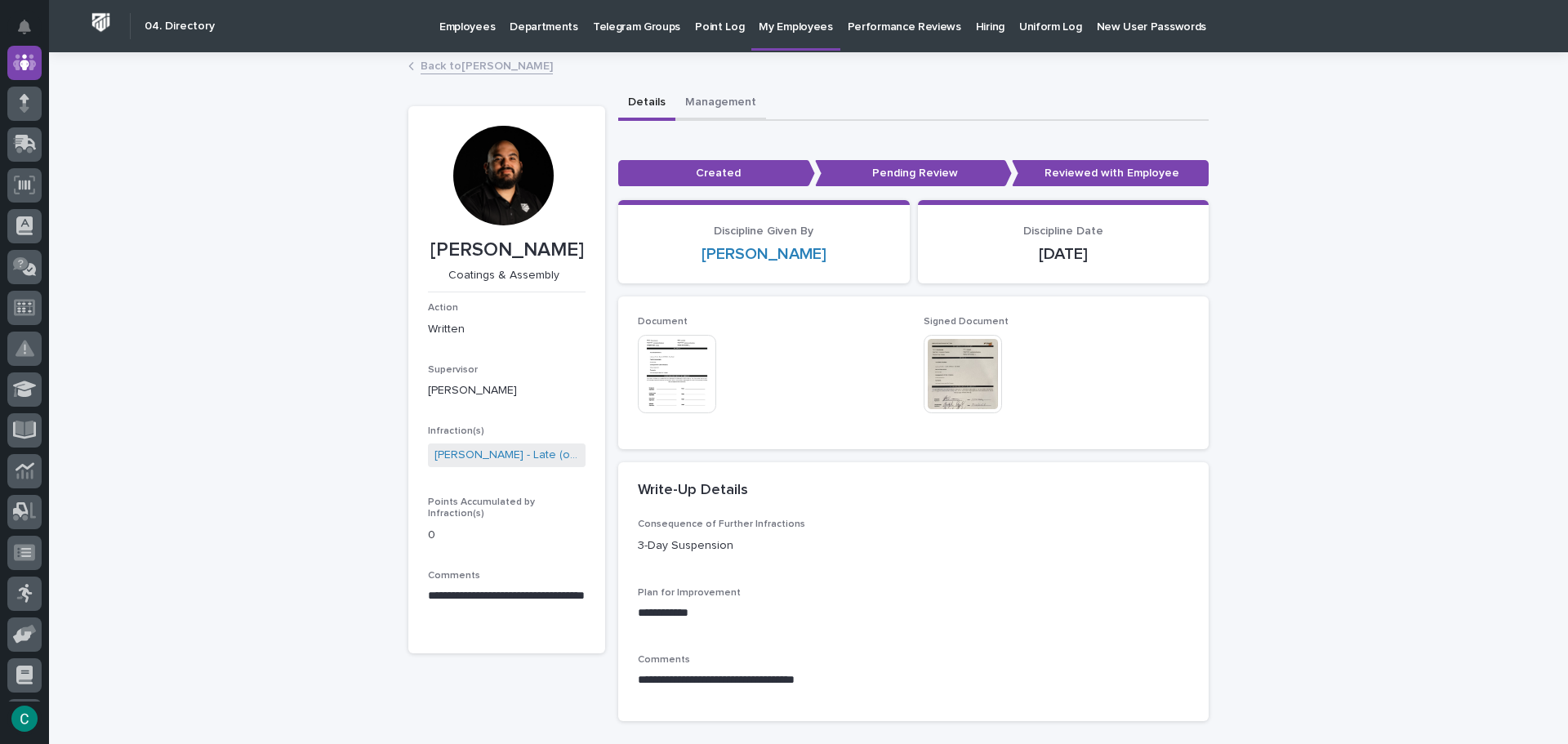
click at [698, 102] on button "Management" at bounding box center [721, 103] width 90 height 34
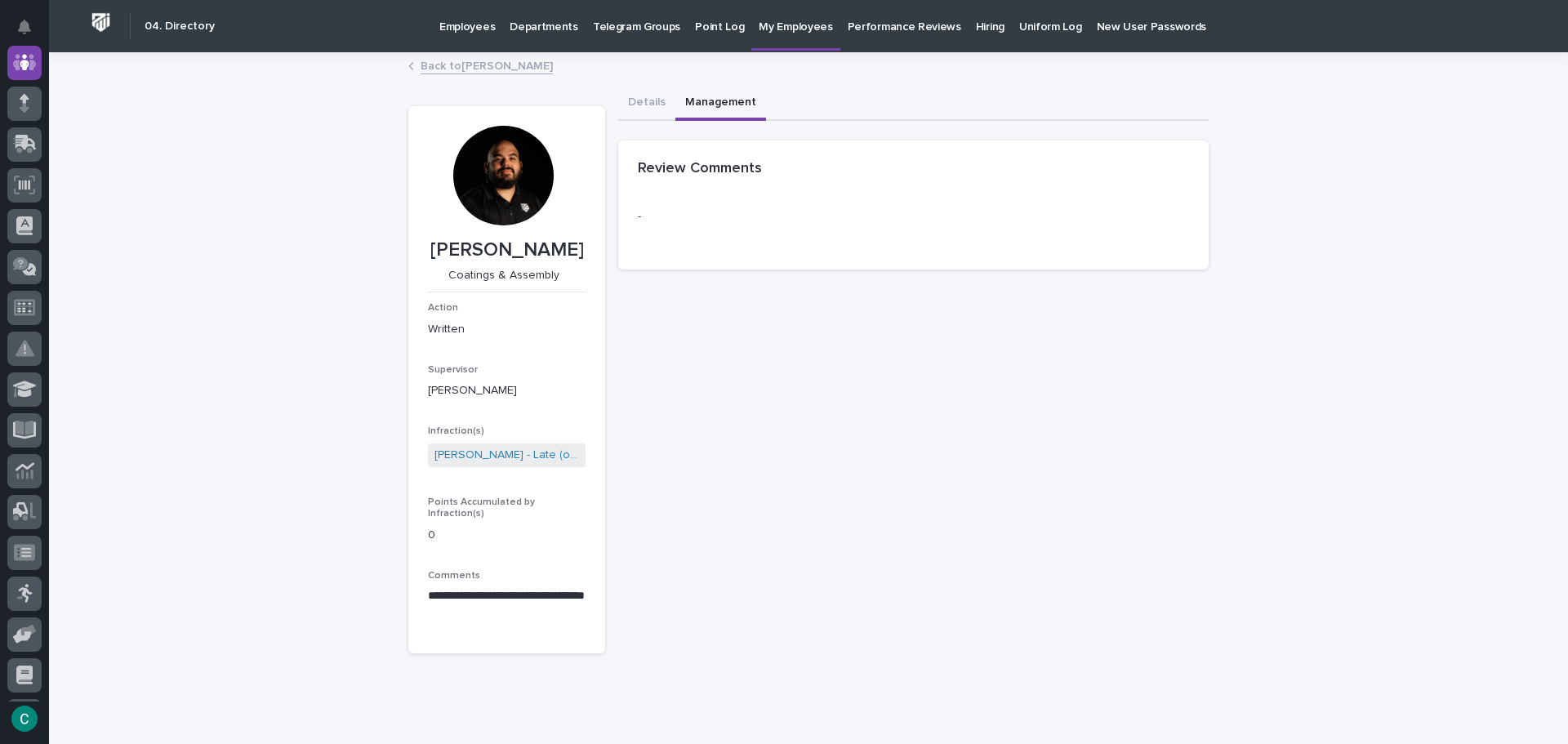
click at [432, 56] on link "Back to [PERSON_NAME]" at bounding box center [486, 64] width 132 height 18
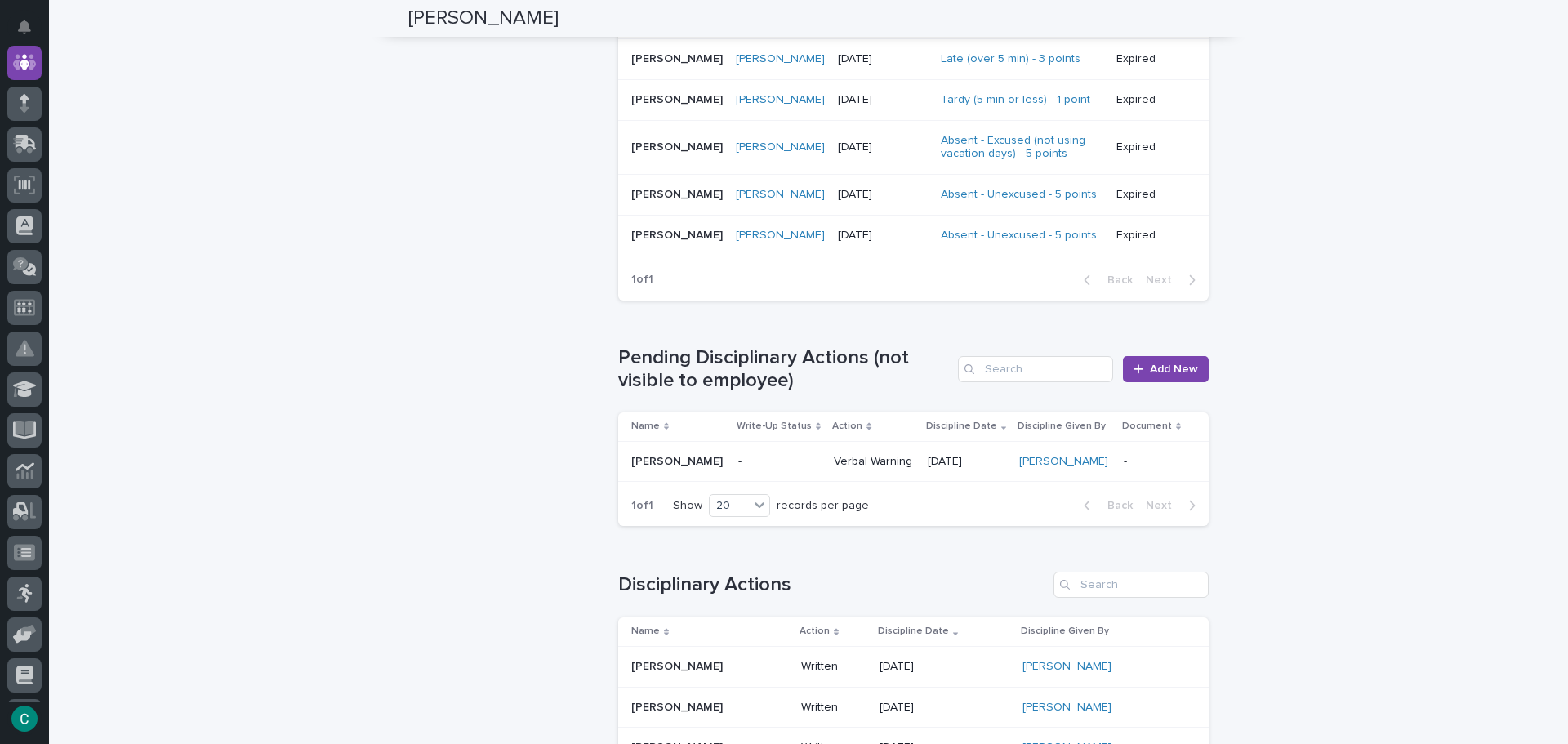
scroll to position [1551, 0]
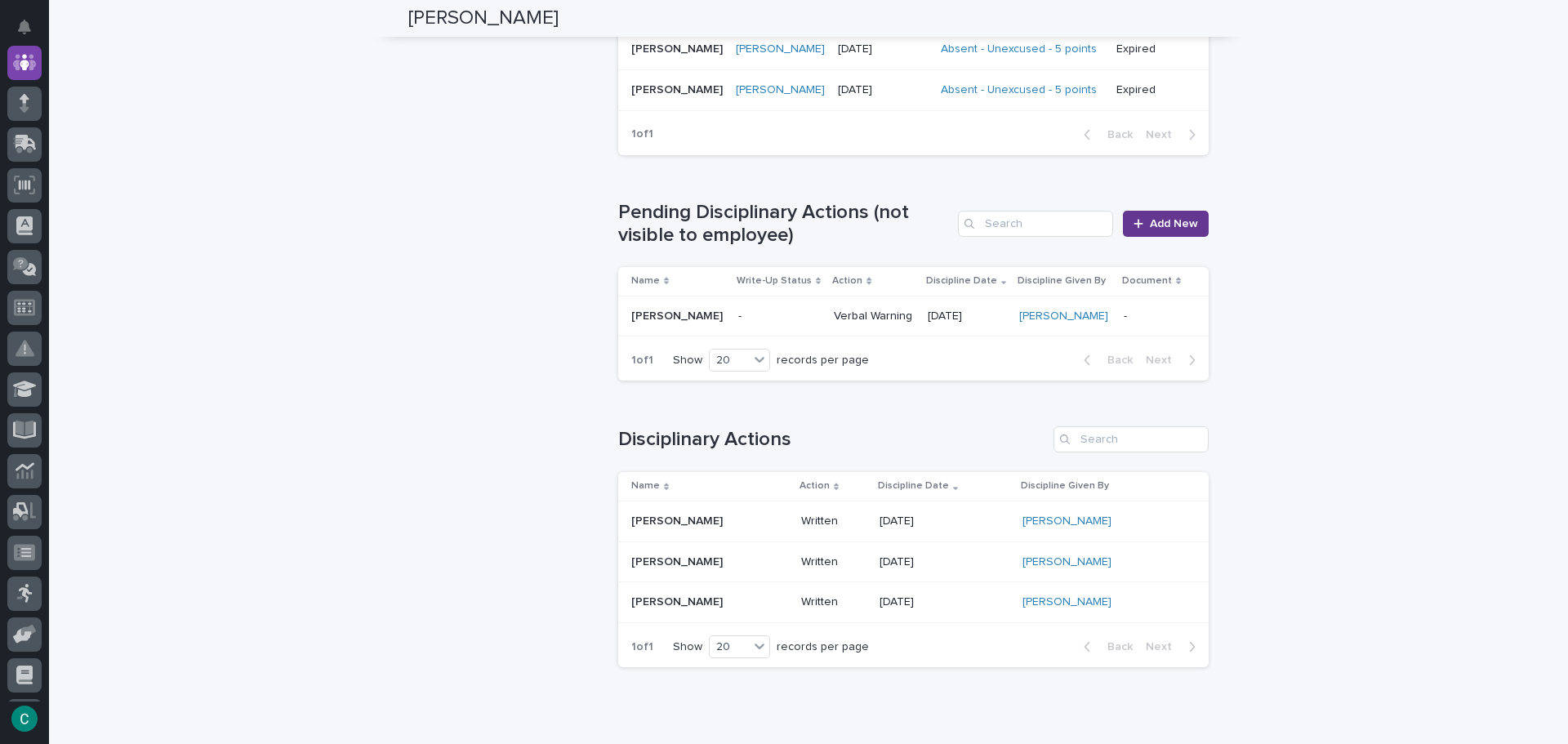
click at [1164, 218] on span "Add New" at bounding box center [1174, 223] width 49 height 12
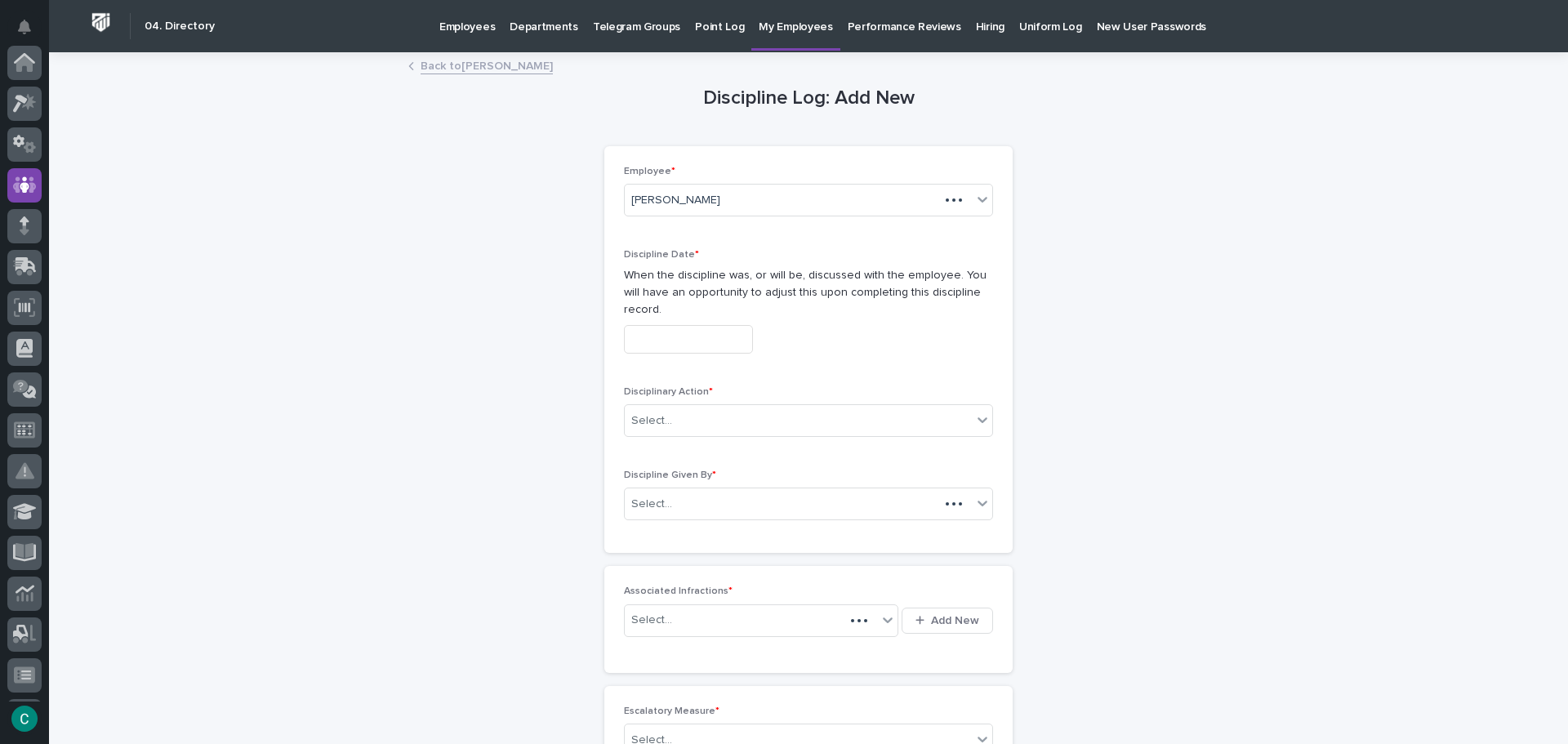
scroll to position [122, 0]
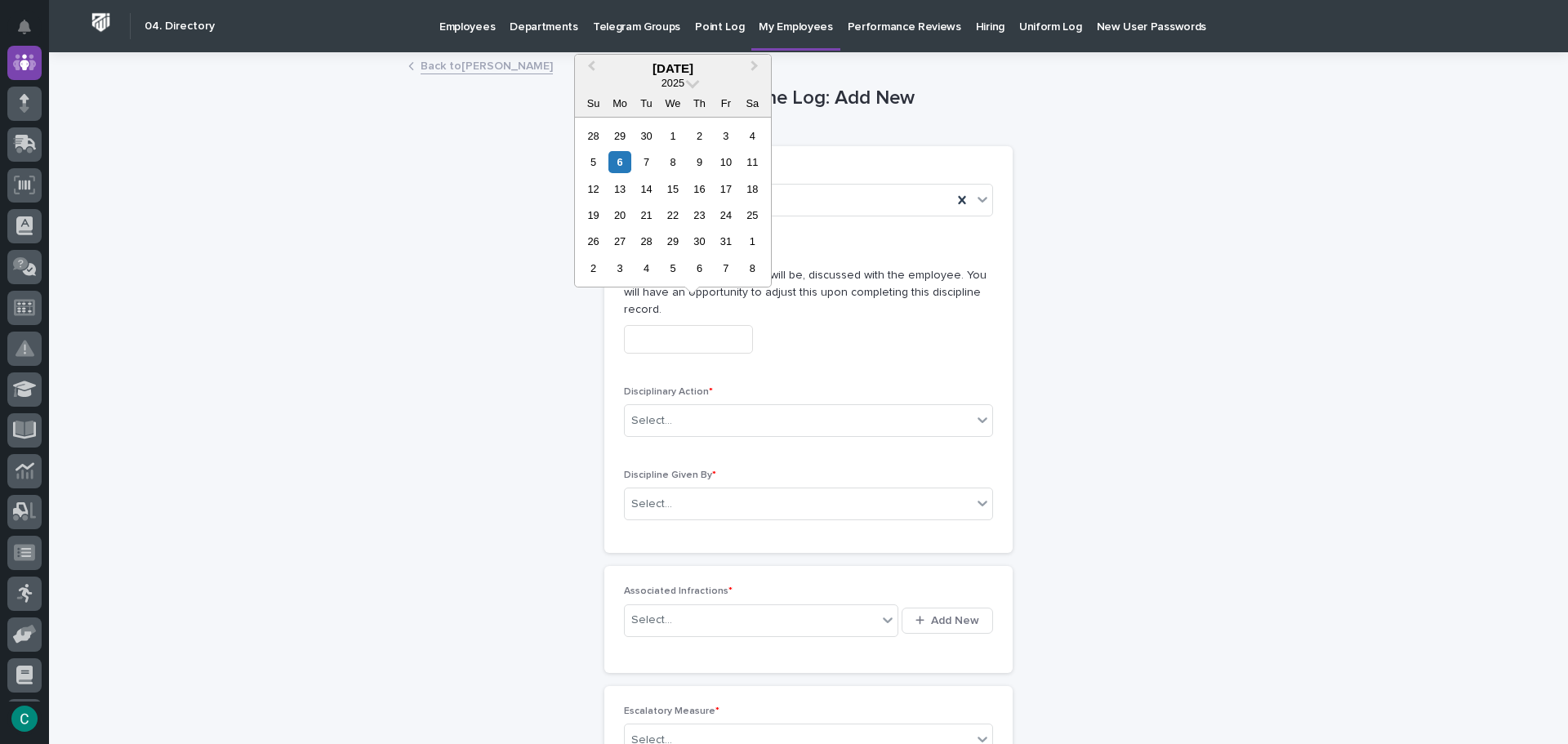
click at [689, 325] on input "text" at bounding box center [688, 339] width 129 height 28
click at [625, 154] on div "6" at bounding box center [619, 162] width 22 height 22
type input "**********"
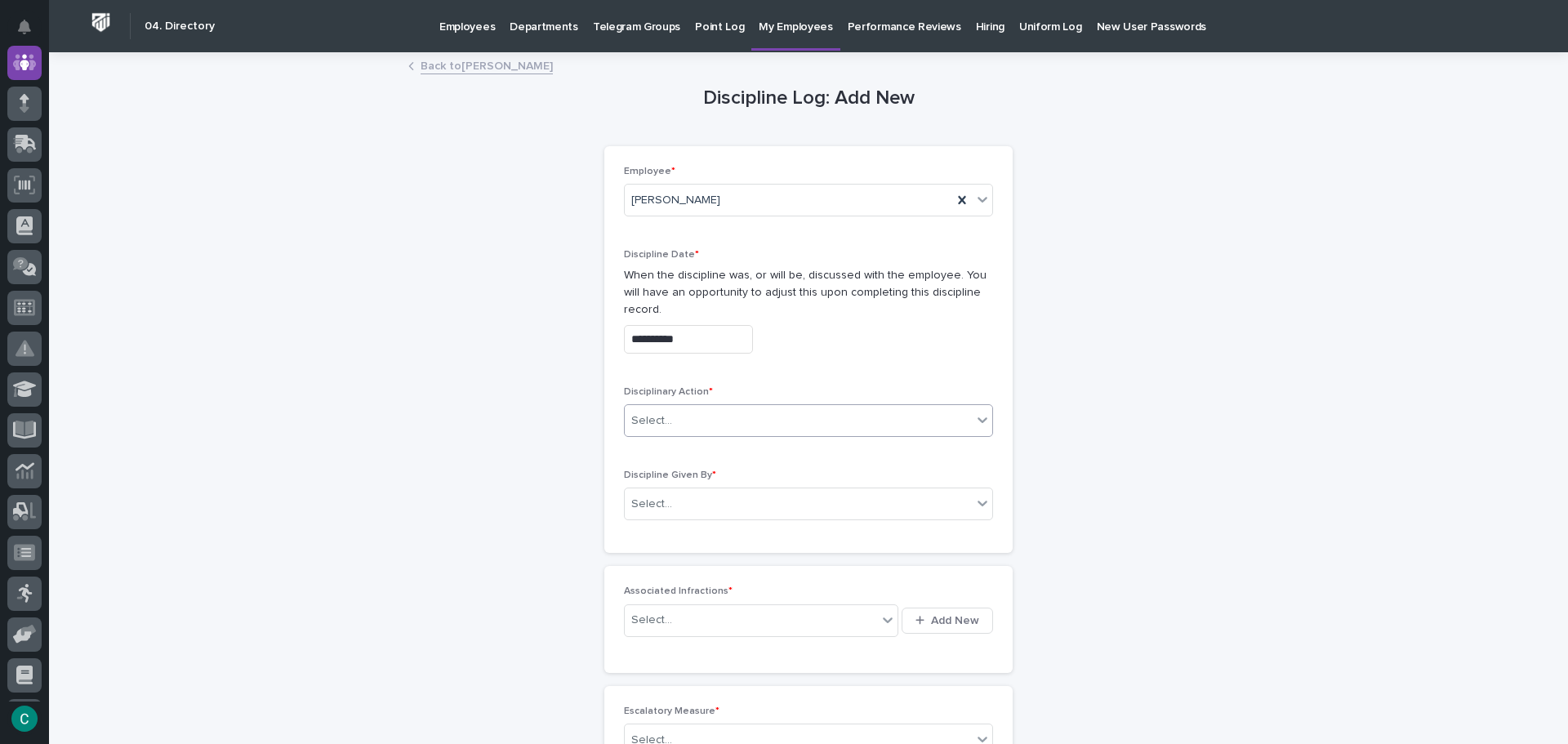
click at [735, 408] on div "Select..." at bounding box center [798, 421] width 347 height 27
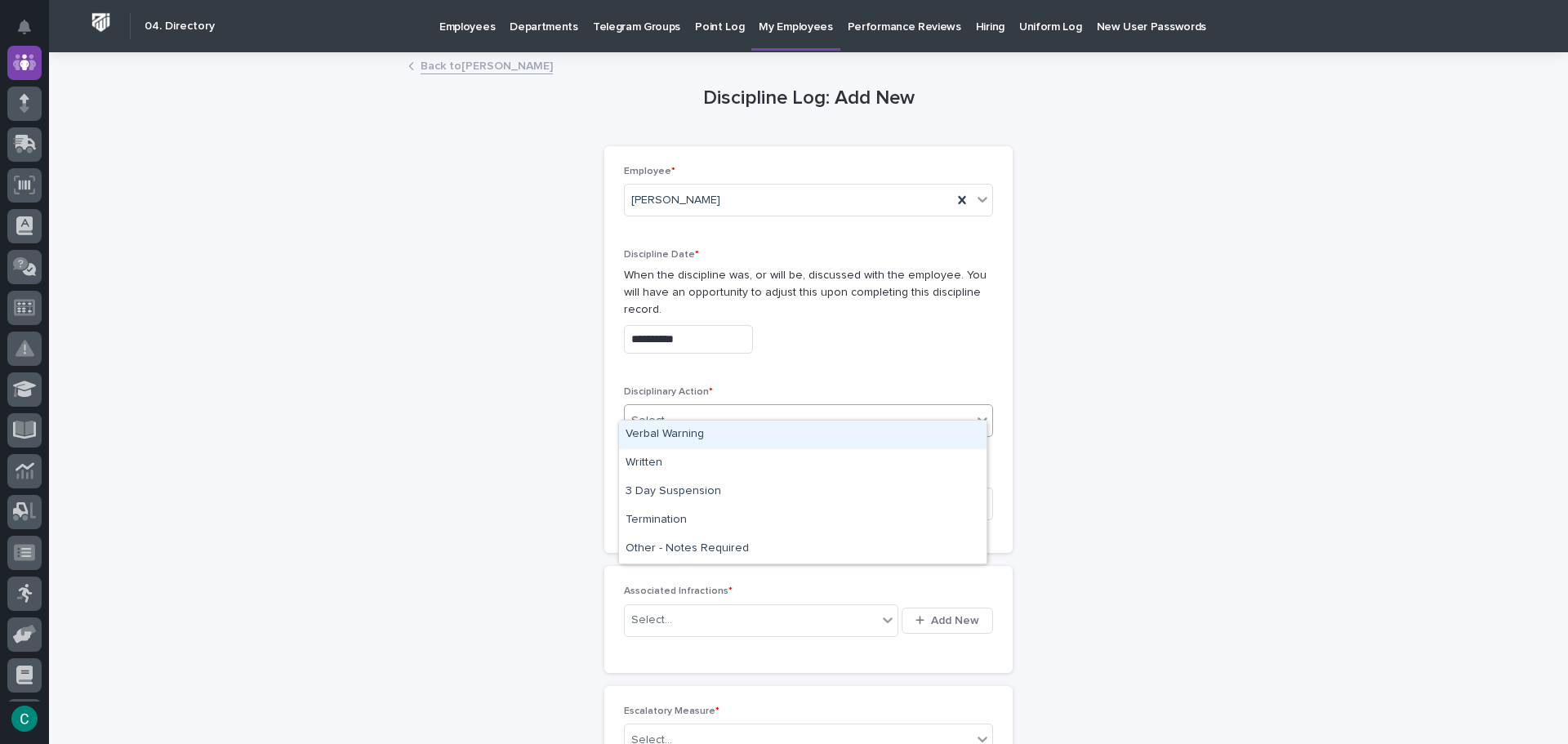
click at [789, 347] on div "**********" at bounding box center [808, 307] width 369 height 117
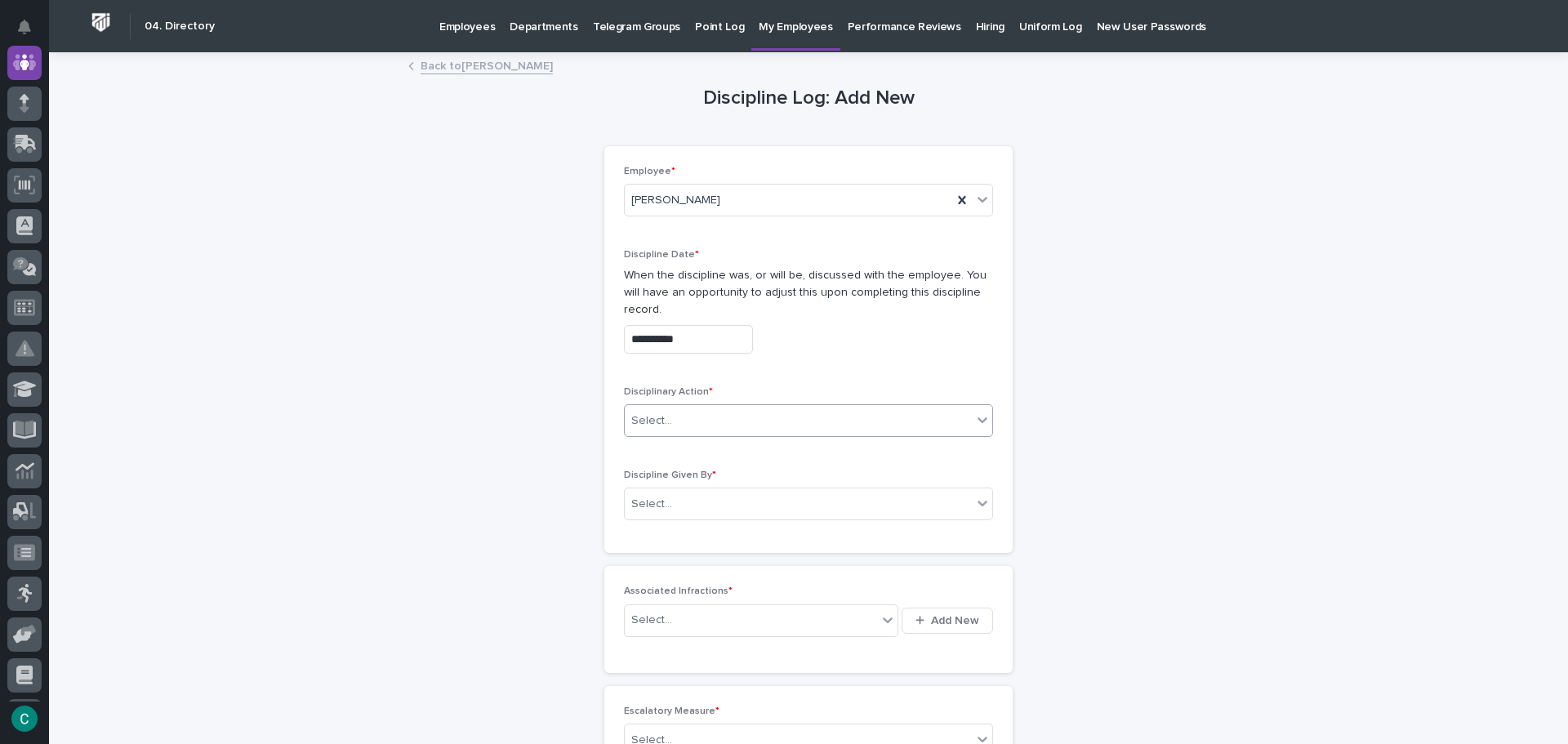
click at [874, 408] on div "Select..." at bounding box center [798, 421] width 347 height 27
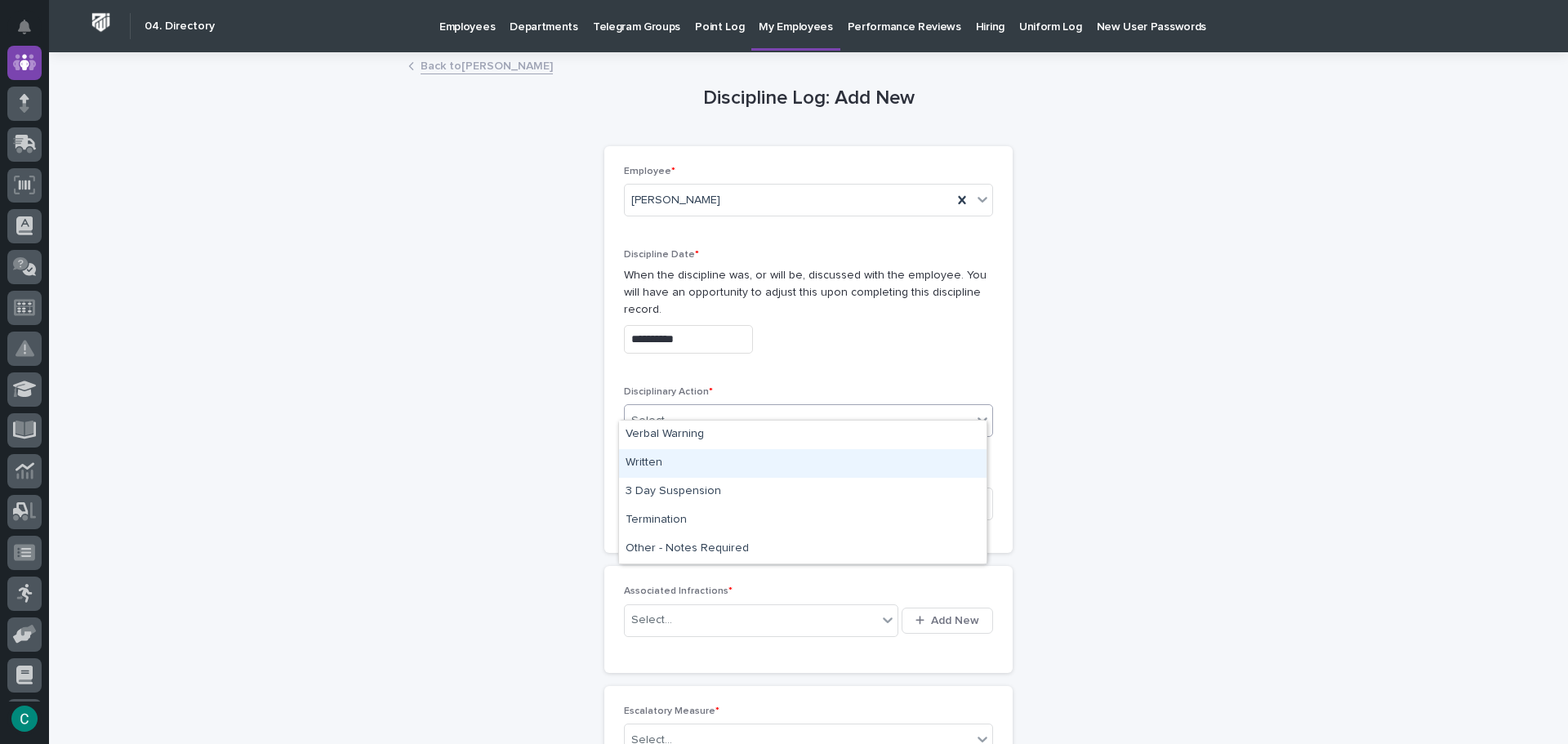
click at [729, 474] on div "Written" at bounding box center [802, 463] width 368 height 28
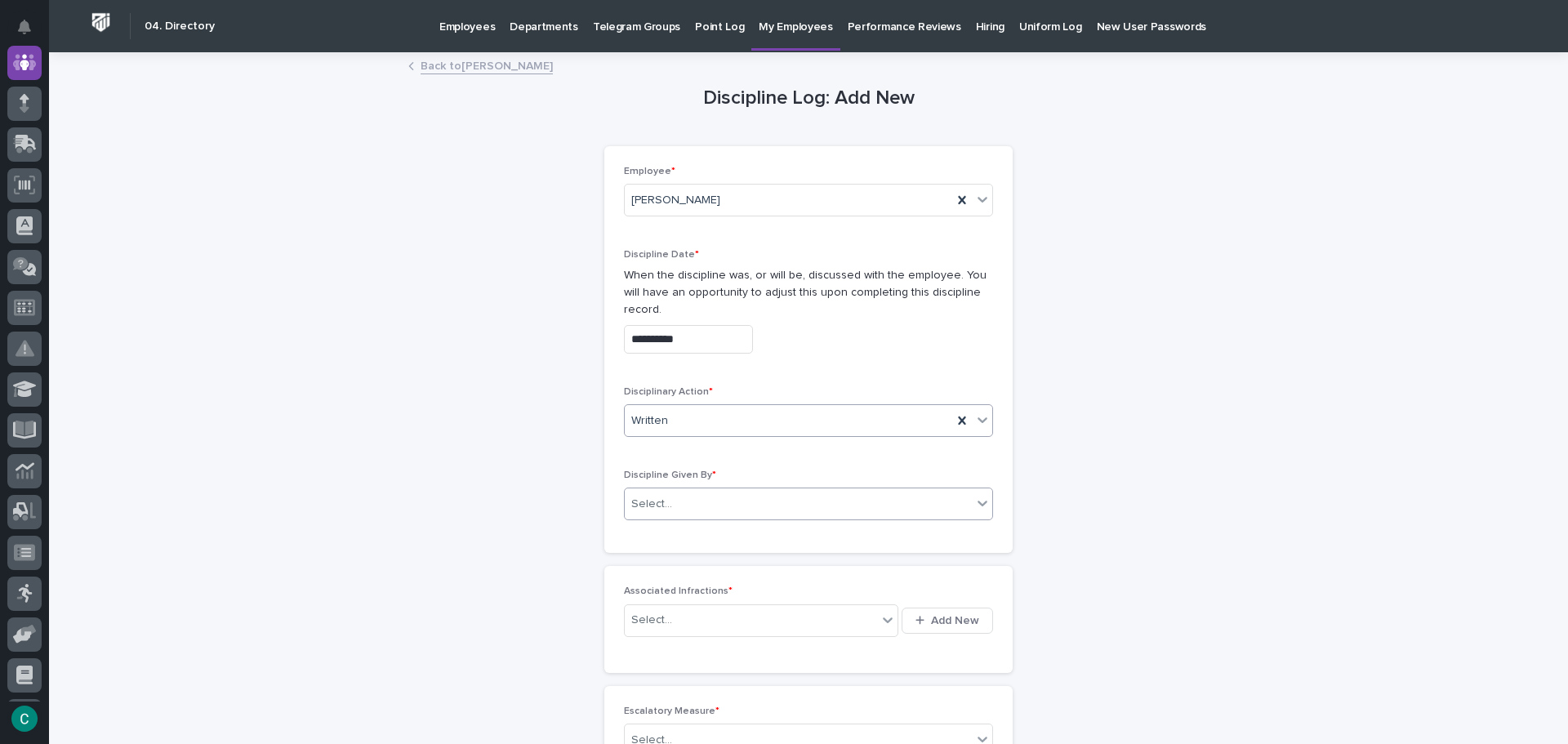
click at [733, 490] on div "Select..." at bounding box center [798, 504] width 347 height 27
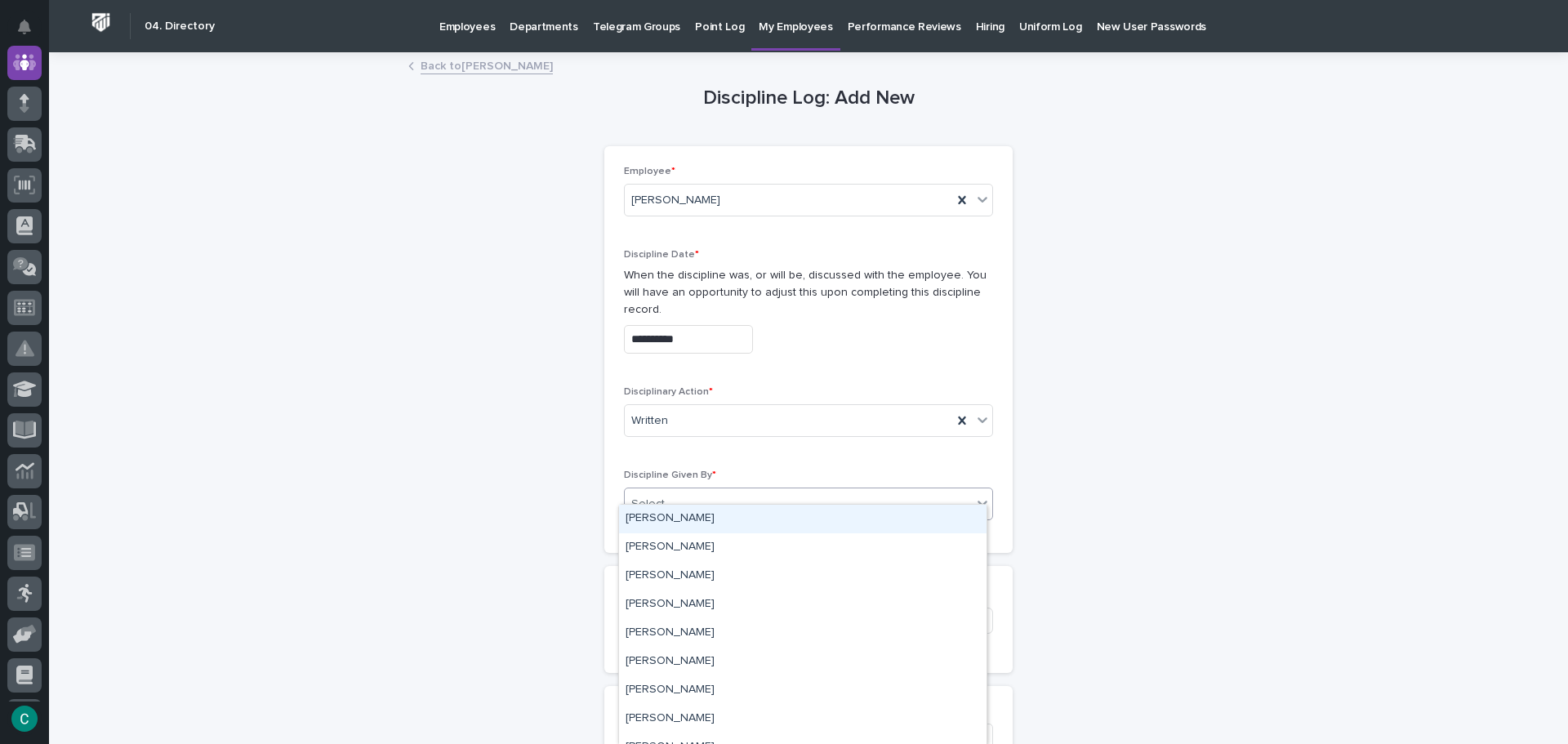
type input "*"
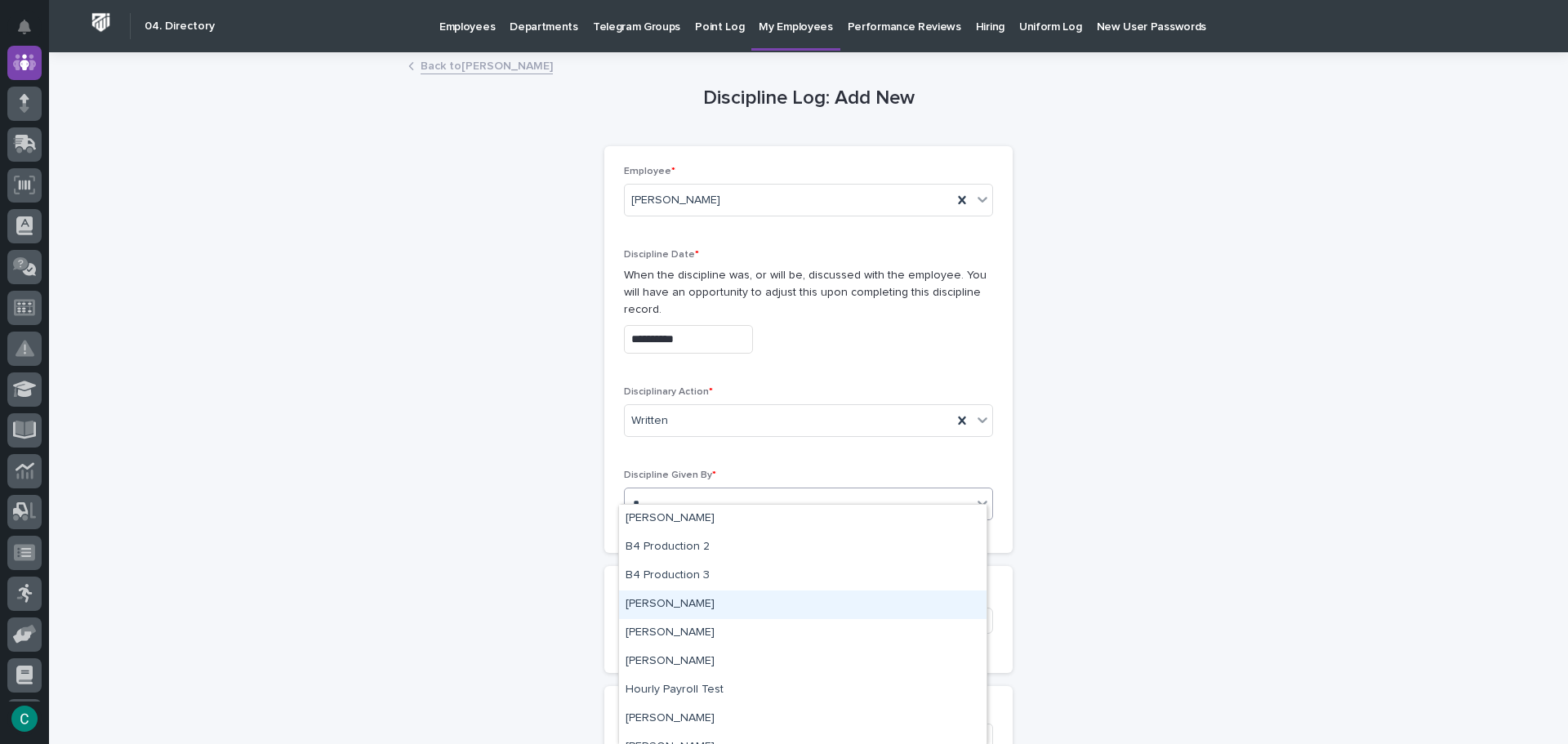
click at [715, 607] on div "[PERSON_NAME]" at bounding box center [802, 604] width 368 height 28
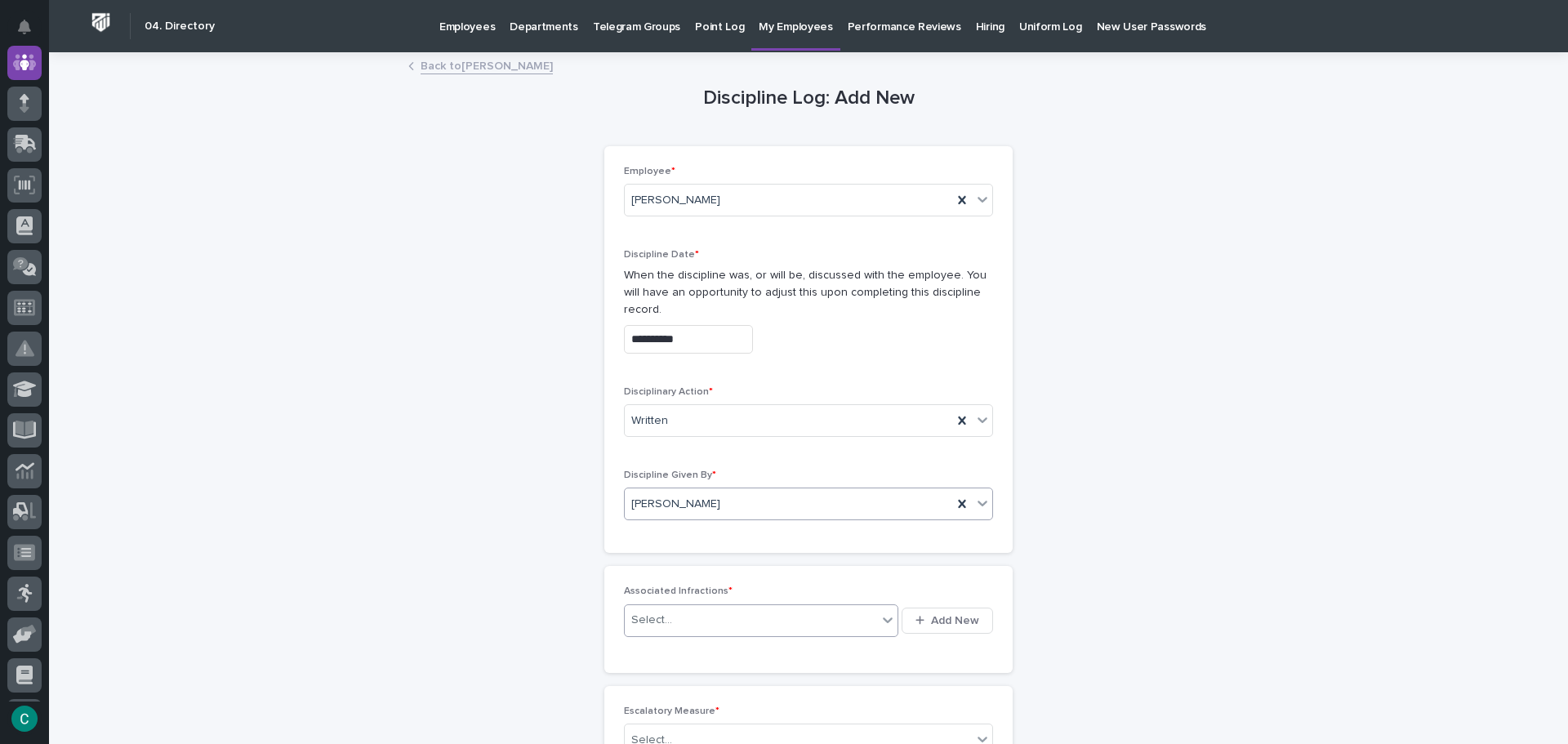
click at [721, 607] on div "Select..." at bounding box center [750, 620] width 252 height 27
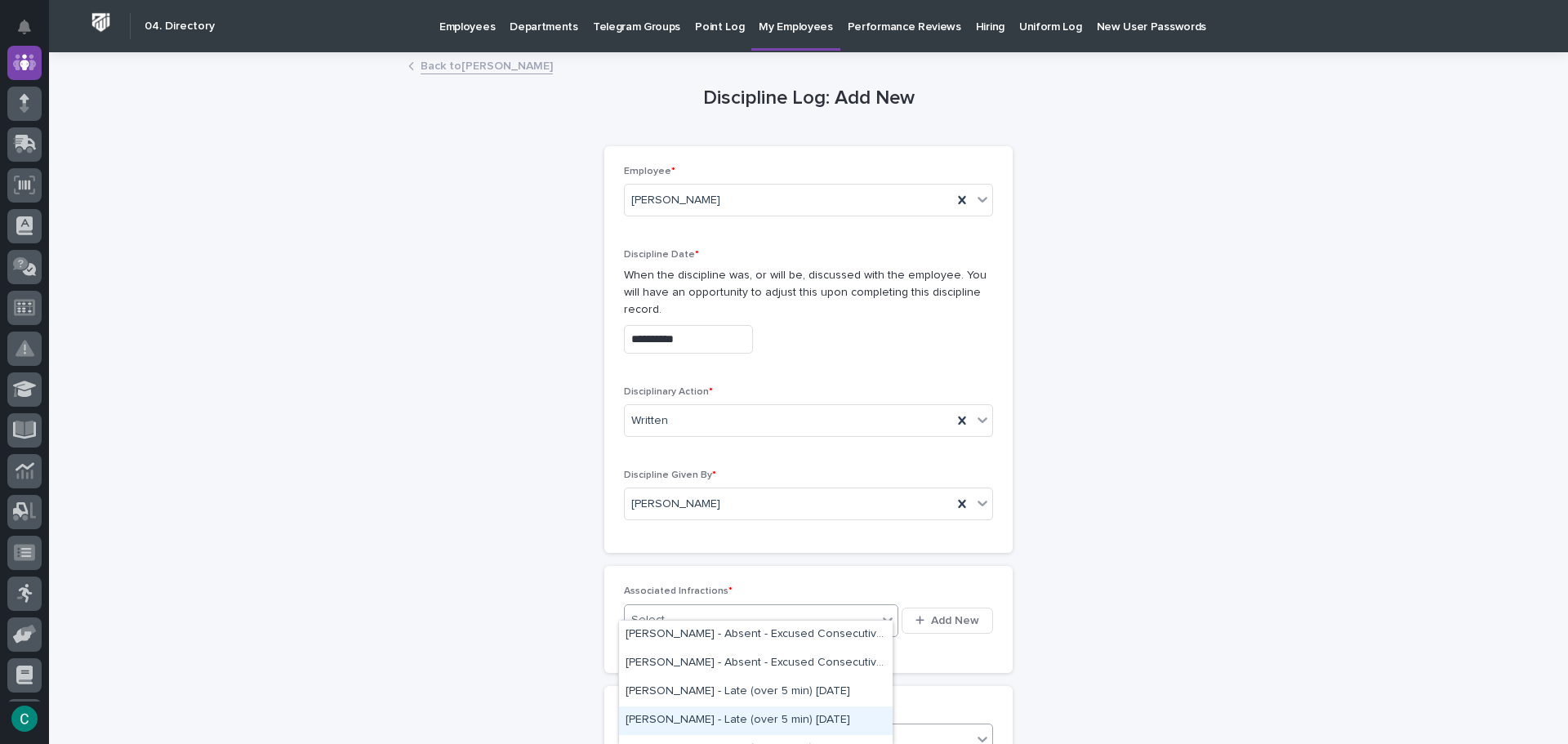
click at [773, 718] on div "[PERSON_NAME] - Late (over 5 min) [DATE]" at bounding box center [755, 721] width 274 height 28
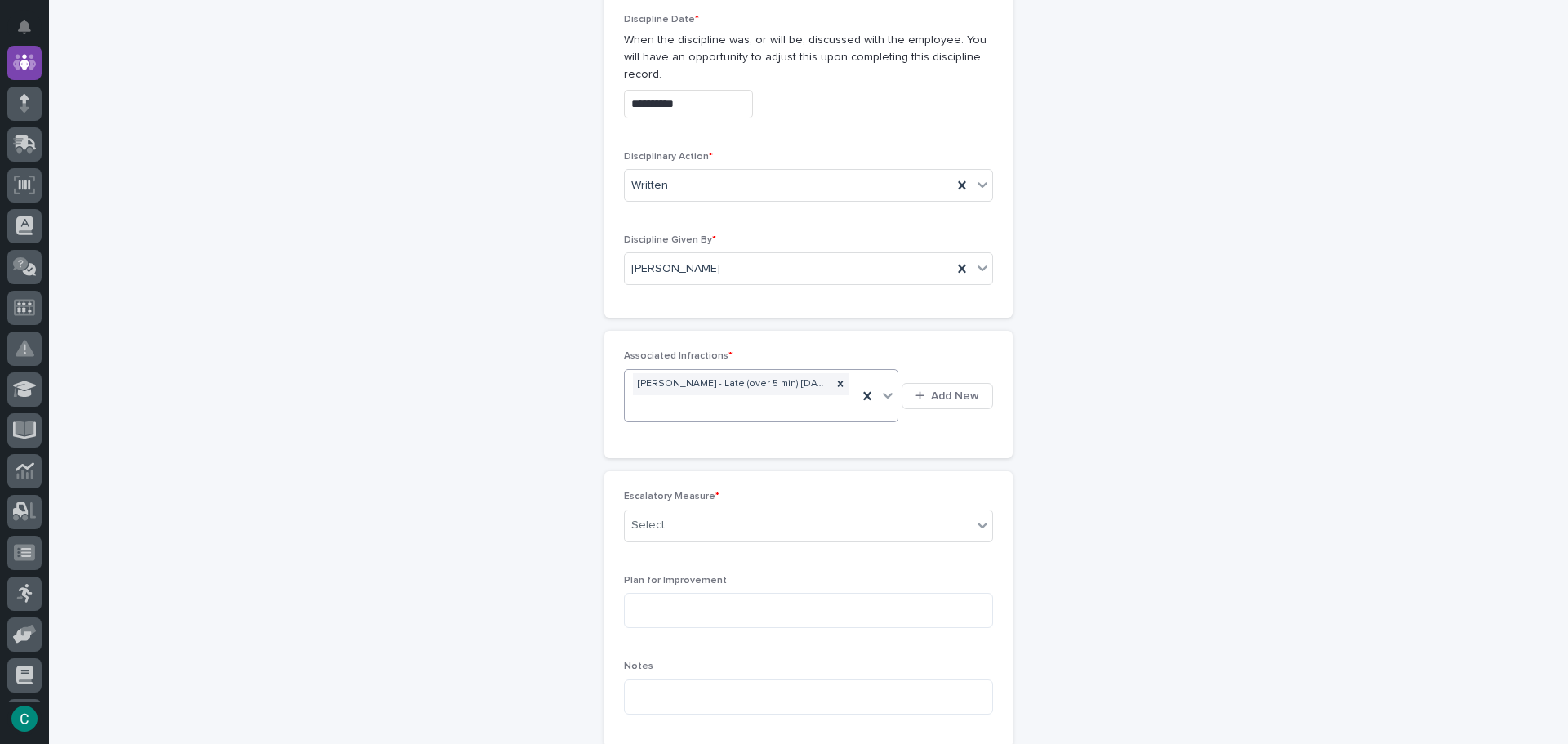
scroll to position [326, 0]
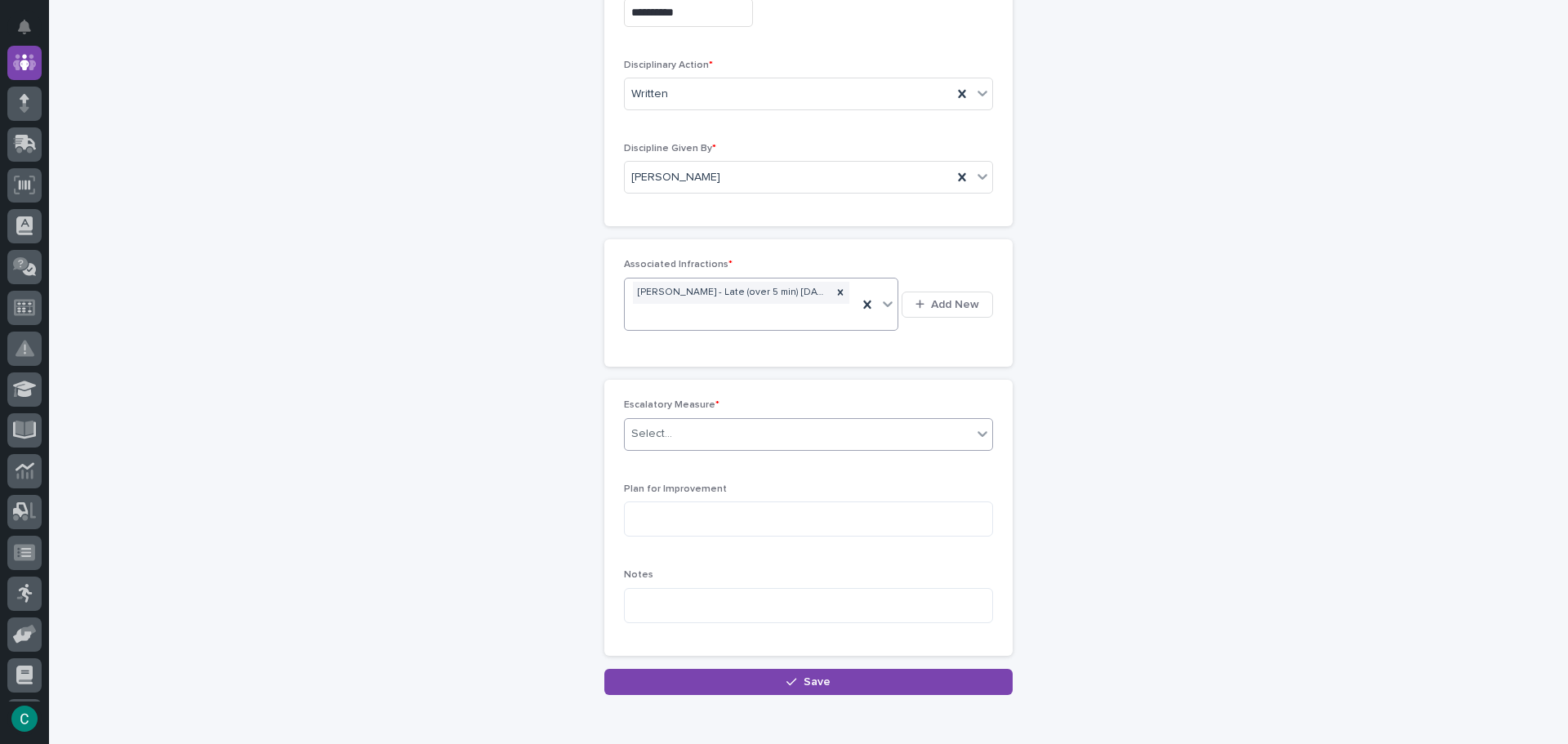
click at [755, 420] on div "Select..." at bounding box center [798, 434] width 347 height 27
click at [759, 449] on div "3-Day Suspension" at bounding box center [802, 456] width 368 height 28
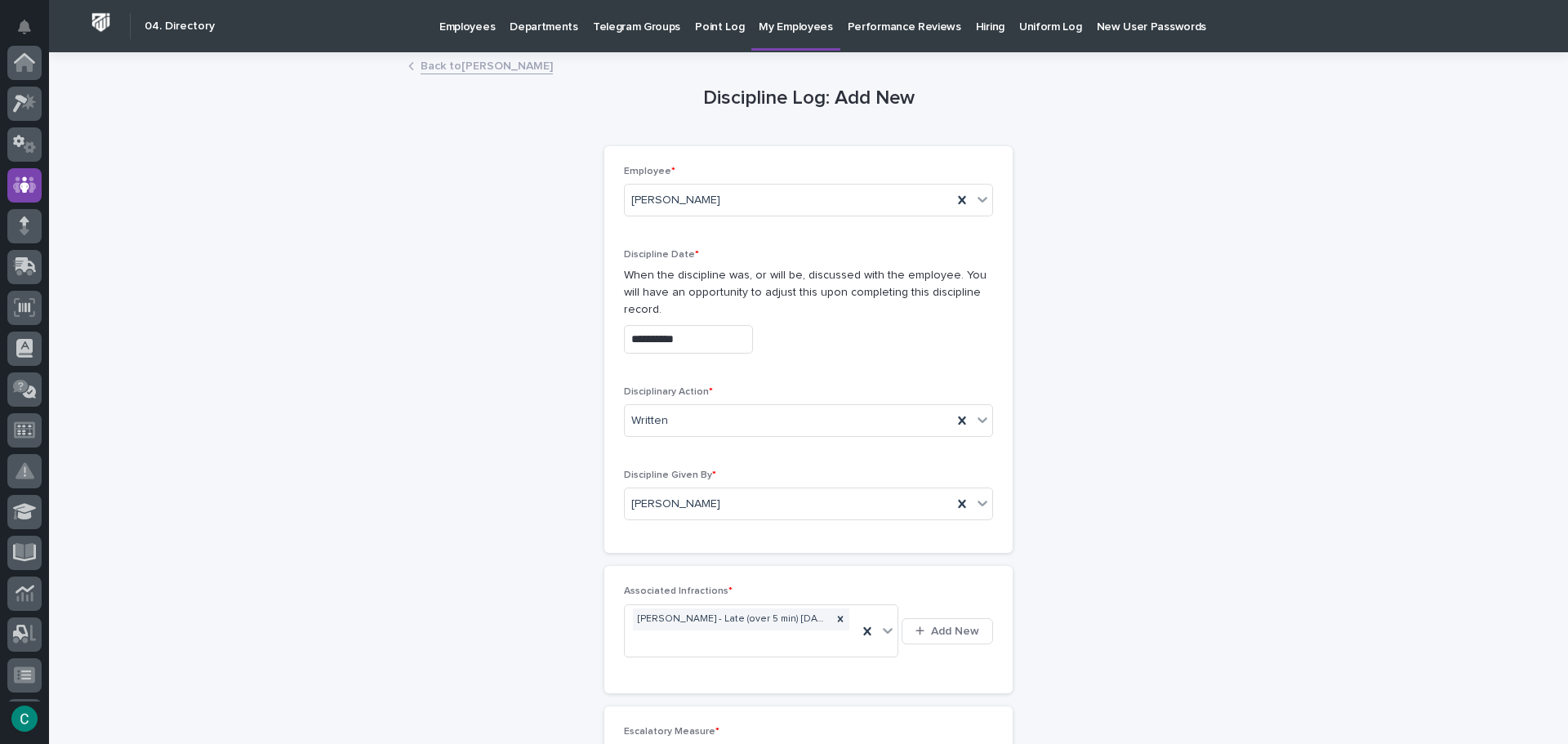
scroll to position [122, 0]
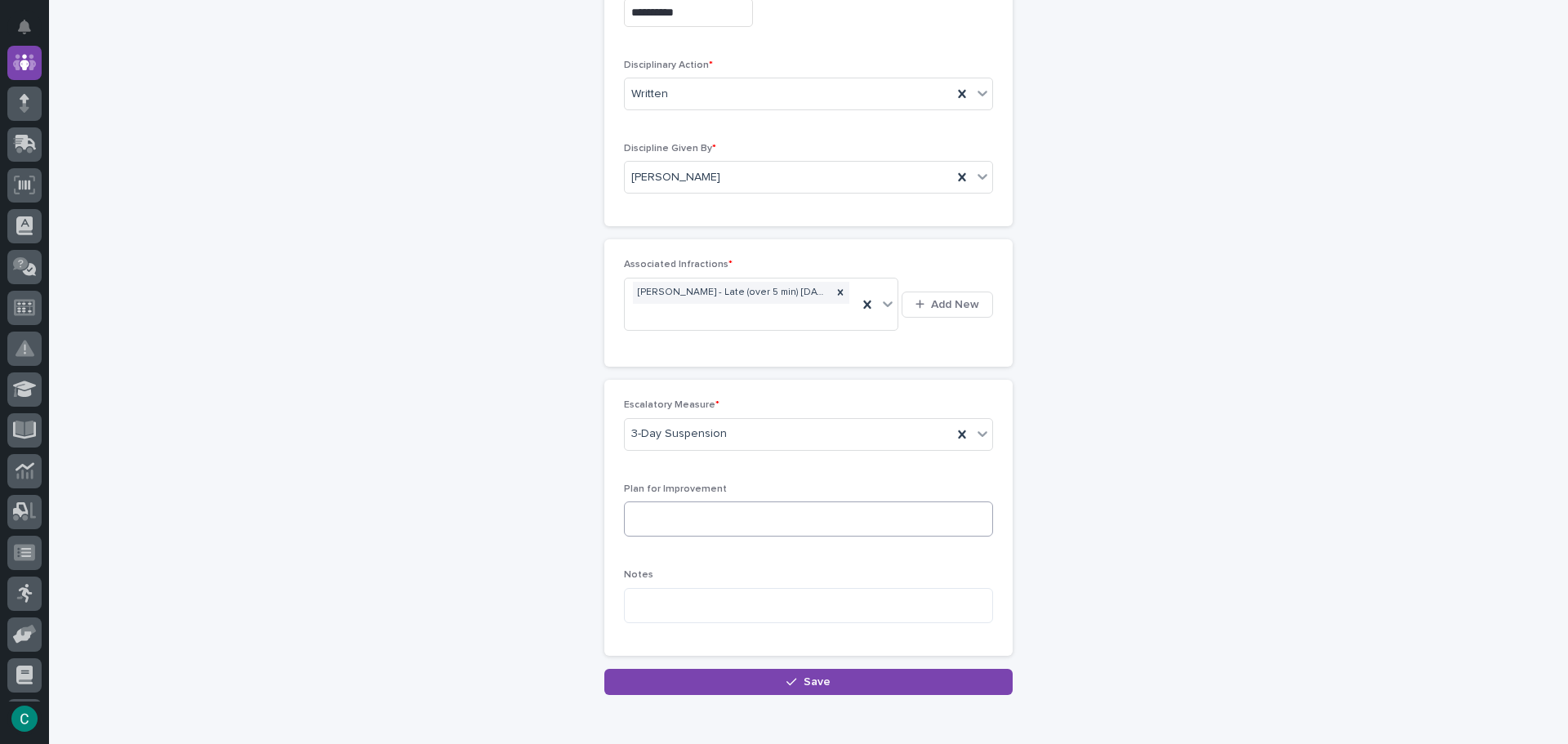
type textarea "*"
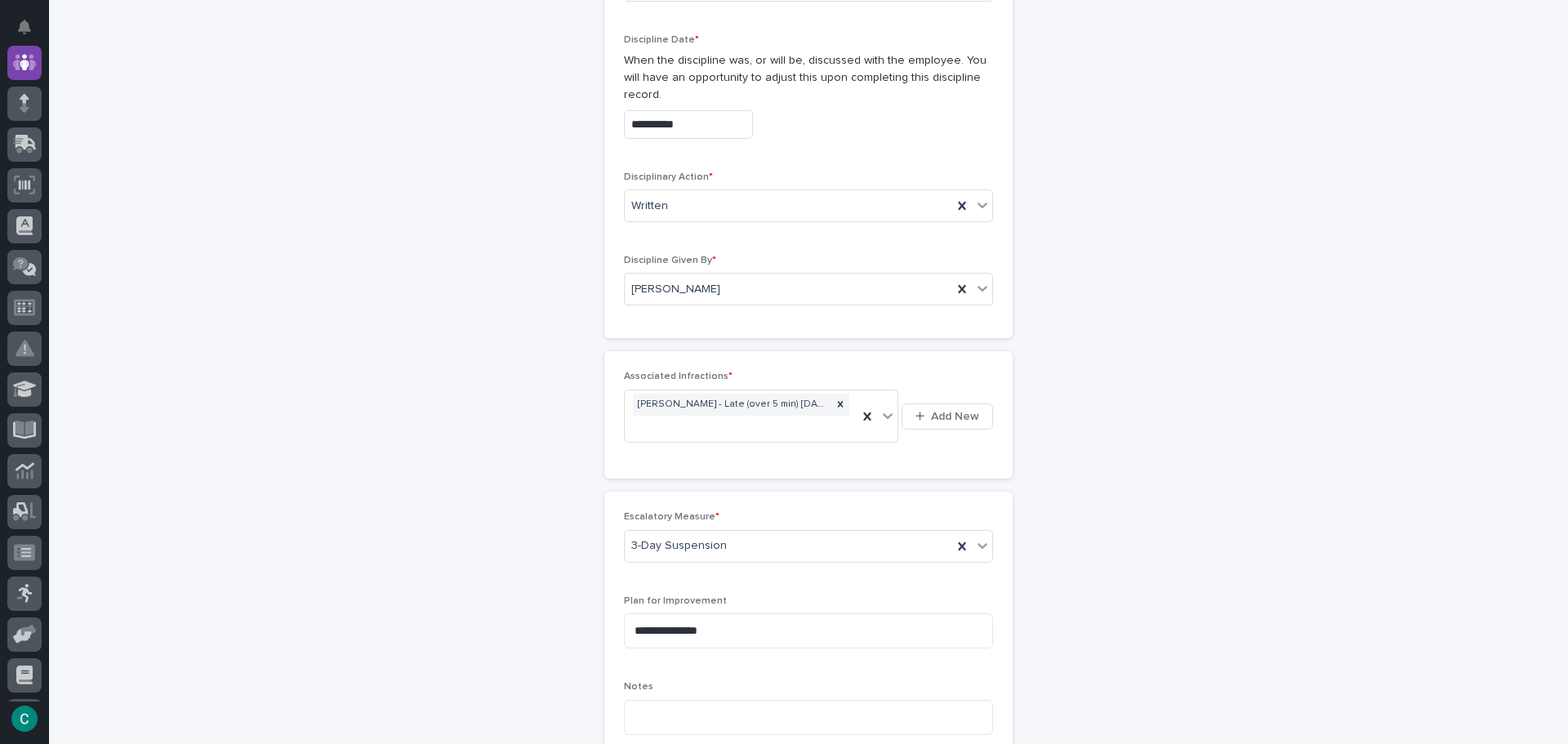
scroll to position [326, 0]
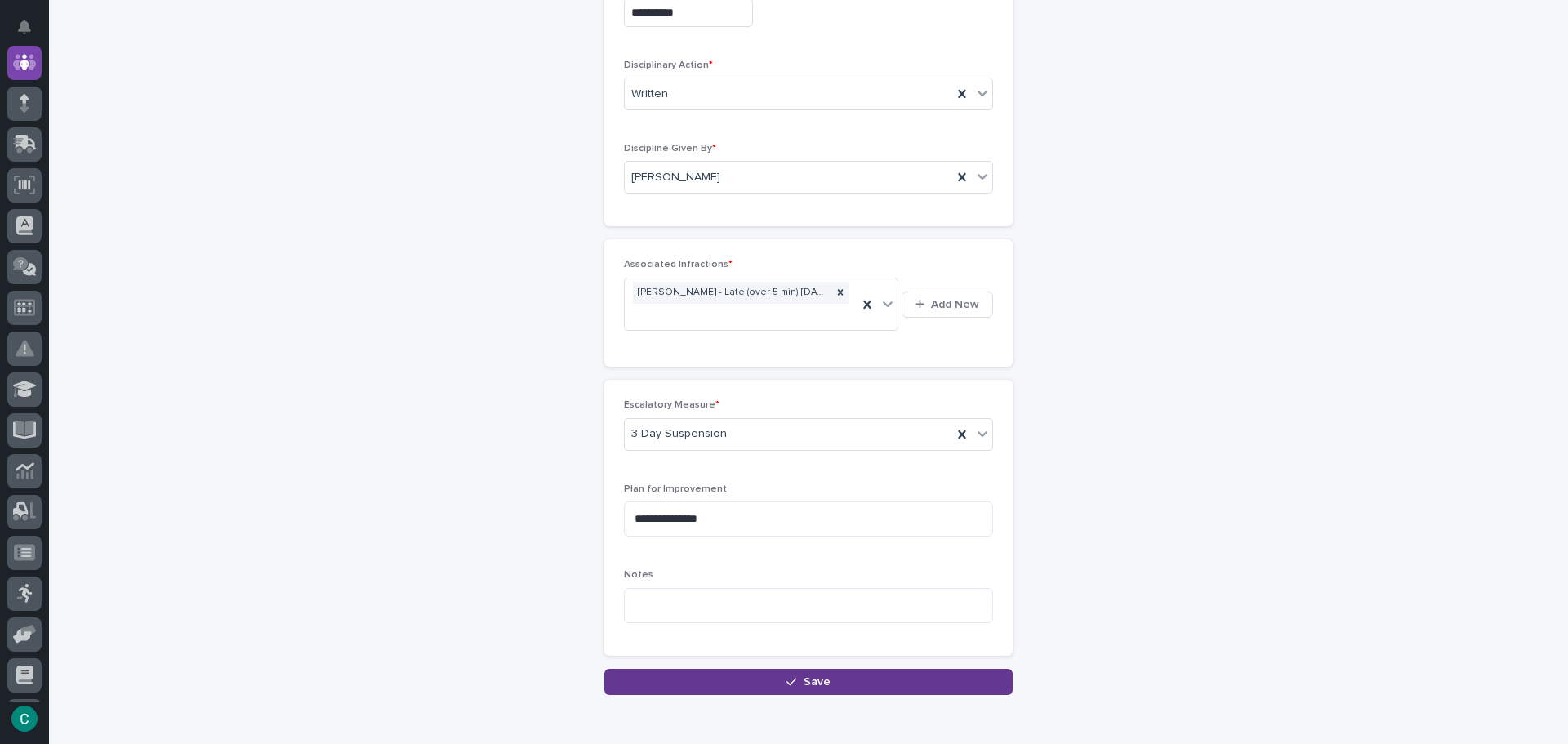
type textarea "**********"
click at [932, 669] on button "Save" at bounding box center [809, 681] width 409 height 26
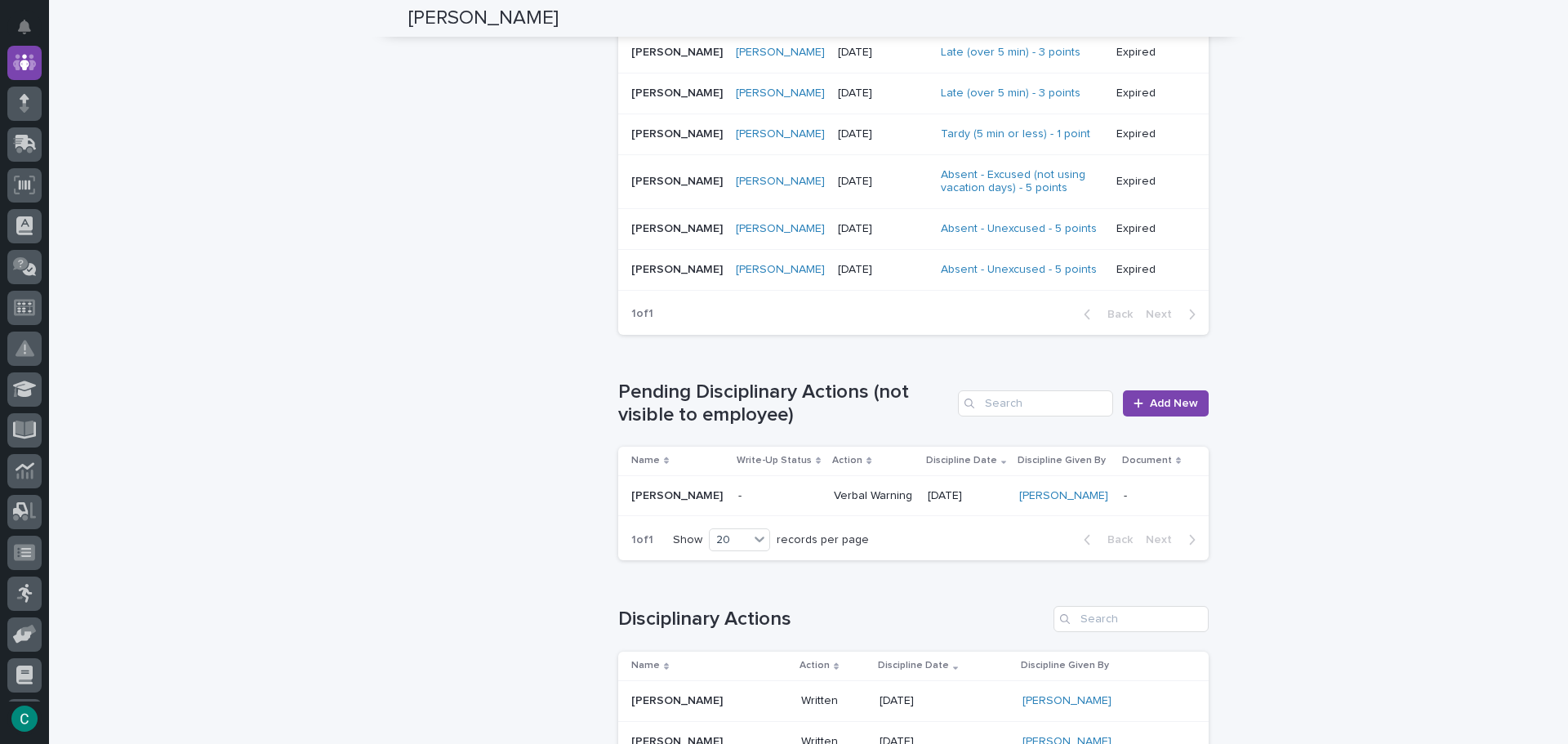
scroll to position [1388, 0]
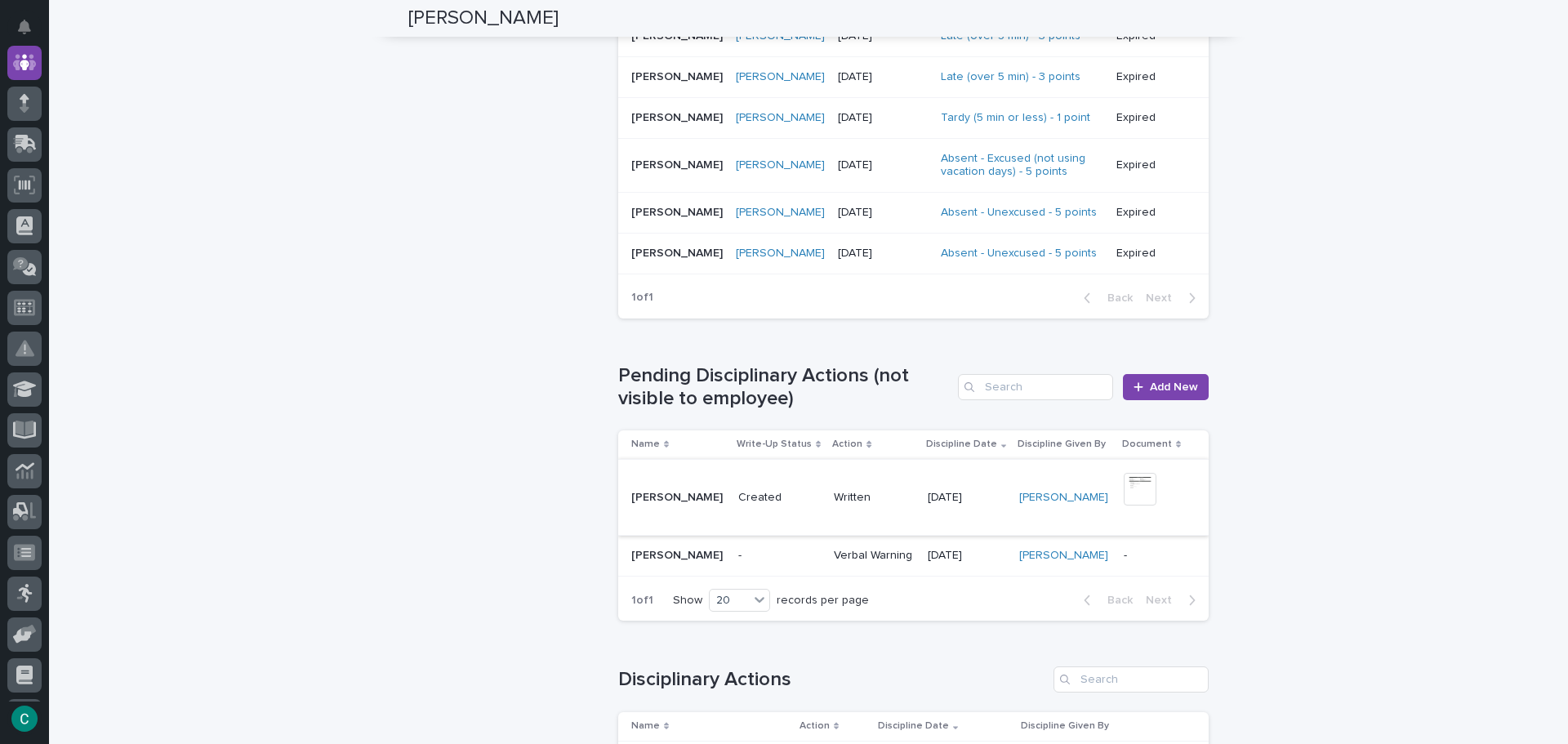
click at [1141, 473] on img at bounding box center [1139, 489] width 33 height 33
click at [1129, 479] on img at bounding box center [1139, 489] width 33 height 33
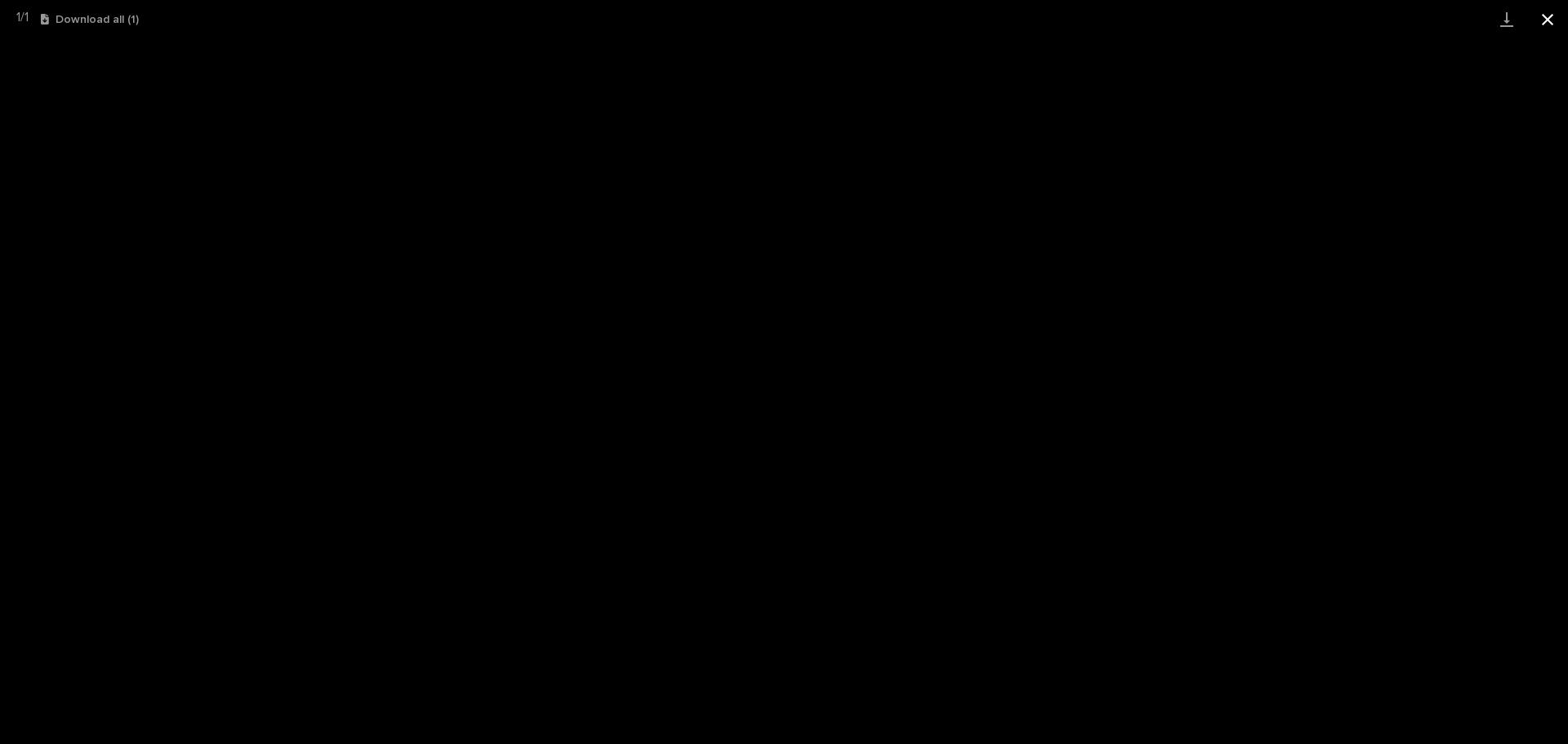
click at [1546, 19] on button "Close gallery" at bounding box center [1547, 19] width 41 height 38
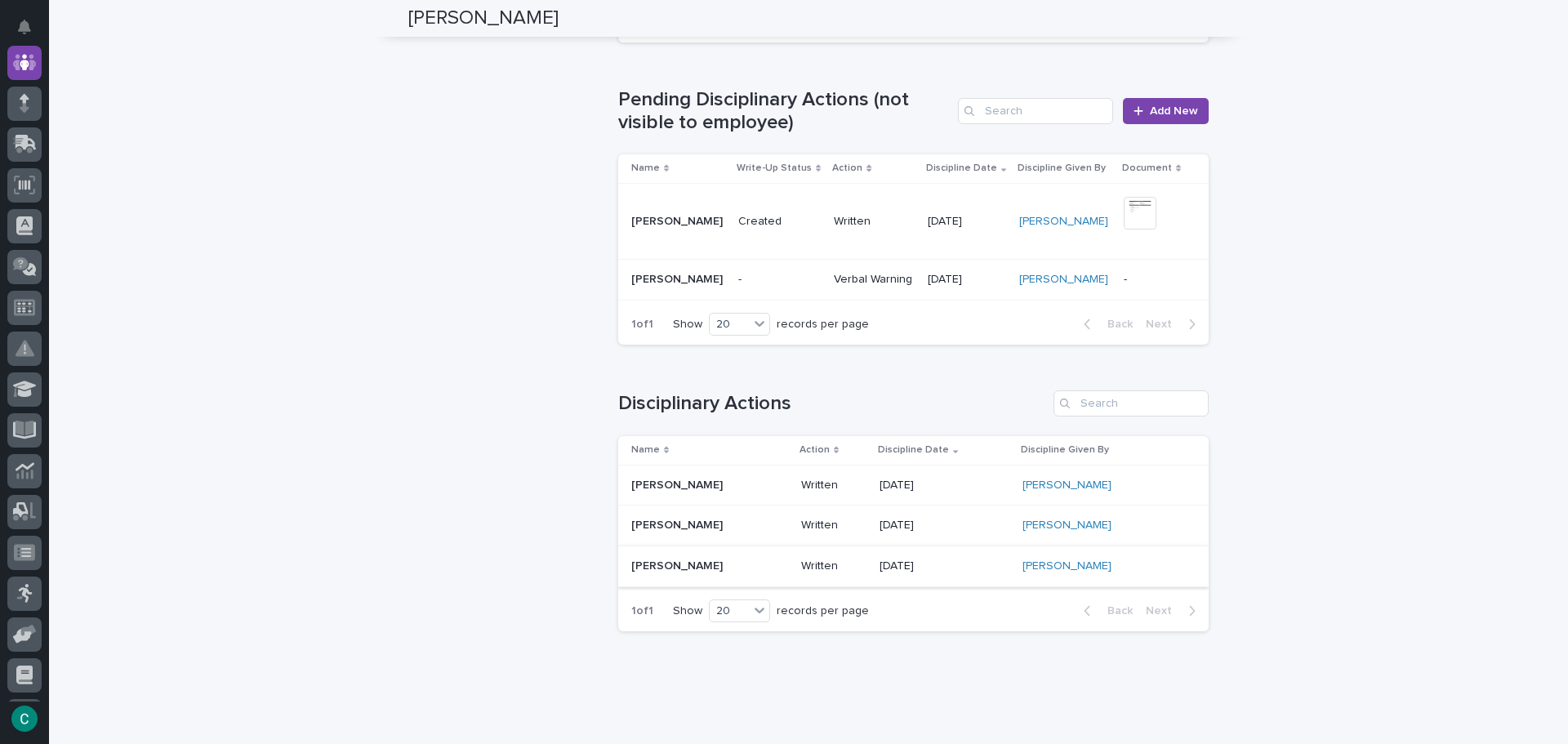
scroll to position [1680, 0]
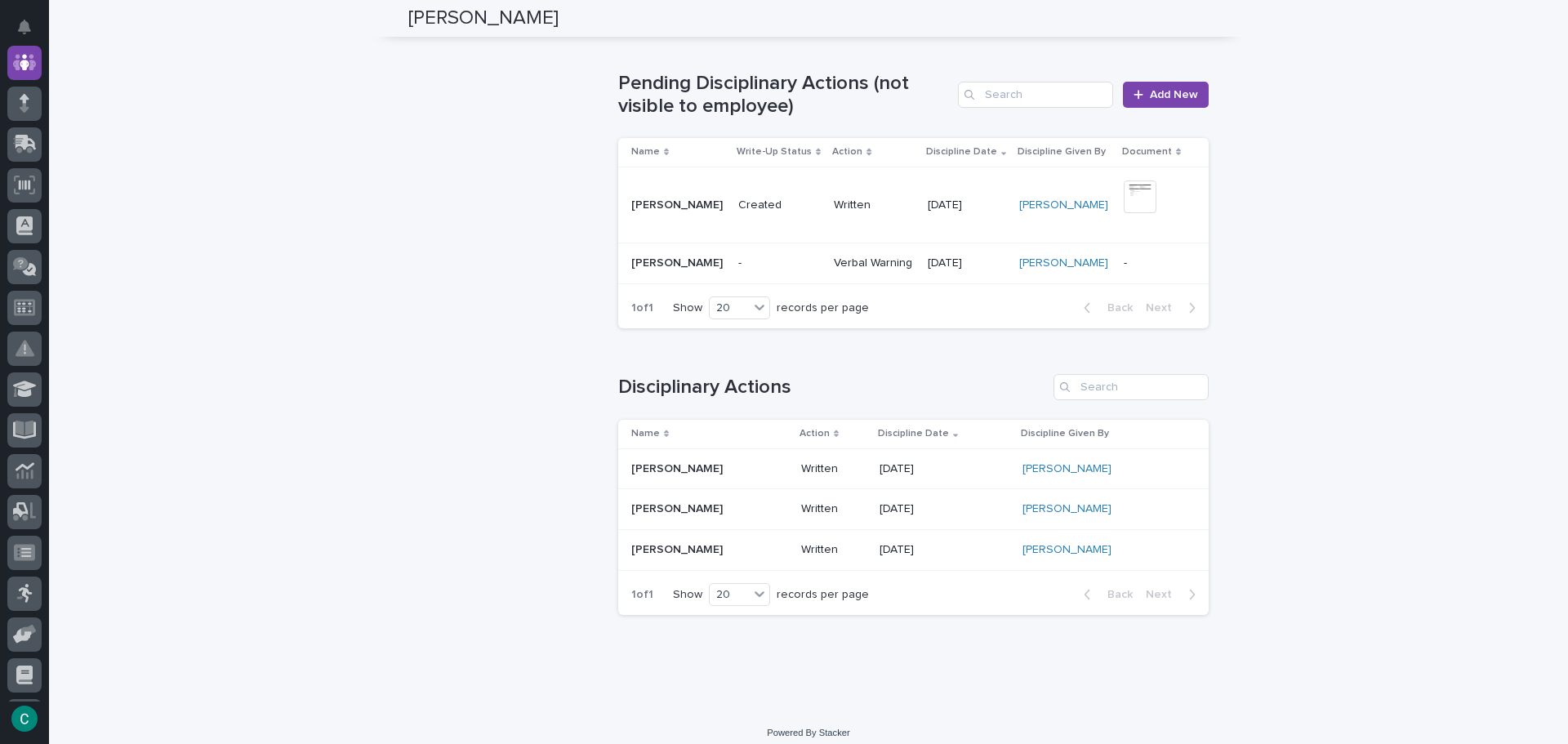
click at [953, 256] on p "[DATE]" at bounding box center [967, 263] width 79 height 14
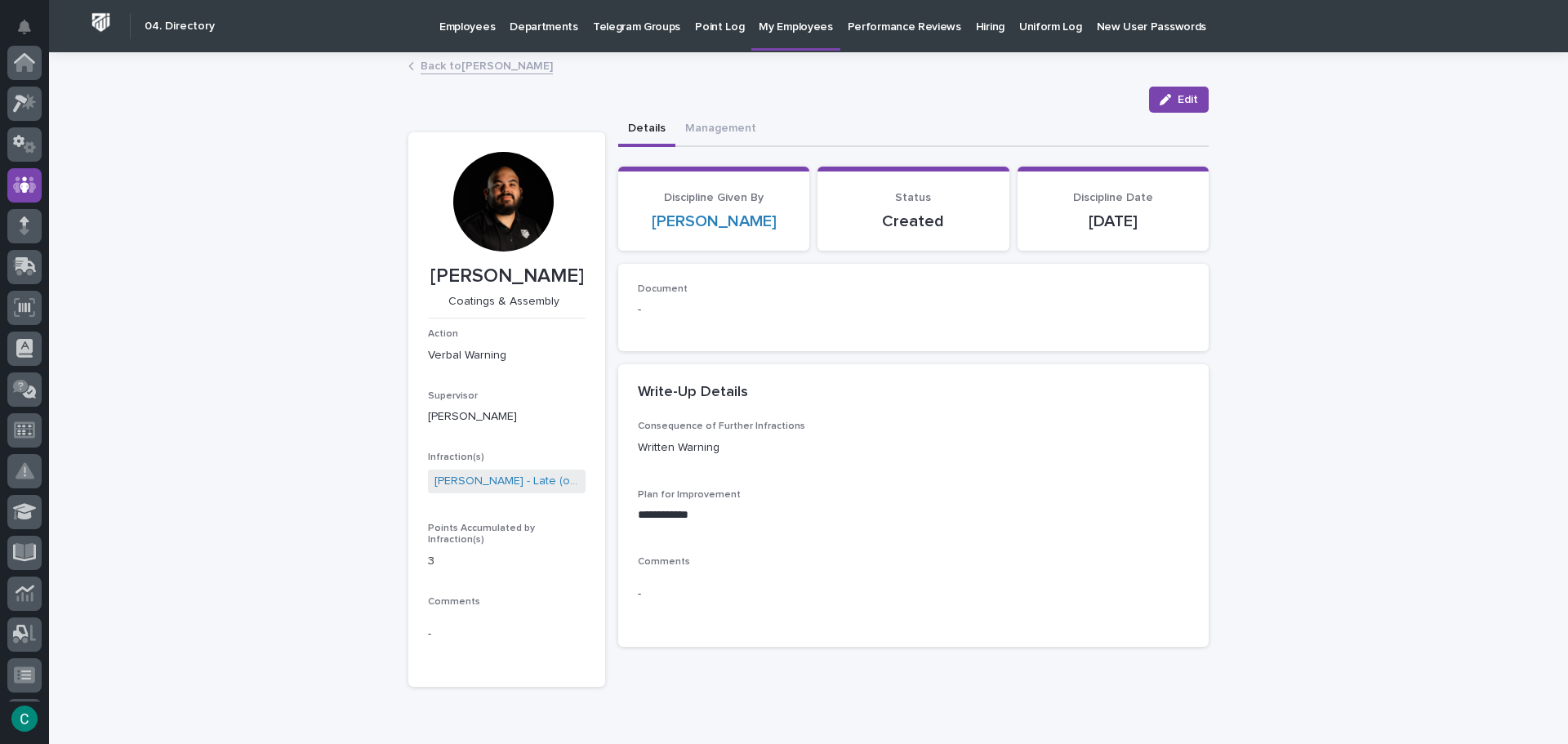
scroll to position [122, 0]
click at [476, 66] on link "Back to [PERSON_NAME]" at bounding box center [486, 64] width 132 height 18
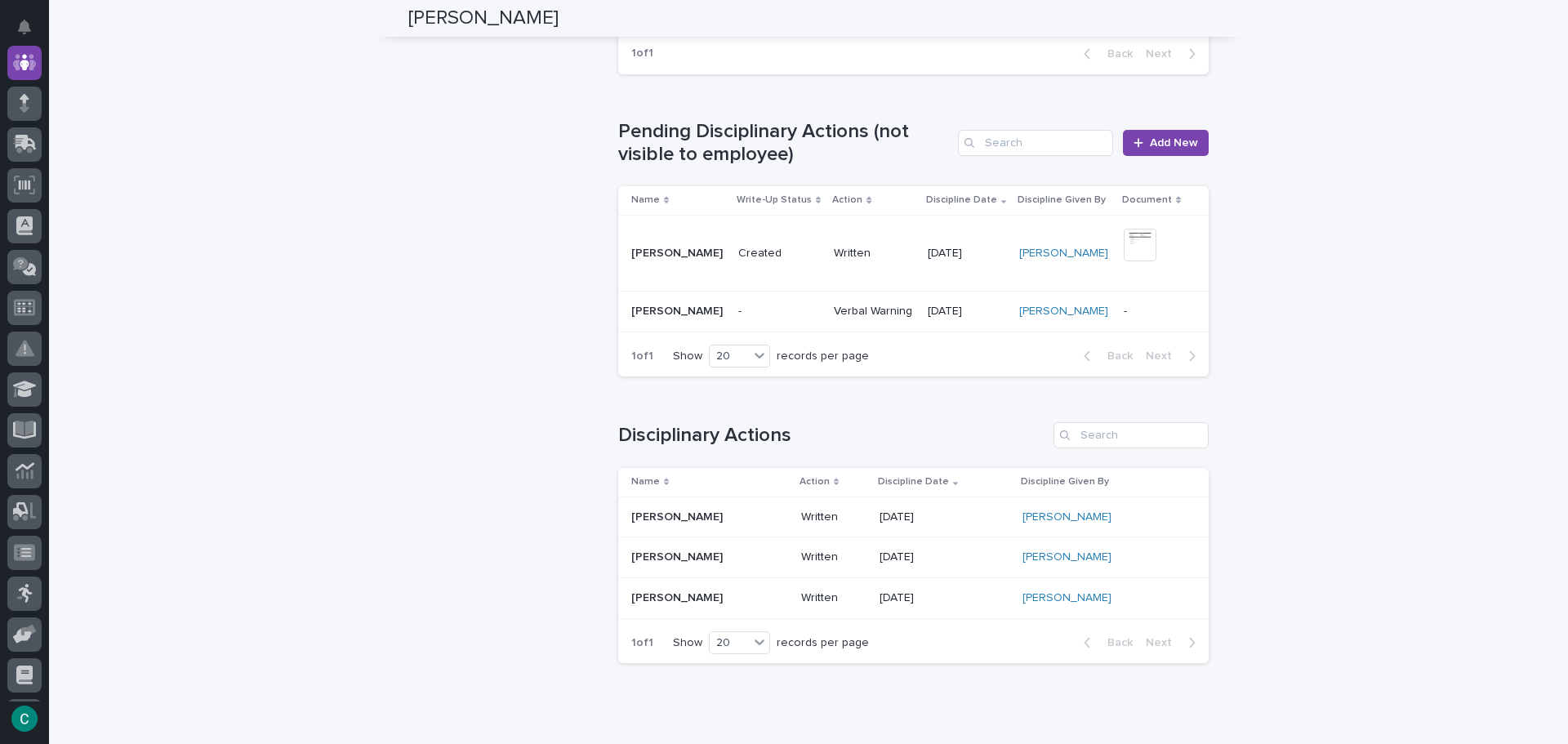
scroll to position [1633, 0]
click at [921, 243] on td "[DATE]" at bounding box center [966, 253] width 91 height 77
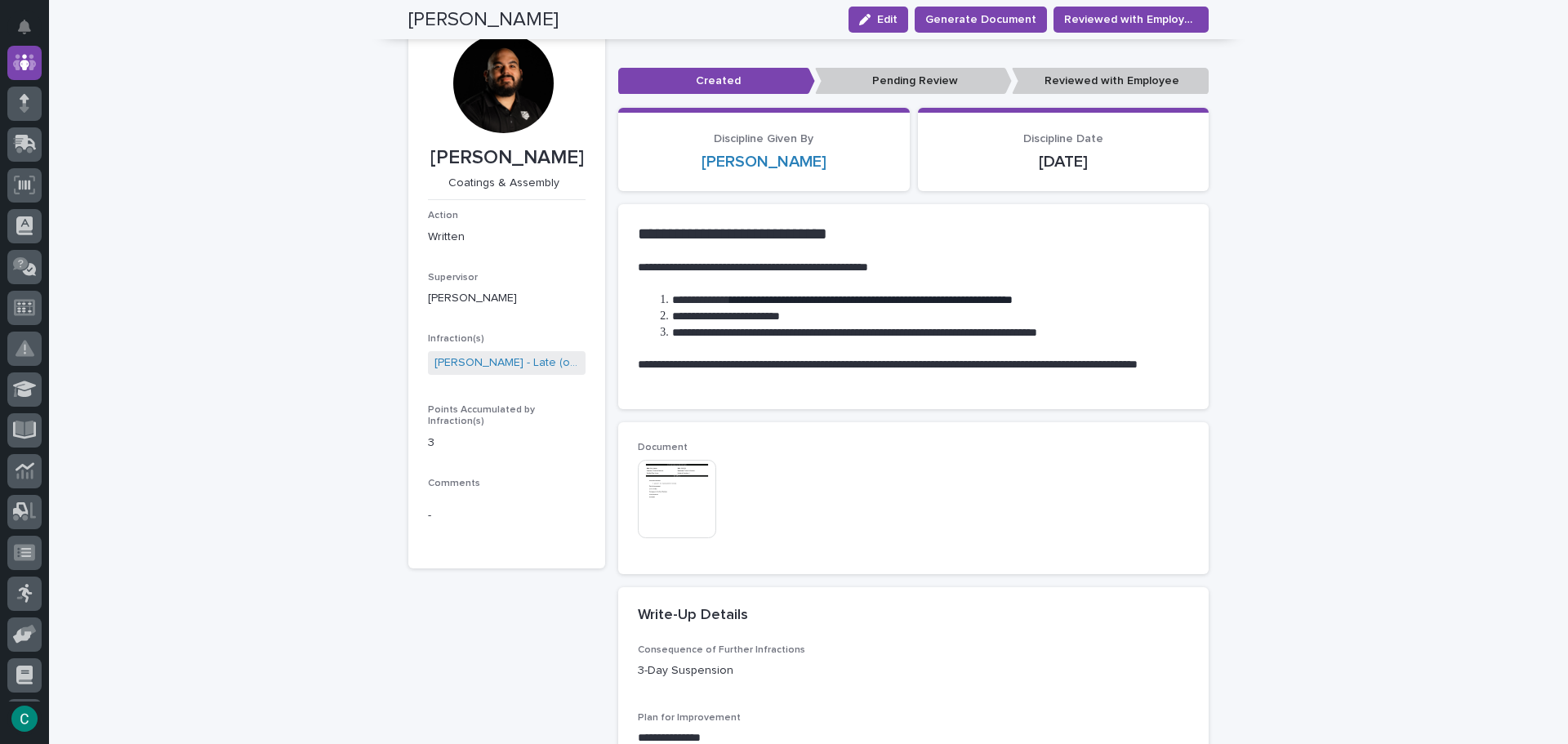
scroll to position [59, 0]
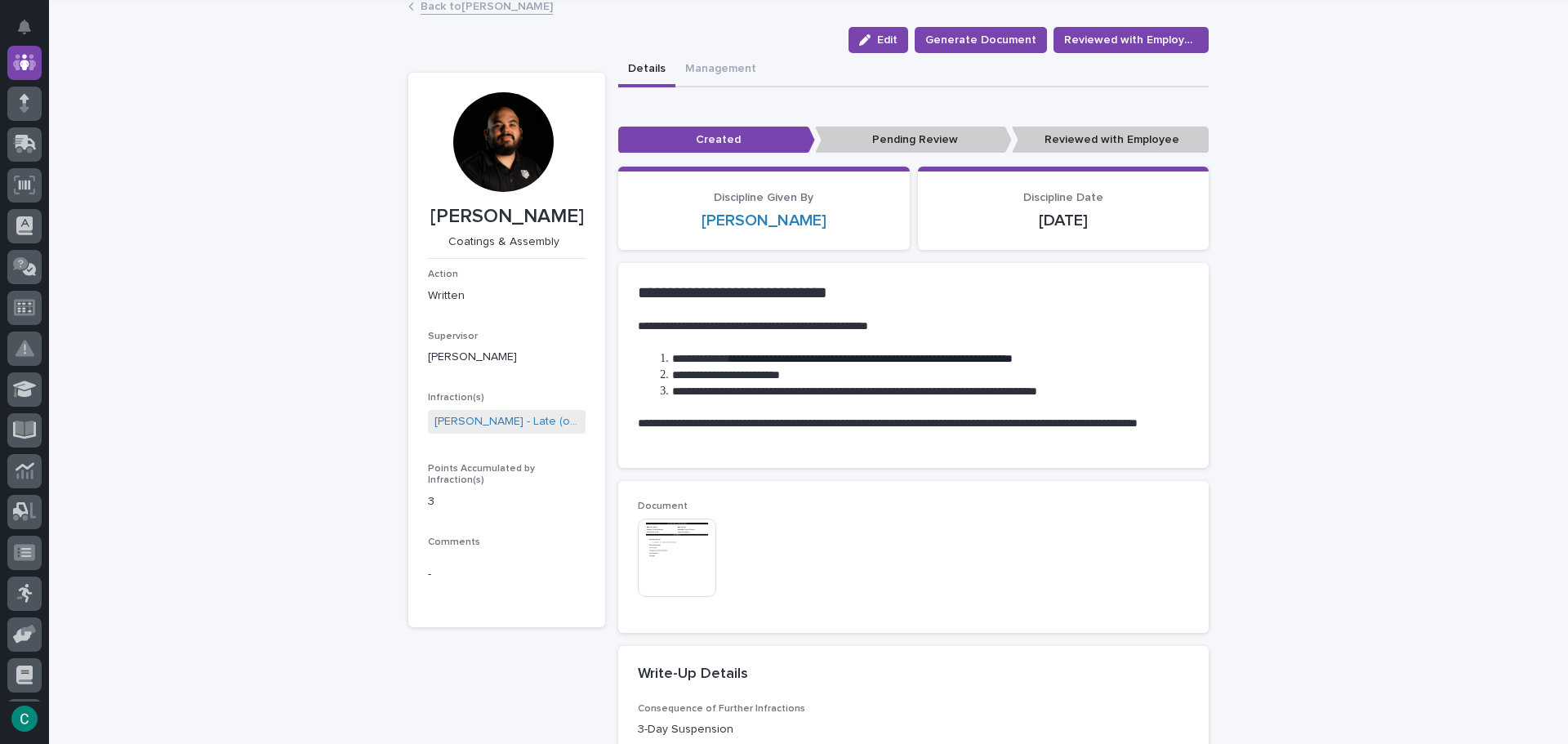
click at [420, 8] on link "Back to [PERSON_NAME]" at bounding box center [486, 5] width 132 height 18
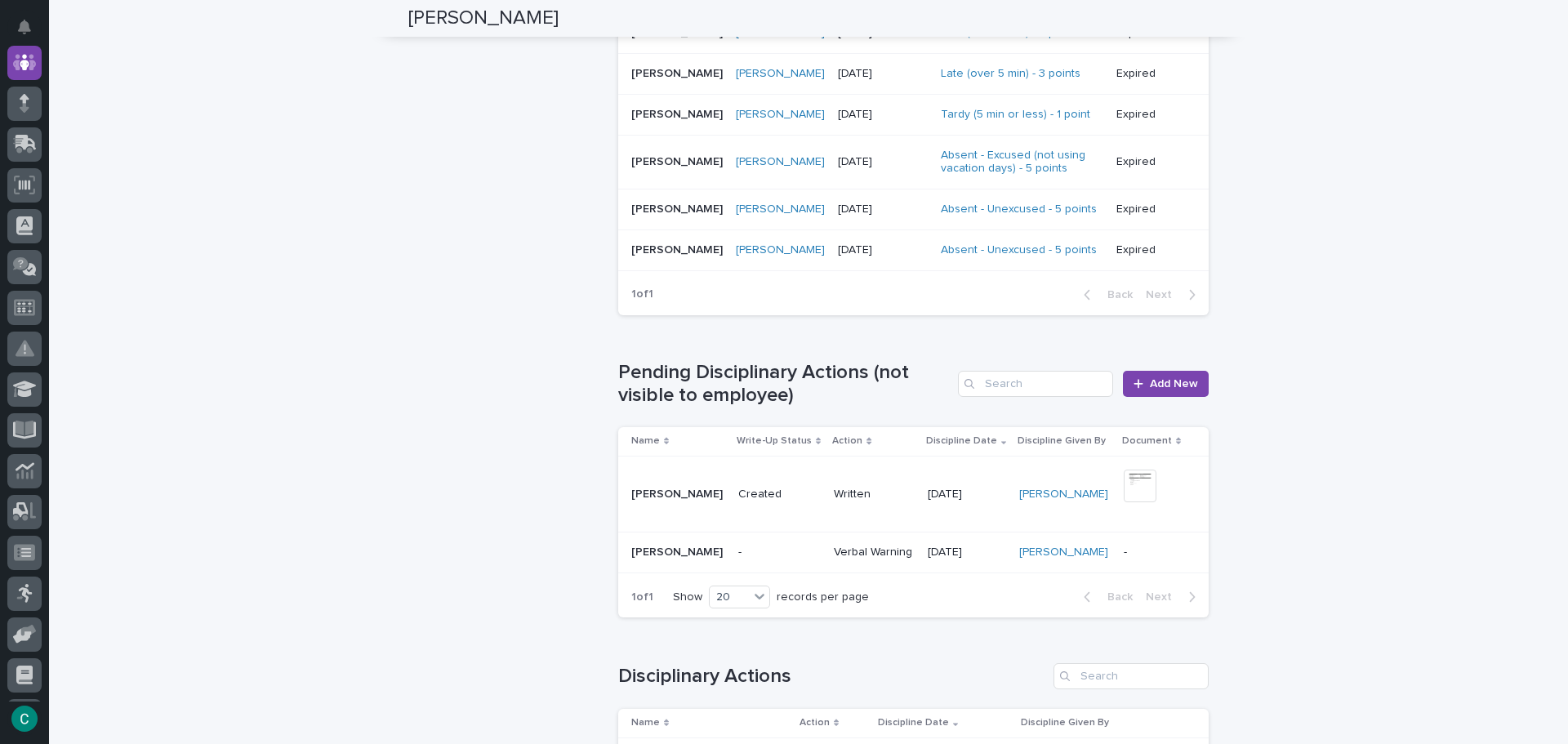
scroll to position [1633, 0]
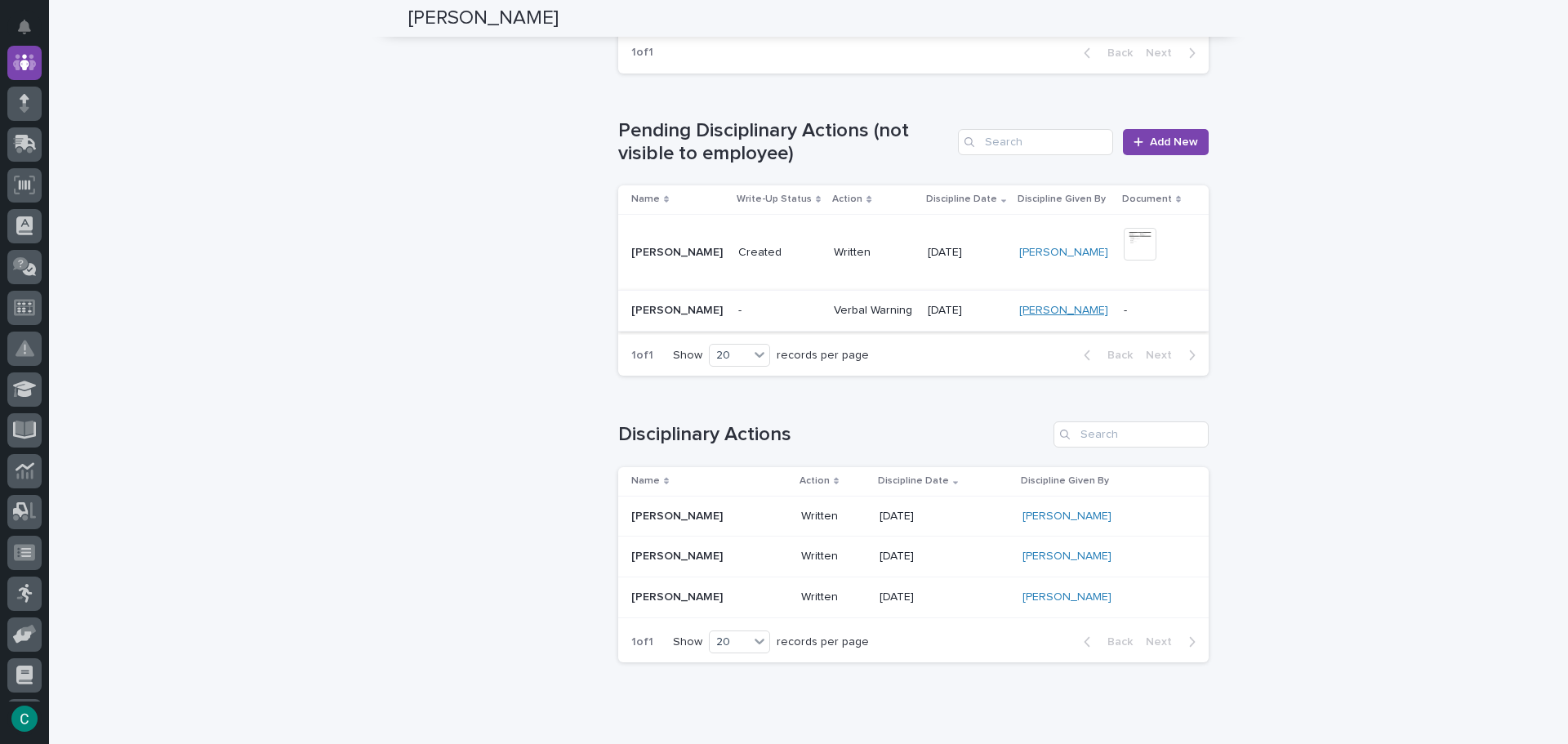
click at [1022, 304] on link "[PERSON_NAME]" at bounding box center [1063, 310] width 89 height 14
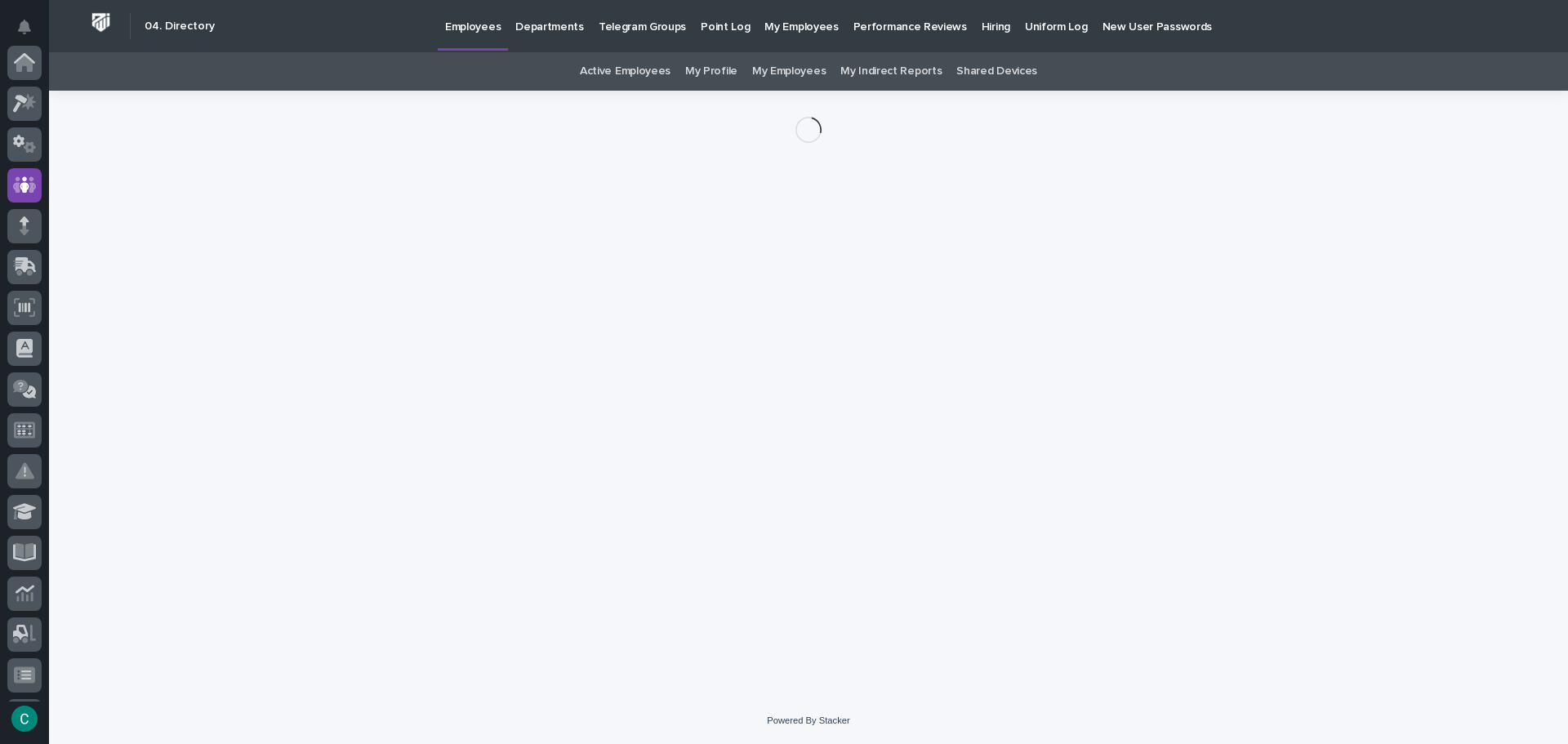
scroll to position [122, 0]
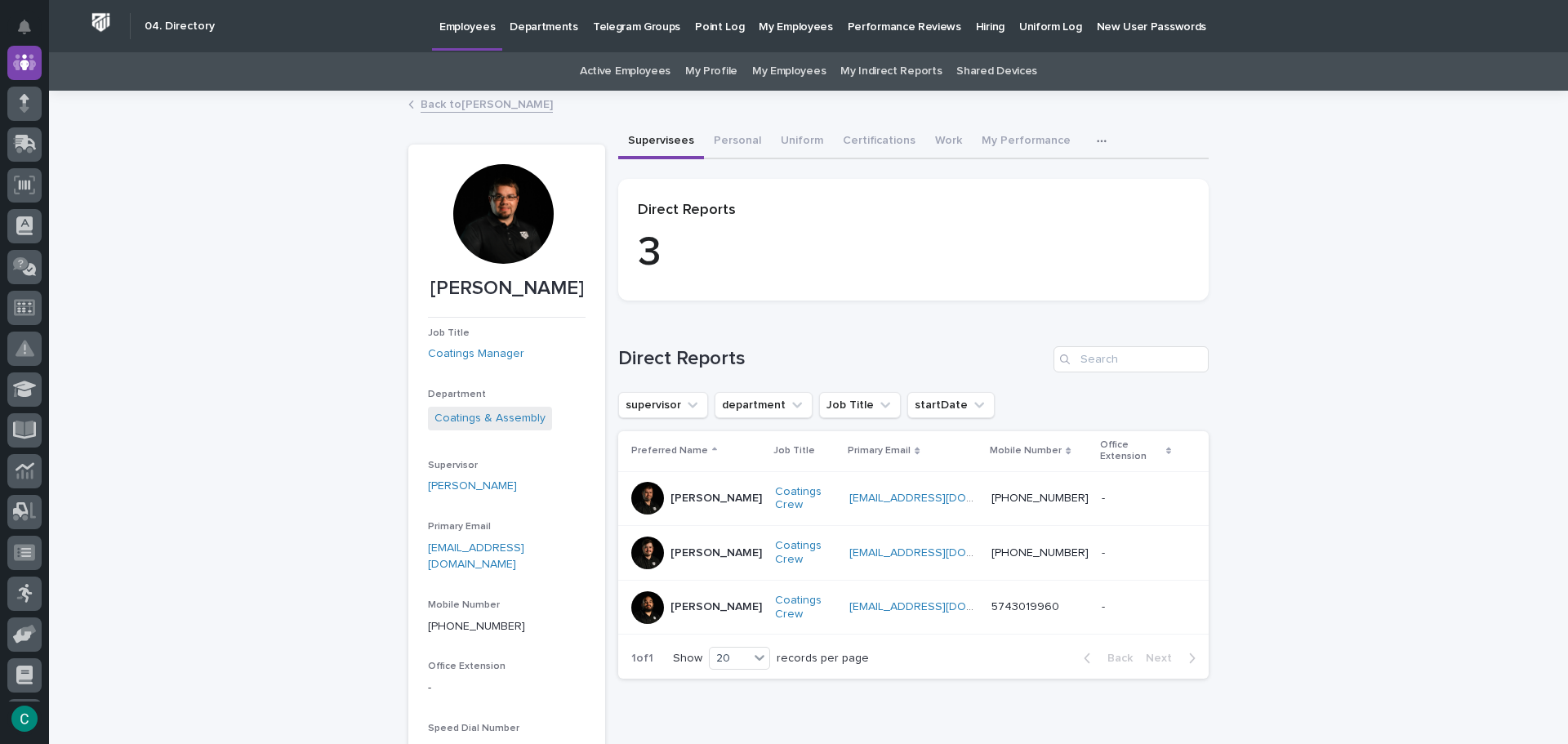
click at [721, 608] on p "[PERSON_NAME]" at bounding box center [716, 607] width 91 height 14
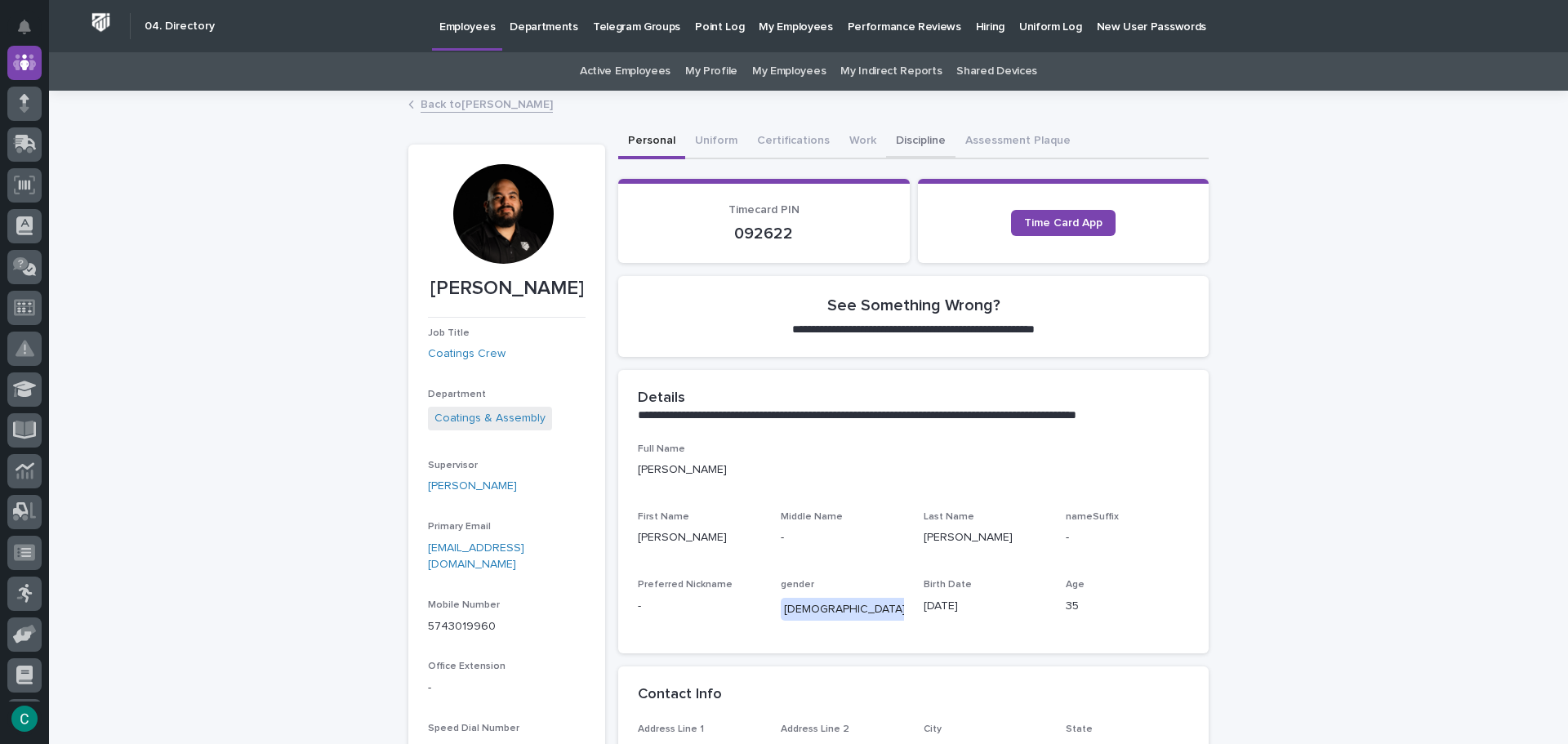
click at [914, 145] on button "Discipline" at bounding box center [920, 141] width 69 height 34
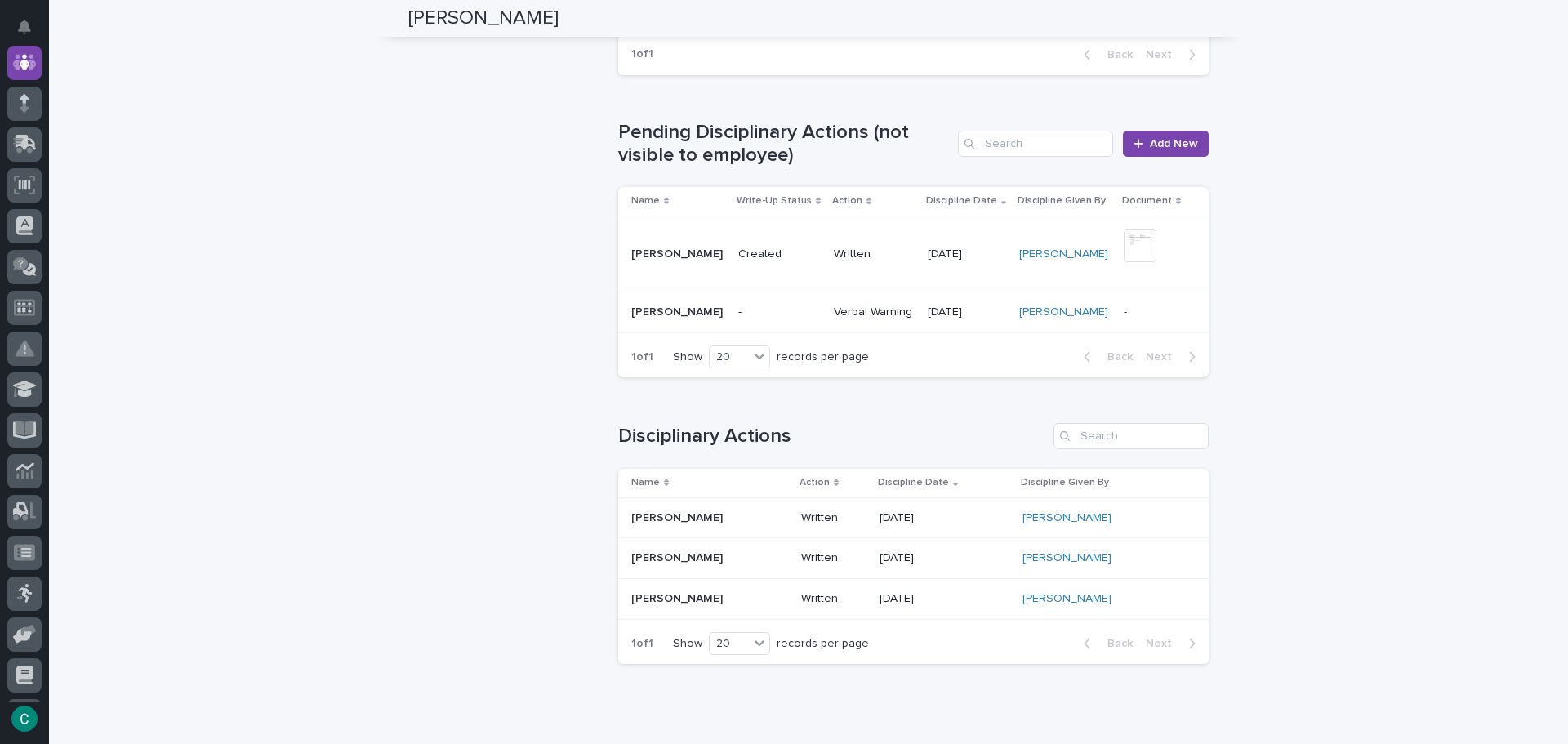
scroll to position [1633, 0]
click at [856, 304] on p "Verbal Warning" at bounding box center [874, 310] width 80 height 14
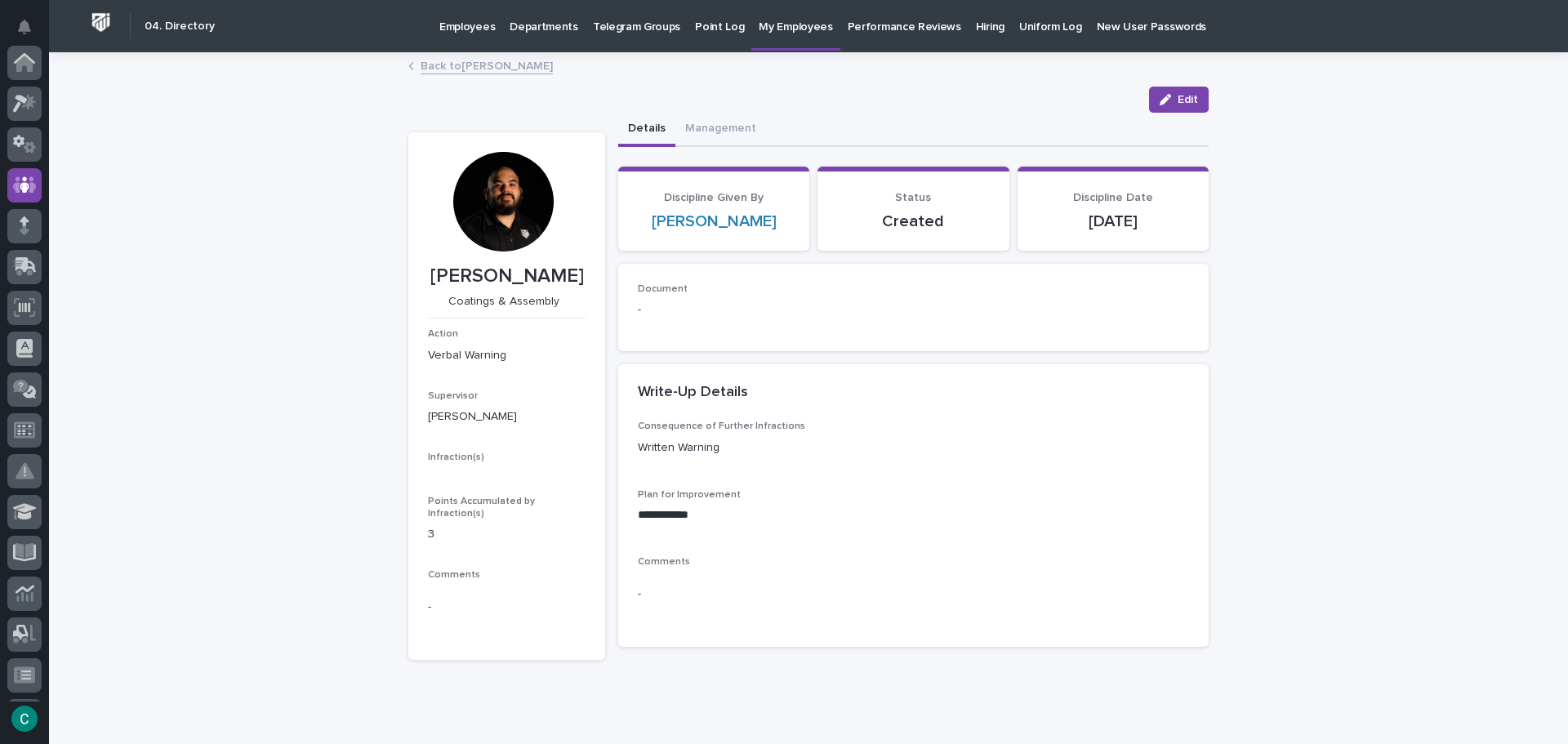
scroll to position [122, 0]
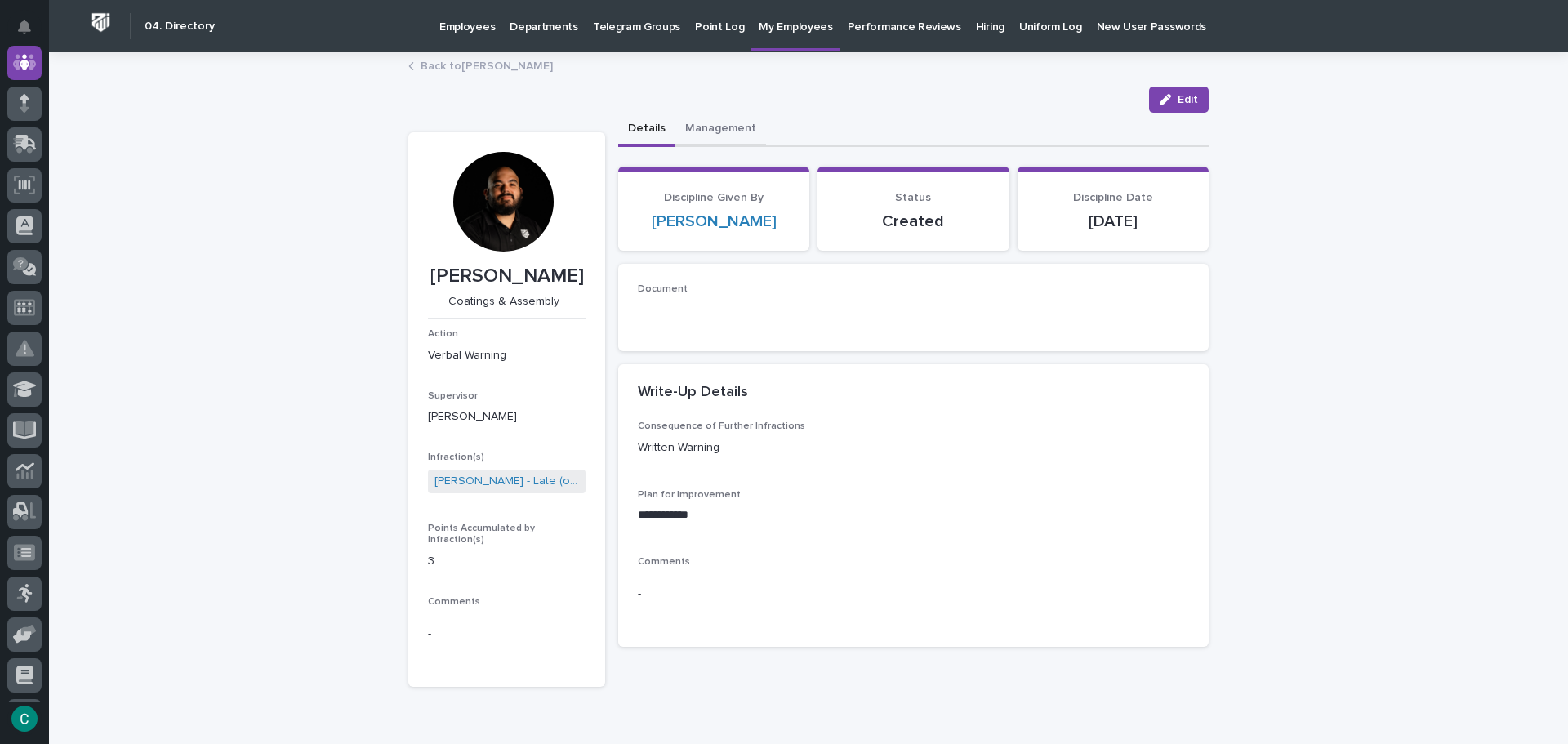
click at [737, 128] on button "Management" at bounding box center [721, 130] width 90 height 34
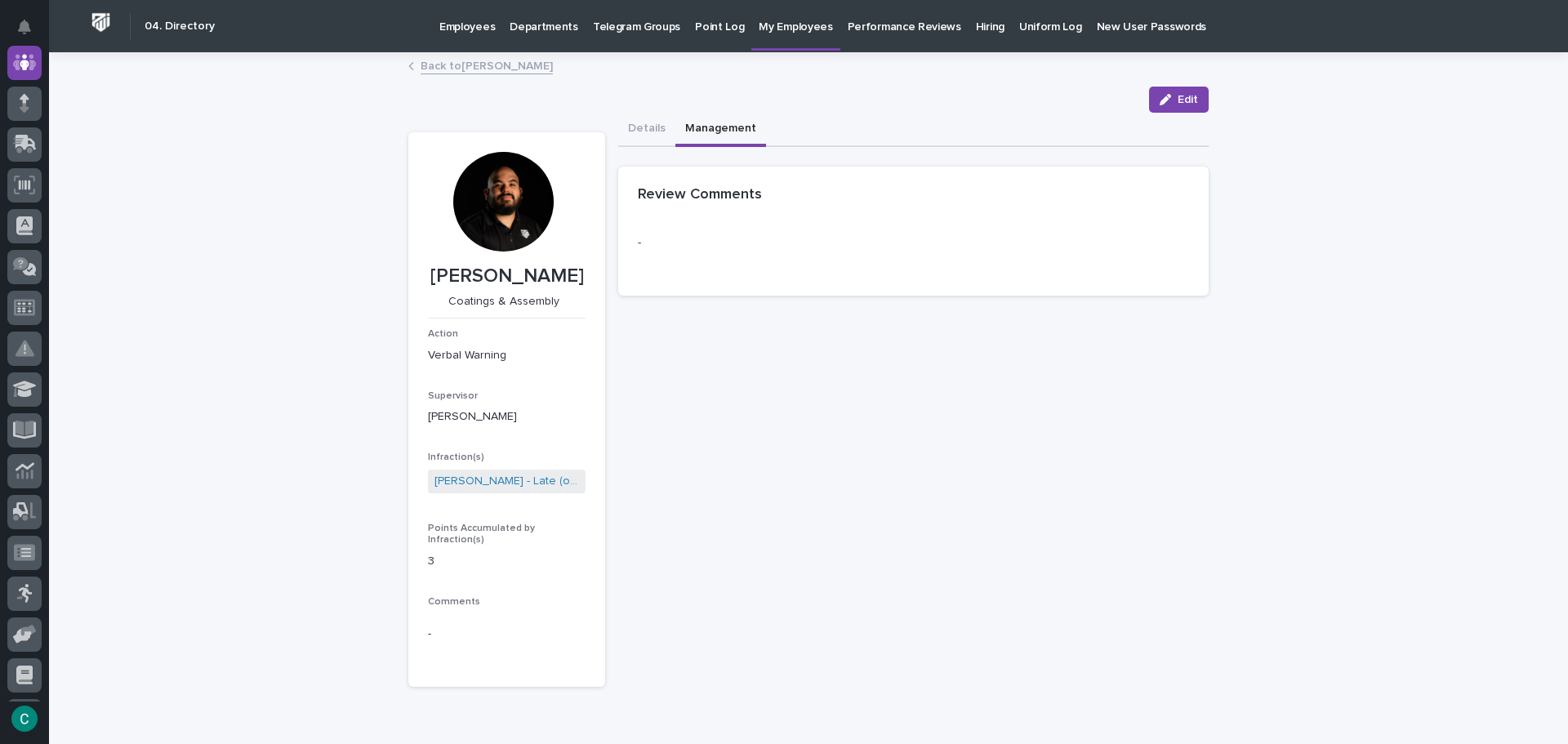
click at [689, 214] on div "Review Comments" at bounding box center [913, 195] width 590 height 57
click at [1177, 102] on span "Edit" at bounding box center [1187, 100] width 20 height 12
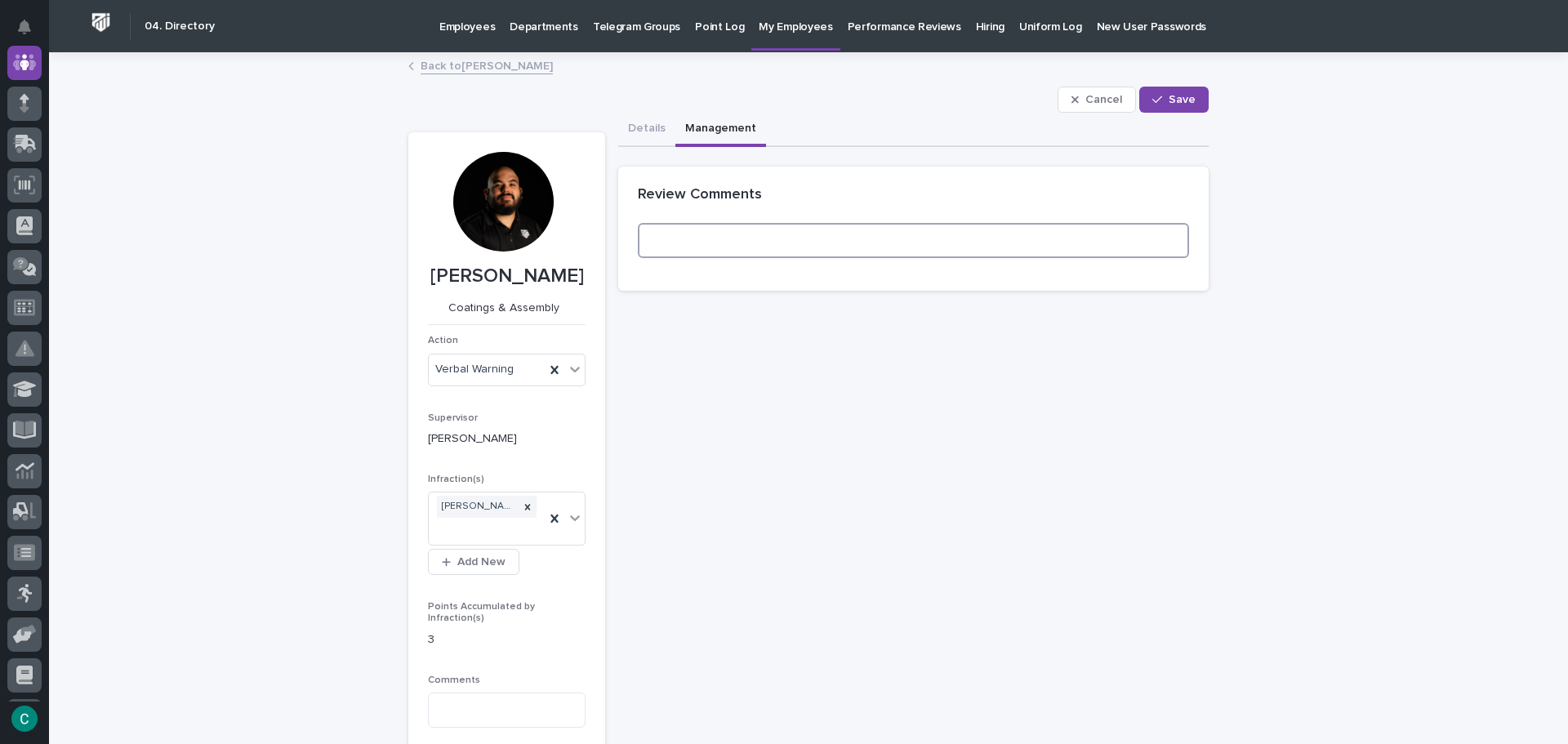
click at [910, 232] on textarea at bounding box center [913, 240] width 551 height 35
type textarea "*"
type textarea "**********"
click at [1180, 95] on span "Save" at bounding box center [1182, 100] width 27 height 12
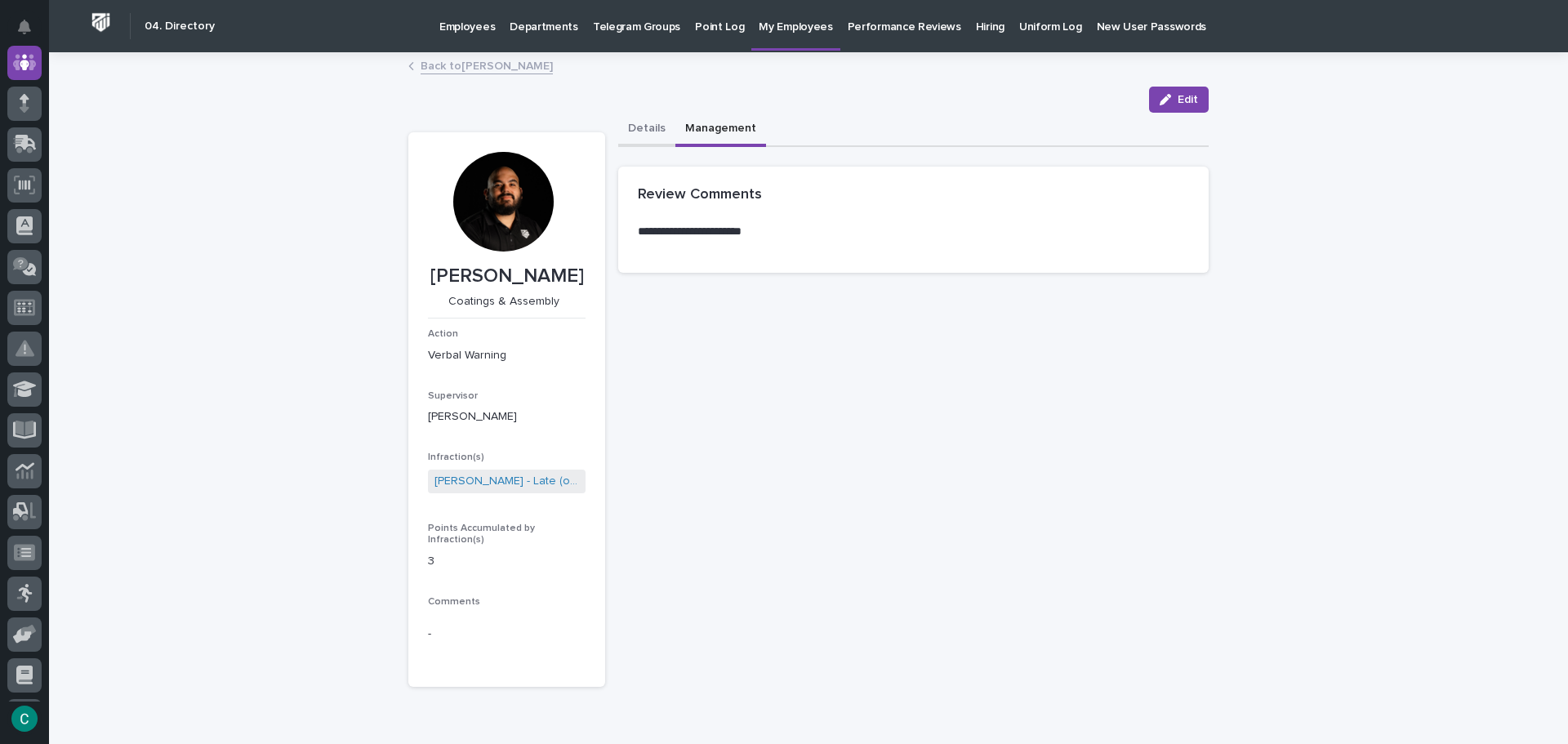
click at [640, 134] on button "Details" at bounding box center [646, 130] width 57 height 34
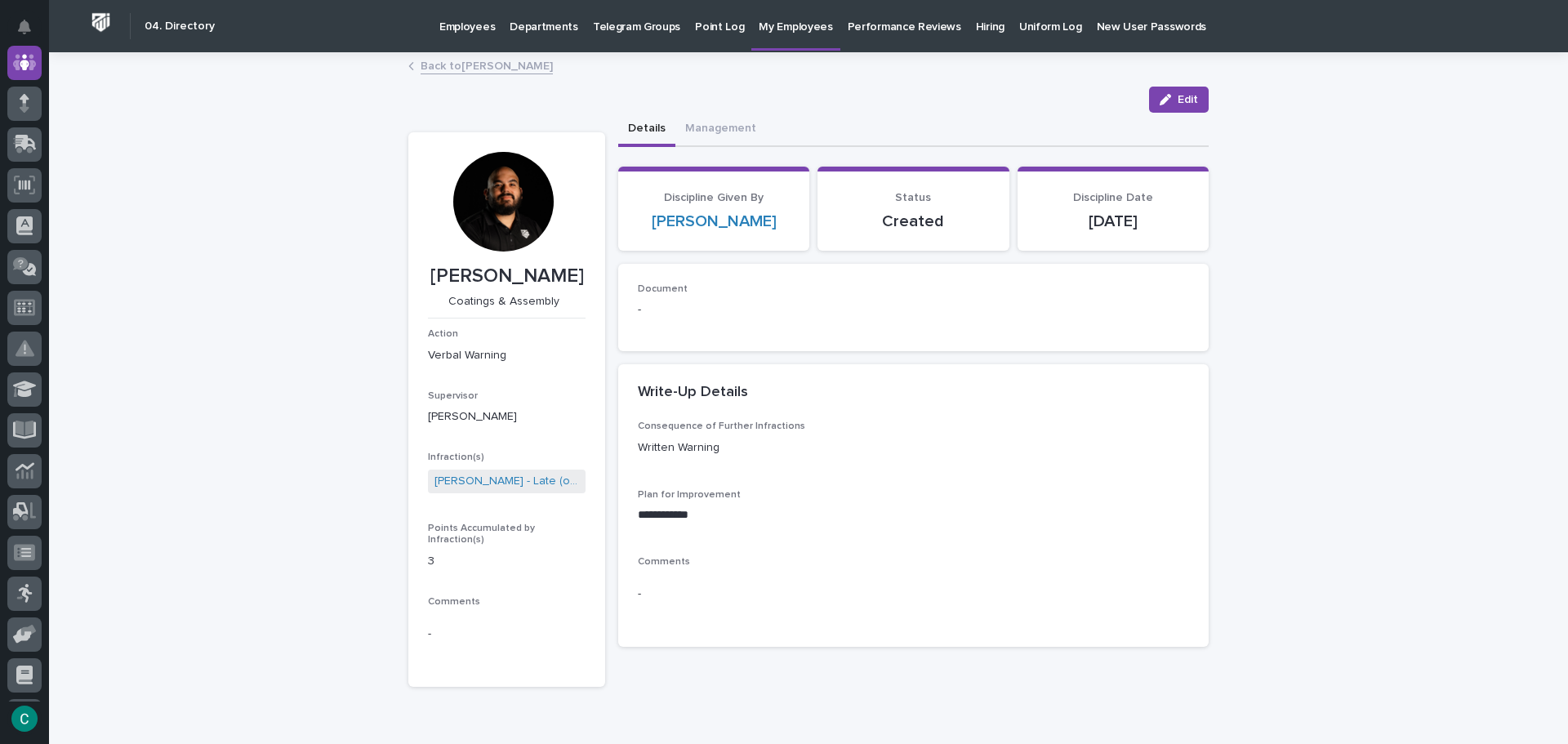
click at [482, 67] on link "Back to [PERSON_NAME]" at bounding box center [486, 64] width 132 height 18
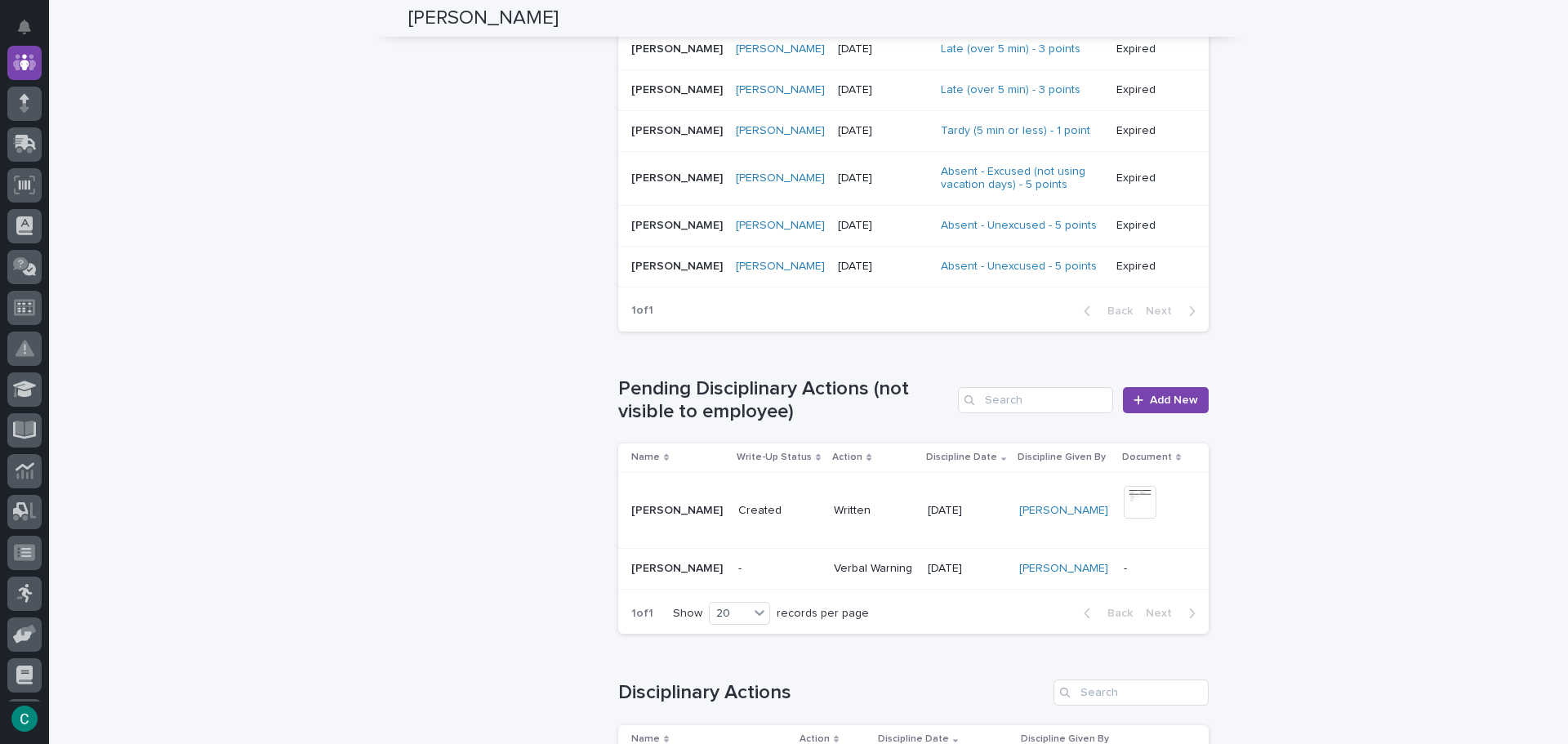
scroll to position [1470, 0]
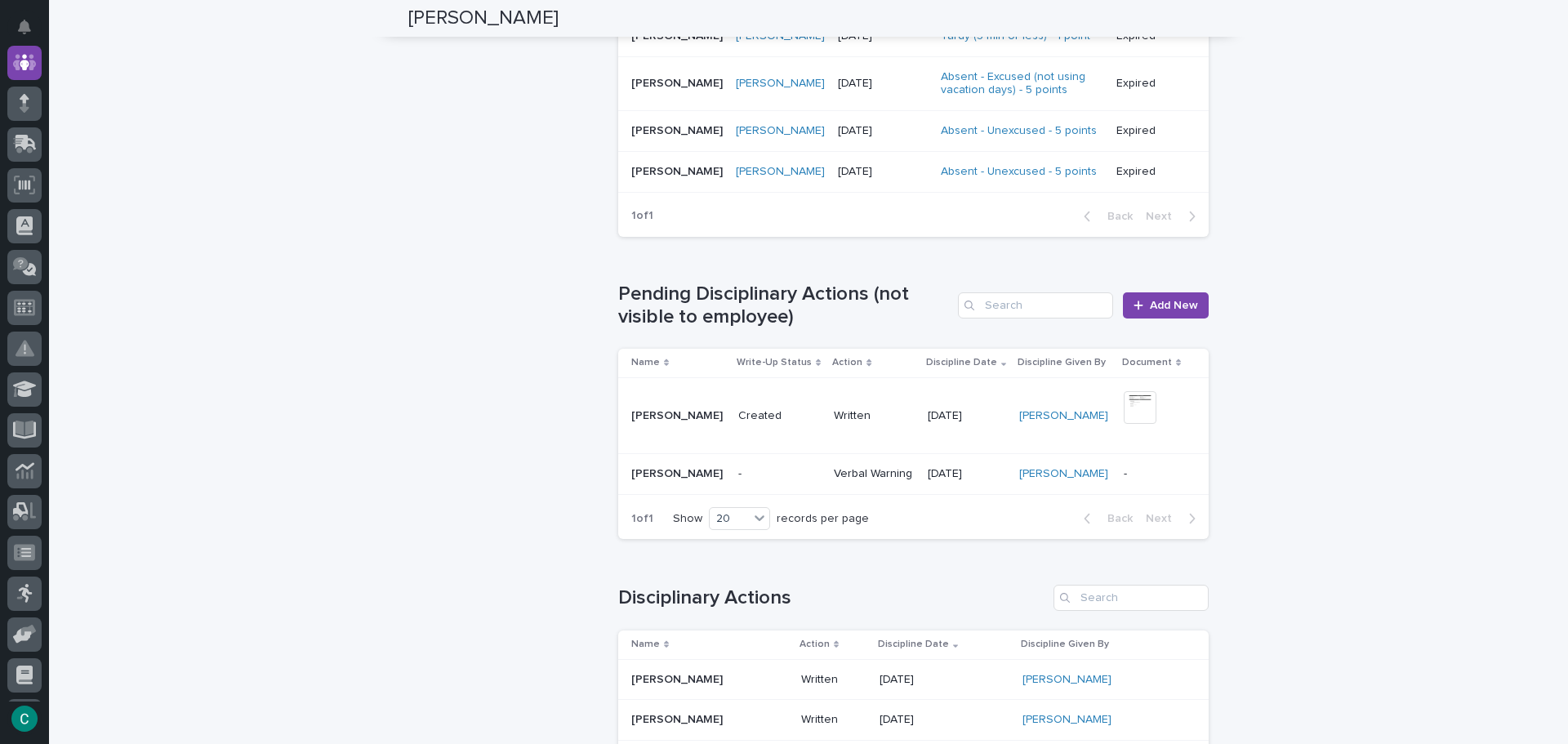
click at [834, 468] on p "Verbal Warning" at bounding box center [874, 474] width 80 height 14
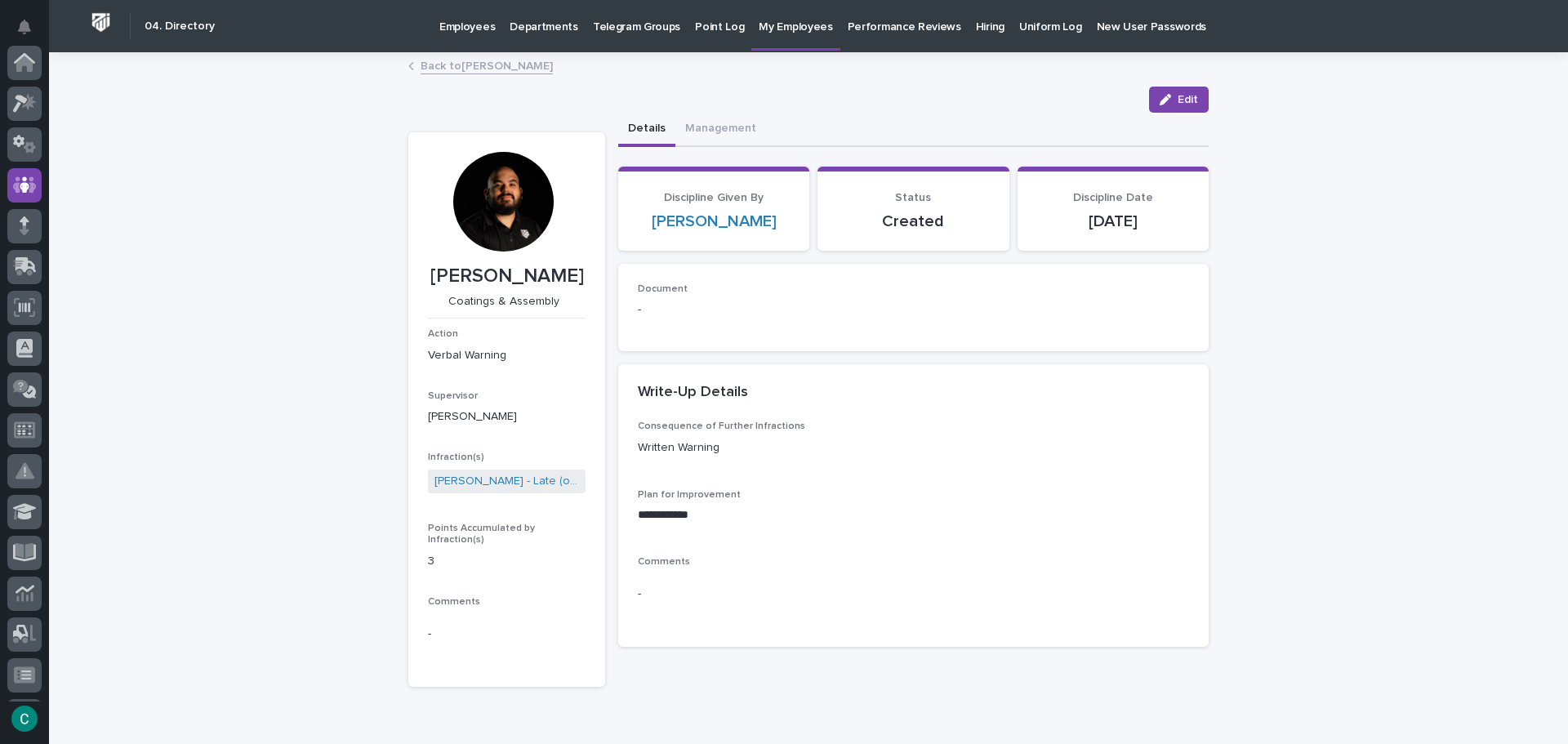
scroll to position [122, 0]
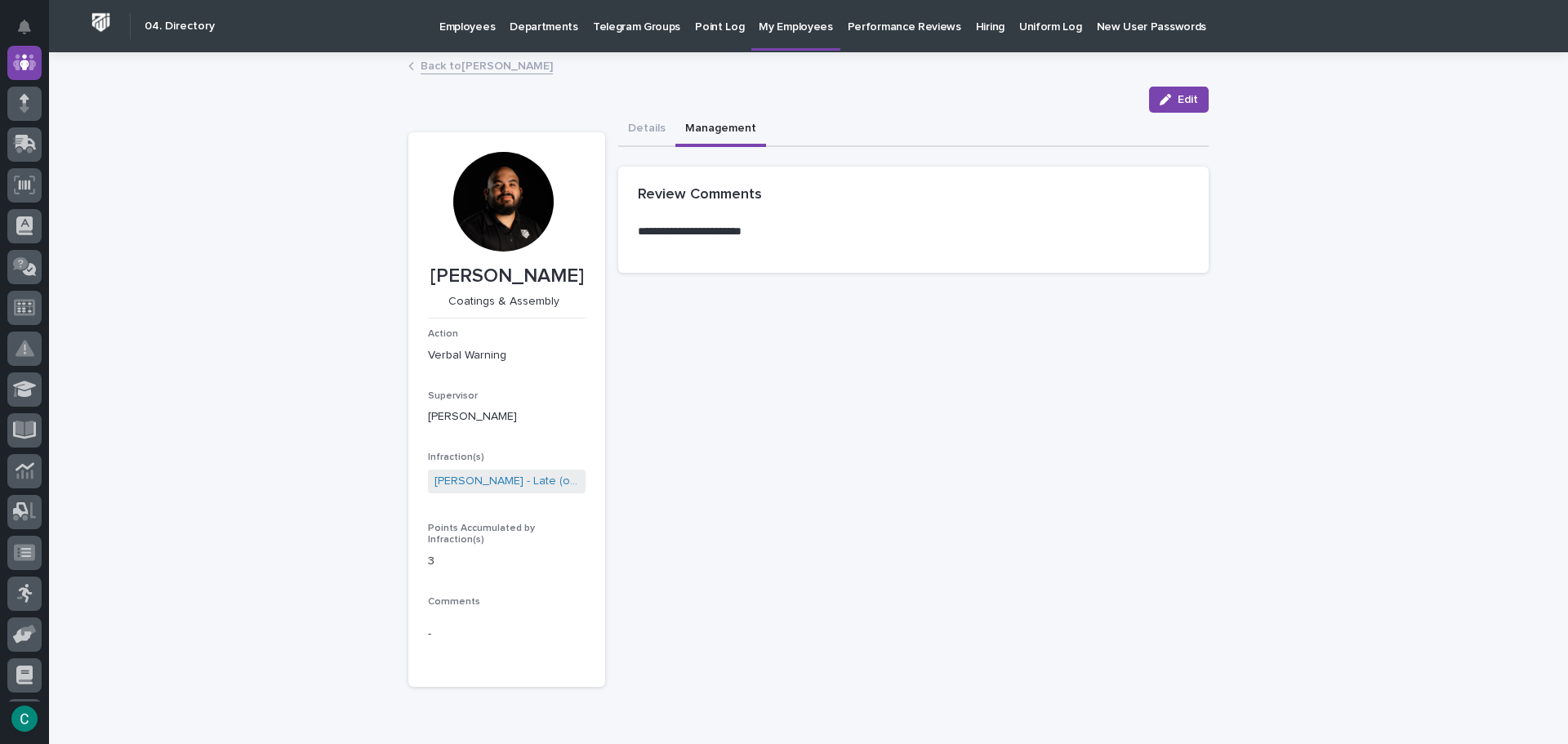
click at [712, 127] on button "Management" at bounding box center [721, 130] width 90 height 34
click at [1177, 100] on span "Edit" at bounding box center [1187, 100] width 20 height 12
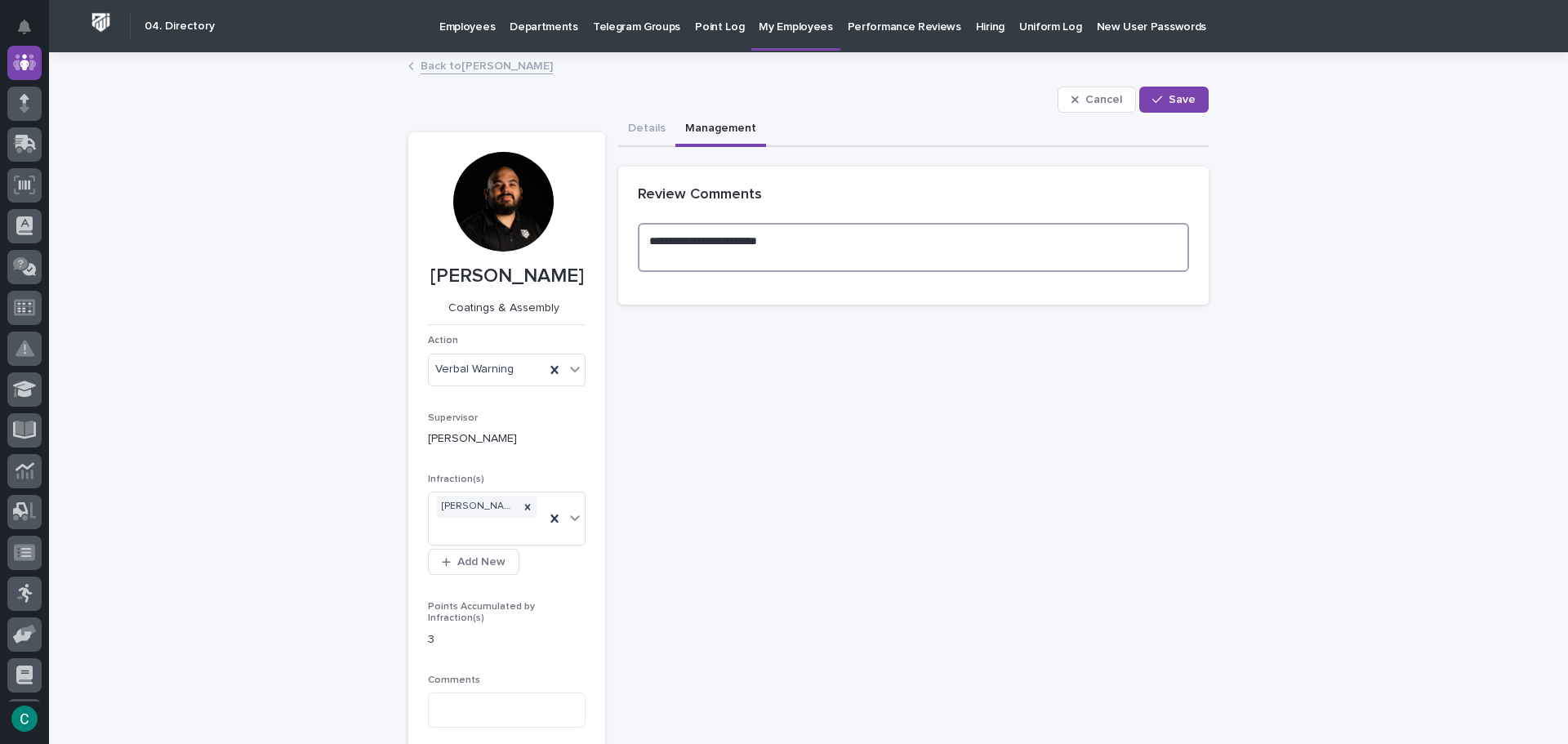
drag, startPoint x: 789, startPoint y: 239, endPoint x: 594, endPoint y: 260, distance: 196.1
click at [594, 260] on div "**********" at bounding box center [809, 436] width 800 height 647
type textarea "*"
click at [1170, 97] on span "Save" at bounding box center [1182, 100] width 27 height 12
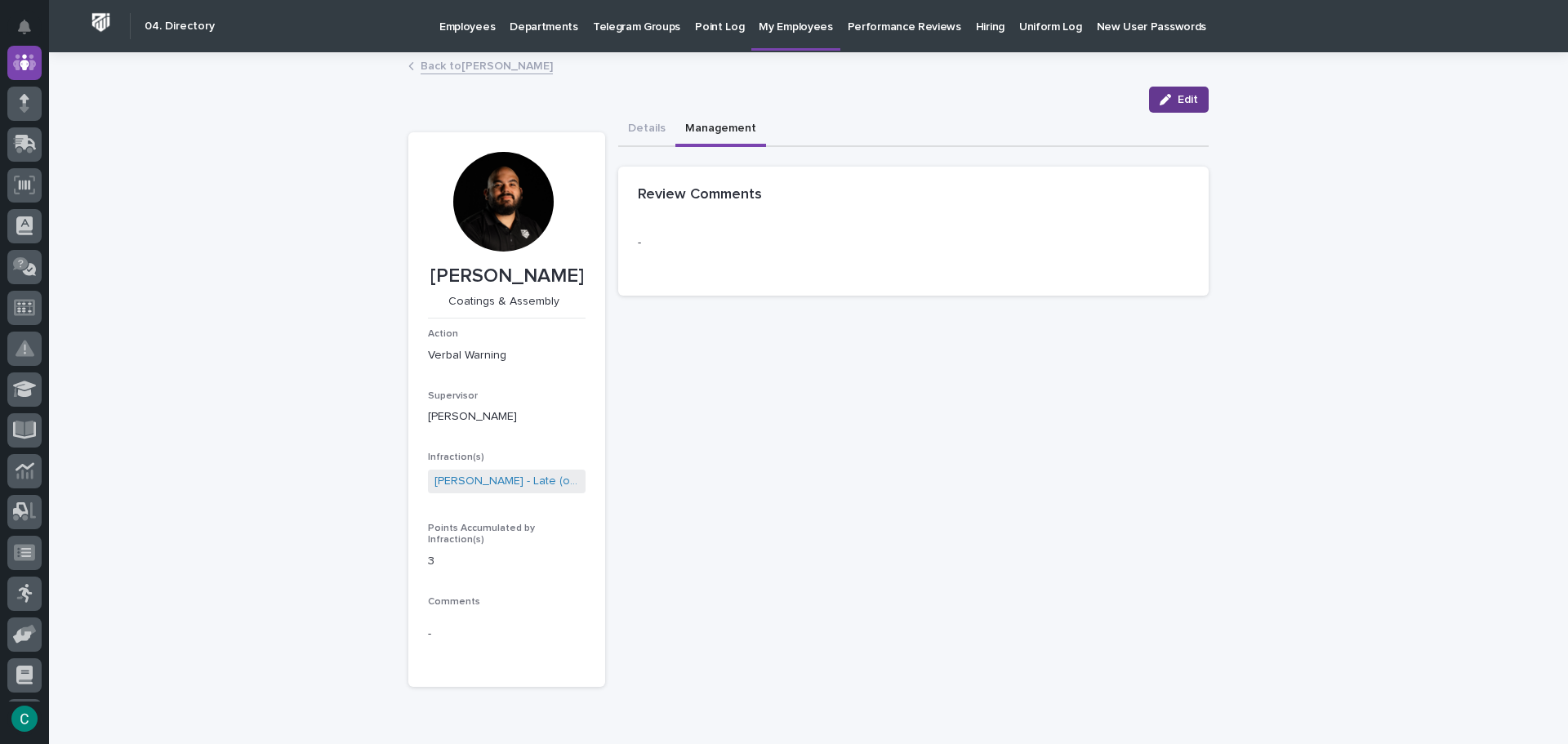
click at [1184, 105] on button "Edit" at bounding box center [1178, 99] width 59 height 26
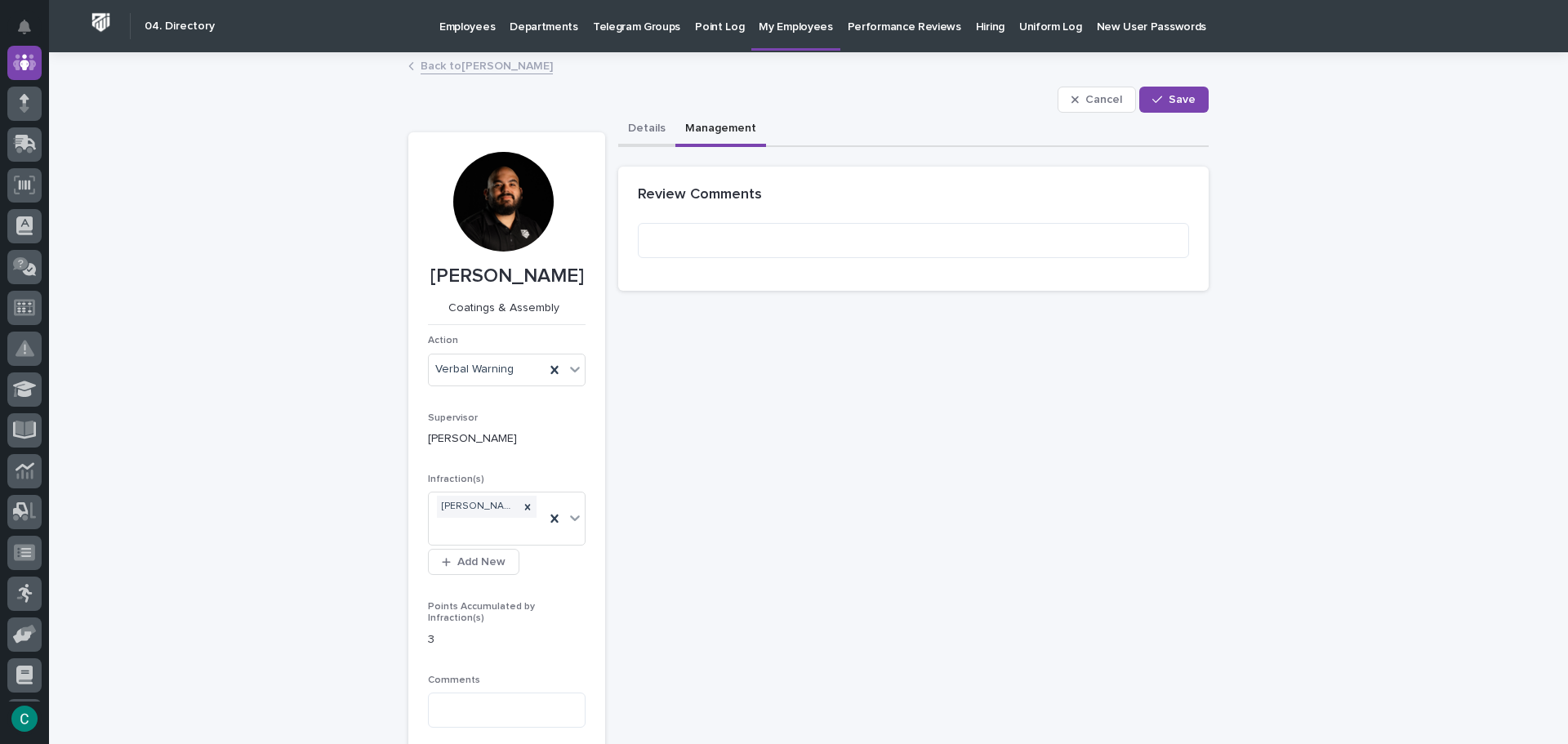
click at [633, 127] on button "Details" at bounding box center [646, 130] width 57 height 34
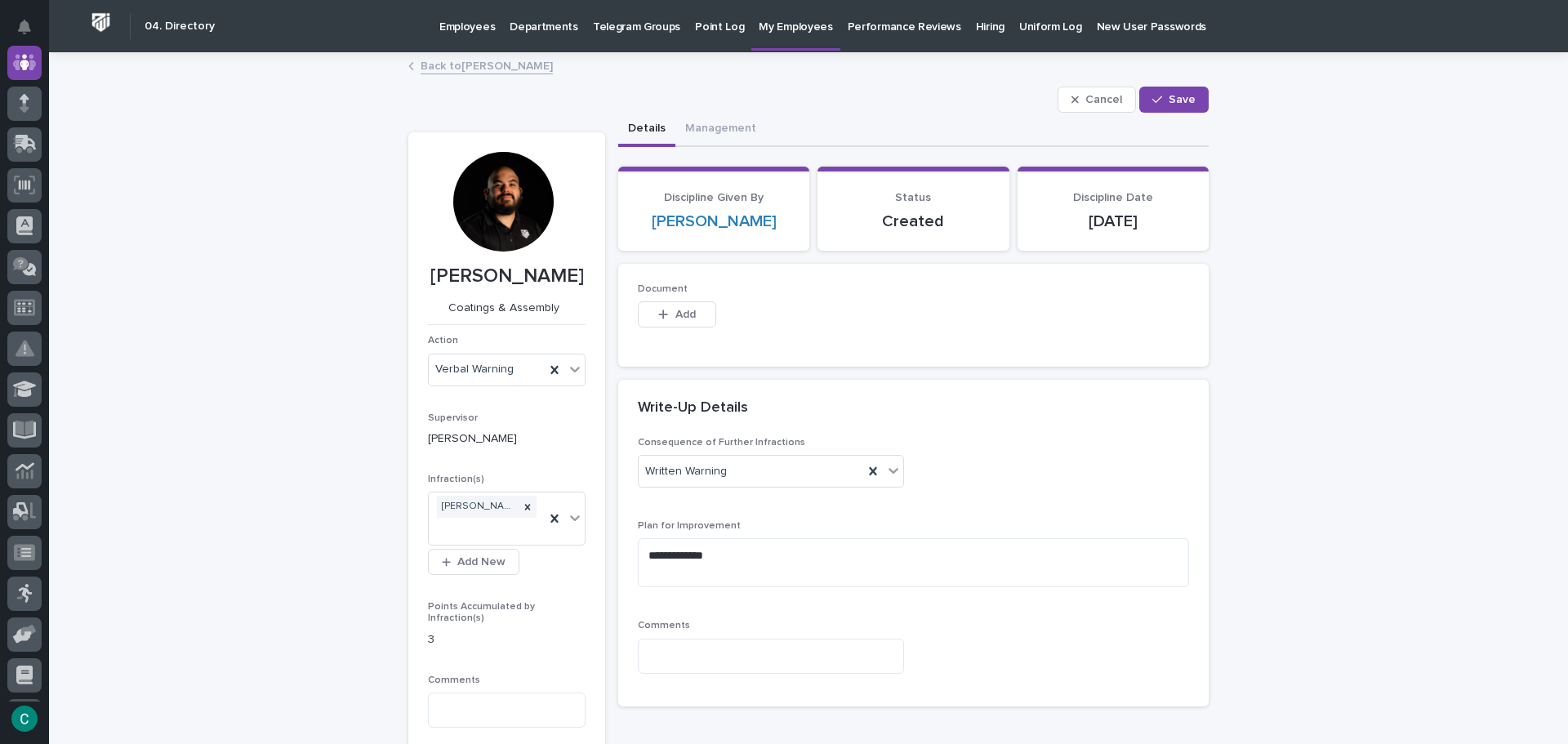
click at [493, 69] on link "Back to [PERSON_NAME]" at bounding box center [486, 64] width 132 height 18
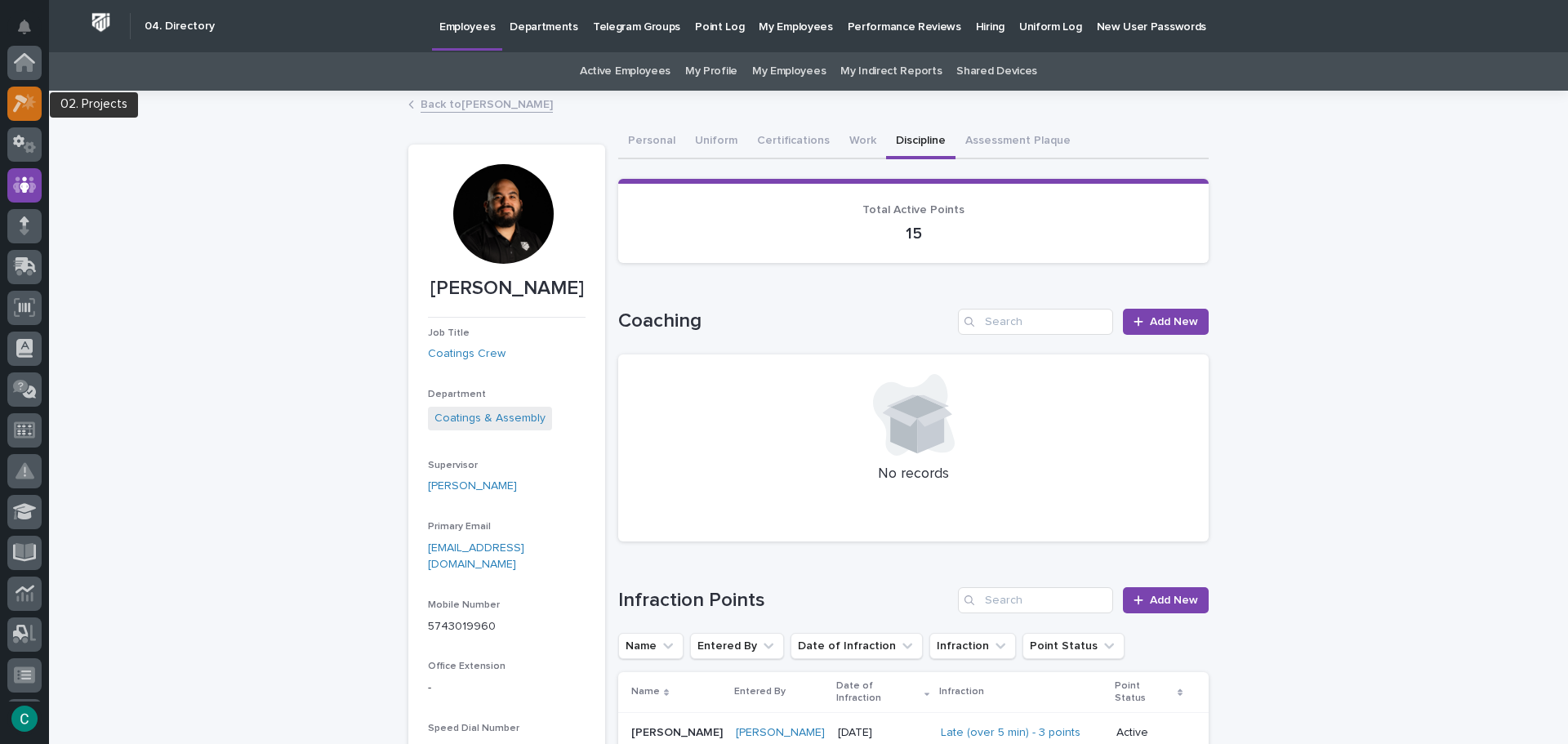
click at [24, 106] on icon at bounding box center [28, 101] width 14 height 17
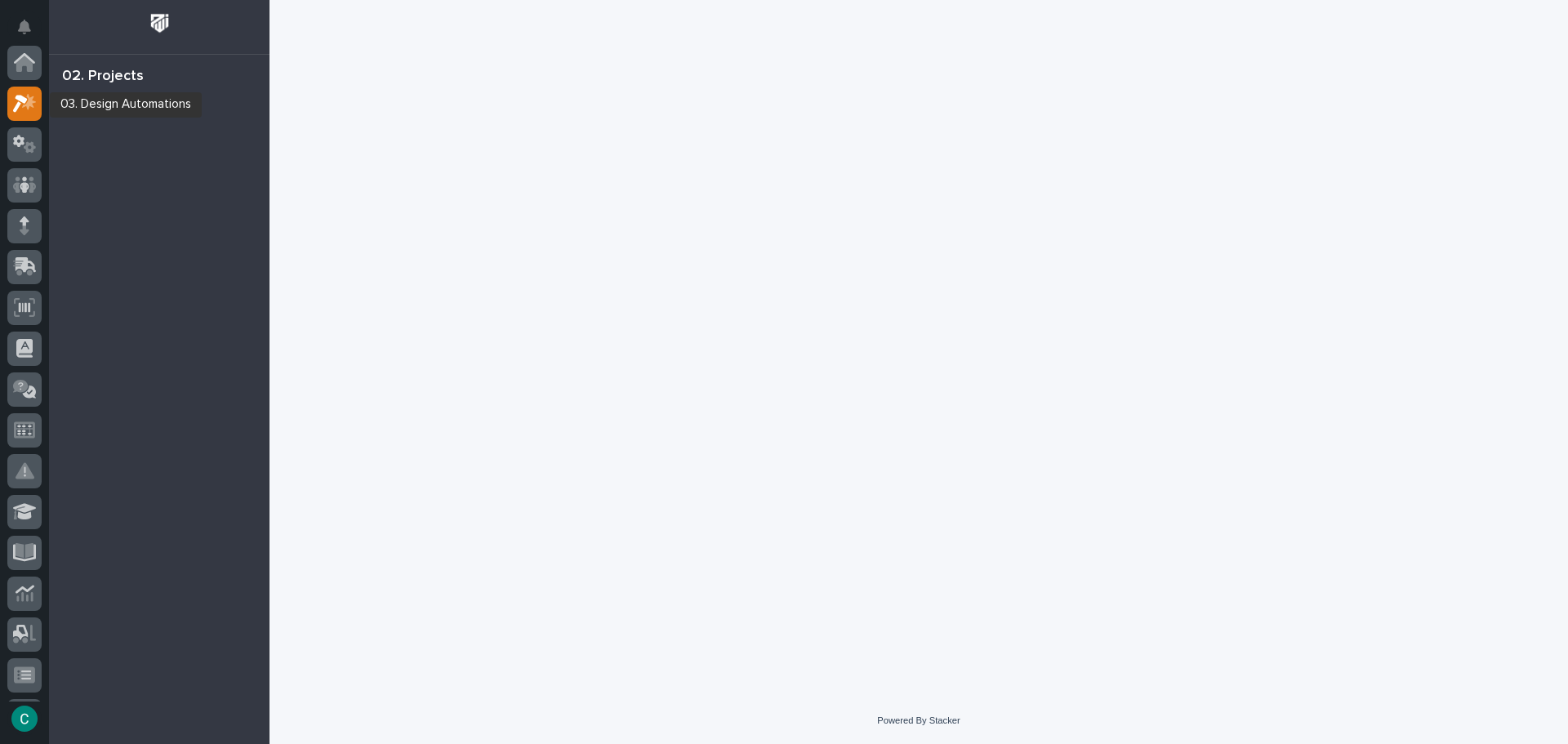
scroll to position [41, 0]
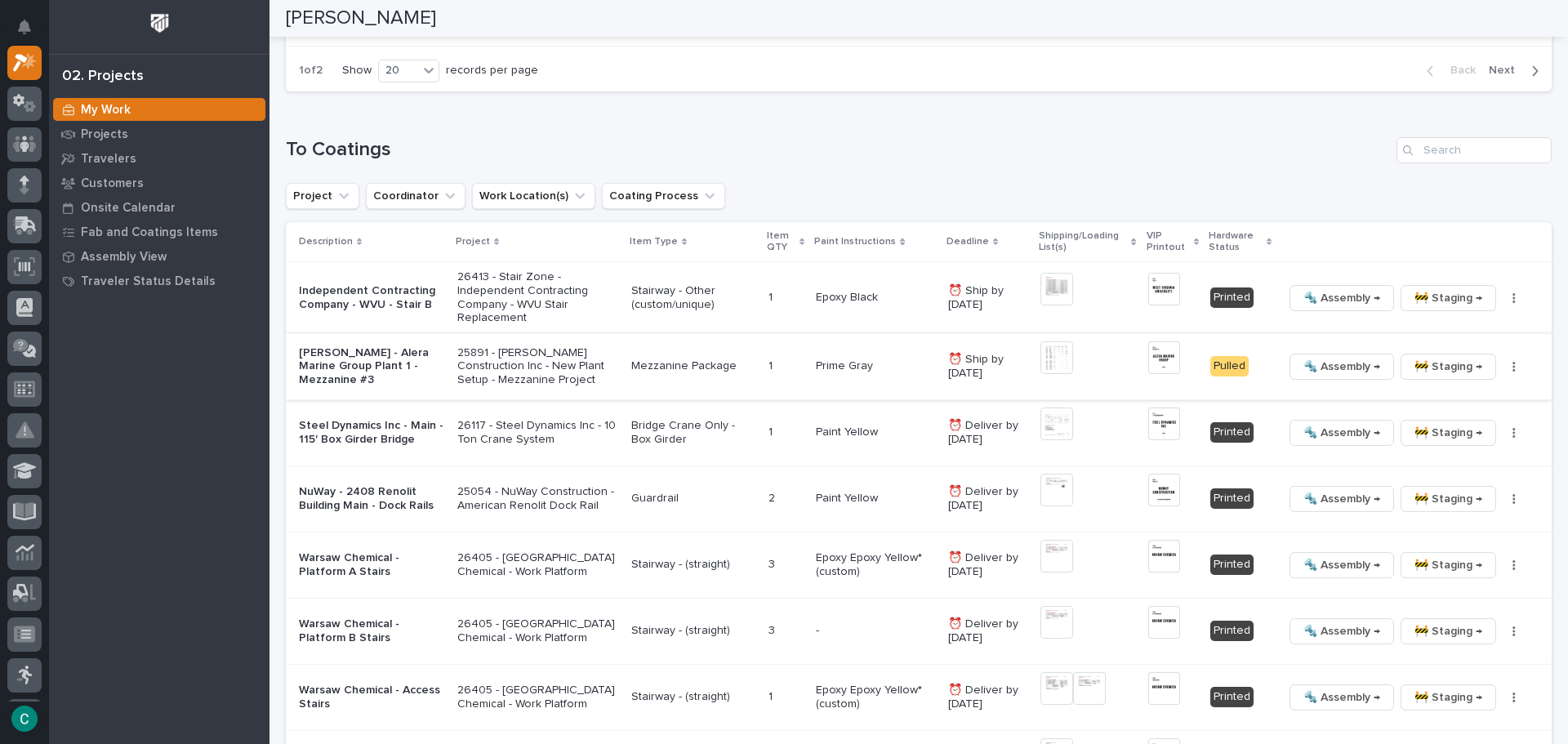
scroll to position [1633, 0]
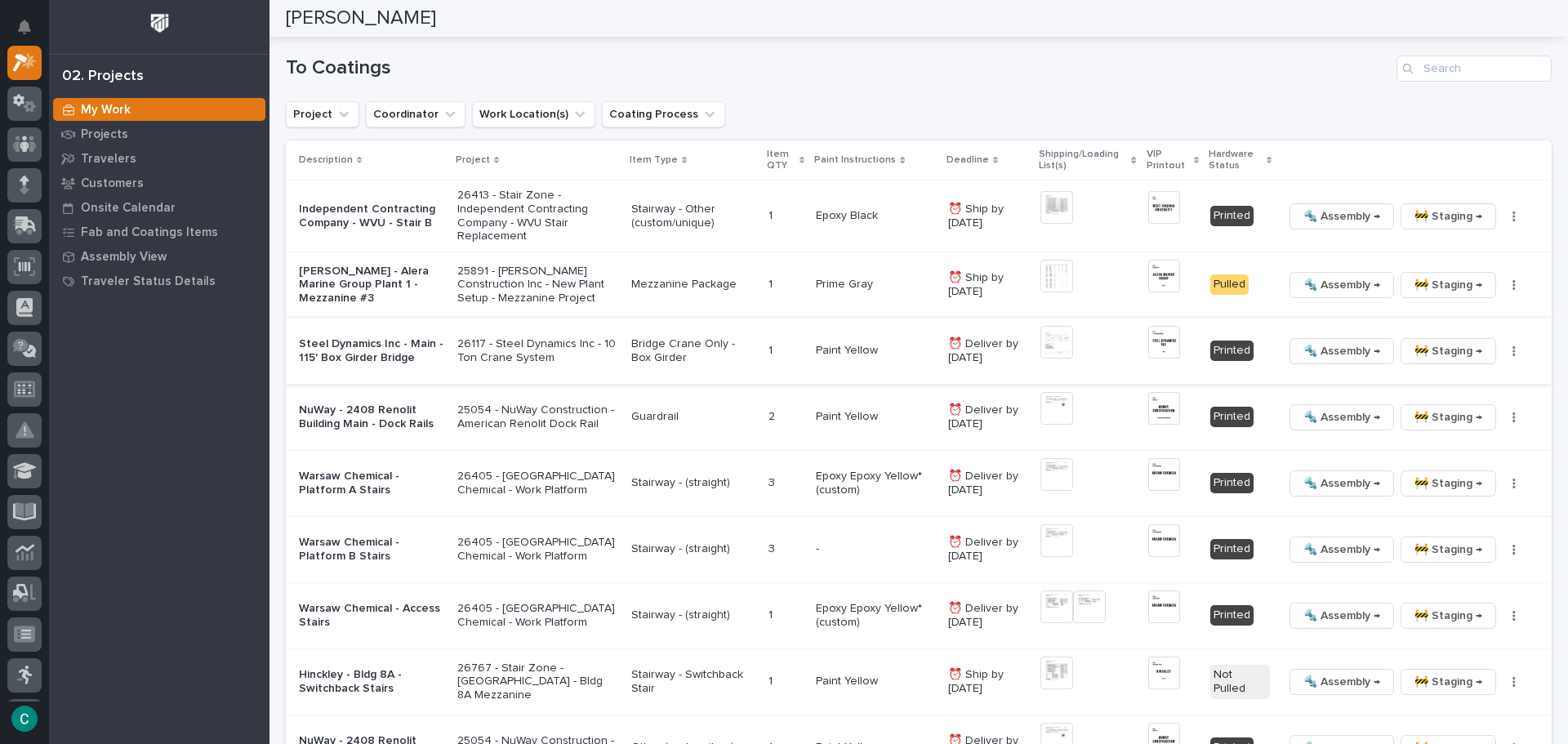
click at [1339, 351] on span "🔩 Assembly →" at bounding box center [1342, 351] width 77 height 19
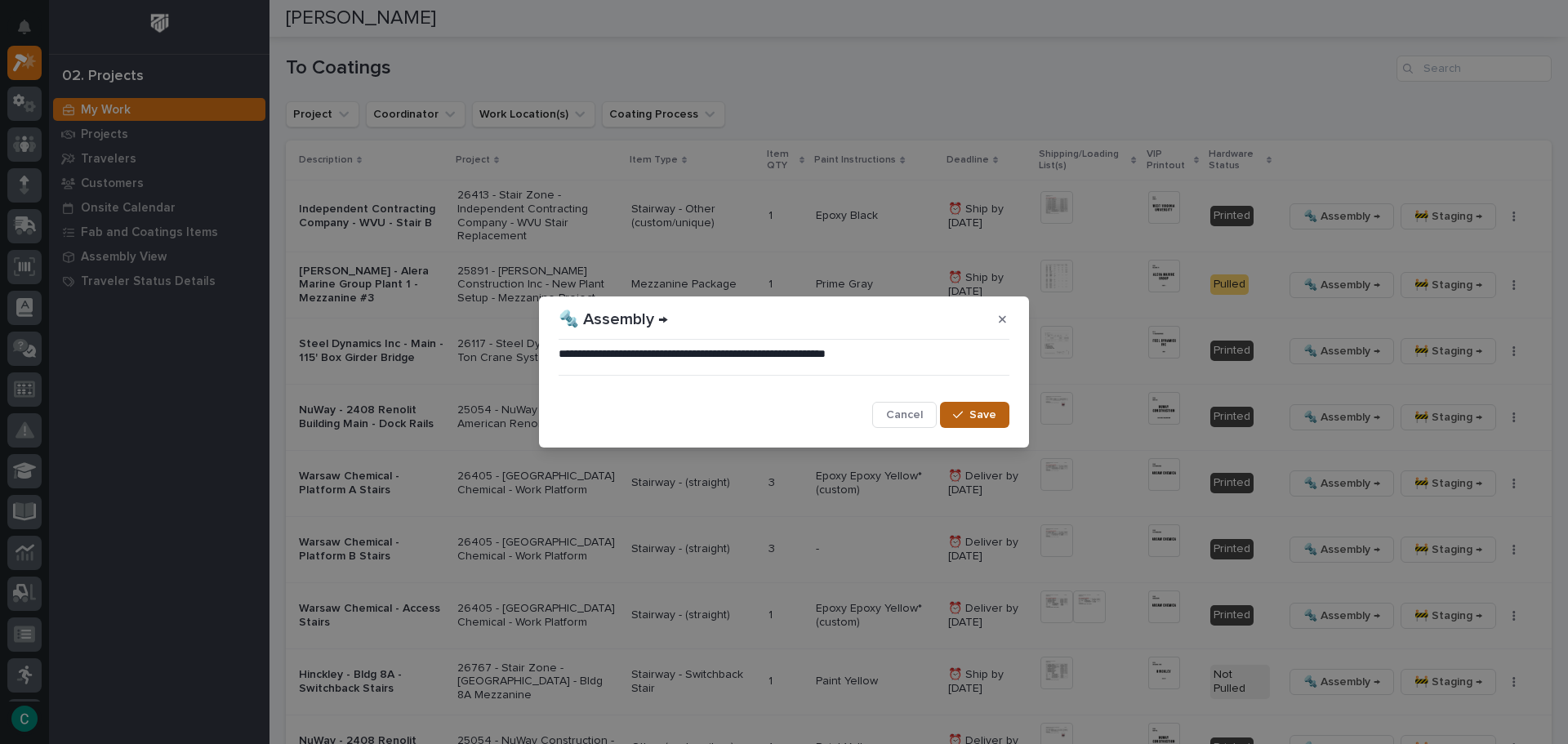
click at [991, 418] on span "Save" at bounding box center [983, 415] width 27 height 15
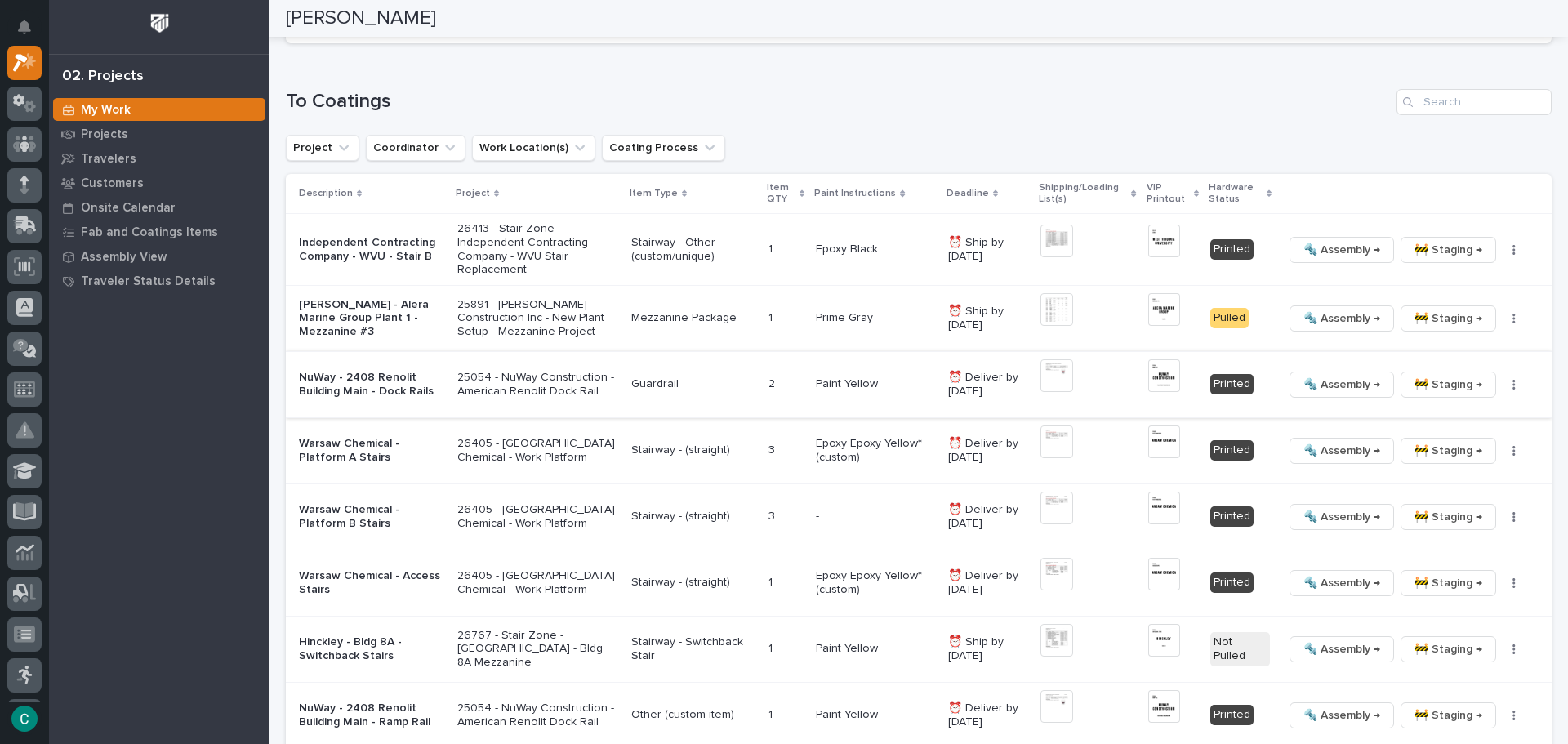
scroll to position [1621, 0]
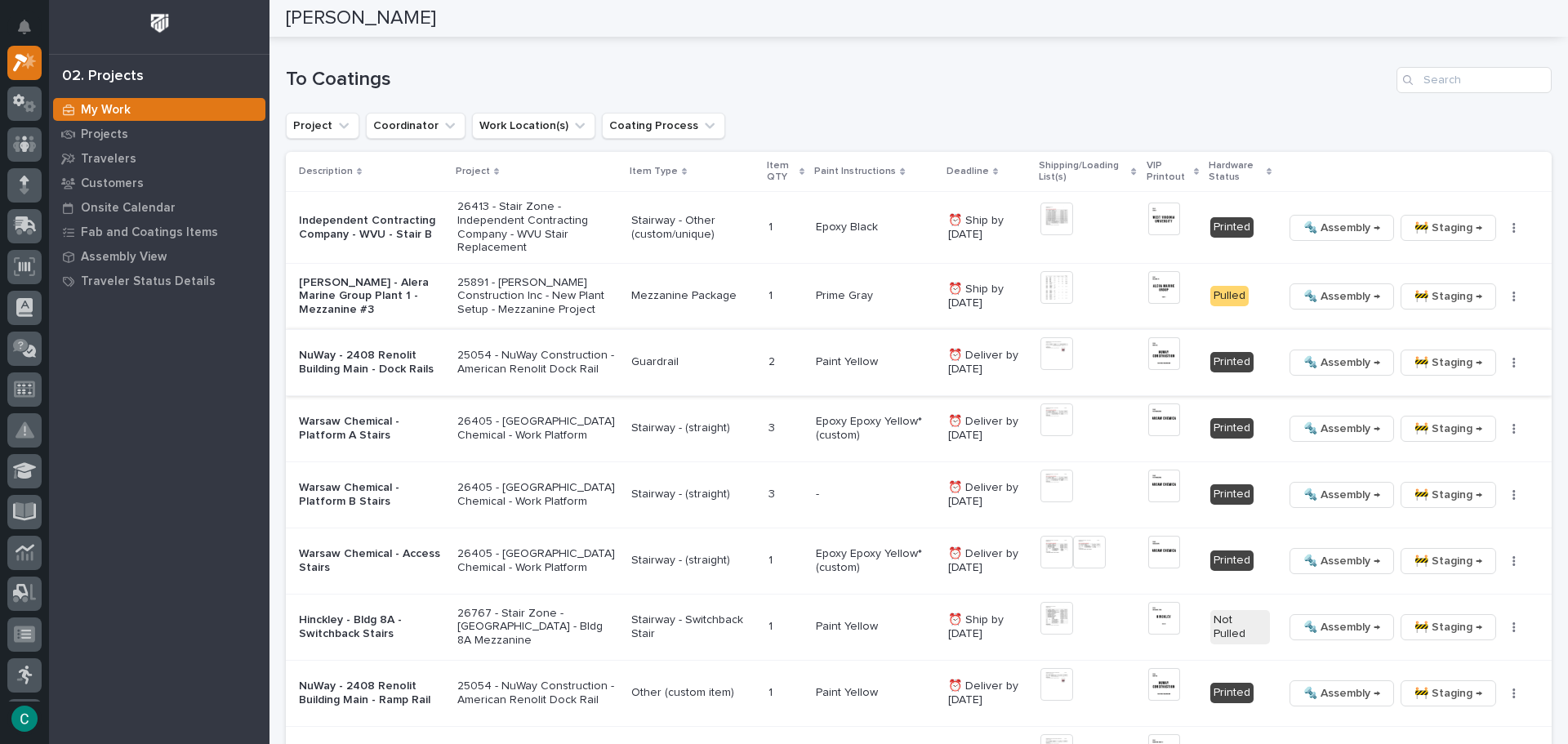
click at [1056, 348] on img at bounding box center [1056, 353] width 33 height 33
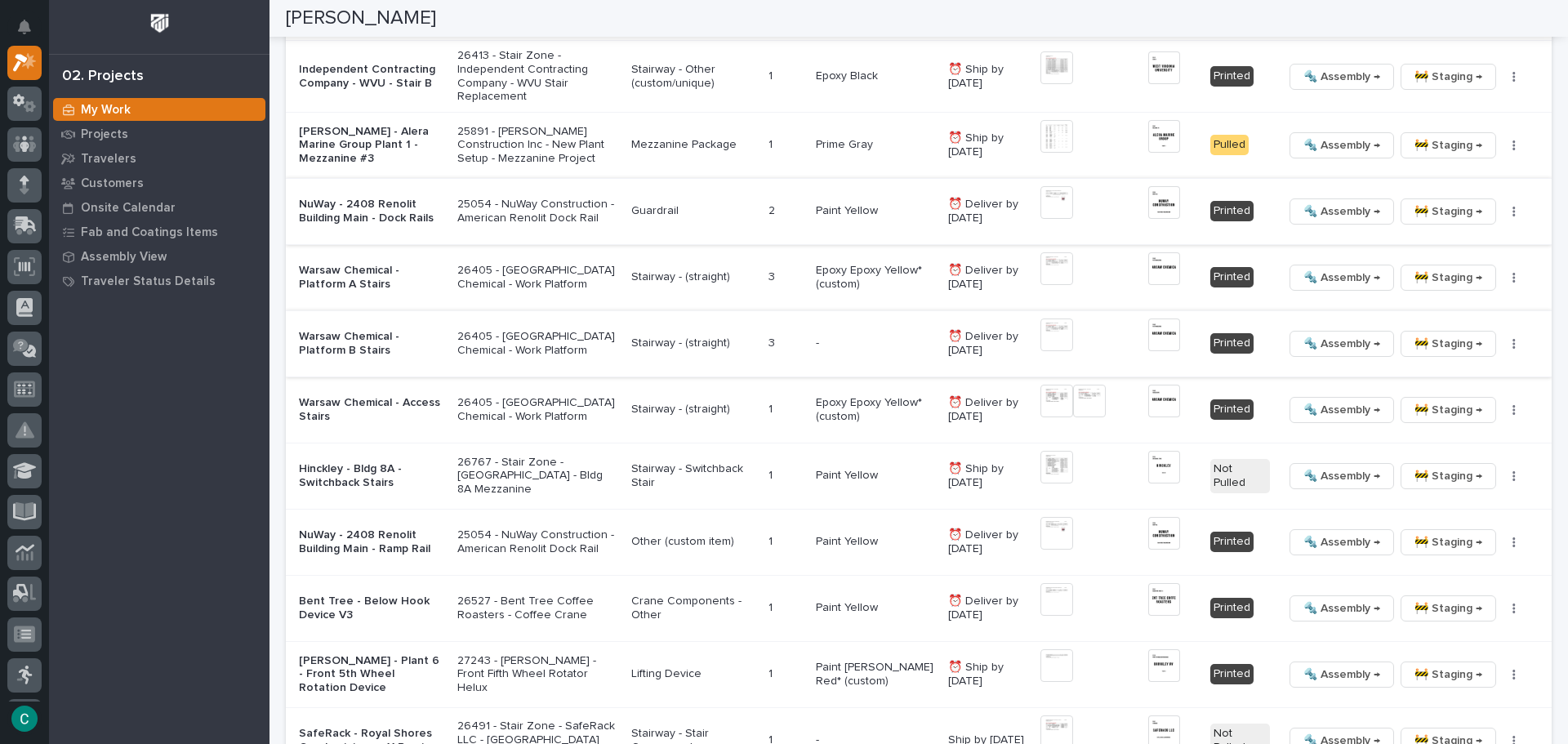
scroll to position [1784, 0]
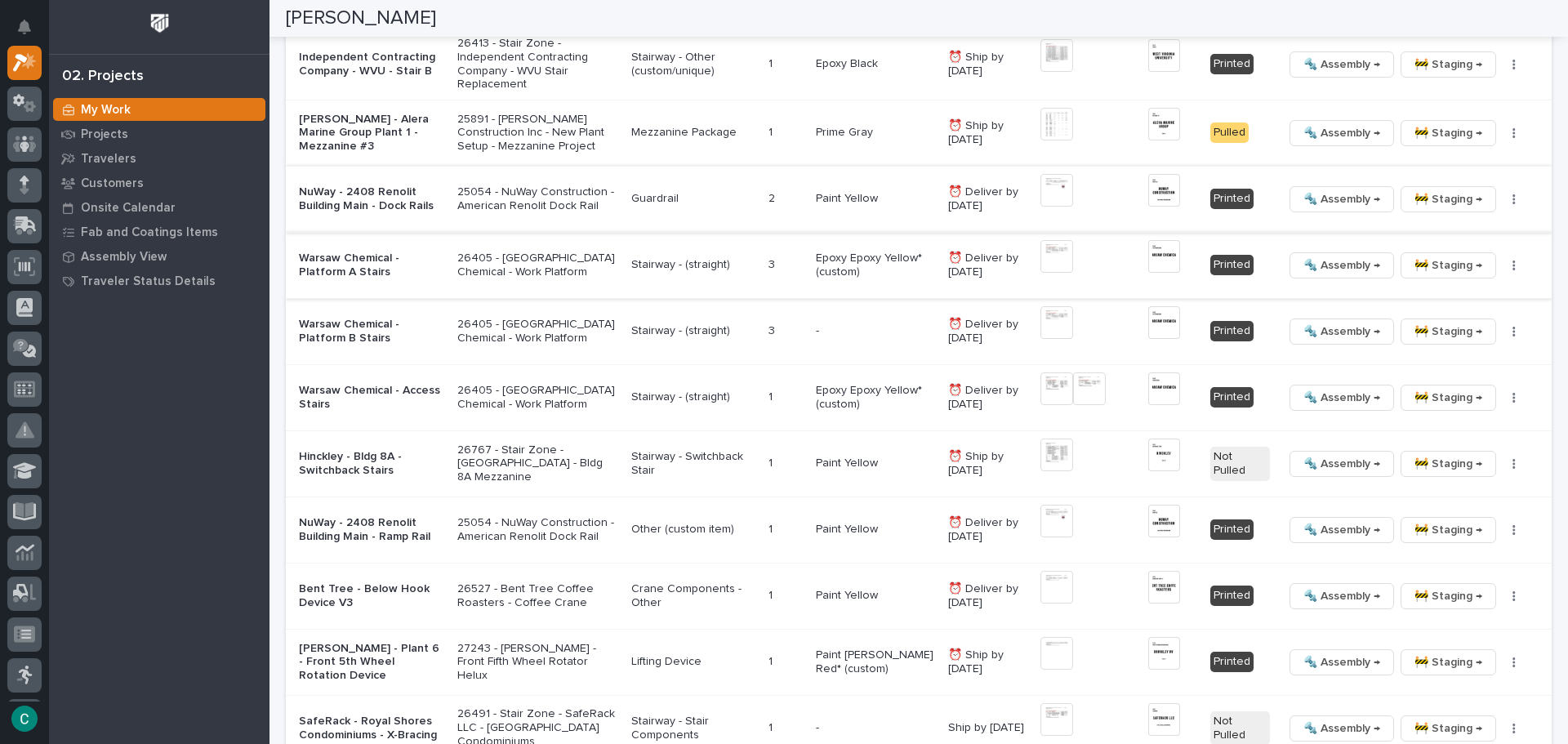
click at [1414, 268] on span "🚧 Staging →" at bounding box center [1447, 264] width 68 height 19
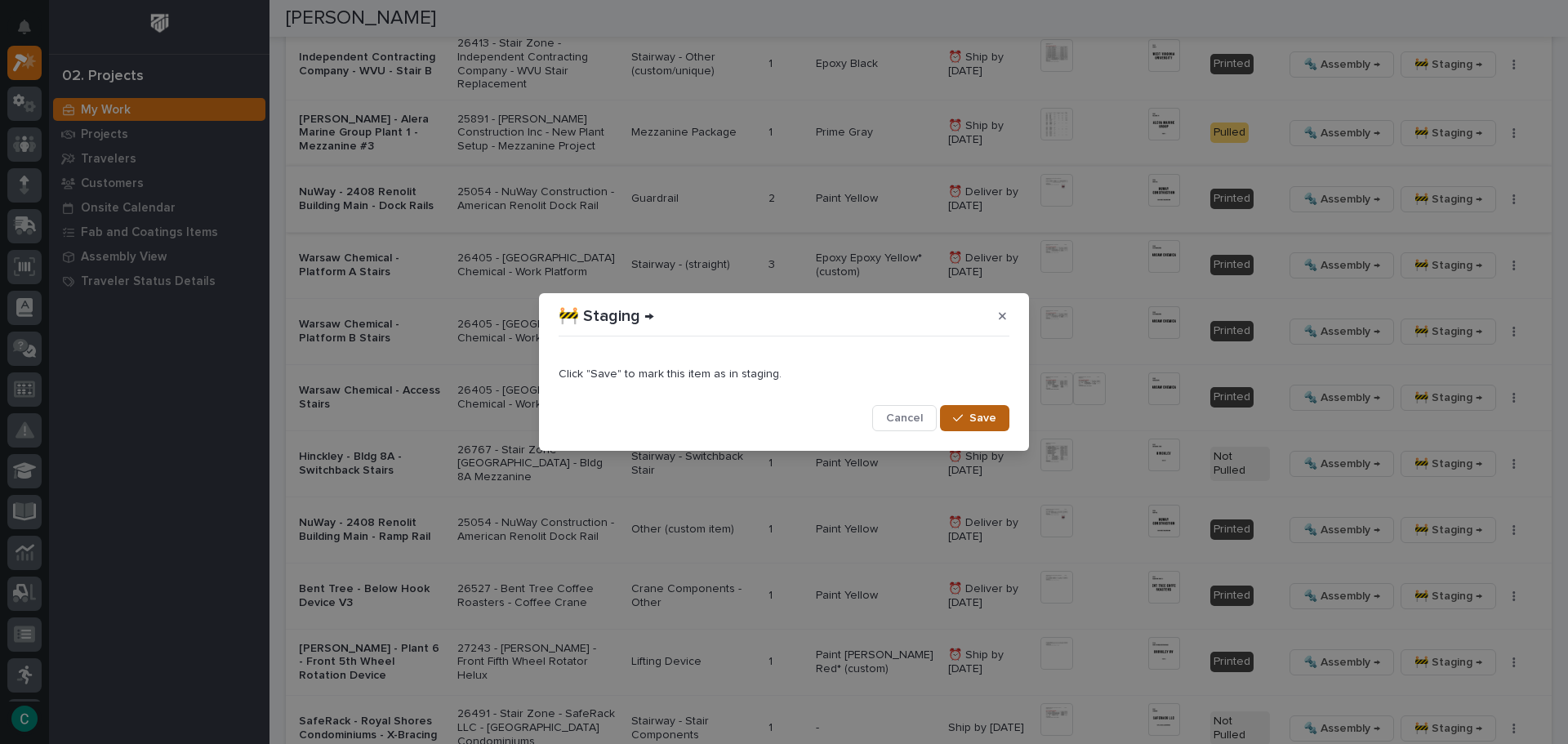
click at [986, 422] on span "Save" at bounding box center [983, 418] width 27 height 15
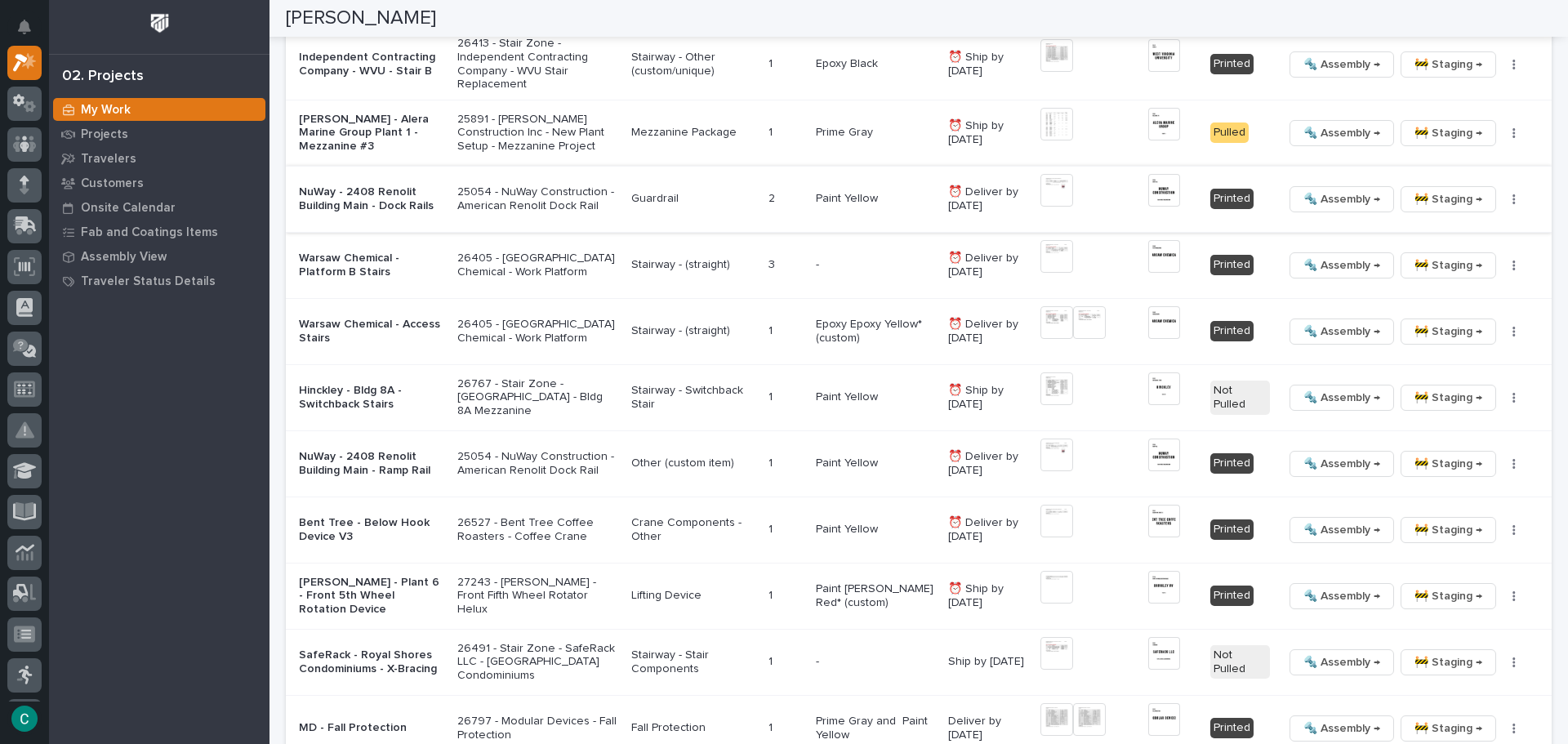
scroll to position [1752, 0]
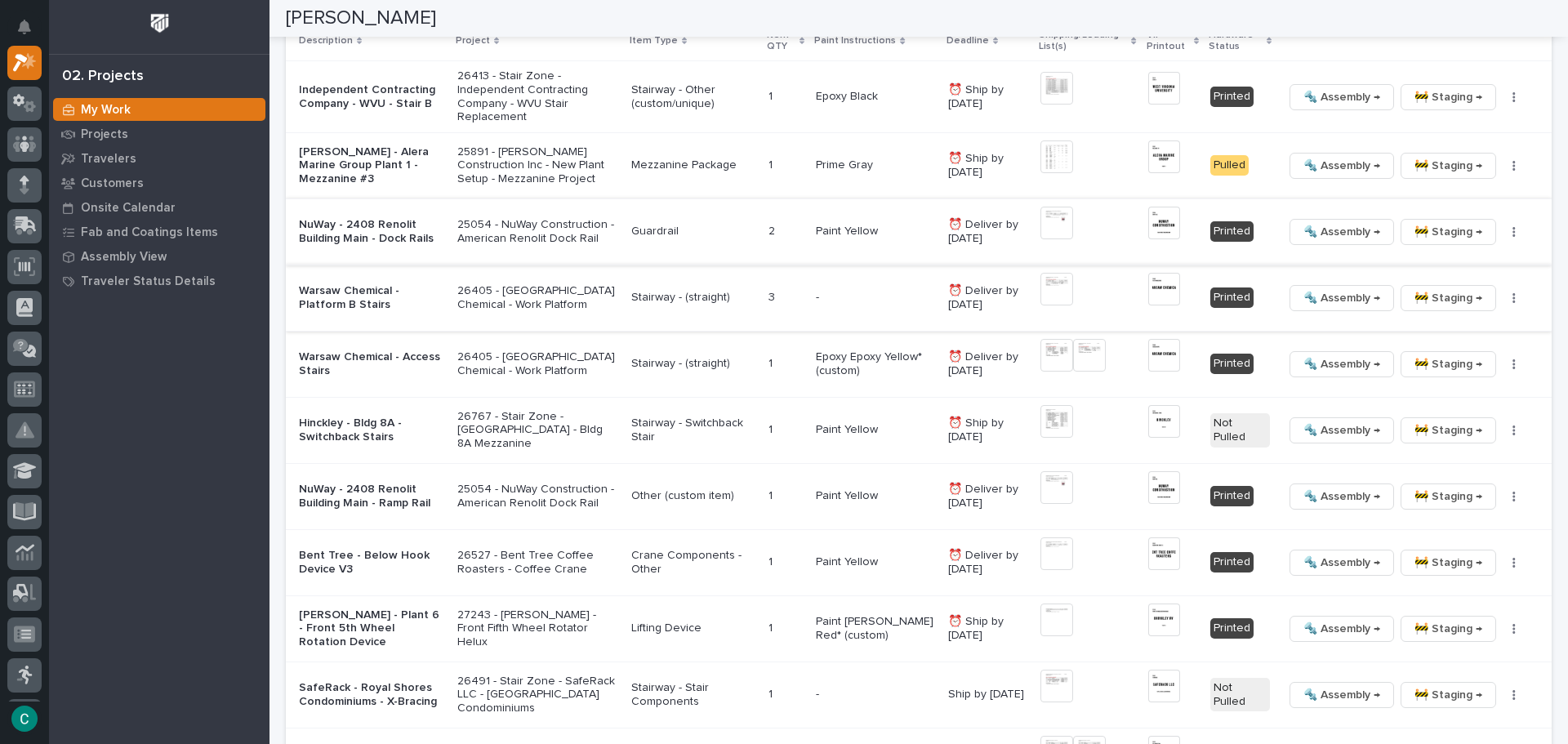
click at [1423, 299] on span "🚧 Staging →" at bounding box center [1447, 297] width 68 height 19
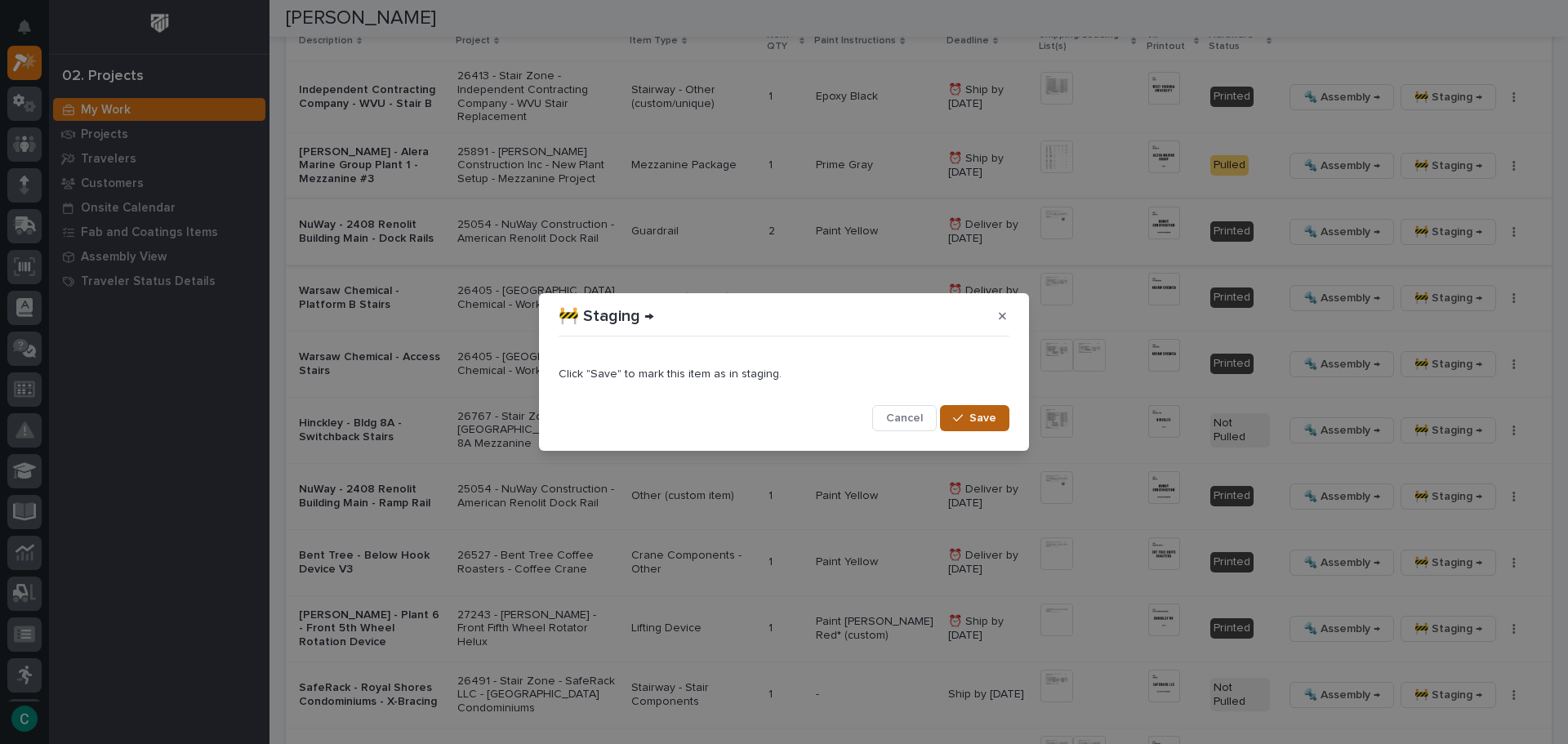
click at [978, 421] on span "Save" at bounding box center [983, 418] width 27 height 15
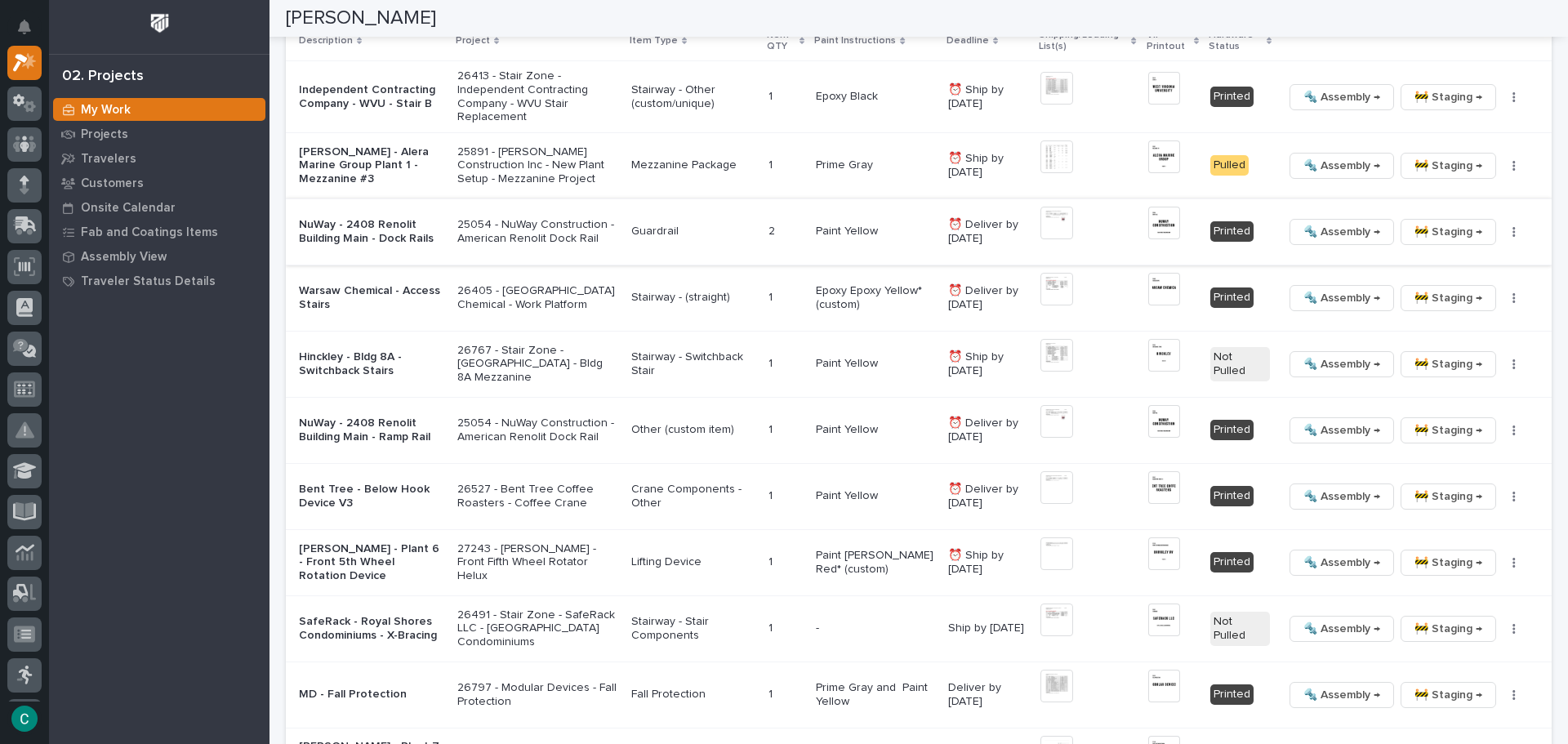
scroll to position [1718, 0]
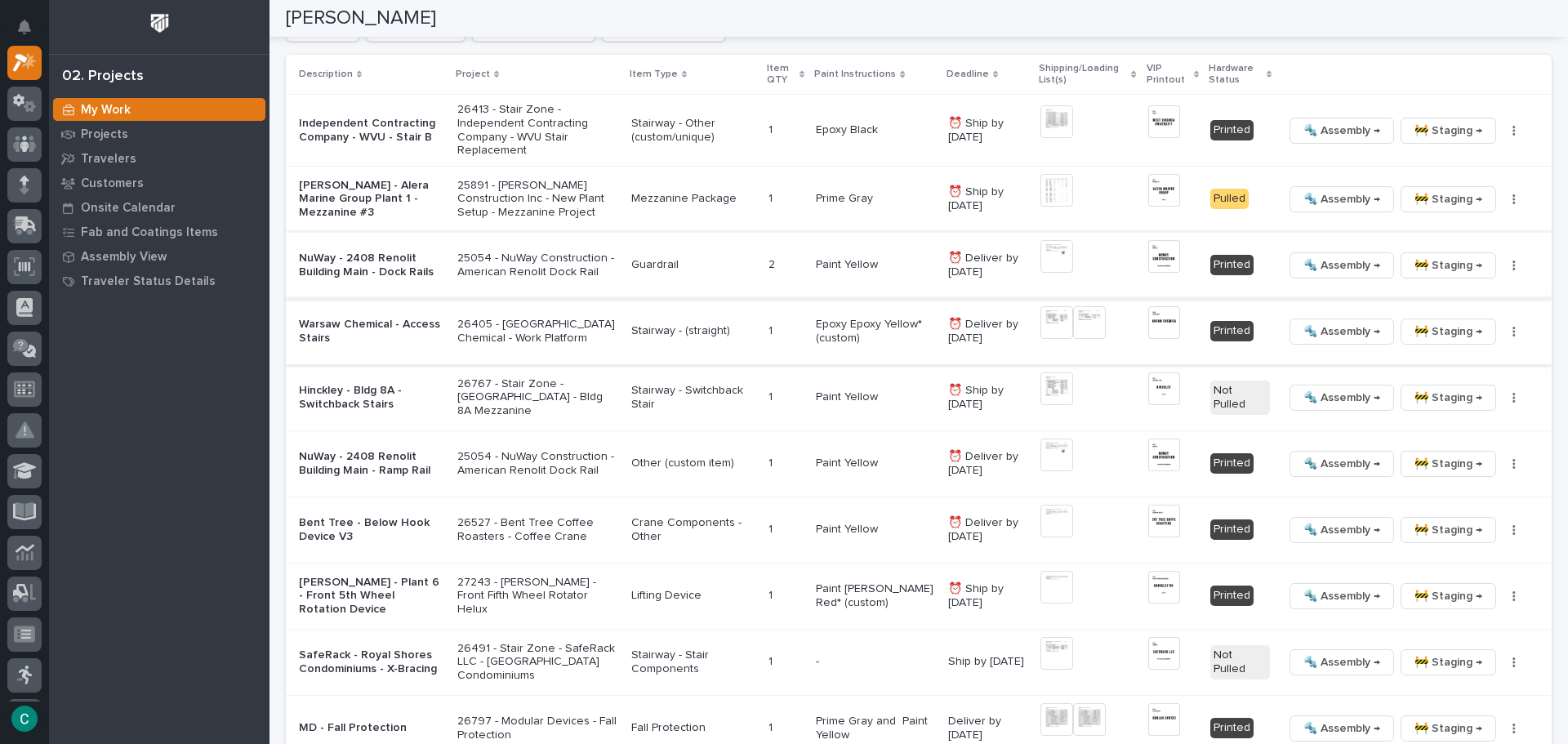
click at [1417, 339] on span "🚧 Staging →" at bounding box center [1447, 331] width 68 height 19
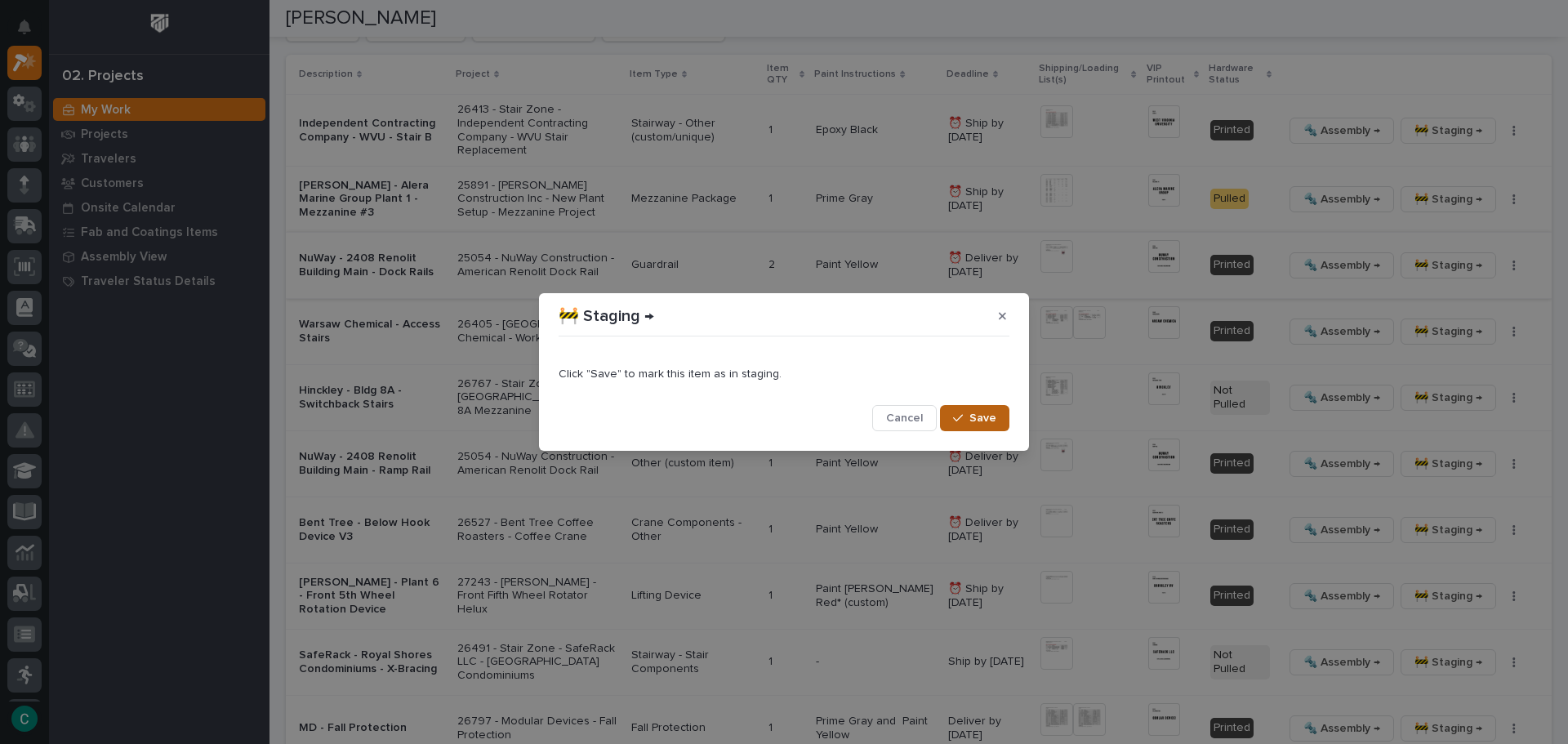
click at [998, 424] on button "Save" at bounding box center [974, 418] width 69 height 26
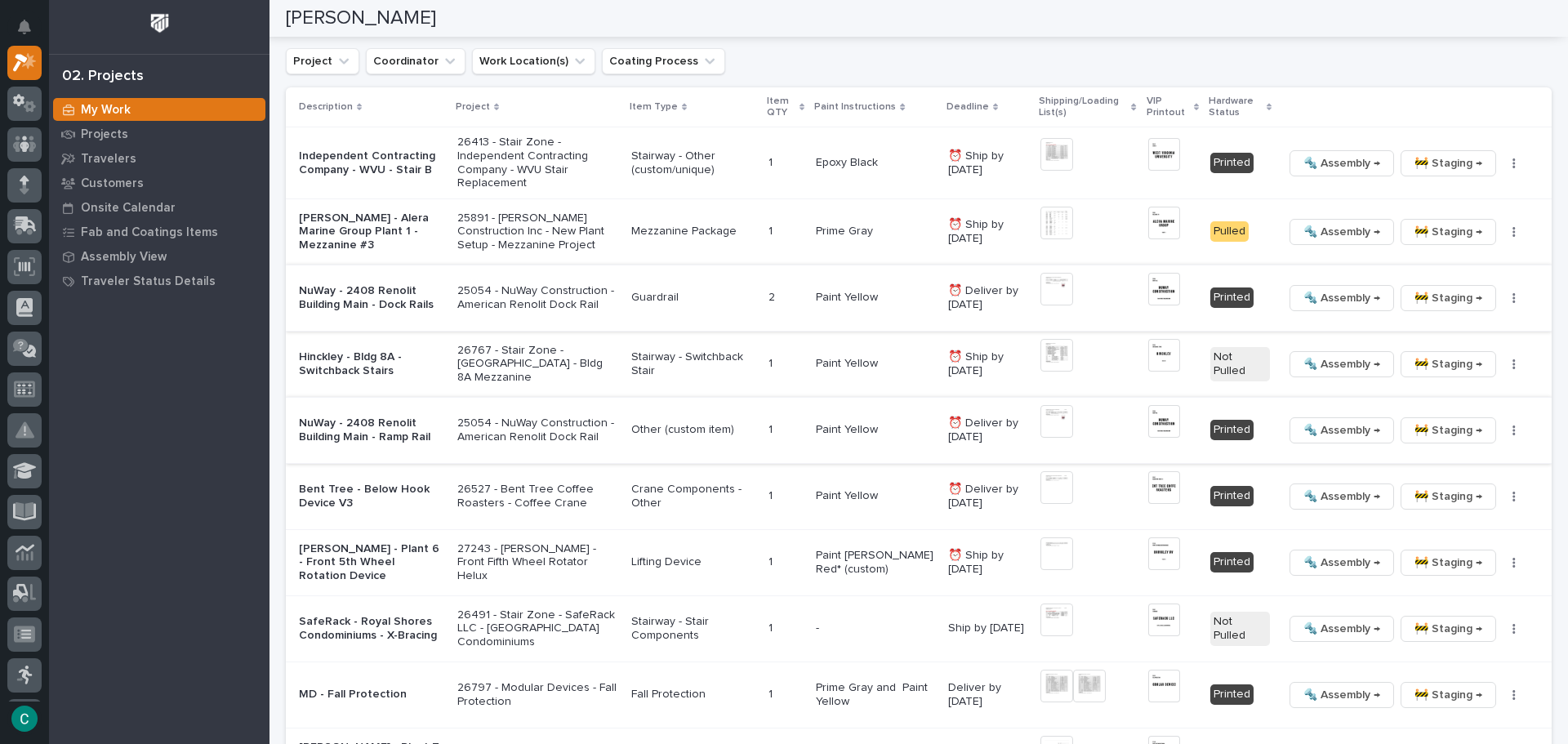
scroll to position [1768, 0]
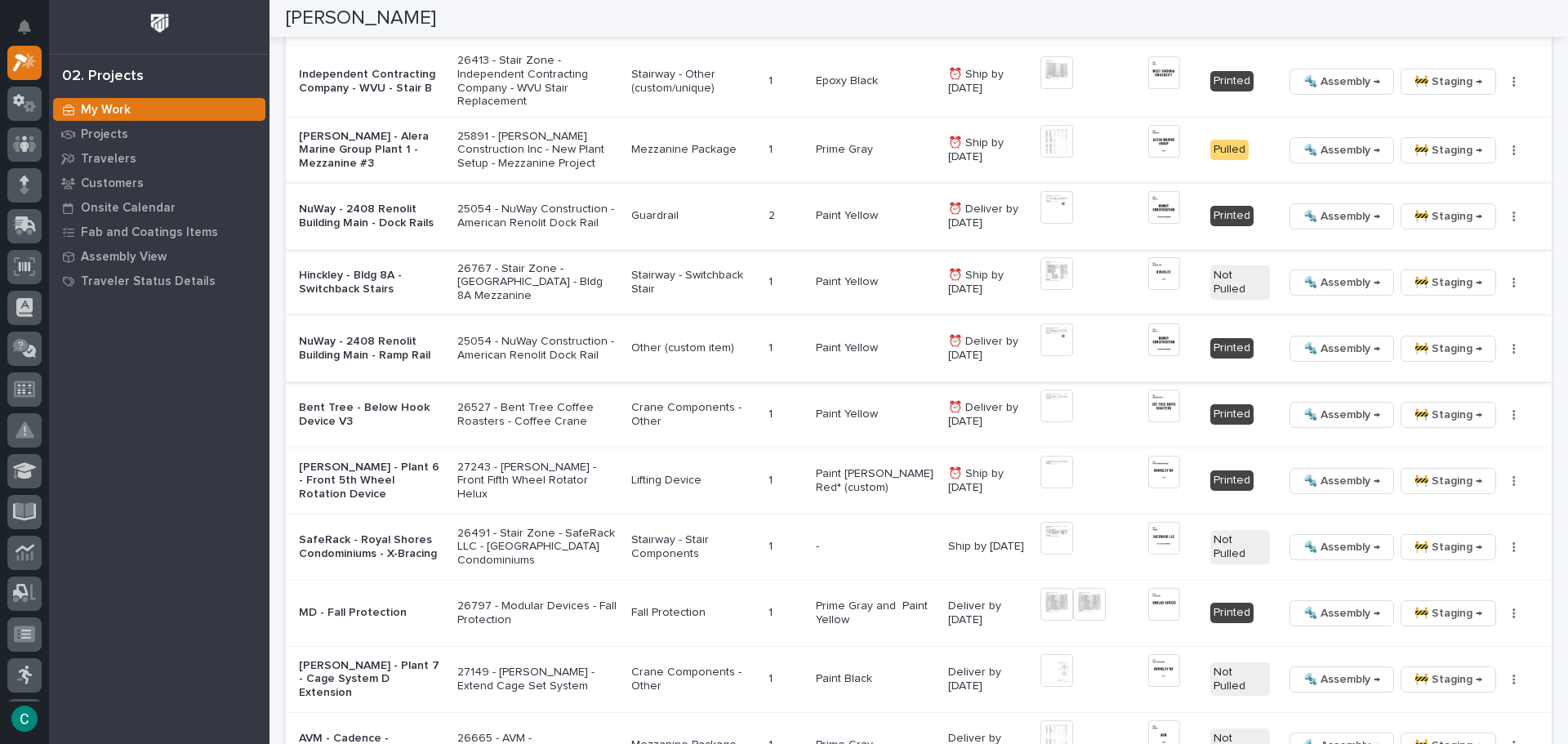
click at [1052, 337] on img at bounding box center [1056, 339] width 33 height 33
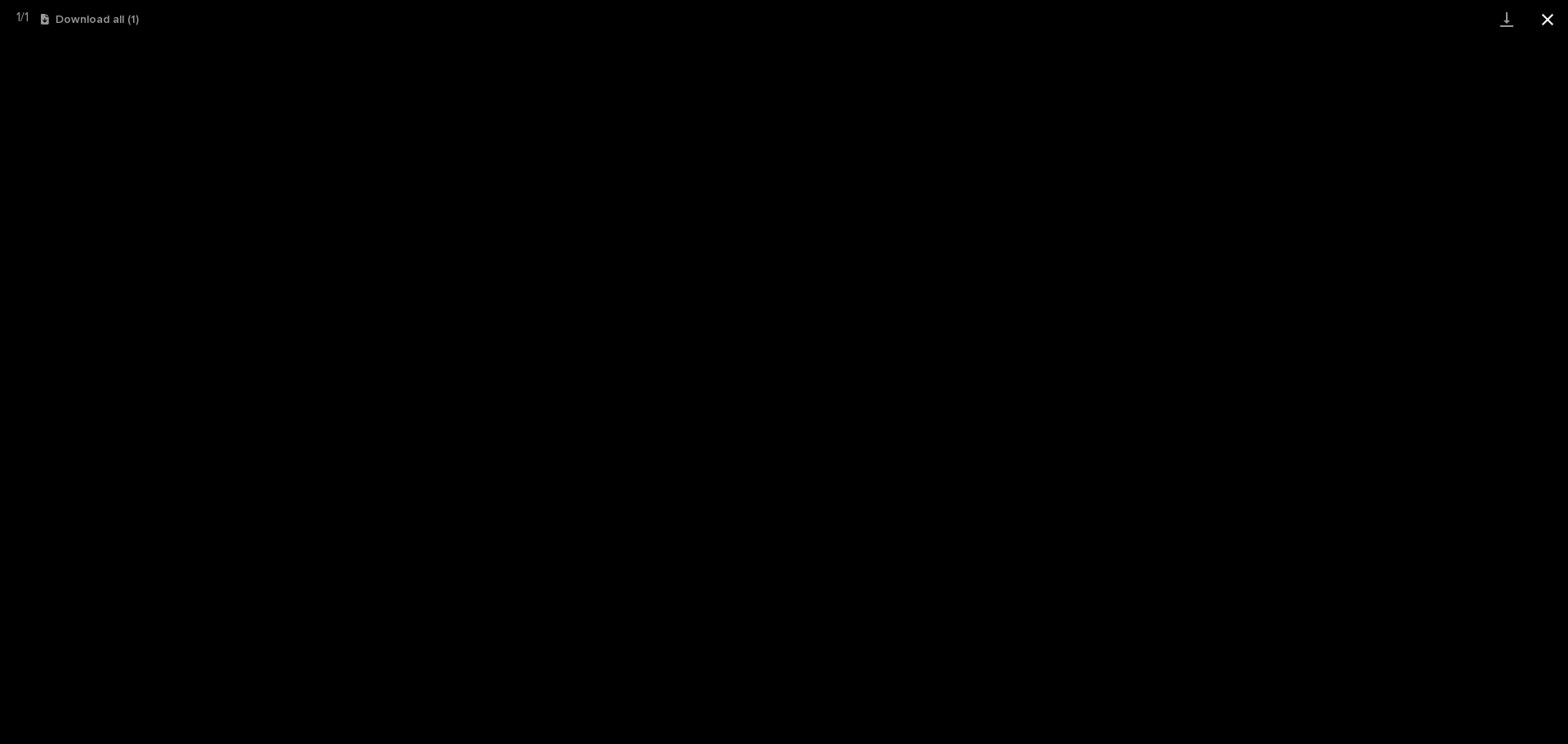
click at [1550, 17] on button "Close gallery" at bounding box center [1547, 19] width 41 height 38
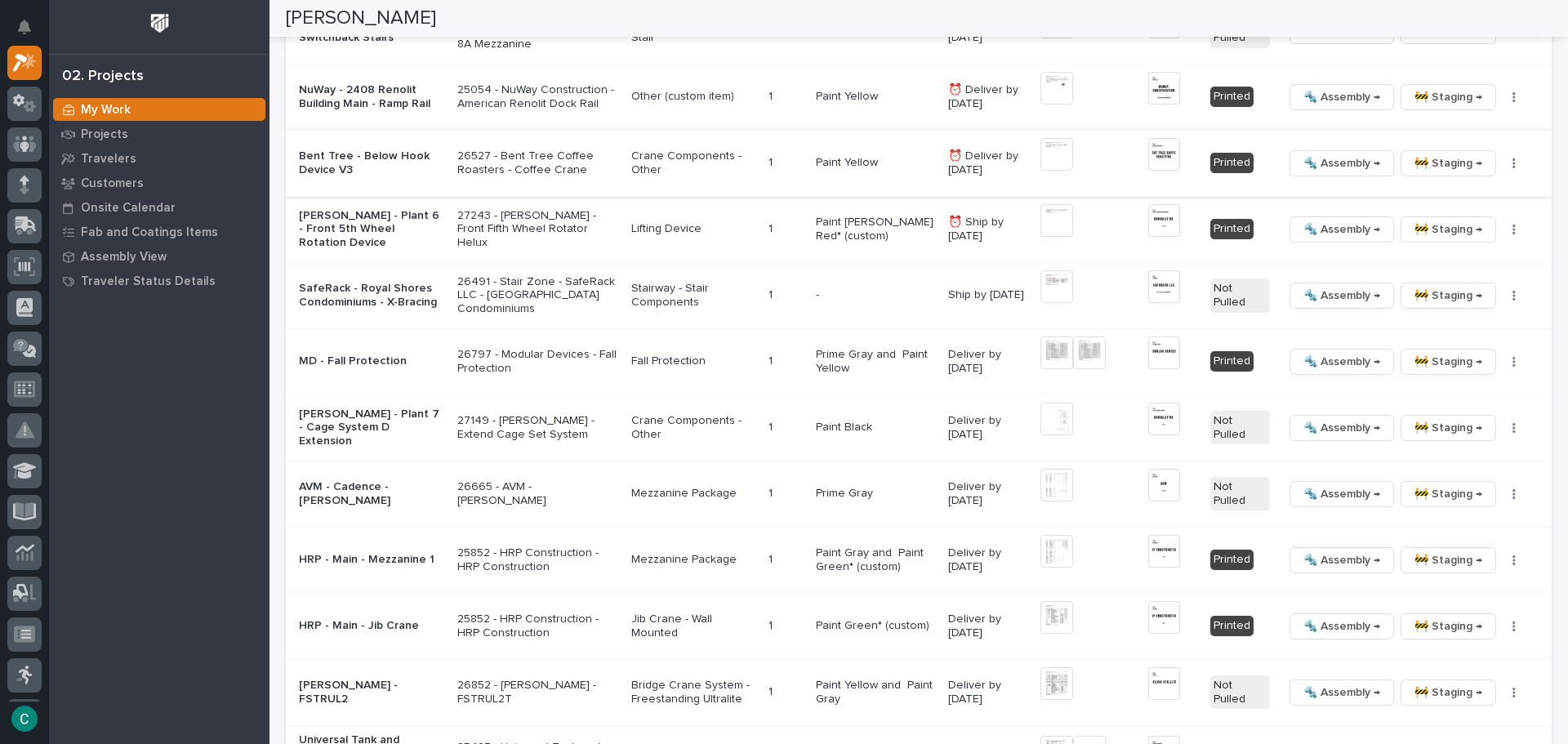
scroll to position [2094, 0]
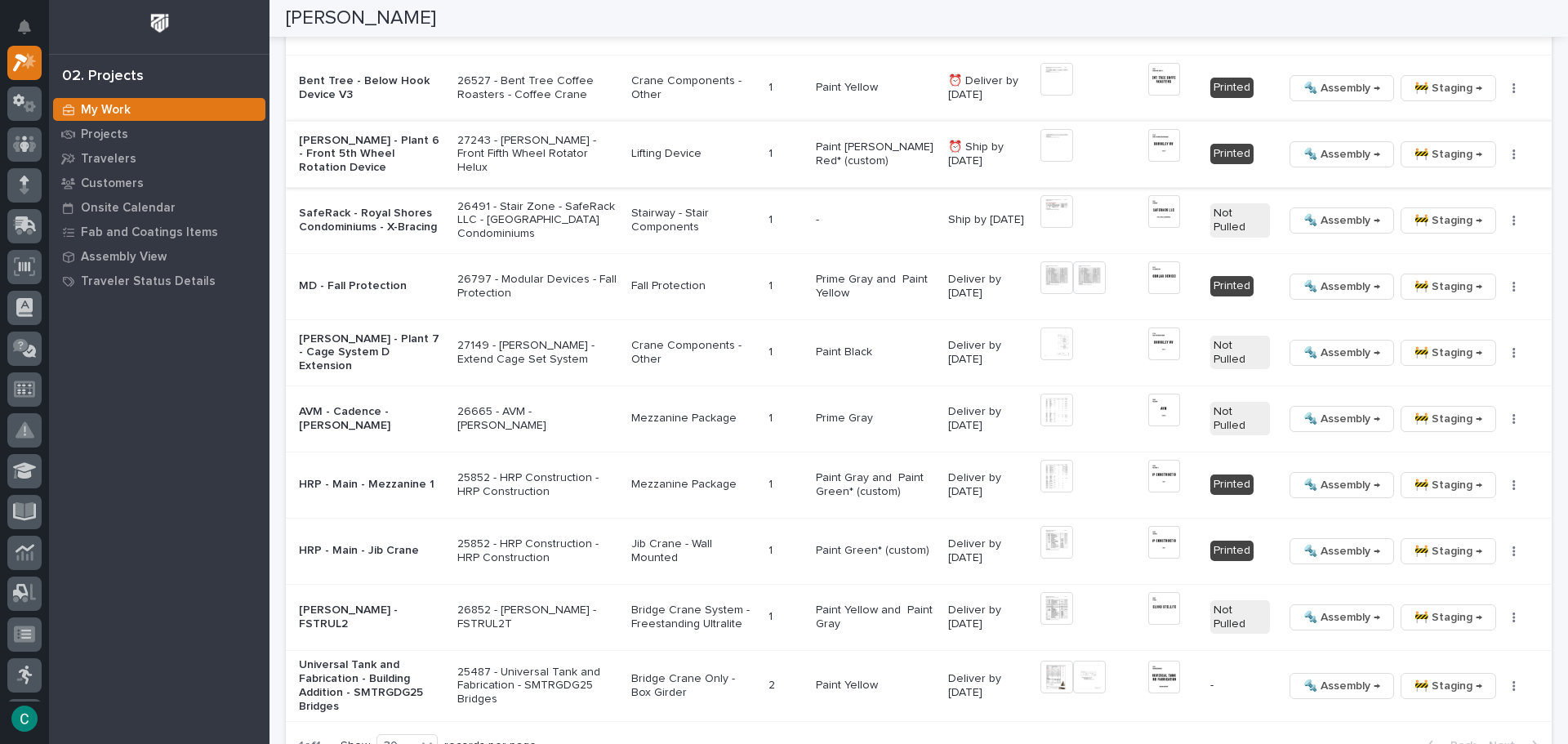
click at [1311, 151] on span "🔩 Assembly →" at bounding box center [1342, 154] width 77 height 19
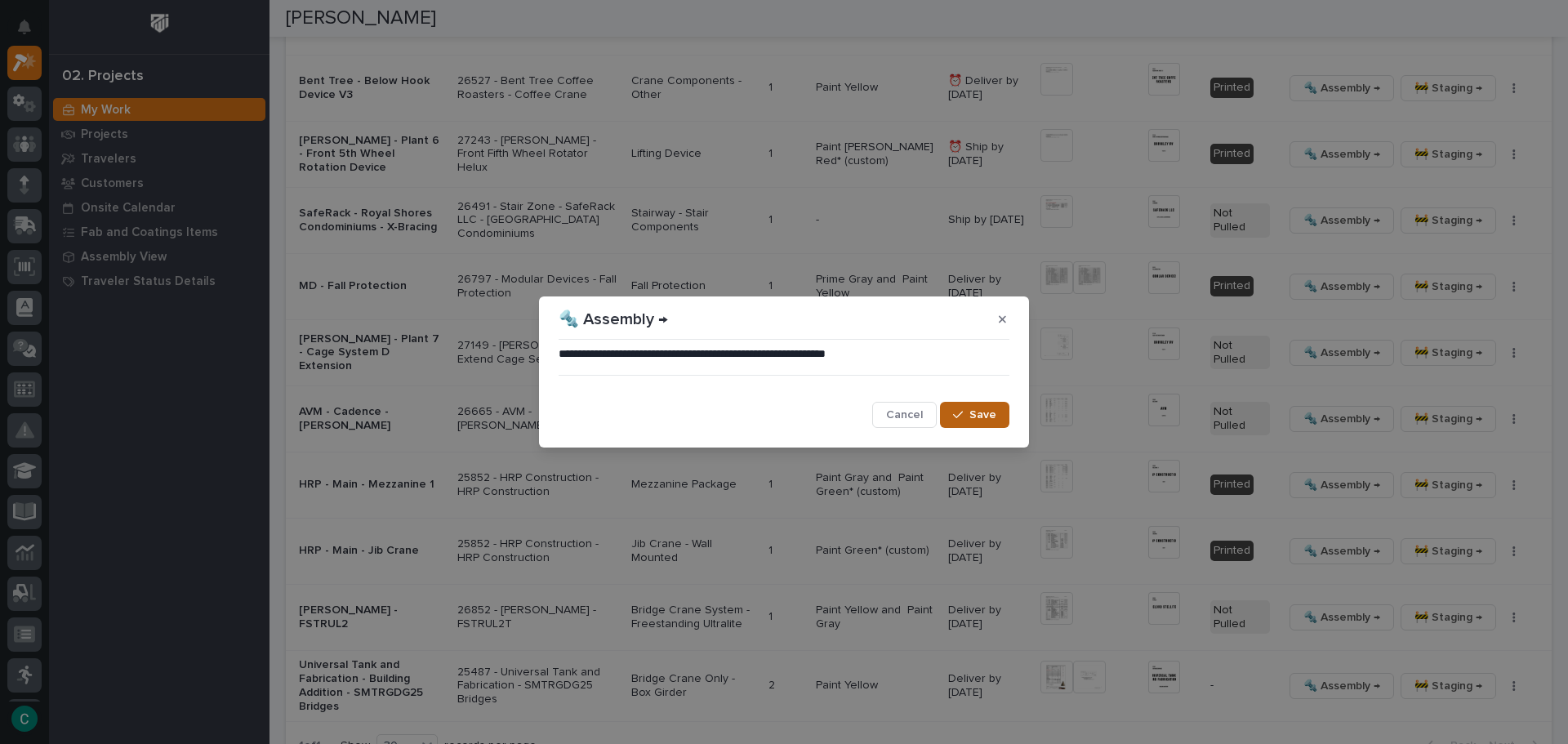
click at [1002, 418] on button "Save" at bounding box center [974, 414] width 69 height 26
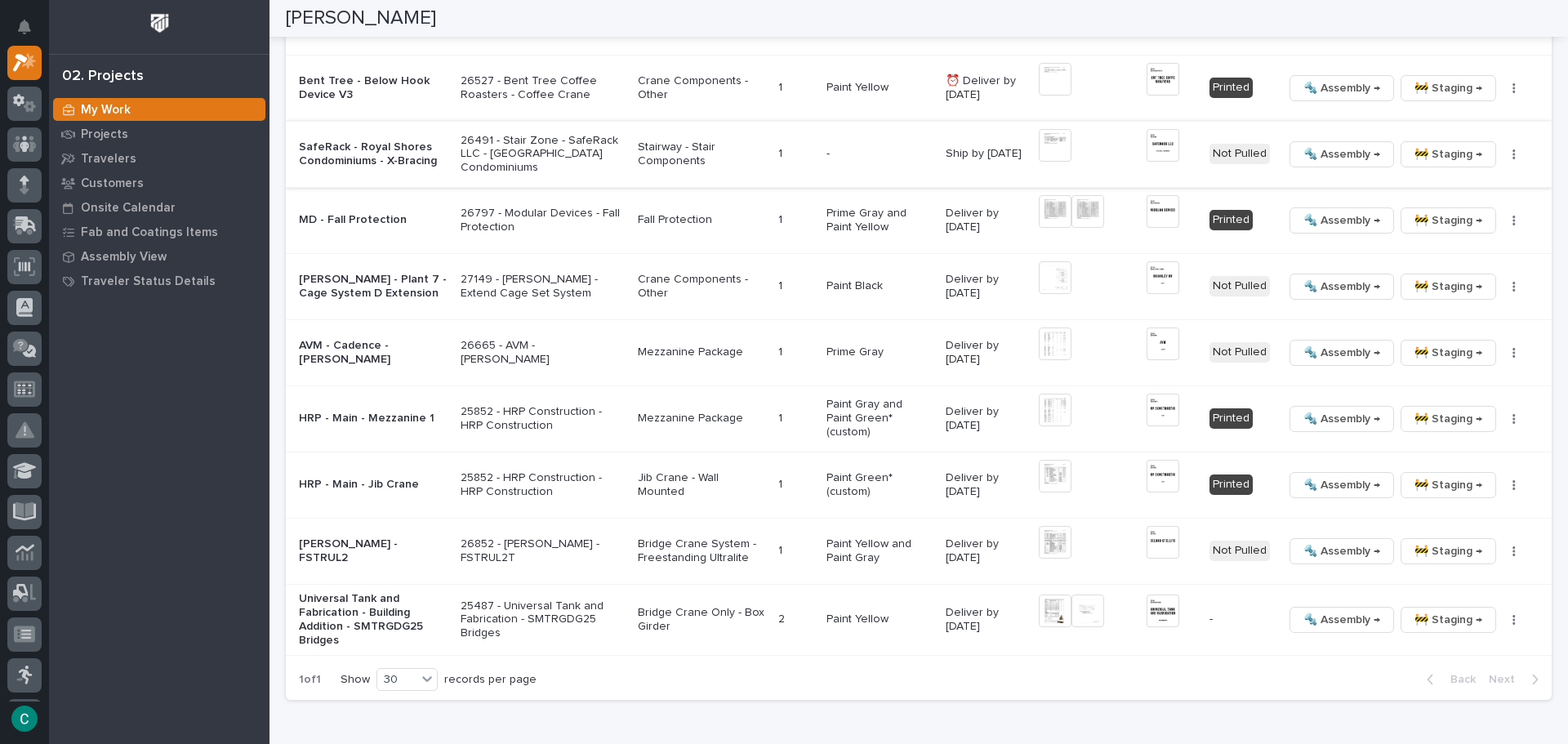
click at [1052, 146] on img at bounding box center [1055, 145] width 33 height 33
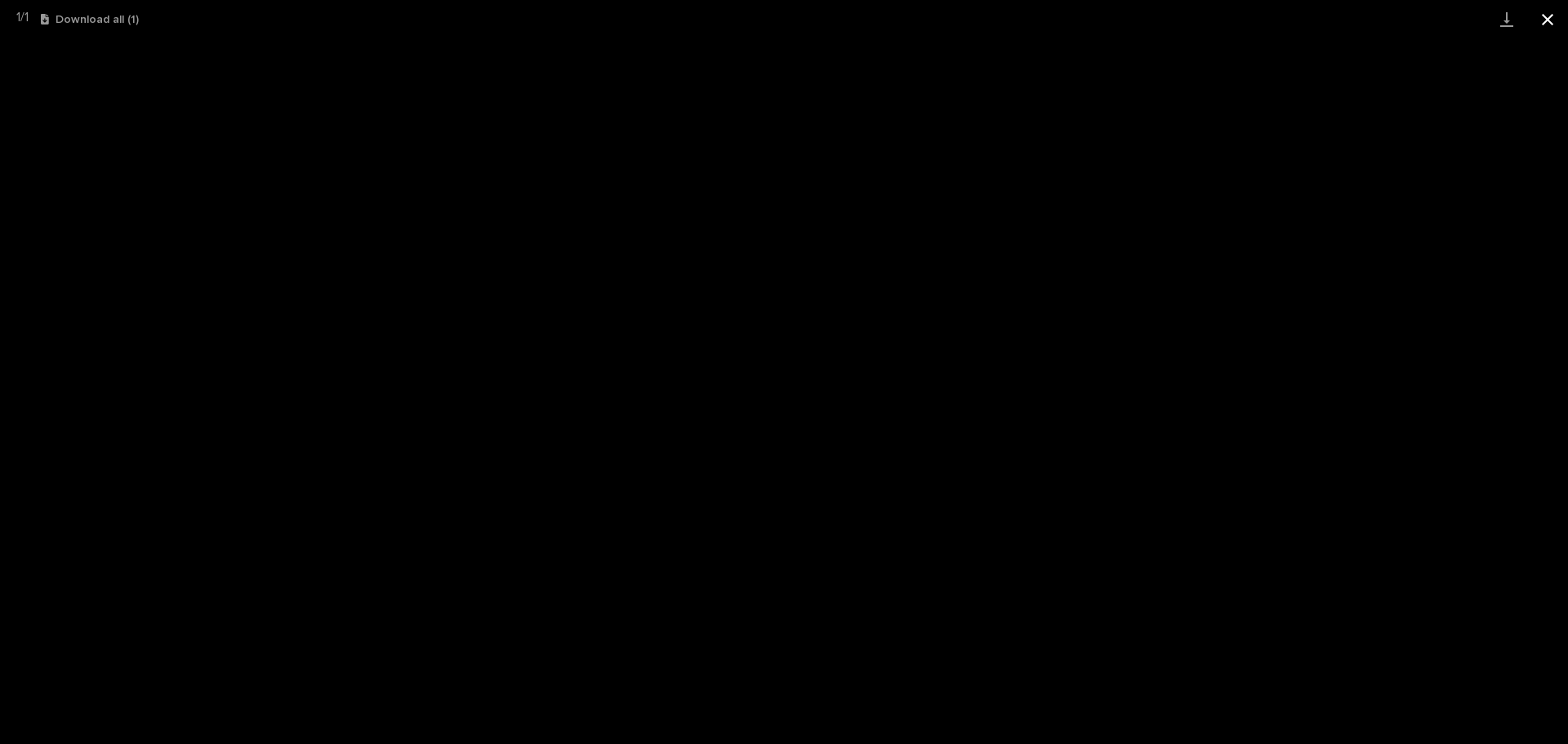
click at [1542, 18] on button "Close gallery" at bounding box center [1547, 19] width 41 height 38
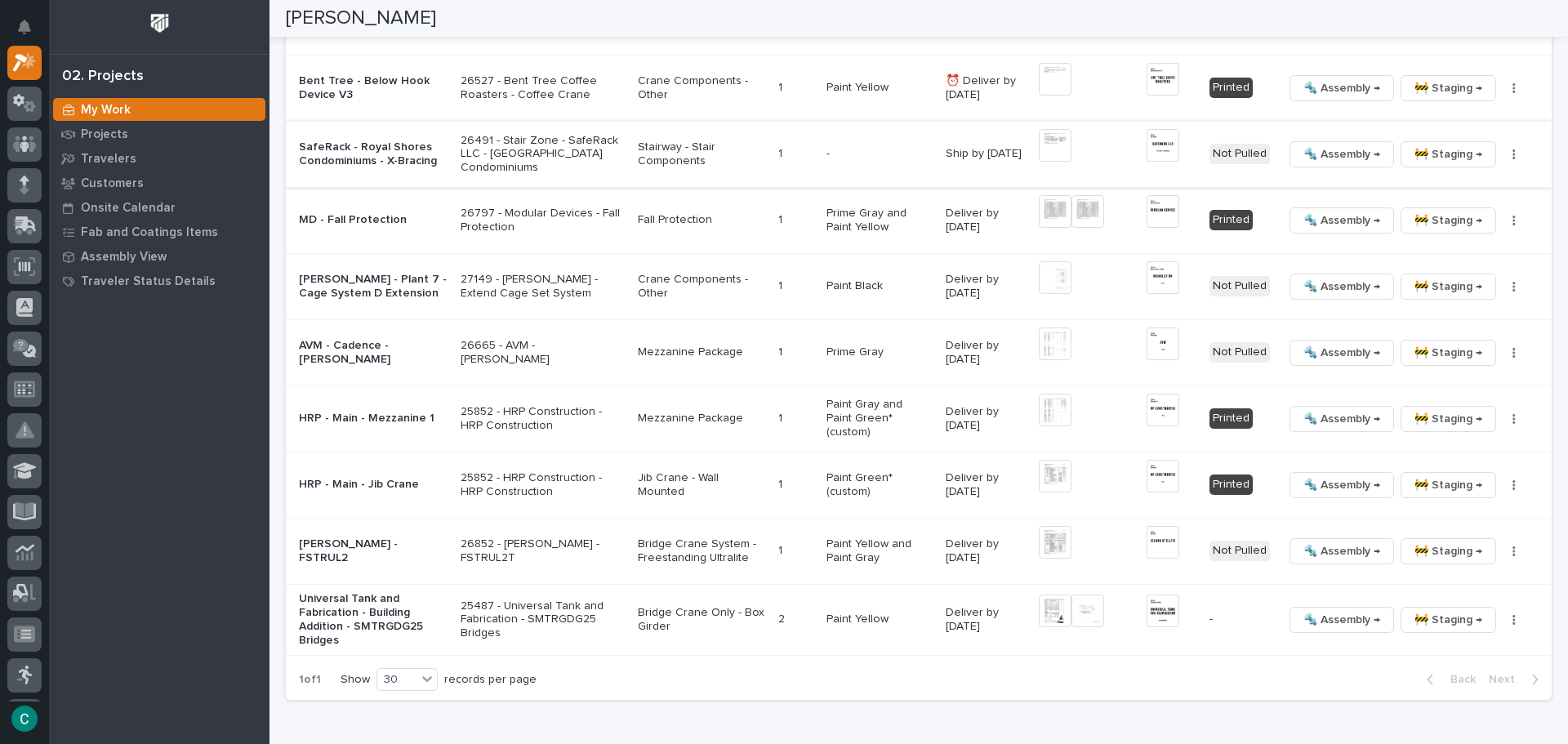
click at [1043, 141] on img at bounding box center [1055, 145] width 33 height 33
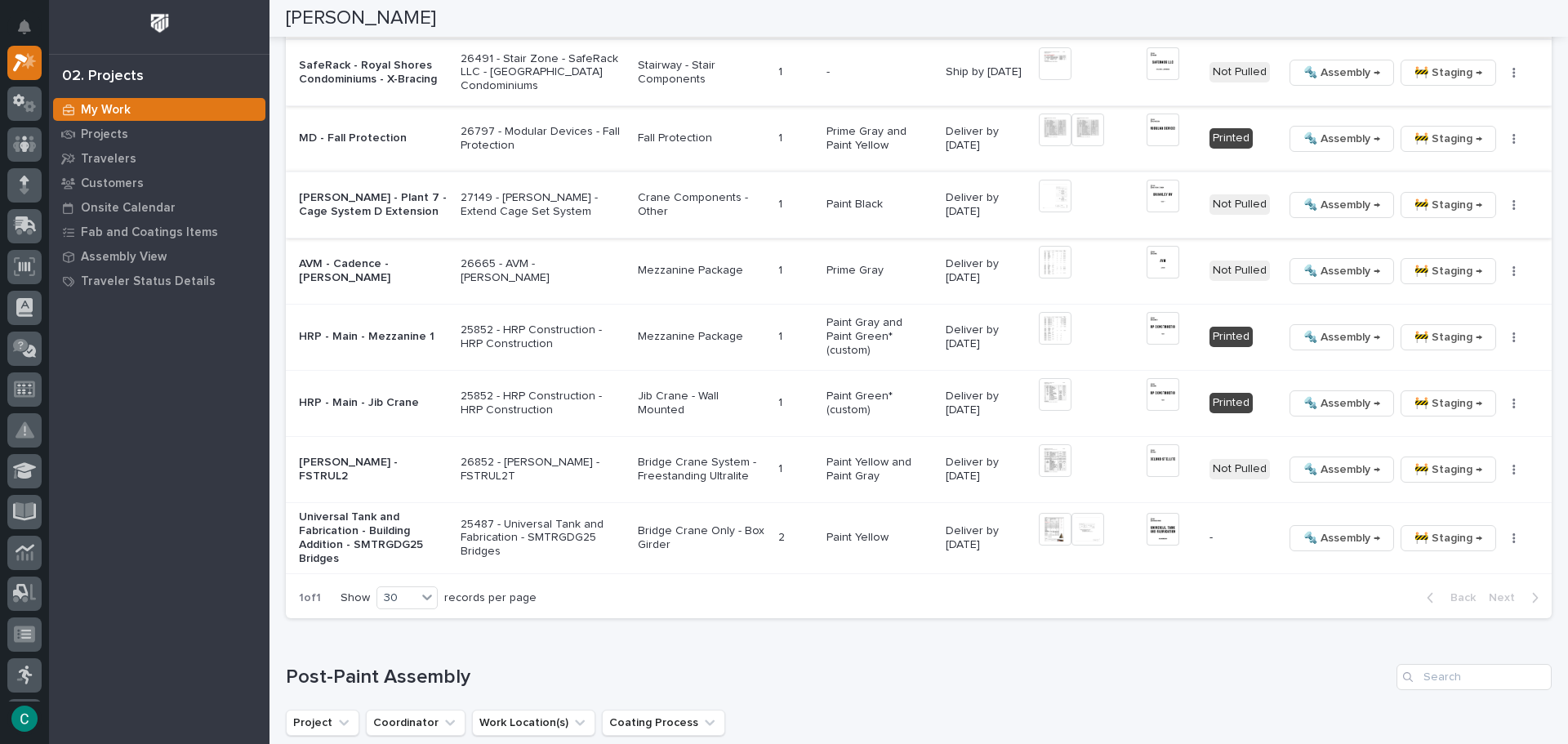
click at [1041, 202] on img at bounding box center [1055, 196] width 33 height 33
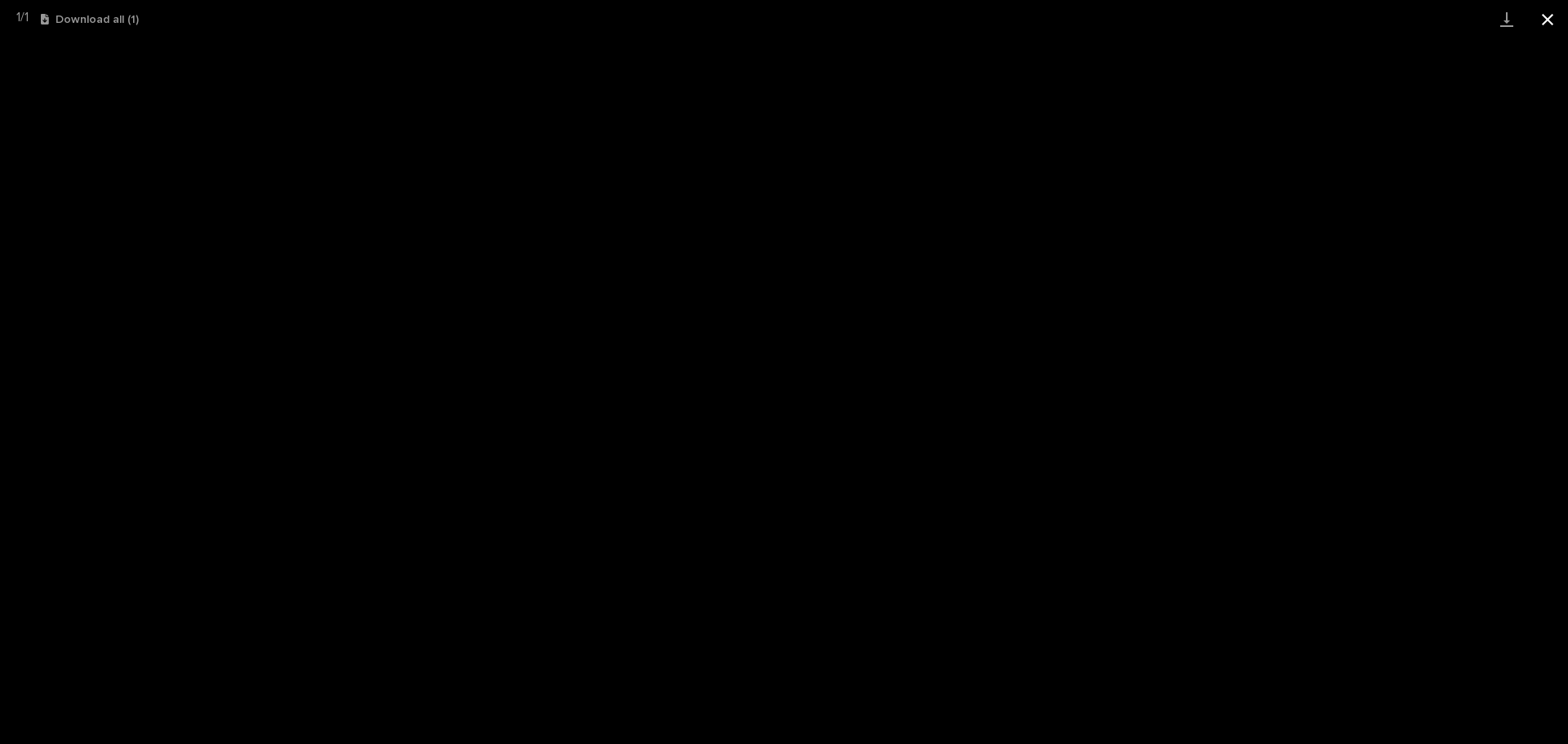
click at [1544, 20] on button "Close gallery" at bounding box center [1547, 19] width 41 height 38
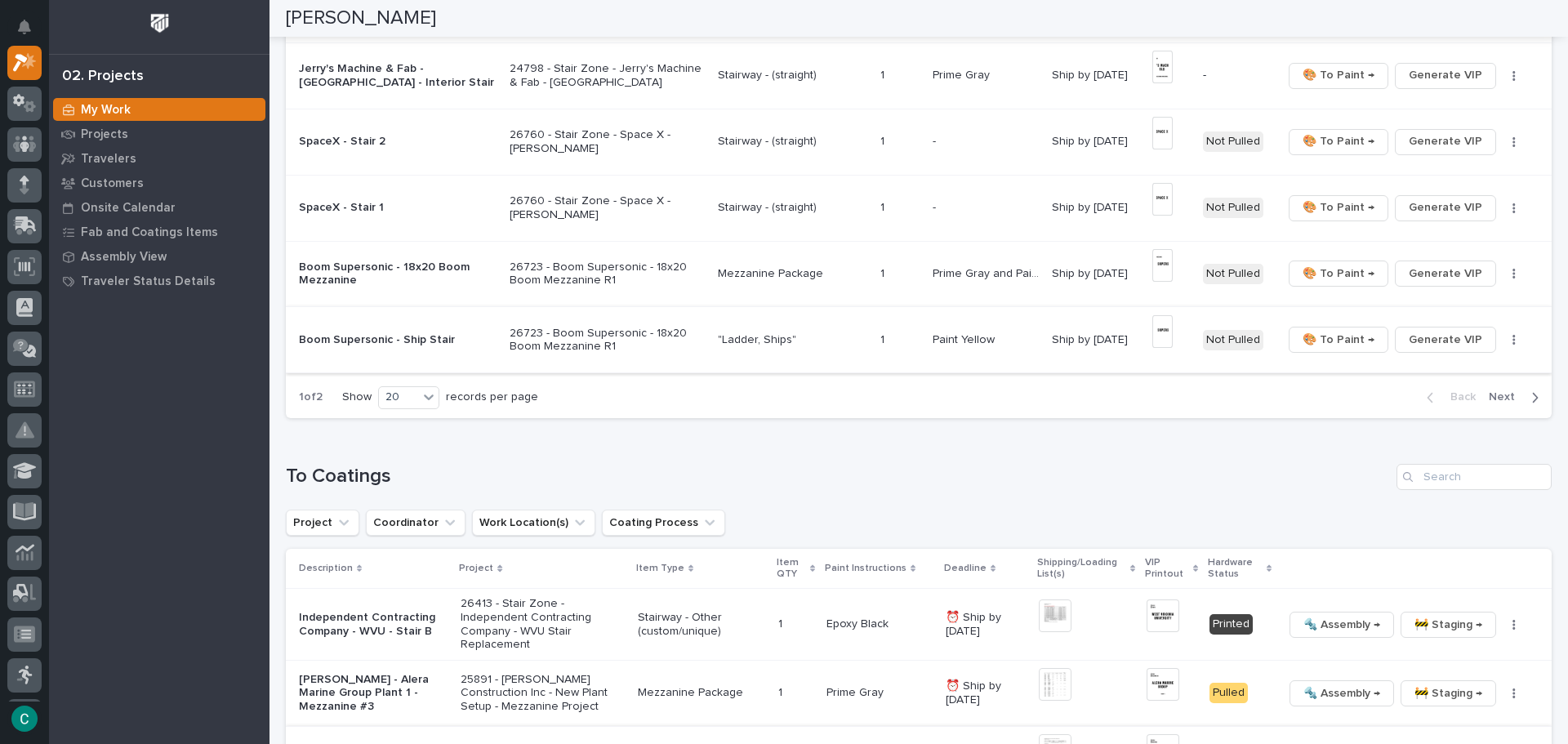
scroll to position [1196, 0]
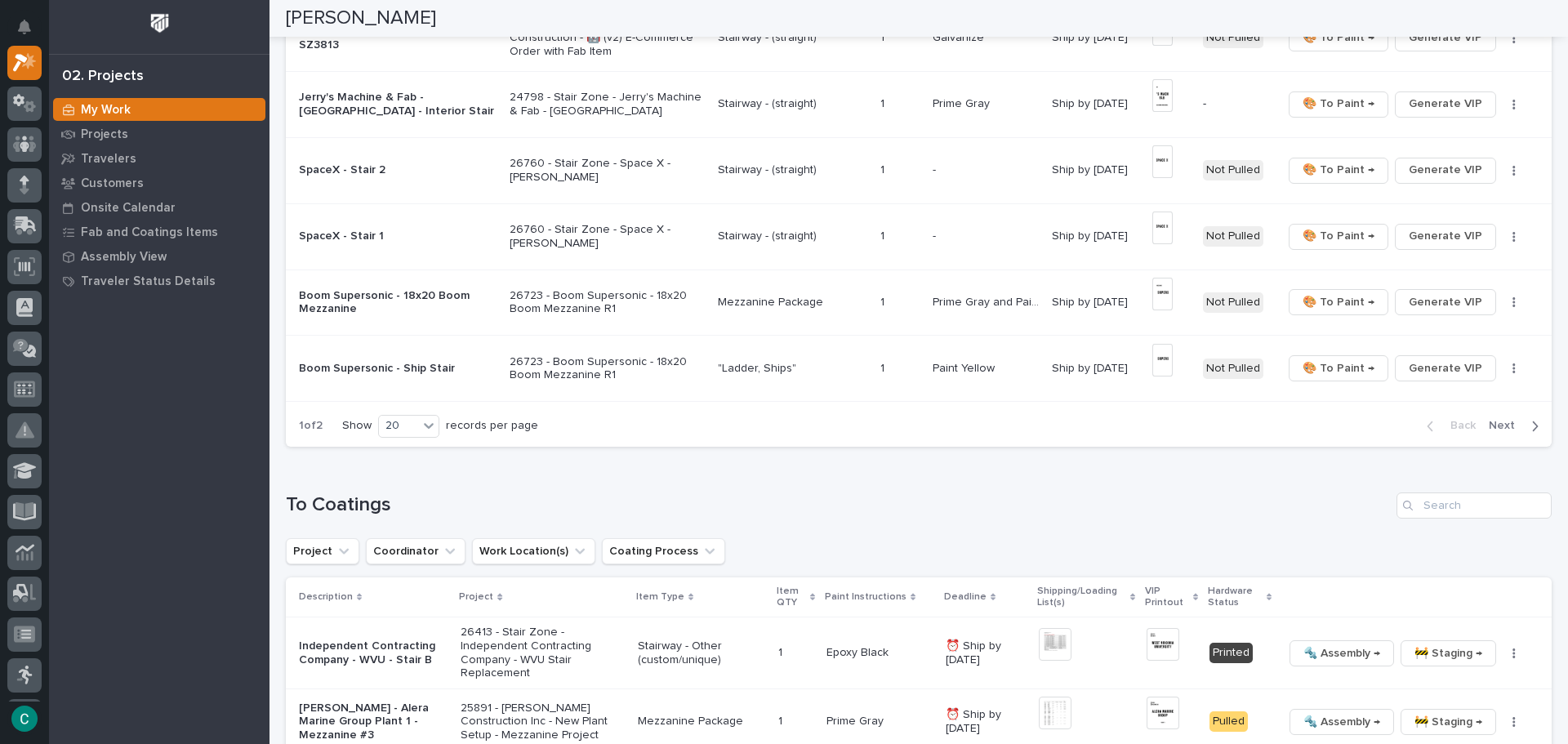
click at [741, 170] on p "Stairway - (straight)" at bounding box center [792, 170] width 149 height 14
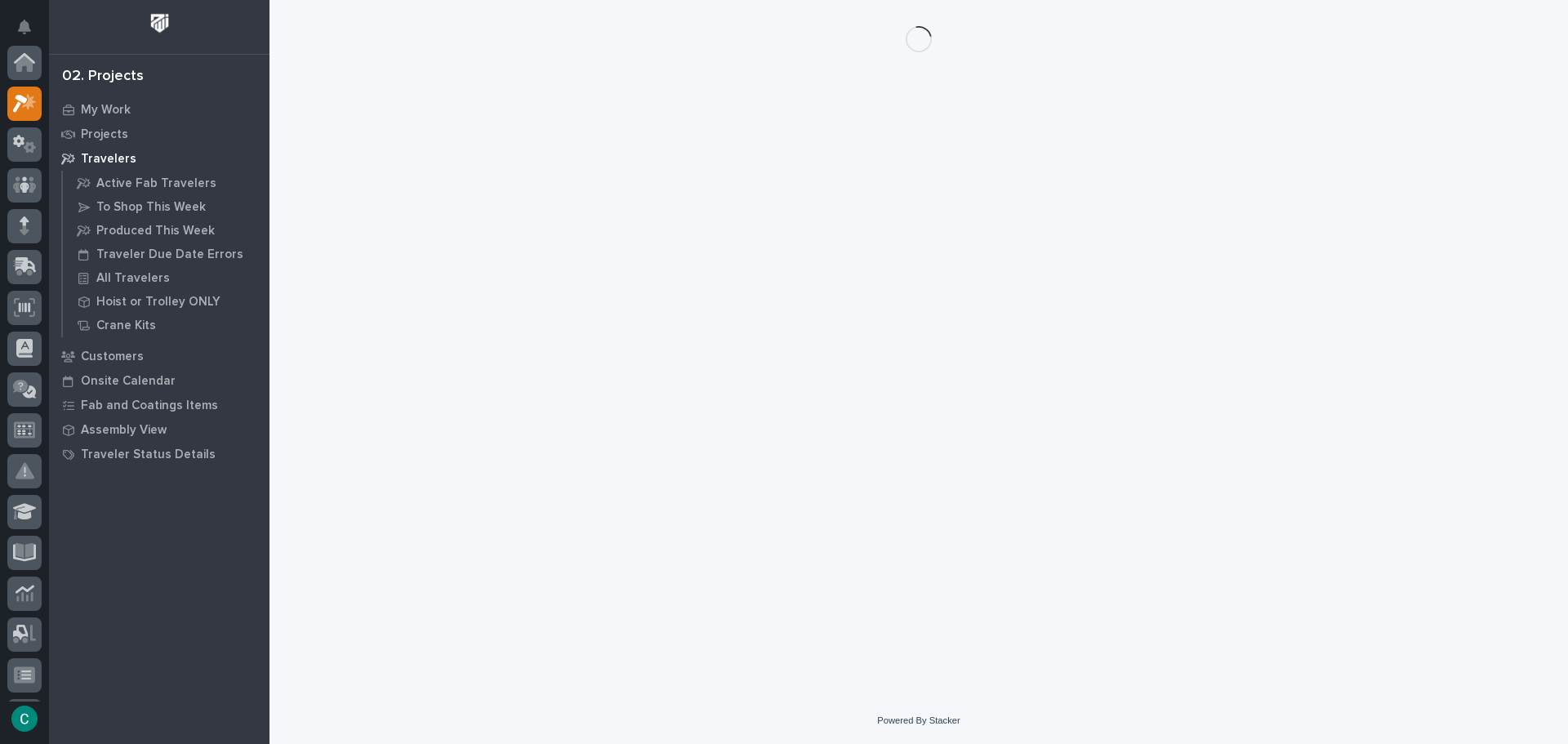
scroll to position [41, 0]
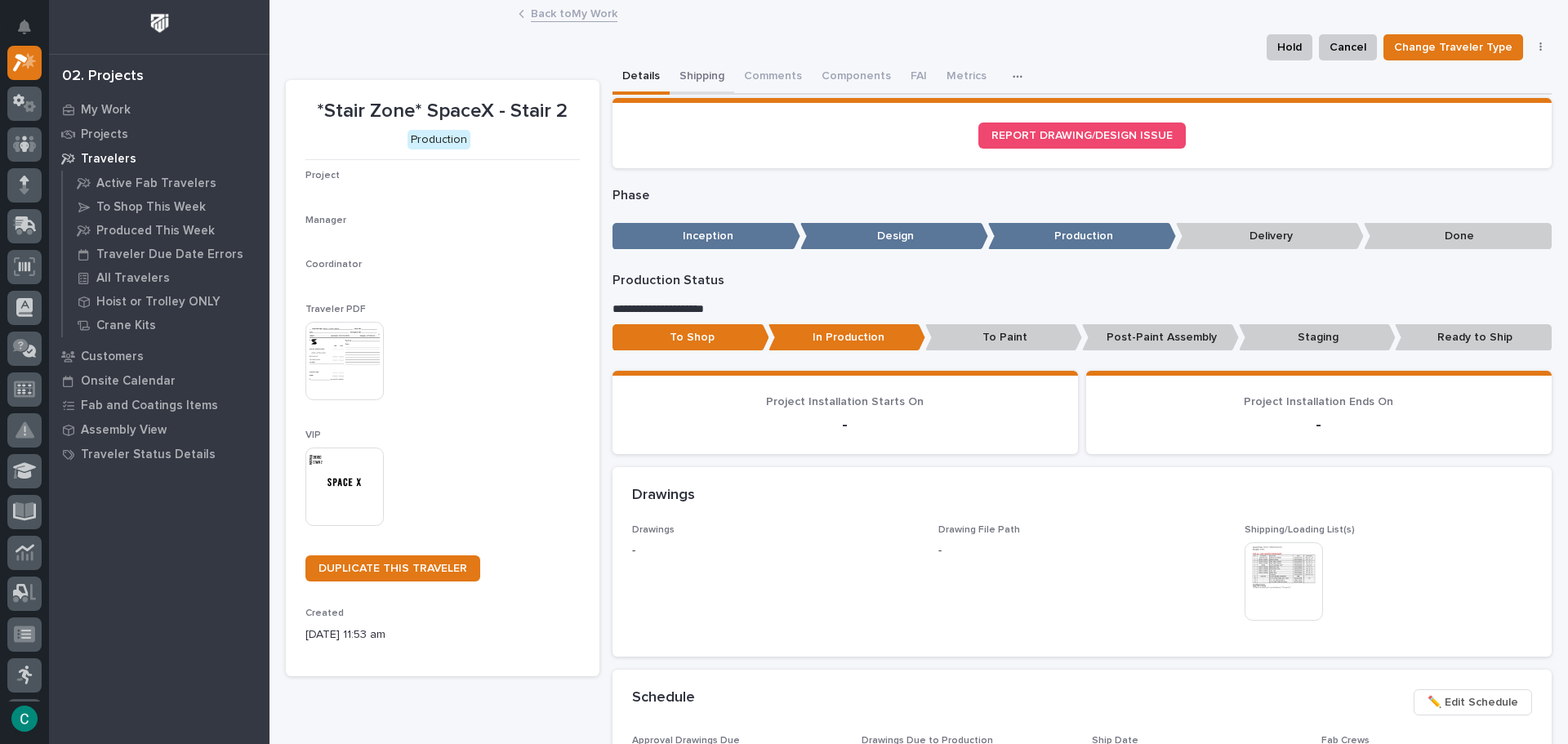
click at [674, 70] on button "Shipping" at bounding box center [702, 77] width 64 height 34
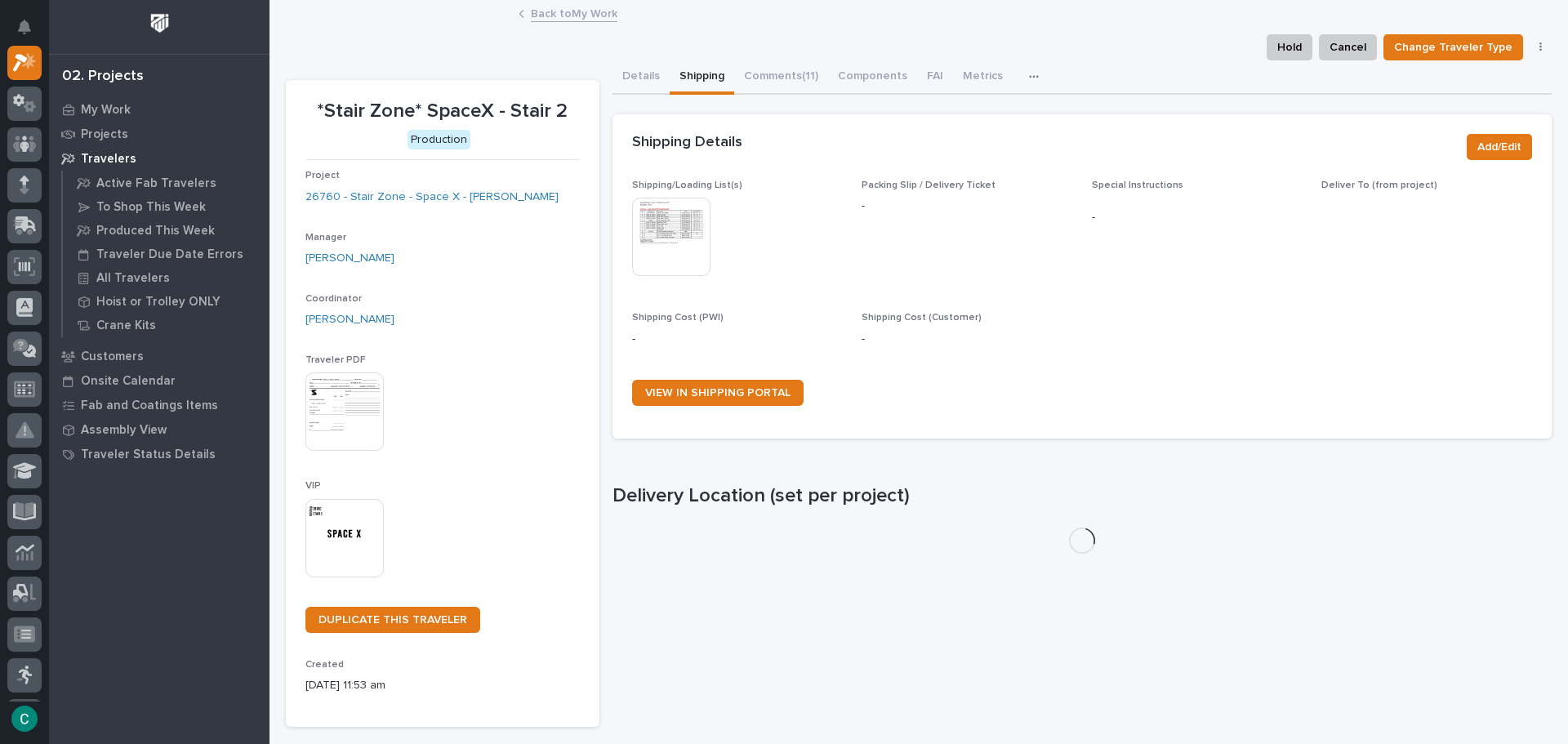
click at [670, 238] on img at bounding box center [671, 237] width 79 height 79
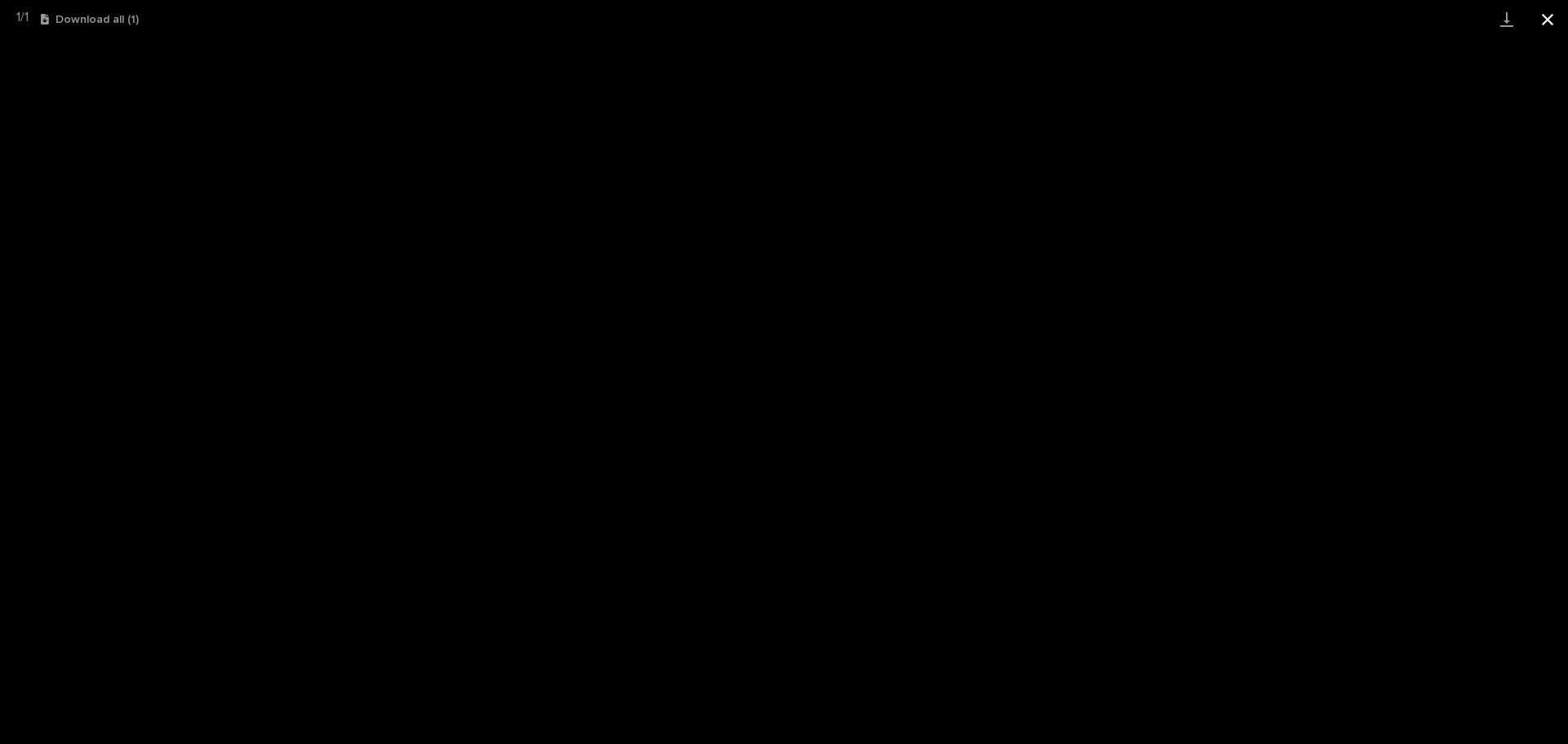
click at [1565, 16] on button "Close gallery" at bounding box center [1547, 19] width 41 height 38
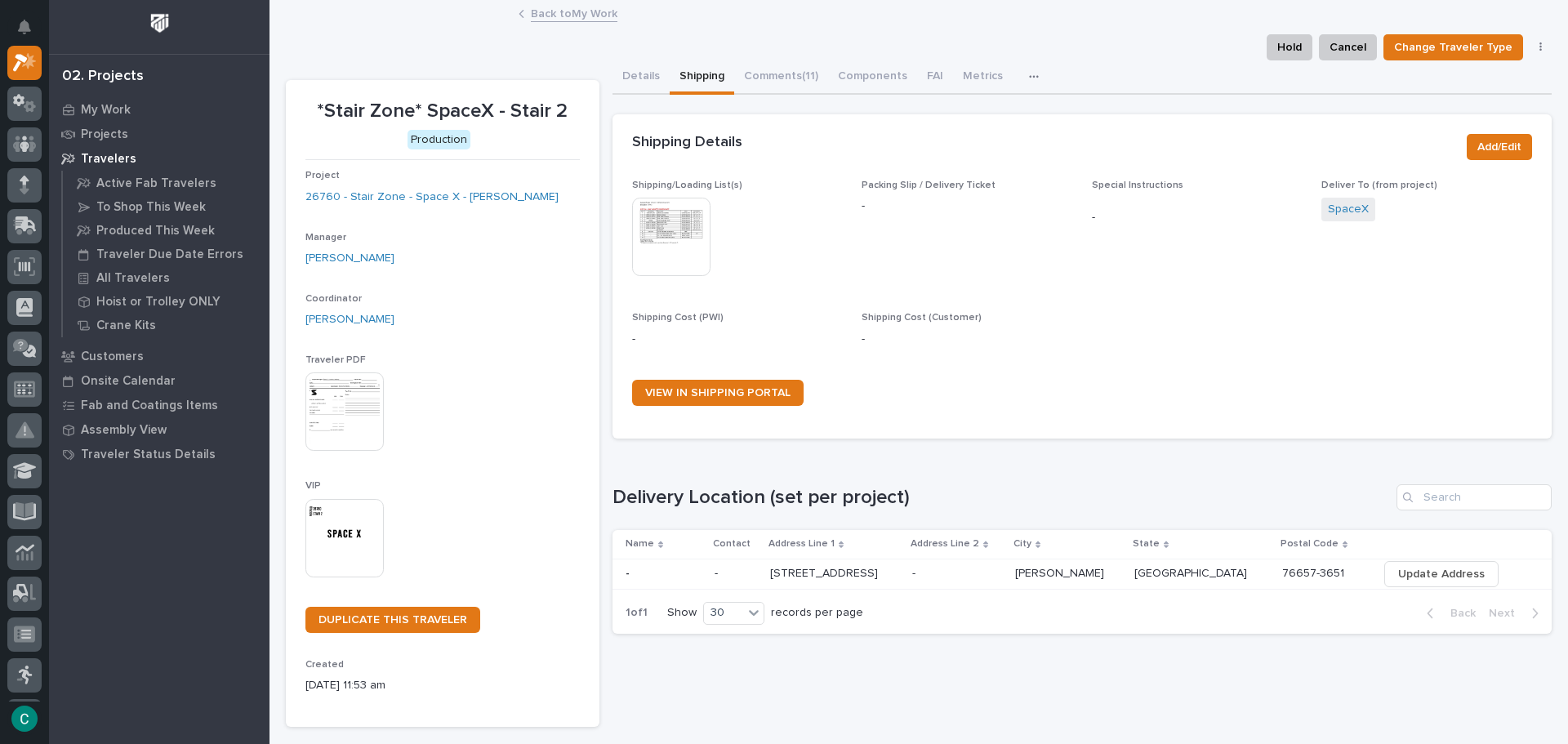
click at [606, 17] on link "Back to My Work" at bounding box center [573, 13] width 86 height 18
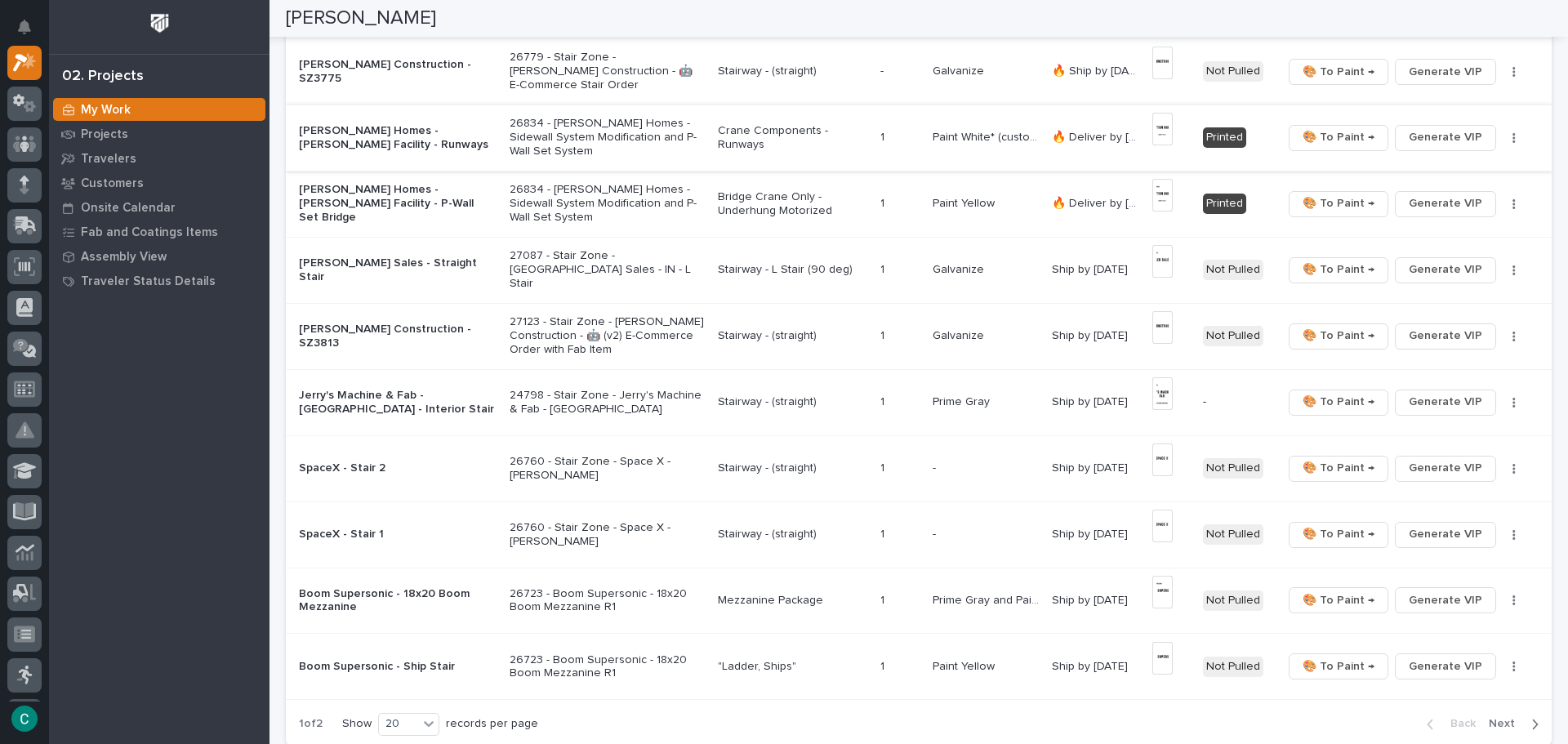
scroll to position [979, 0]
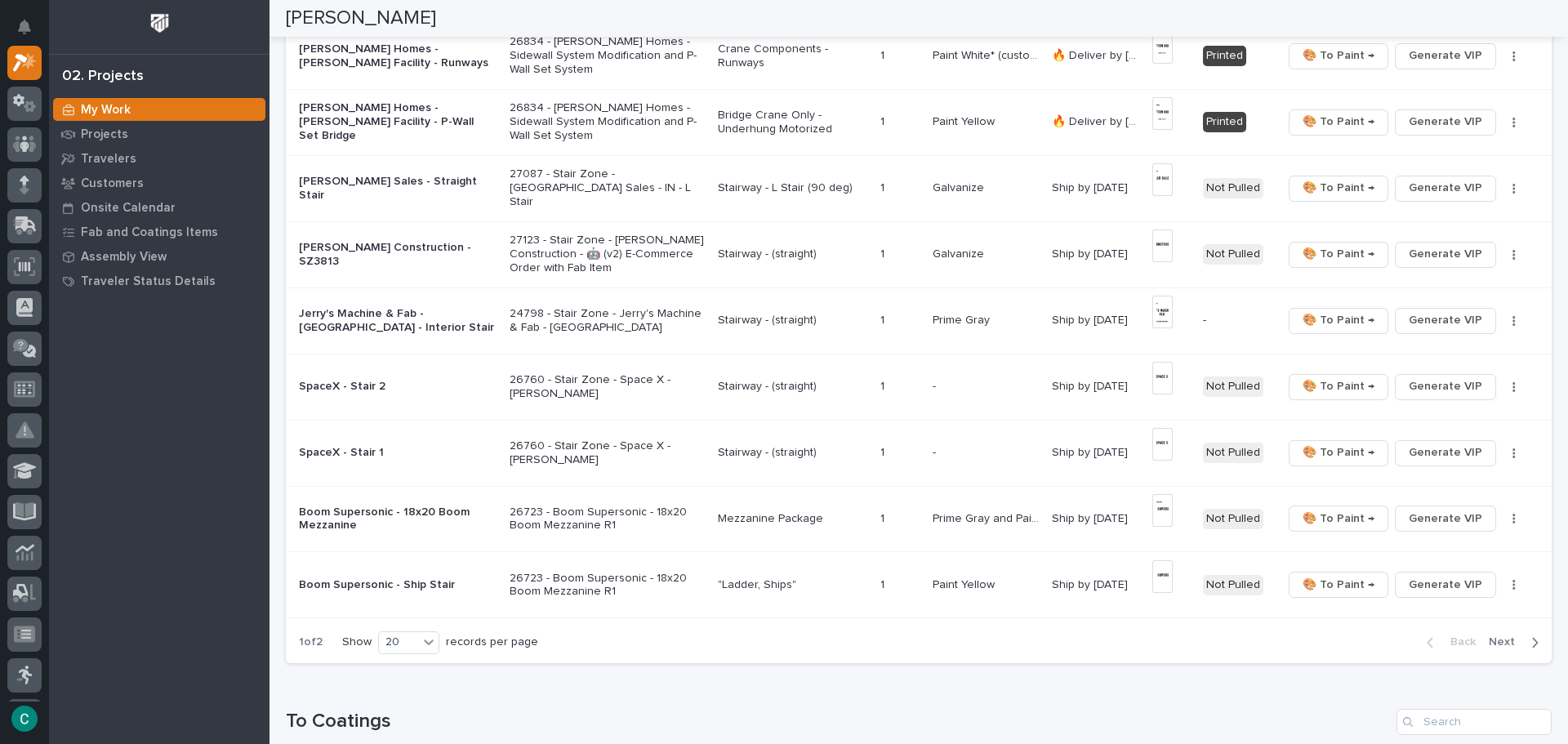
click at [1533, 640] on icon "button" at bounding box center [1535, 642] width 6 height 10
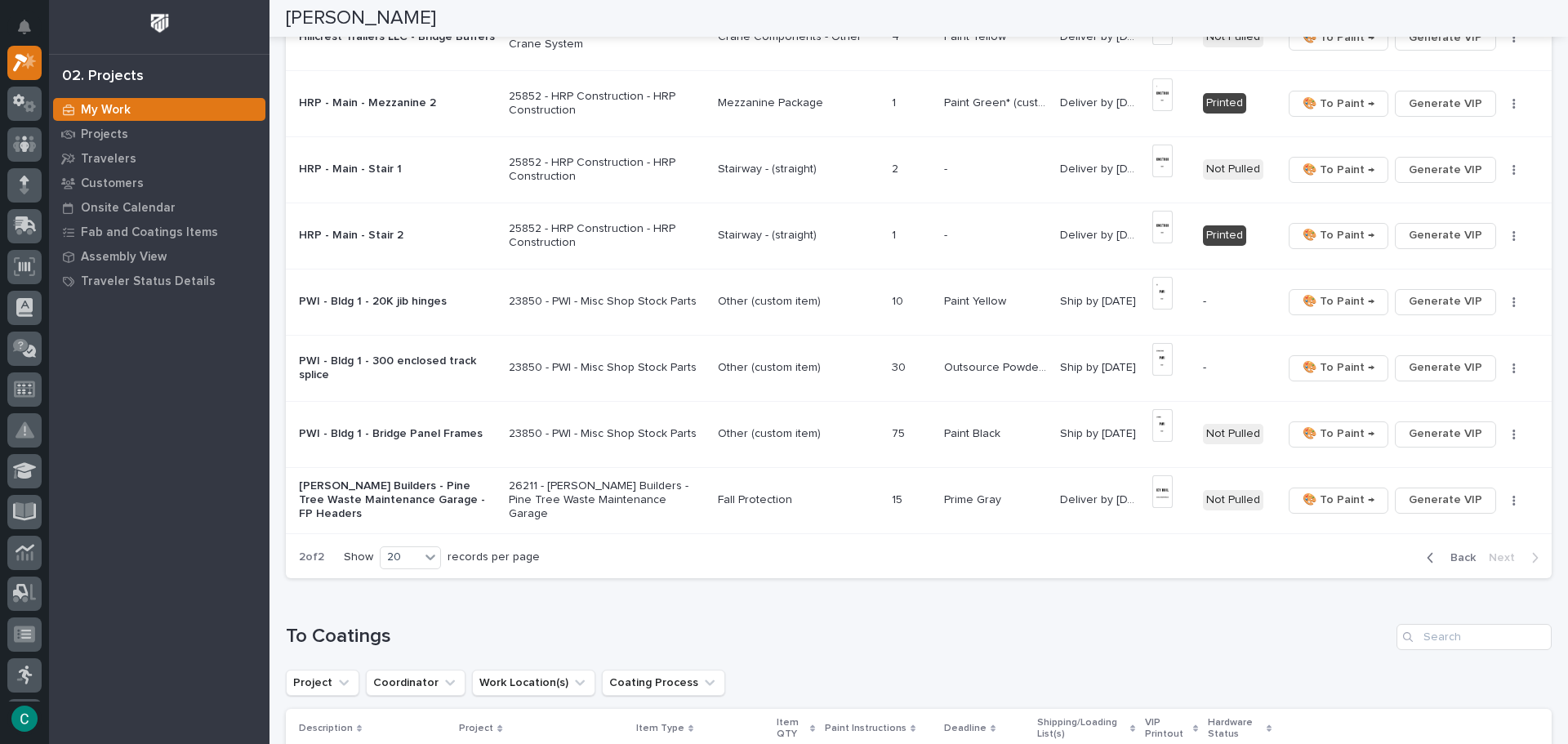
scroll to position [898, 0]
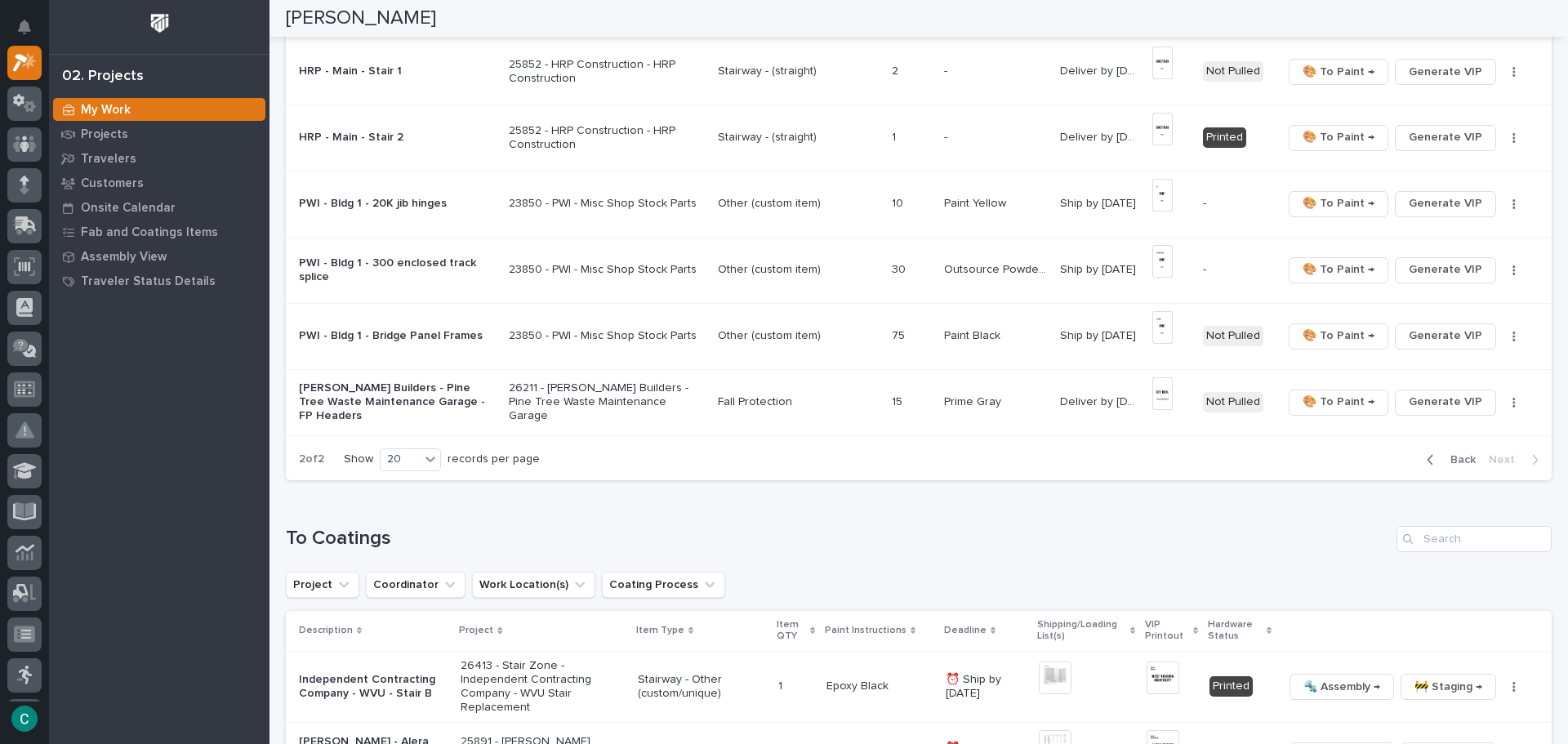
click at [1441, 455] on span "Back" at bounding box center [1457, 459] width 35 height 15
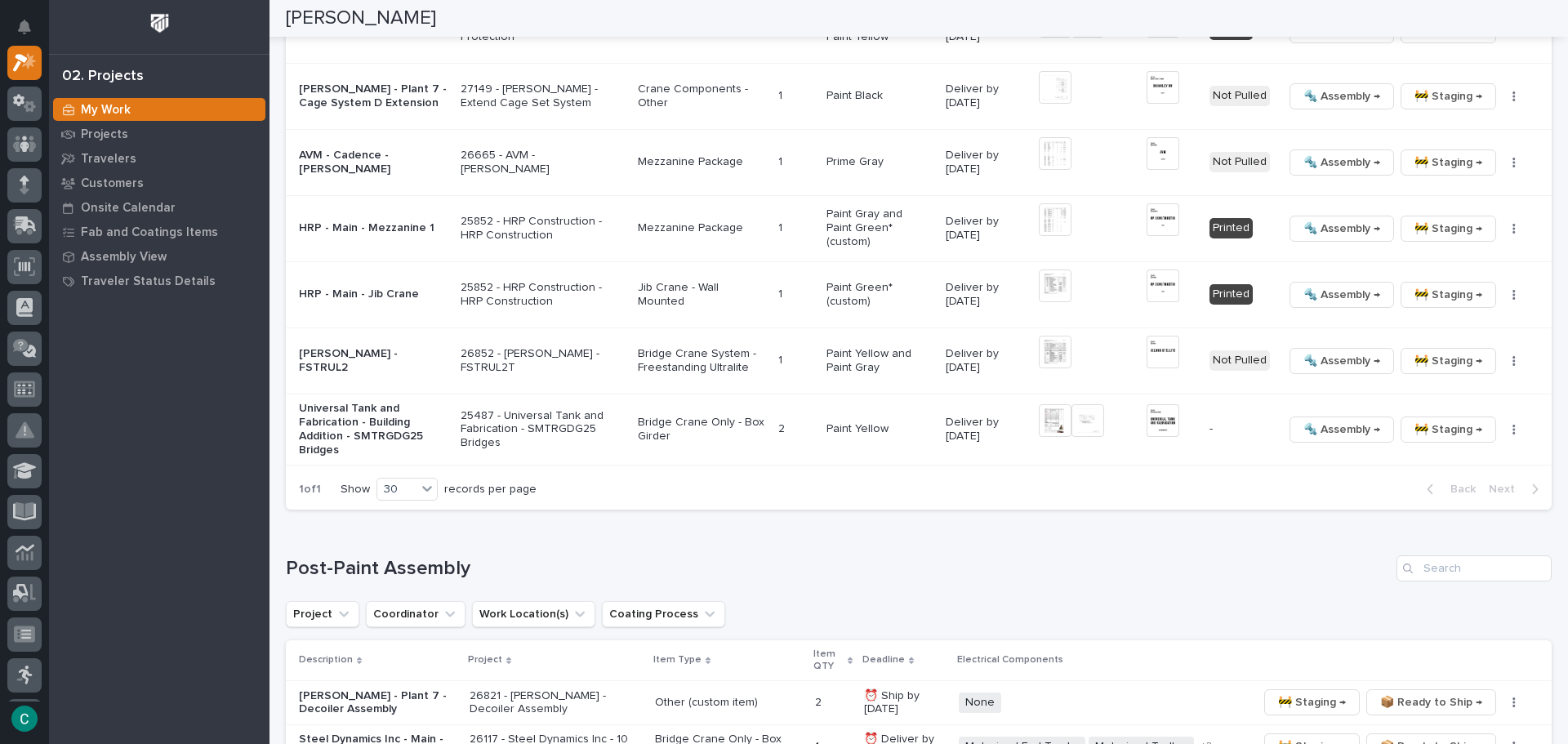
scroll to position [2286, 0]
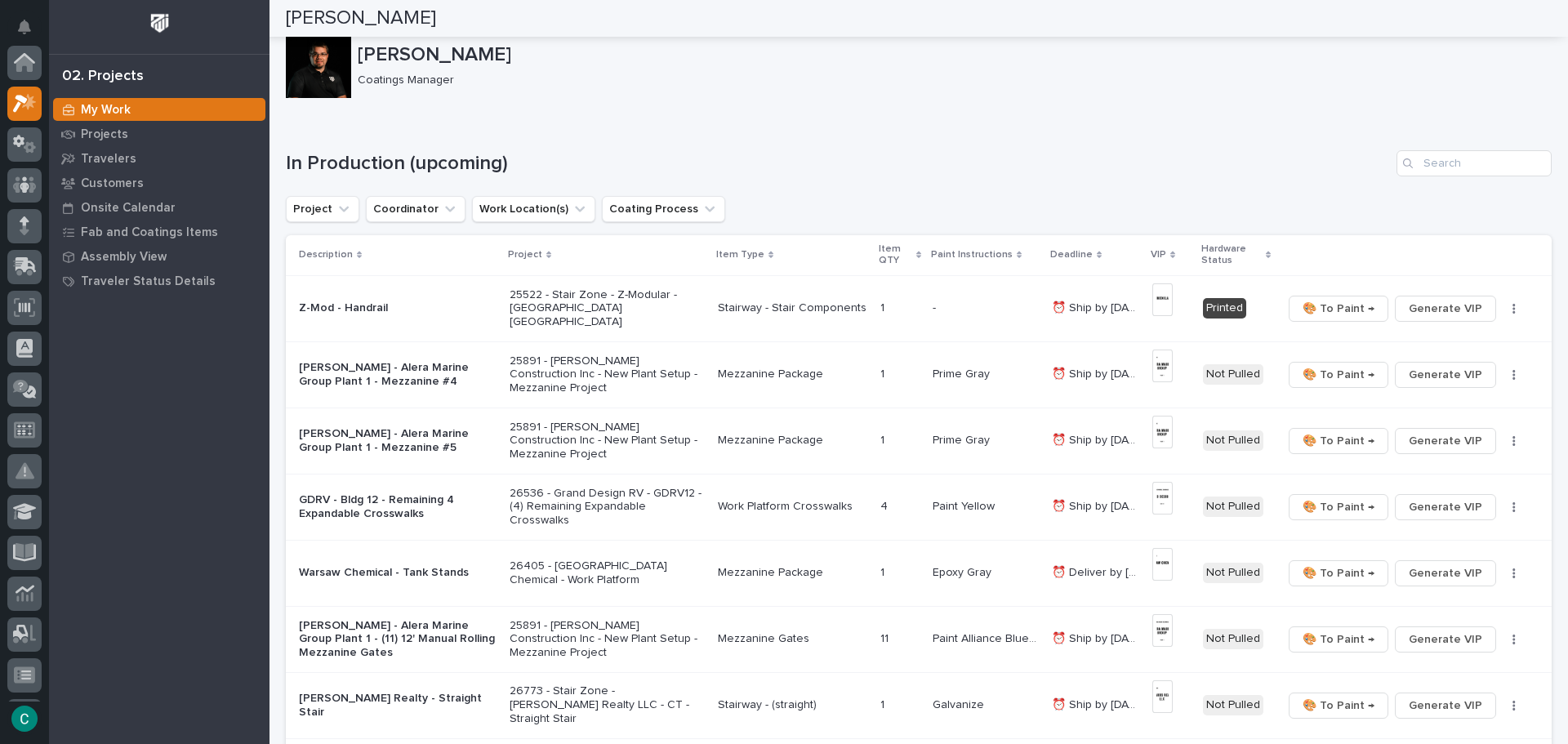
scroll to position [41, 0]
